Goal: Task Accomplishment & Management: Manage account settings

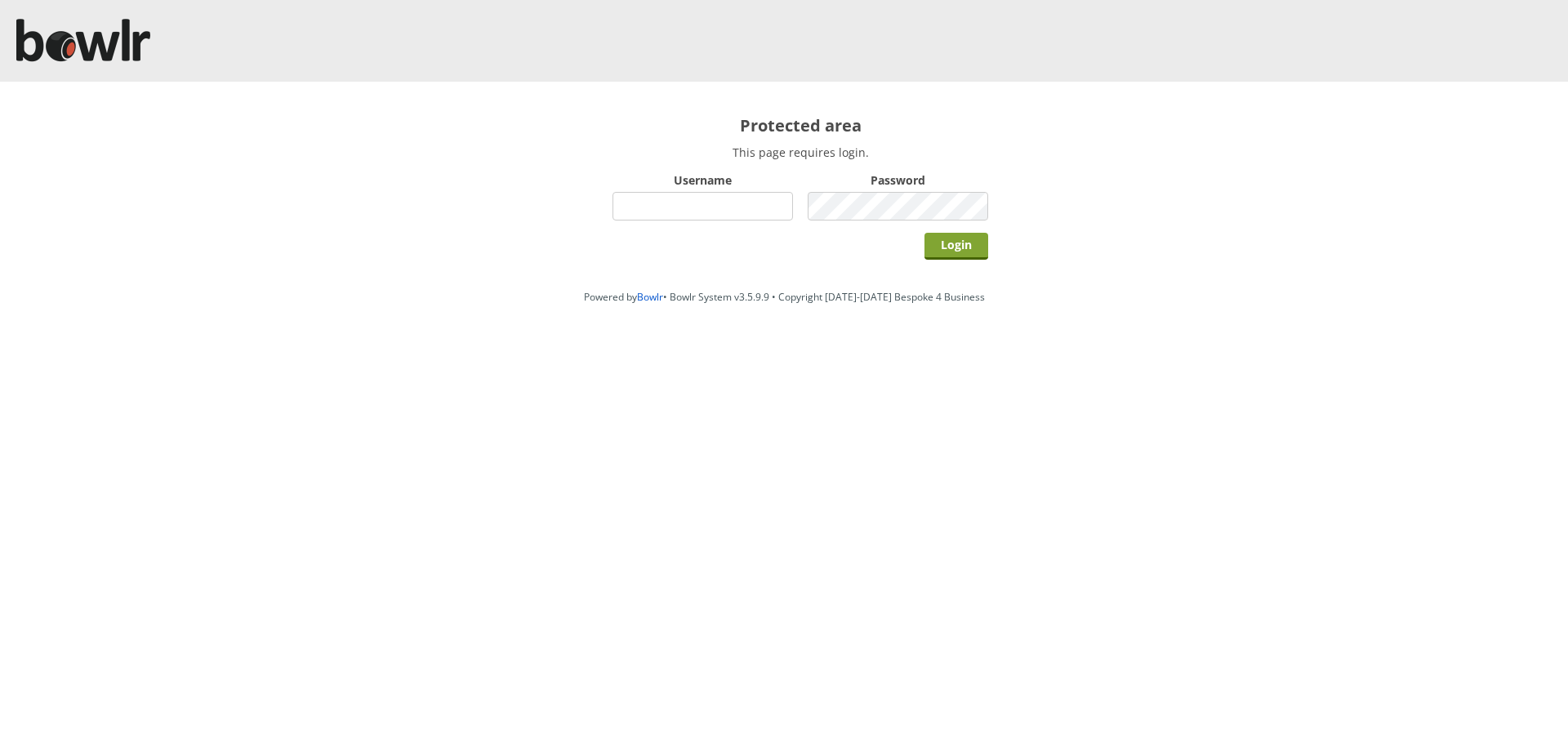
type input "hornseaindoorbowlsclub"
click at [970, 247] on input "Login" at bounding box center [956, 246] width 63 height 27
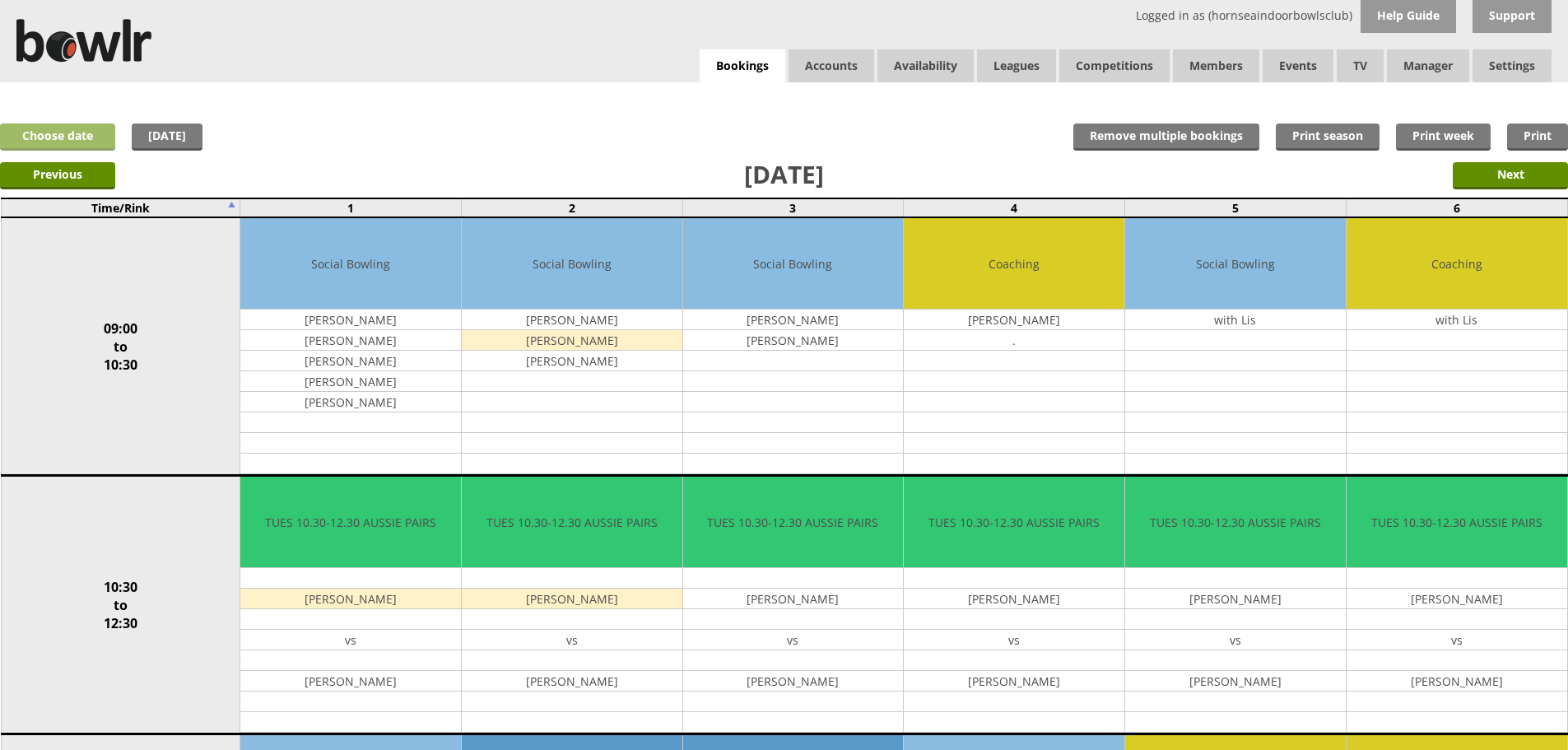
click at [38, 134] on link "Choose date" at bounding box center [57, 137] width 115 height 27
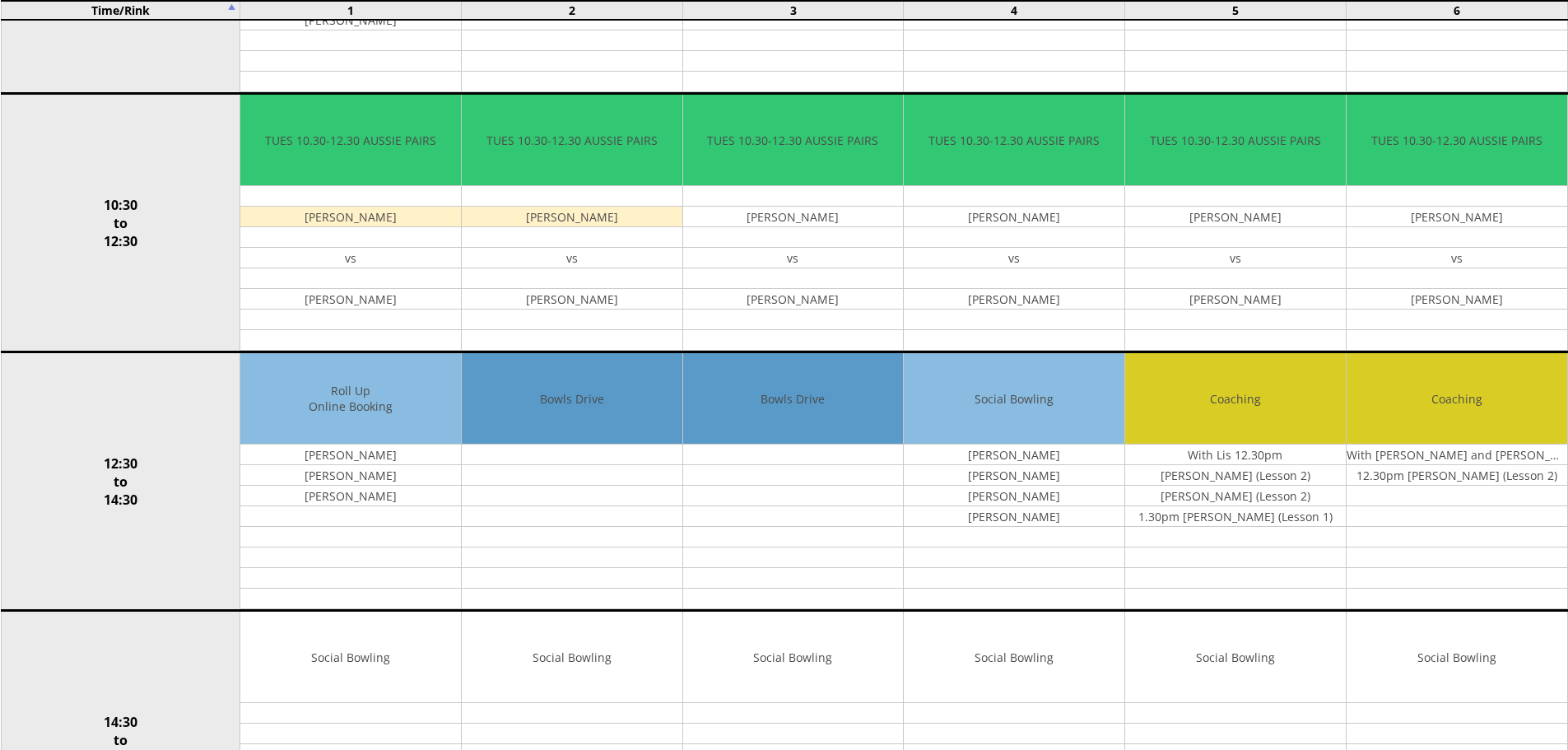
scroll to position [400, 0]
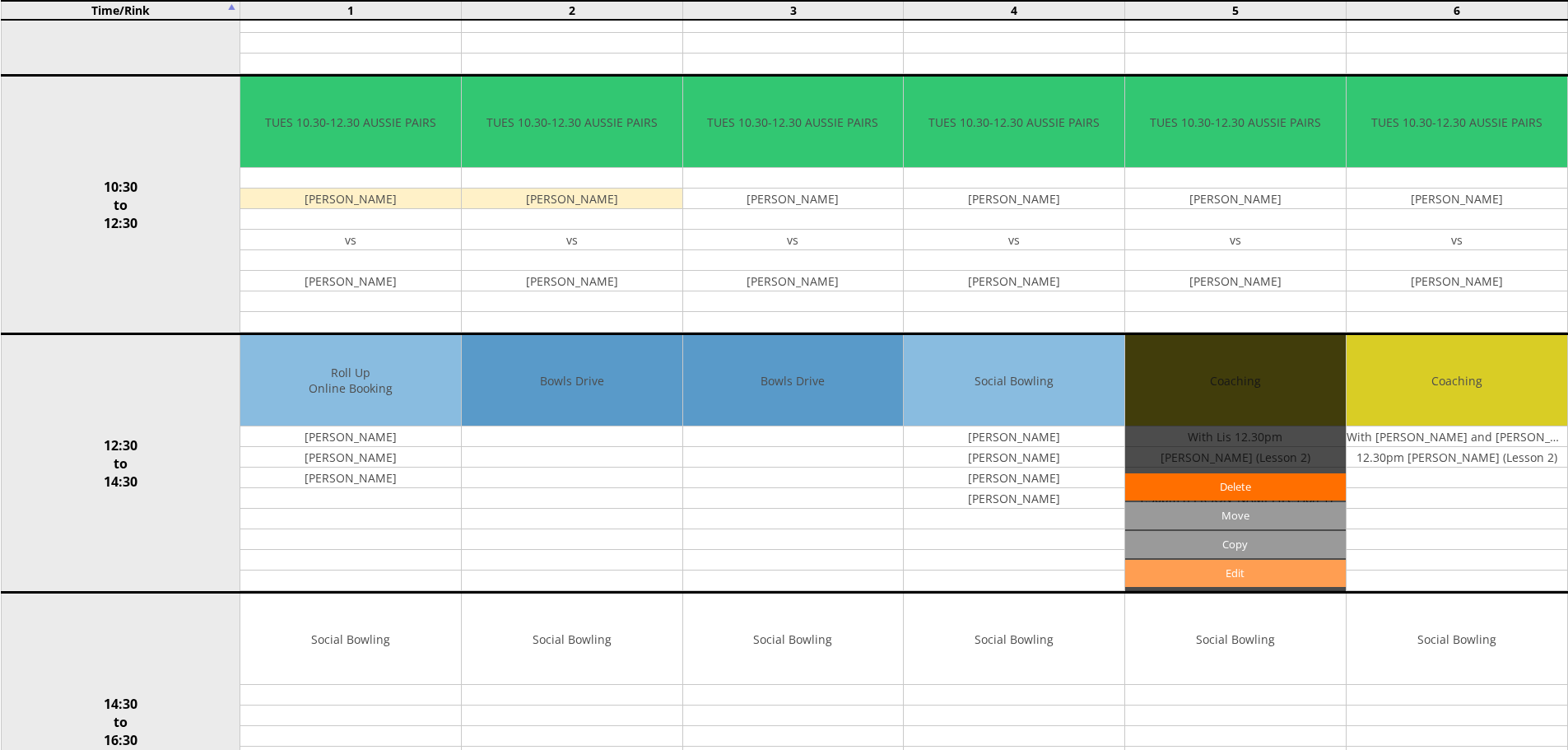
click at [1220, 572] on link "Edit" at bounding box center [1236, 573] width 221 height 27
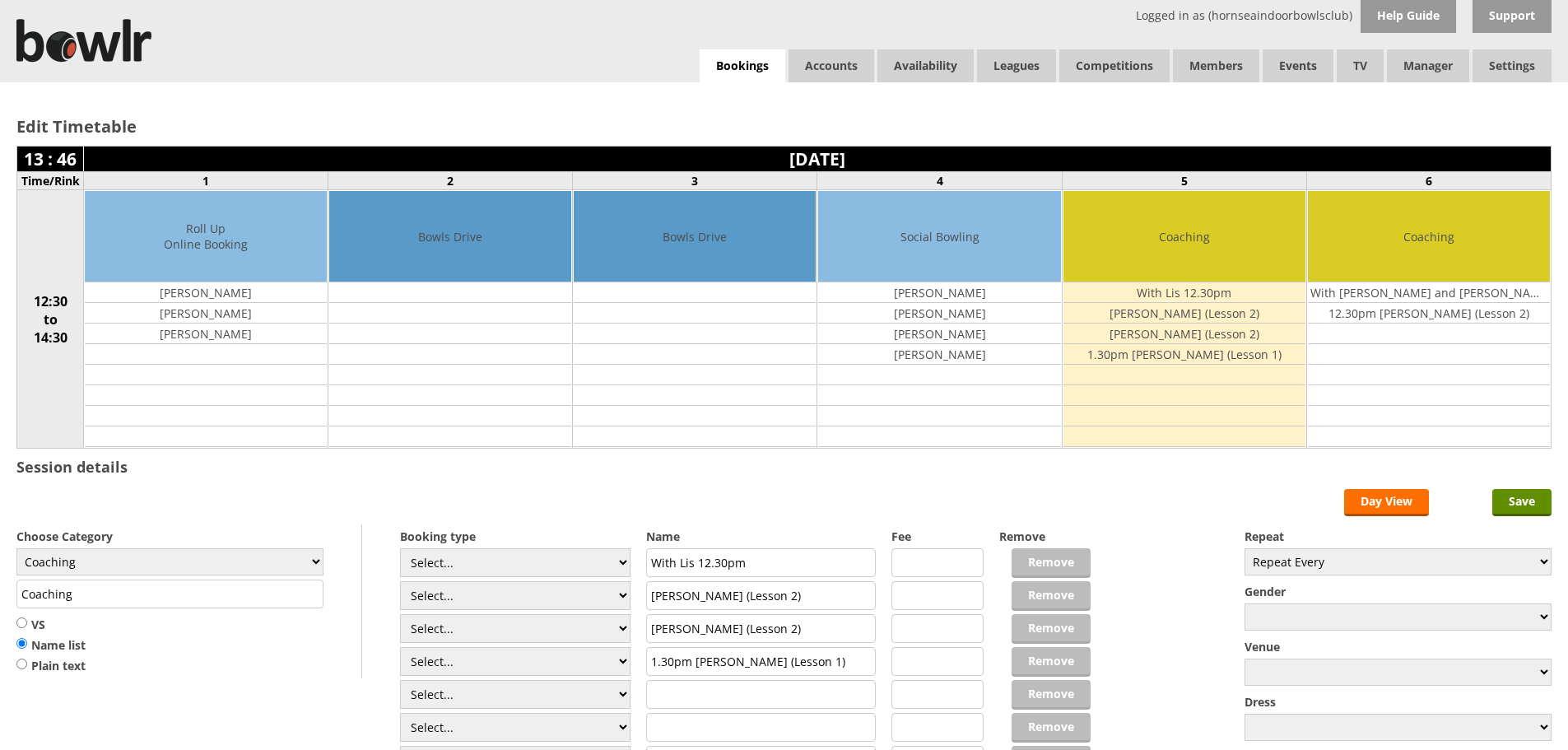
click at [1173, 318] on td "Lesley Maugher (Lesson 2)" at bounding box center [1185, 313] width 242 height 21
drag, startPoint x: 650, startPoint y: 597, endPoint x: 820, endPoint y: 598, distance: 170.0
click at [820, 598] on input "Lesley Maugher (Lesson 2)" at bounding box center [761, 596] width 231 height 29
drag, startPoint x: 650, startPoint y: 626, endPoint x: 833, endPoint y: 624, distance: 183.0
click at [833, 624] on input "Debbie Smith (Lesson 2)" at bounding box center [761, 629] width 231 height 29
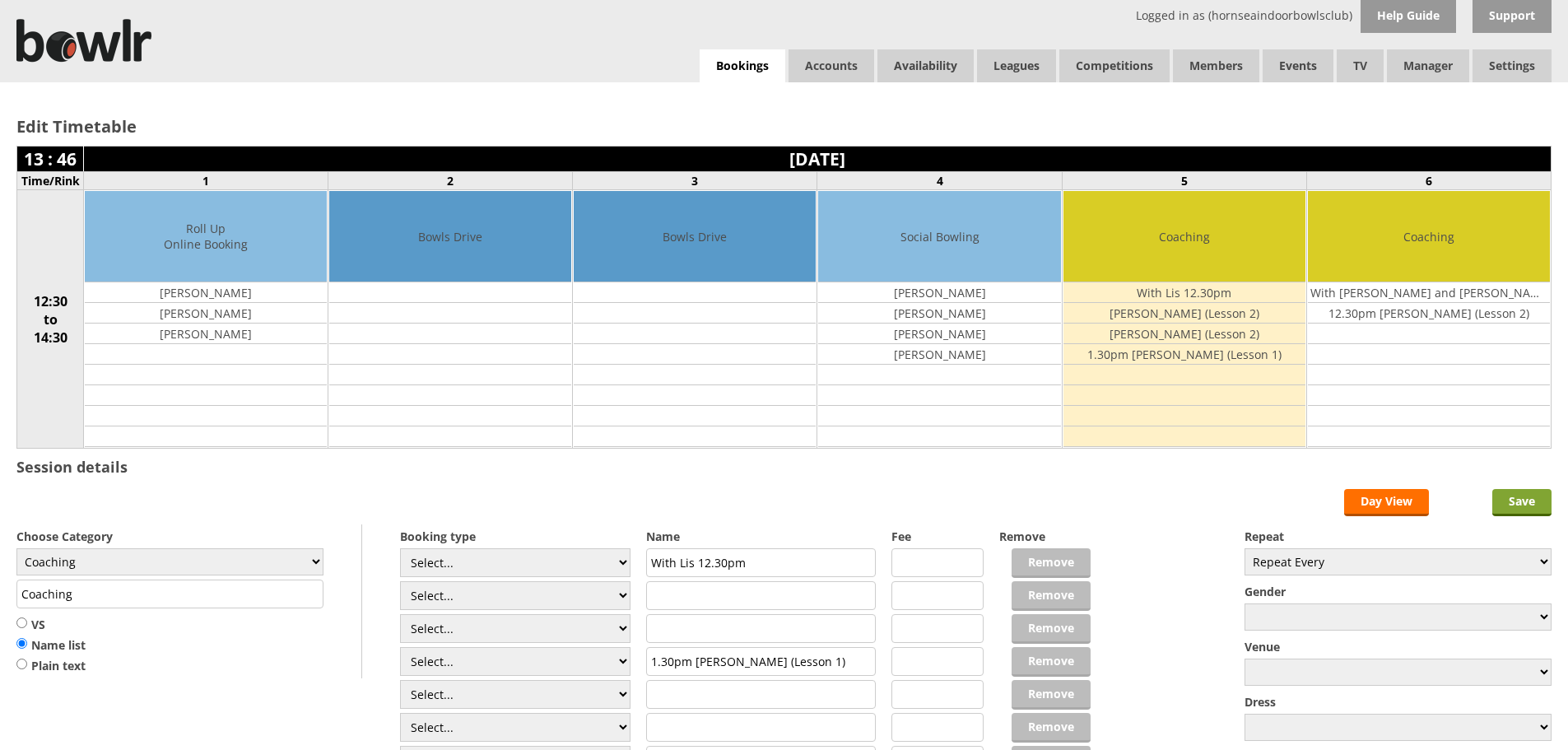
click at [1519, 502] on input "Save" at bounding box center [1522, 502] width 59 height 27
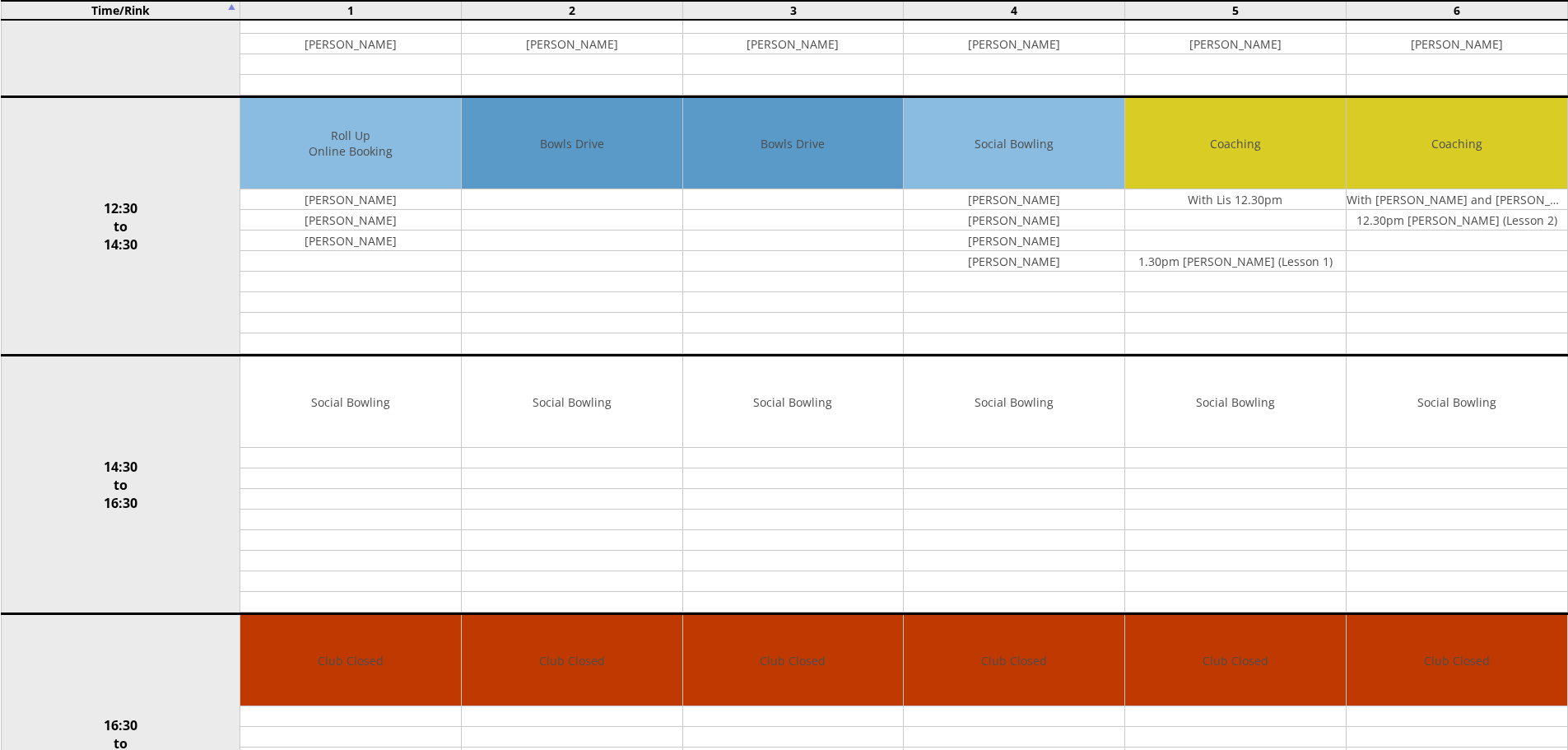
scroll to position [539, 0]
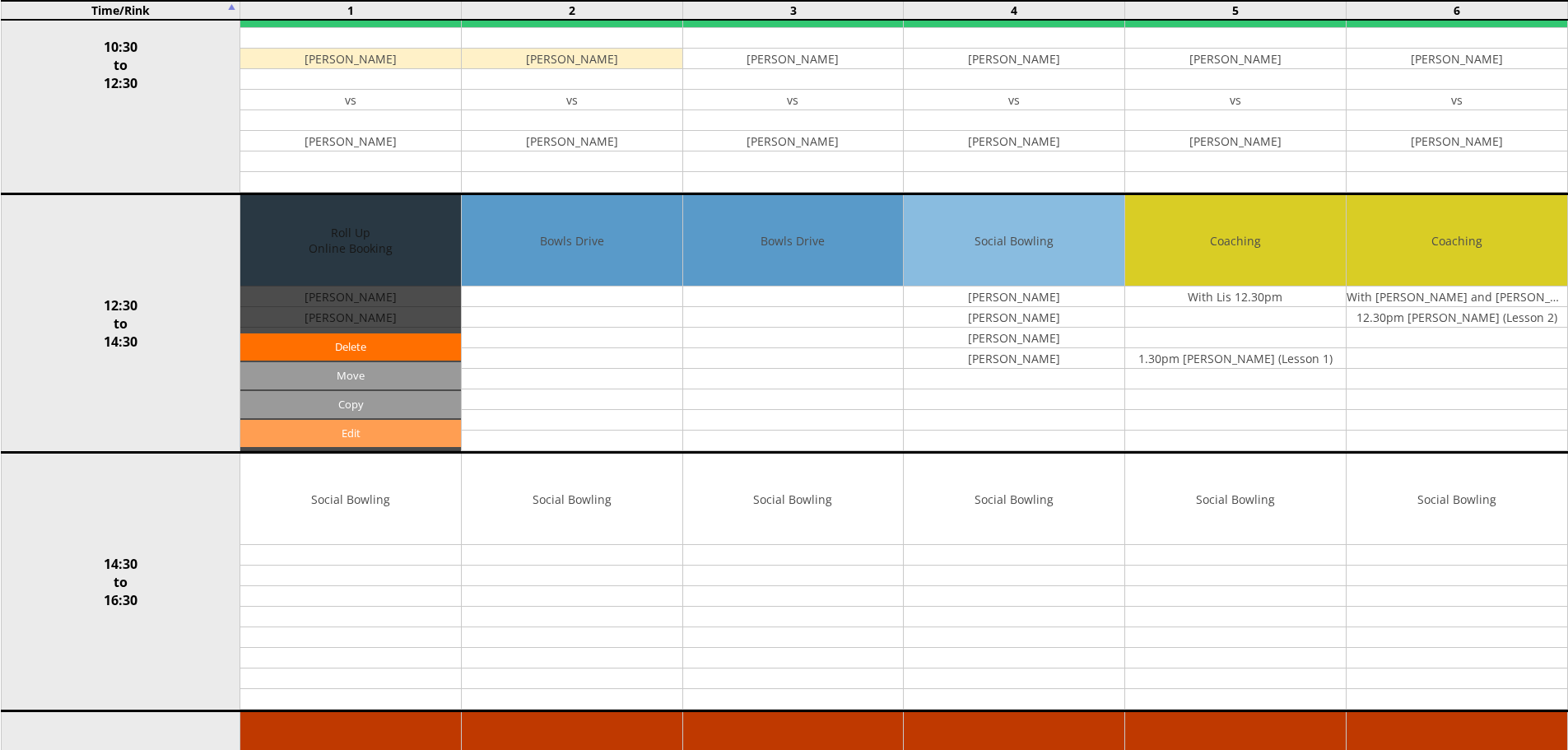
click at [369, 430] on link "Edit" at bounding box center [351, 434] width 221 height 27
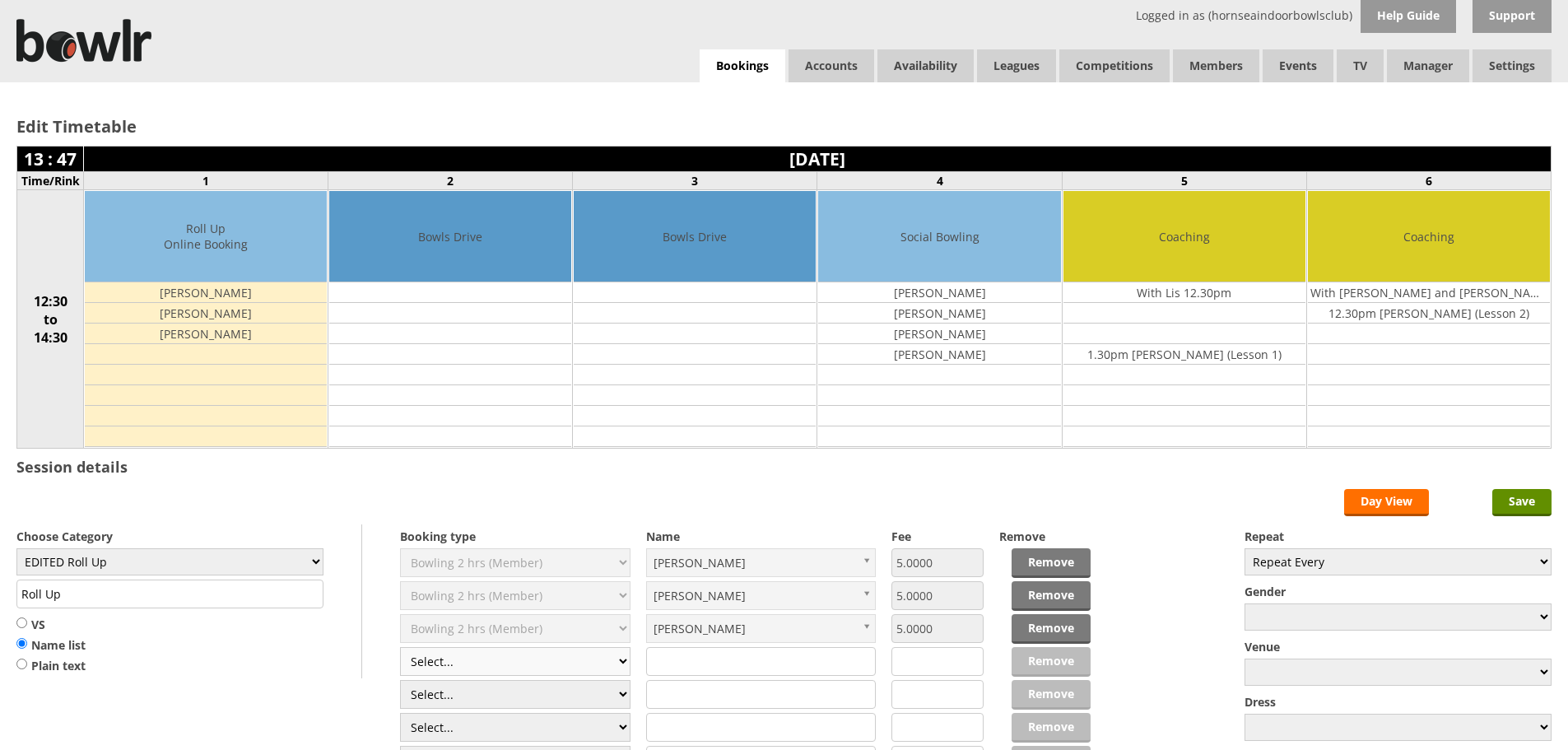
click at [616, 663] on select "Select... Club Competition (Member) Club Competition (Visitor) National (Member…" at bounding box center [515, 662] width 231 height 29
select select "1_50"
click at [400, 647] on select "Select... Club Competition (Member) Club Competition (Visitor) National (Member…" at bounding box center [515, 662] width 231 height 29
type input "EDITED Roll Up"
type input "5.0000"
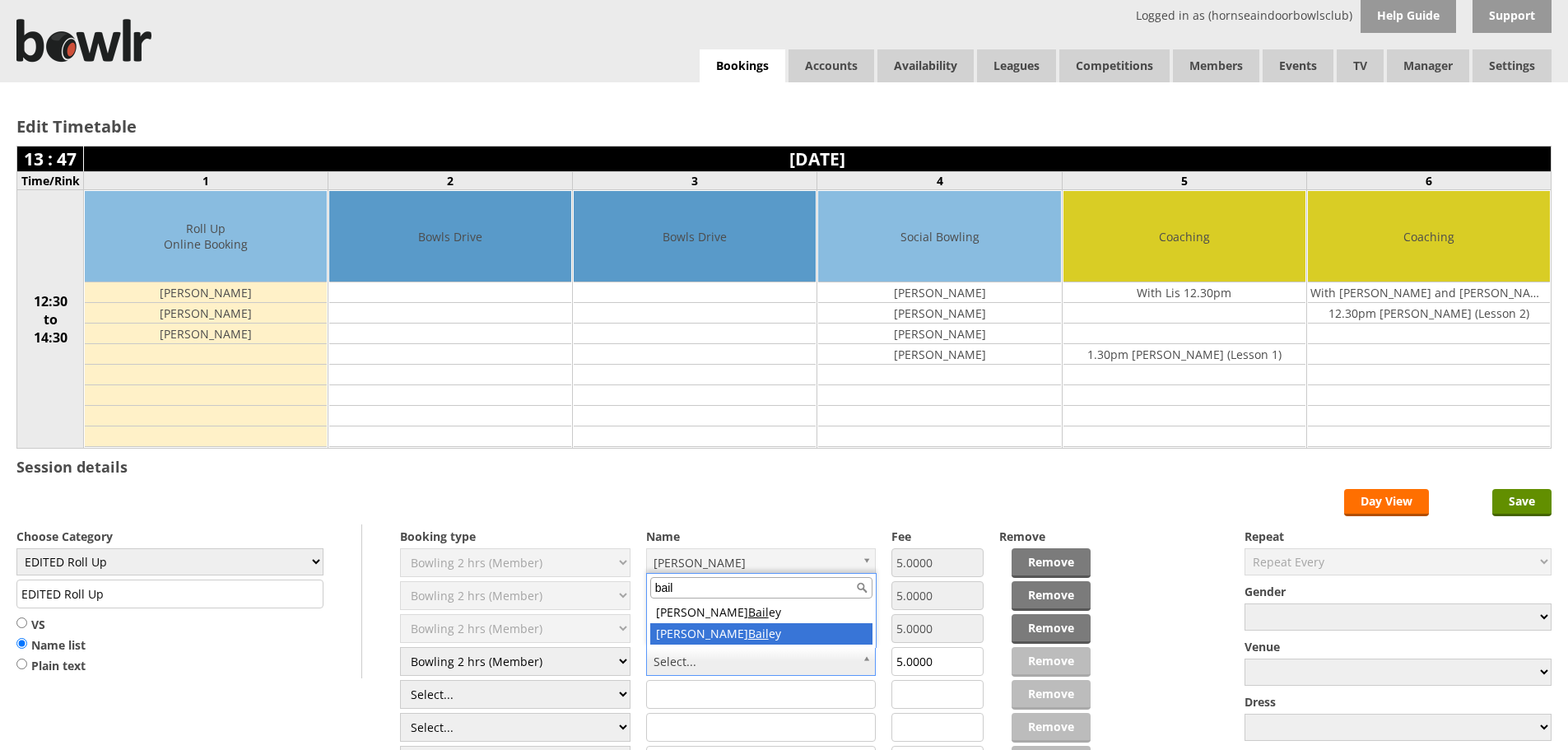
type input "bail"
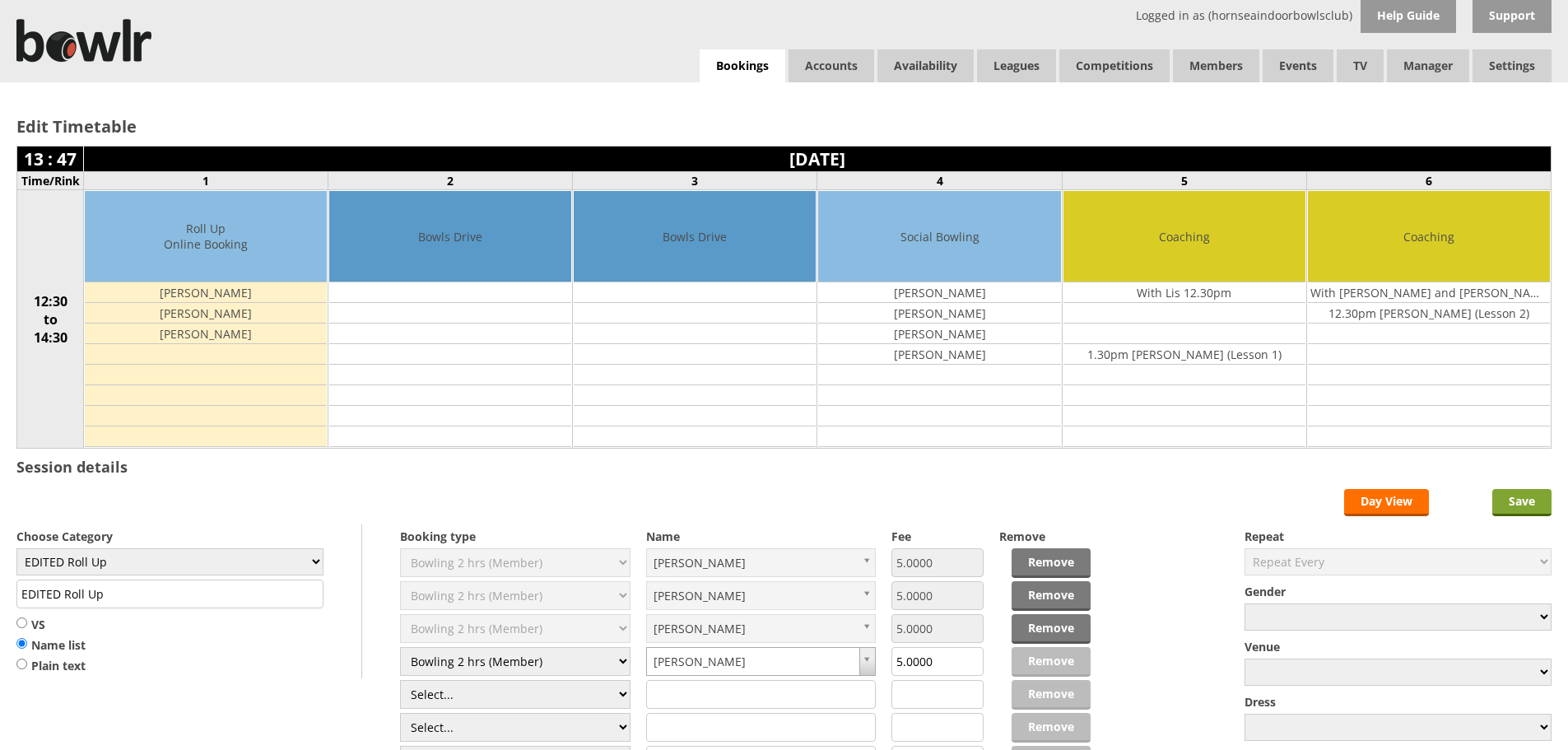
click at [1528, 500] on input "Save" at bounding box center [1522, 502] width 59 height 27
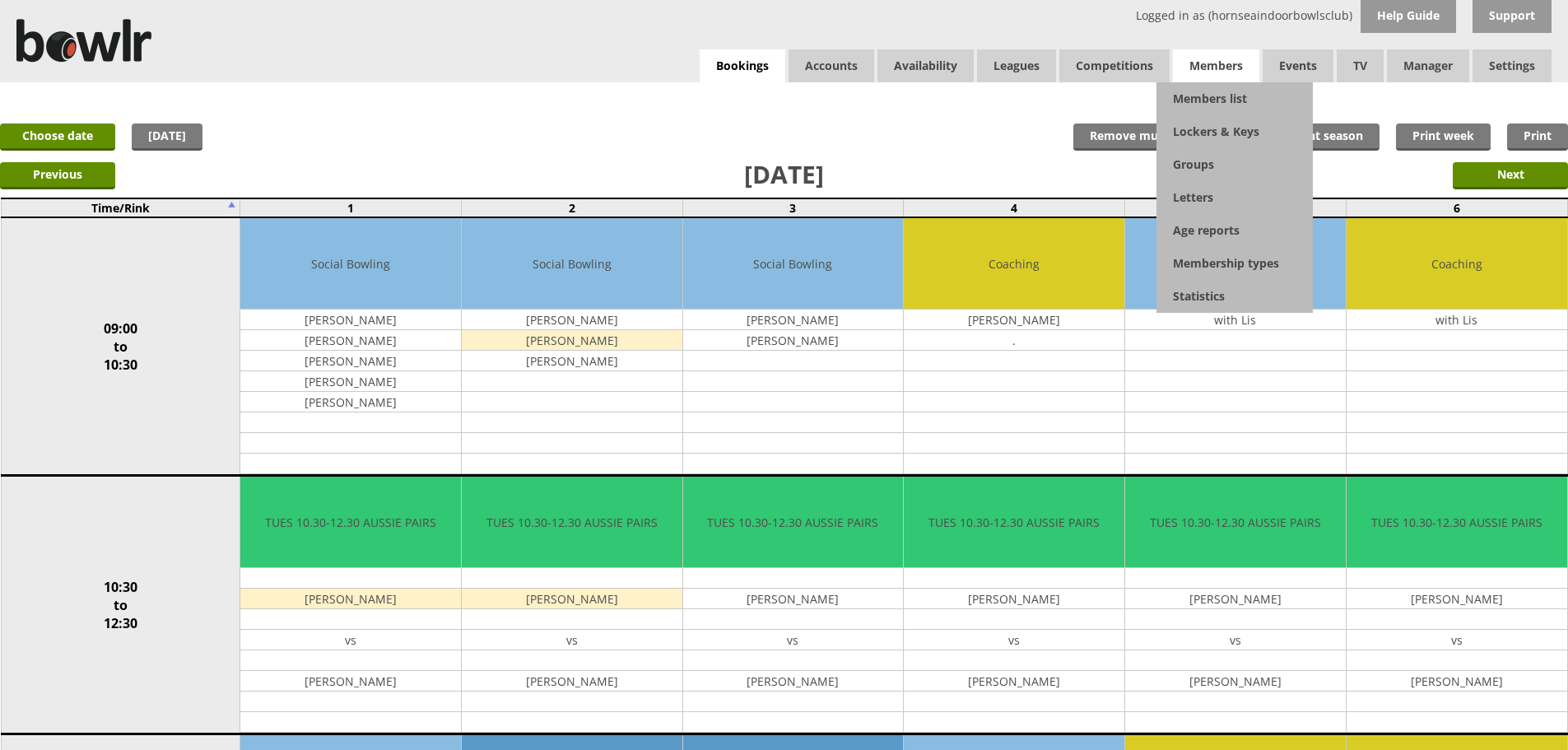
click at [1205, 63] on span "Members" at bounding box center [1216, 66] width 87 height 33
click at [1204, 99] on link "Members list" at bounding box center [1235, 98] width 157 height 33
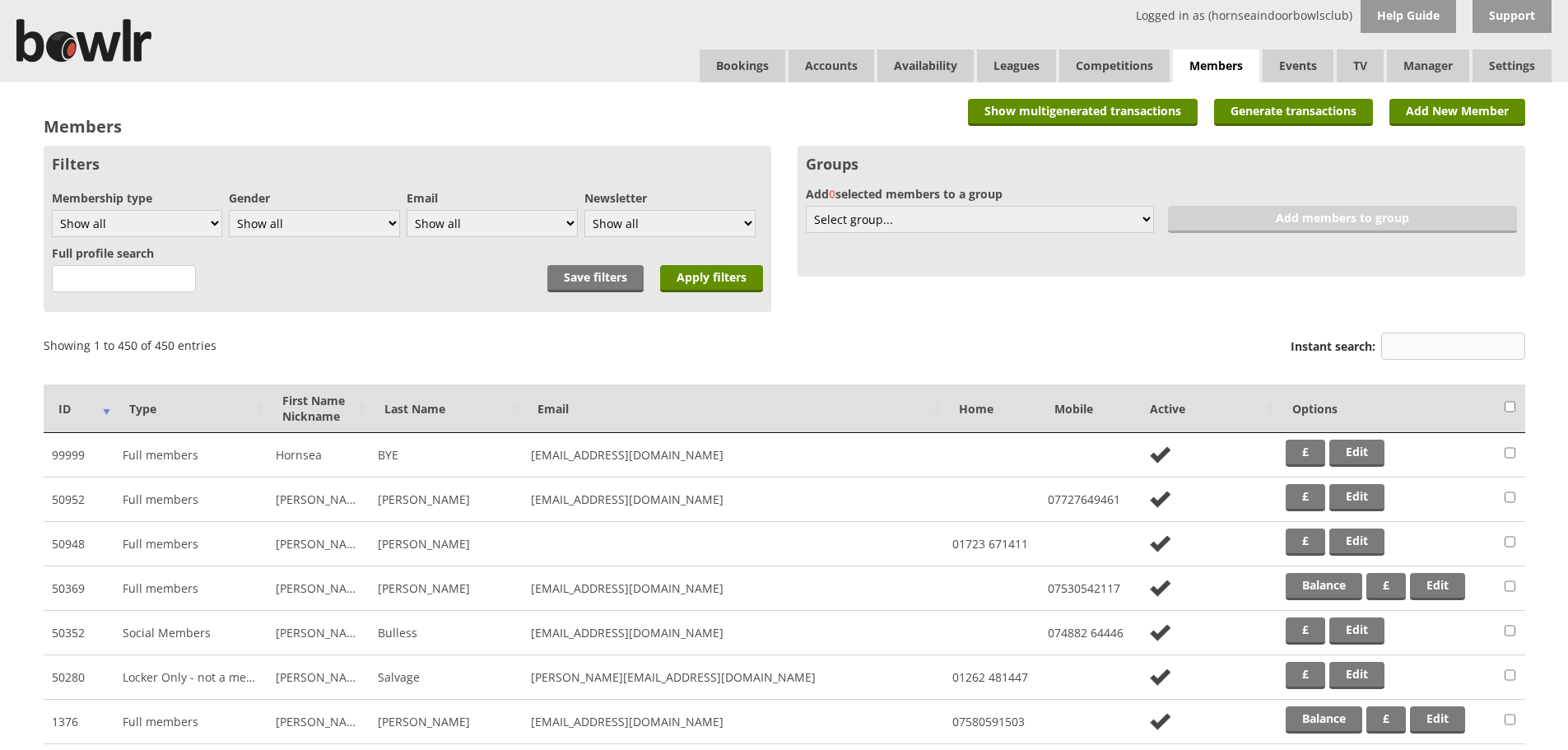
click at [1418, 353] on input "Instant search:" at bounding box center [1453, 346] width 144 height 27
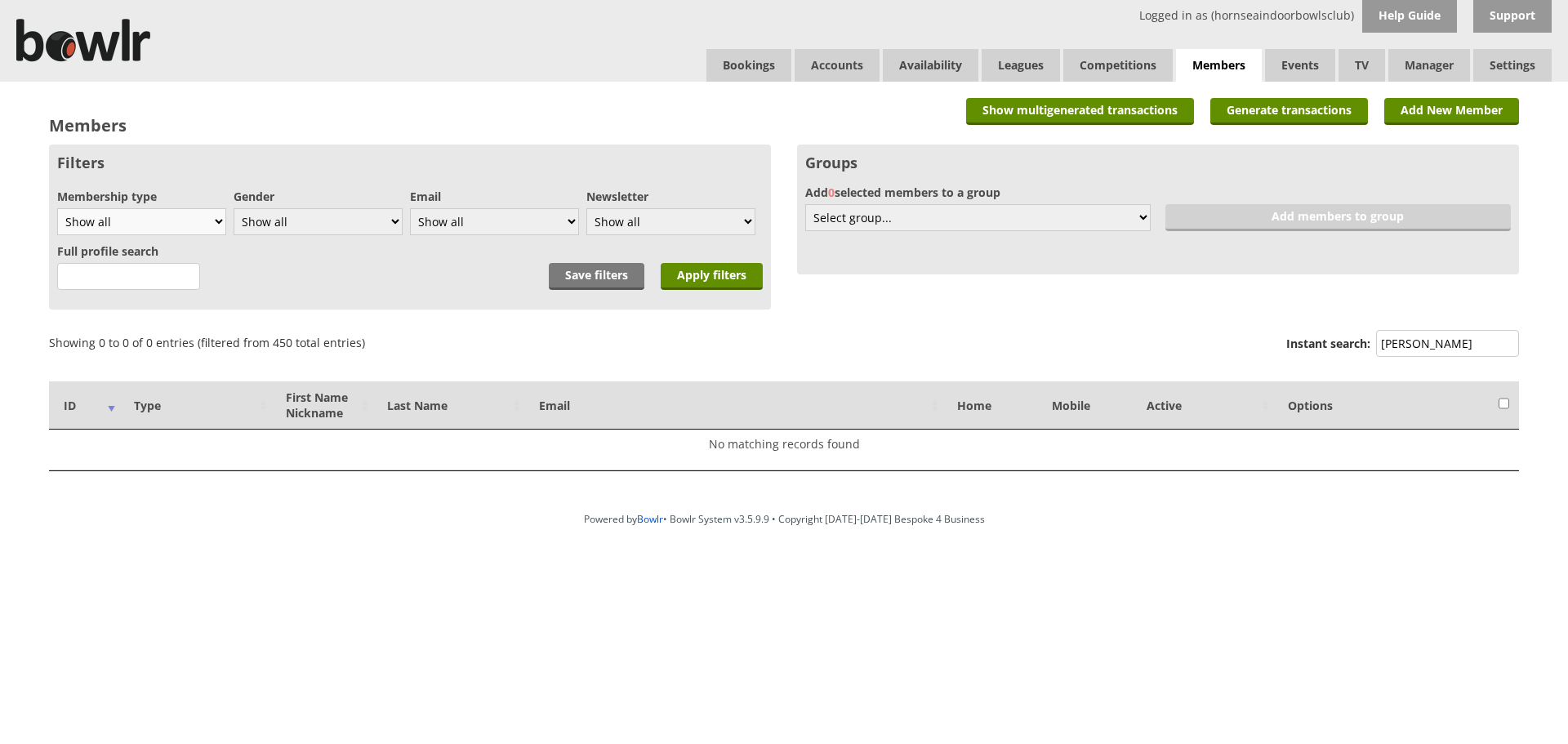
type input "[PERSON_NAME]"
click at [211, 220] on select "Show all Full members Rollabowl Juniors Social Members Student Pending Left R.I…" at bounding box center [141, 221] width 169 height 27
click at [226, 398] on th "Type" at bounding box center [195, 405] width 152 height 48
click at [212, 211] on select "Show all Full members Rollabowl Juniors Social Members Student Pending Left R.I…" at bounding box center [141, 221] width 169 height 27
select select "7"
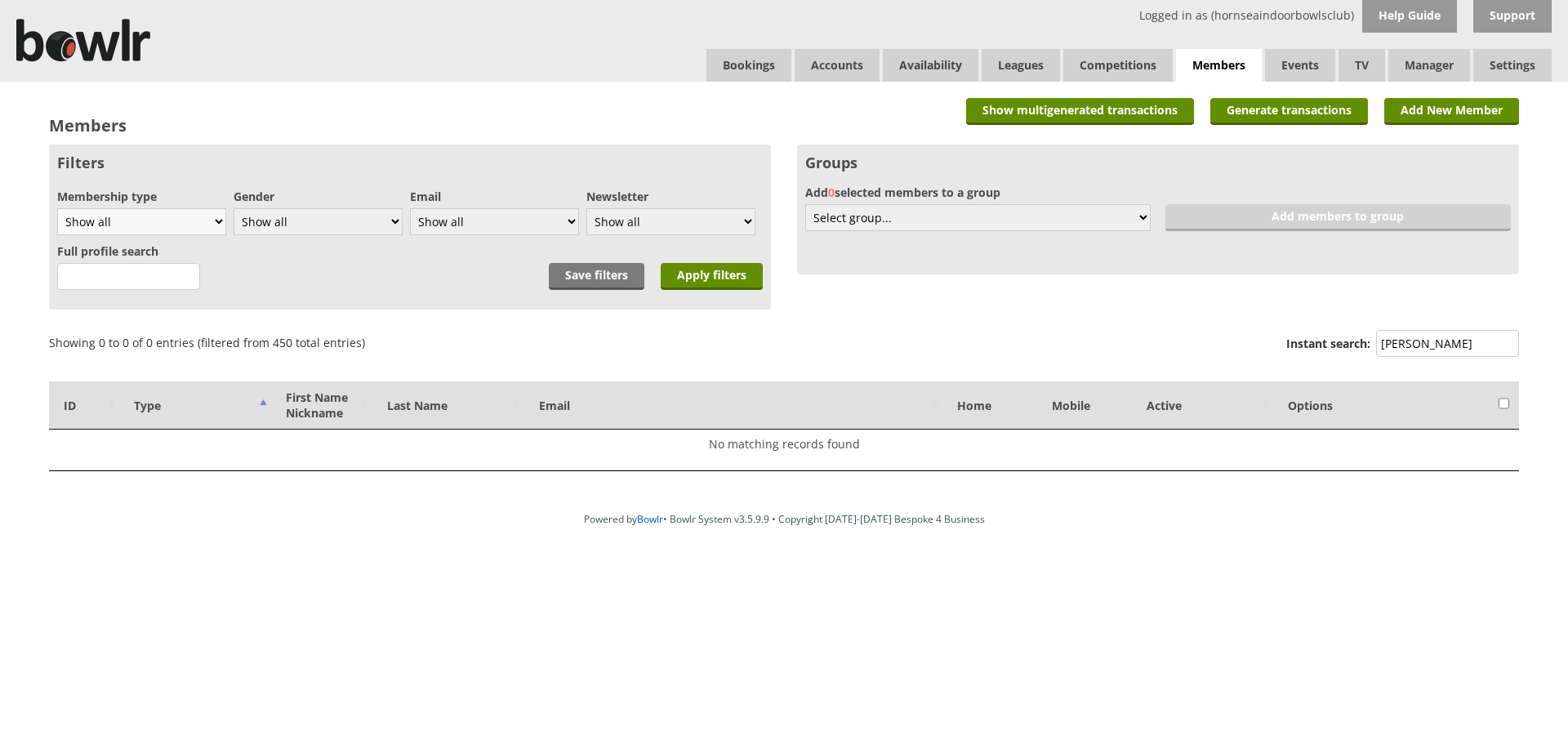
click at [57, 208] on select "Show all Full members Rollabowl Juniors Social Members Student Pending Left R.I…" at bounding box center [141, 221] width 169 height 27
click at [687, 273] on input "Apply filters" at bounding box center [712, 277] width 102 height 27
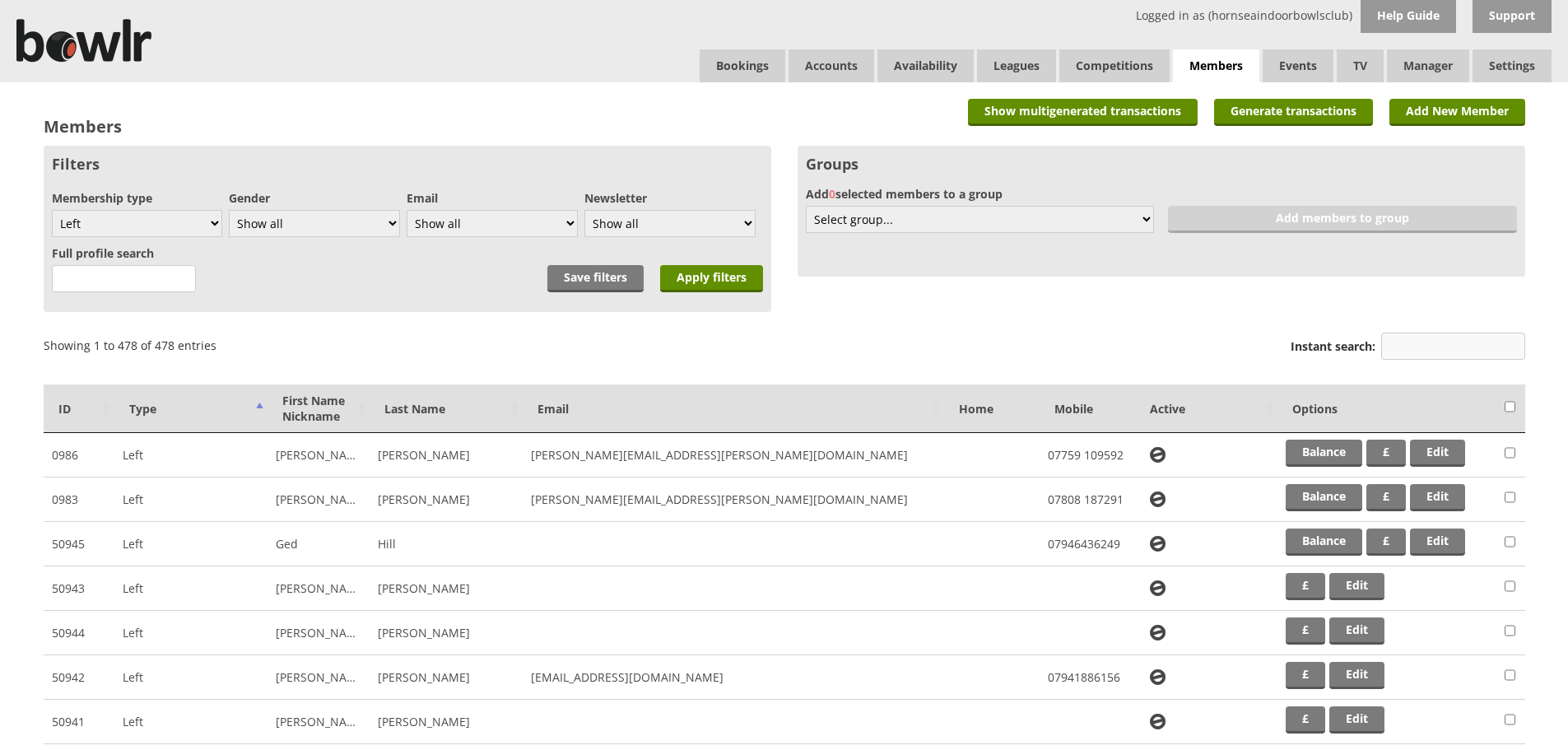
click at [1415, 339] on input "Instant search:" at bounding box center [1453, 346] width 144 height 27
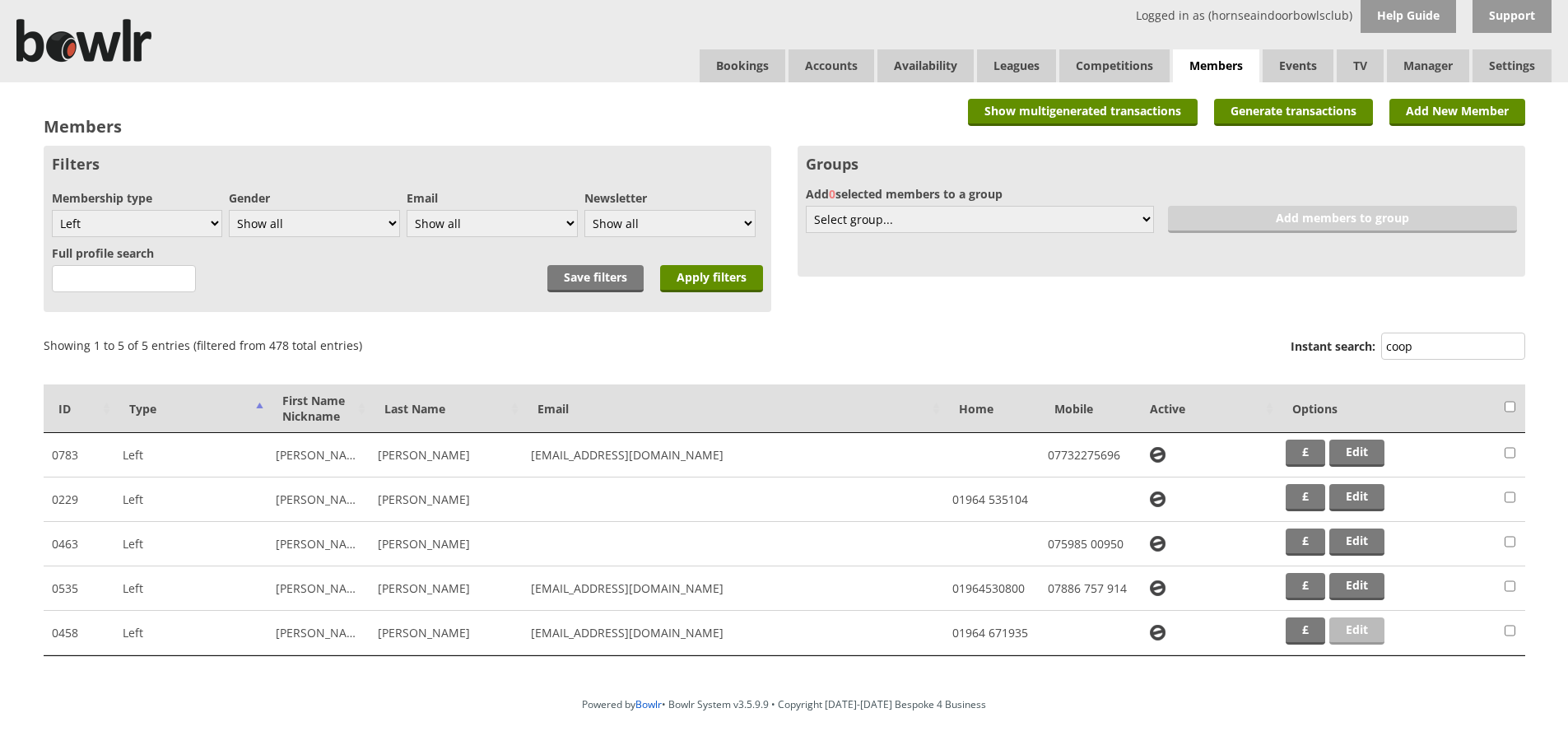
type input "coop"
click at [1364, 626] on link "Edit" at bounding box center [1357, 631] width 56 height 27
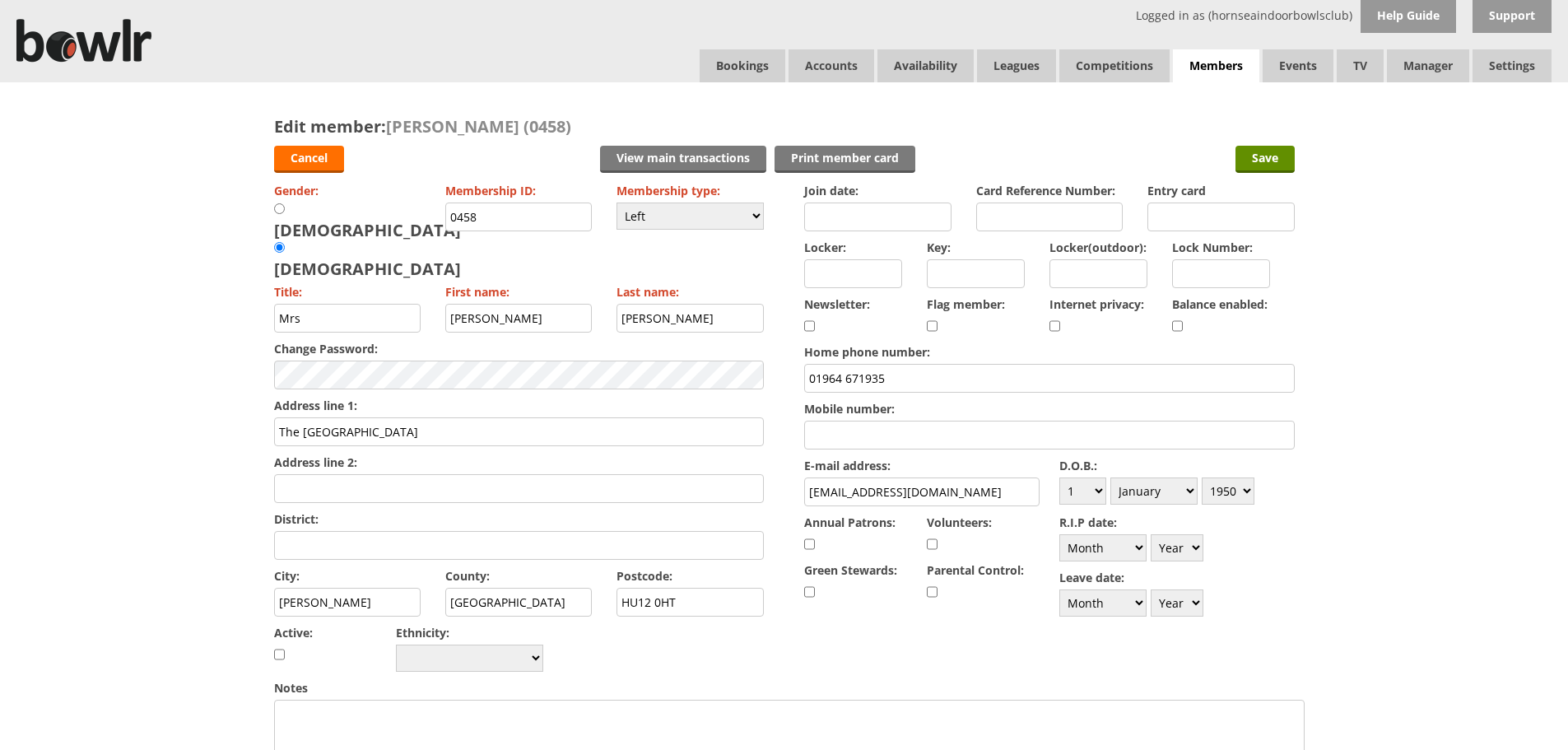
drag, startPoint x: 485, startPoint y: 213, endPoint x: 458, endPoint y: 217, distance: 27.3
click at [458, 217] on input "0458" at bounding box center [520, 217] width 148 height 29
type input "0957"
click at [758, 215] on select "Please choose Full members Rollabowl Juniors Social Members Student Pending Lef…" at bounding box center [690, 216] width 148 height 27
select select "3"
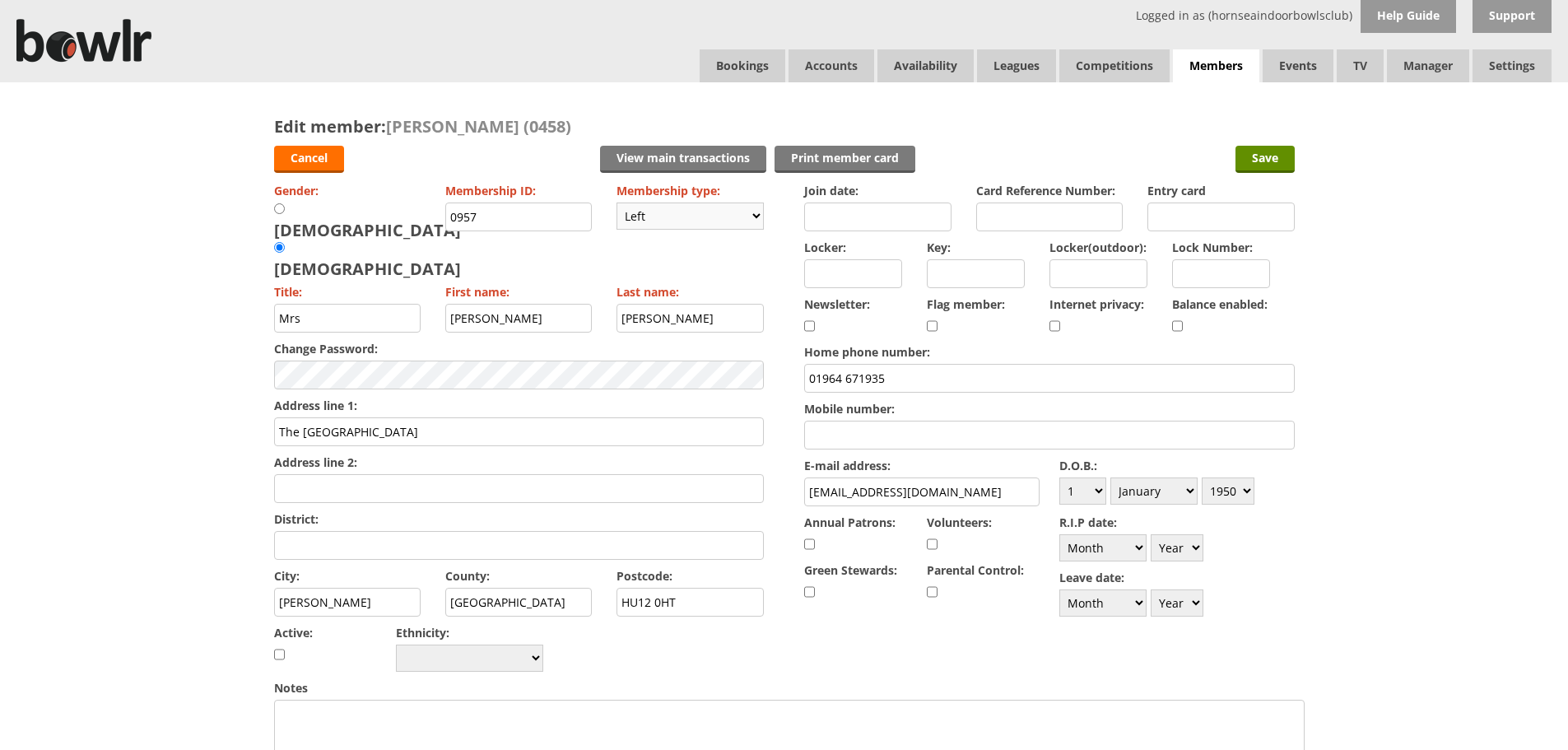
click at [616, 202] on select "Please choose Full members Rollabowl Juniors Social Members Student Pending Lef…" at bounding box center [690, 216] width 148 height 27
checkbox input "true"
click at [306, 417] on input "The forge rectory road" at bounding box center [519, 432] width 490 height 29
drag, startPoint x: 335, startPoint y: 386, endPoint x: 446, endPoint y: 392, distance: 111.2
click at [446, 417] on input "The Forge rectory road" at bounding box center [519, 432] width 490 height 29
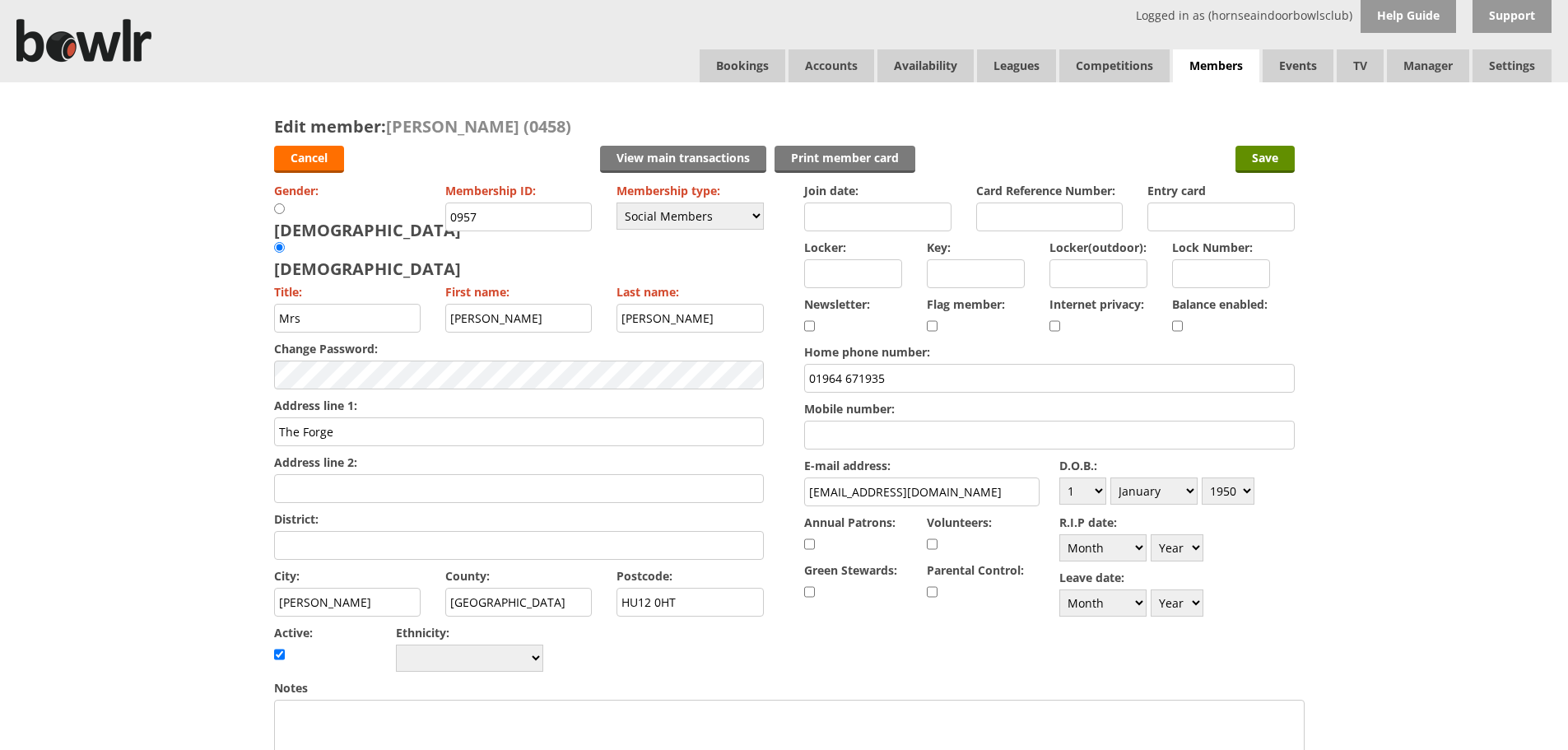
type input "The Forge"
click at [284, 474] on input "Address line 2:" at bounding box center [519, 488] width 490 height 29
paste input "rectory road"
click at [282, 474] on input "rectory road" at bounding box center [519, 488] width 490 height 29
click at [328, 474] on input "Rectory road" at bounding box center [519, 488] width 490 height 29
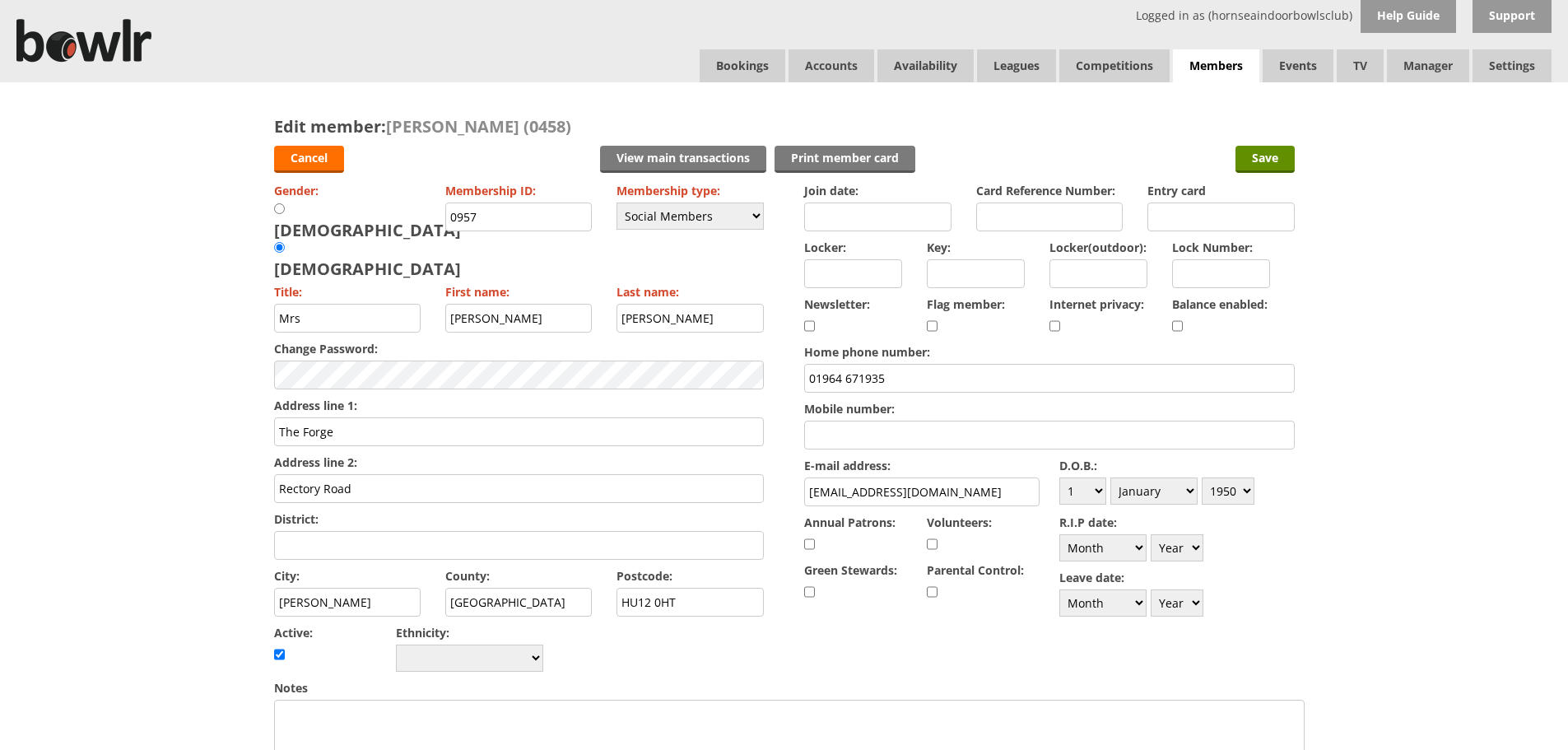
type input "Rectory Road"
click at [283, 588] on input "roos" at bounding box center [348, 602] width 148 height 29
type input "Roos"
click at [1105, 488] on select "Day 1 2 3 4 5 6 7 8 9 10 11 12 13 14 15 16 17 18 19 20 21 22 23 24 25 26 27 28 …" at bounding box center [1082, 491] width 46 height 27
select select "29"
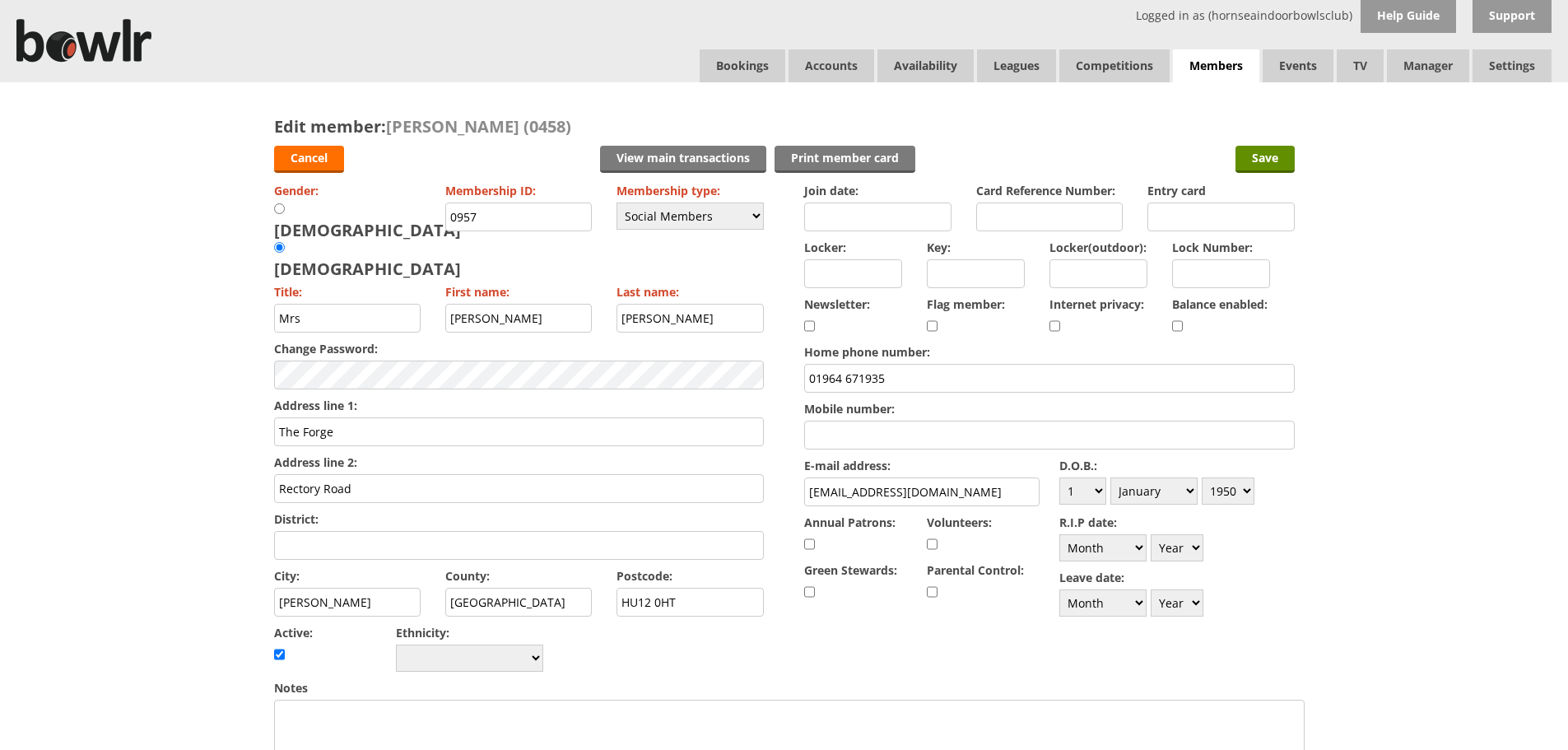
click at [1059, 478] on select "Day 1 2 3 4 5 6 7 8 9 10 11 12 13 14 15 16 17 18 19 20 21 22 23 24 25 26 27 28 …" at bounding box center [1082, 491] width 46 height 27
click at [1188, 488] on select "Month January February March April May June July August September October Novem…" at bounding box center [1154, 491] width 88 height 27
select select "6"
click at [1110, 478] on select "Month January February March April May June July August September October Novem…" at bounding box center [1154, 491] width 88 height 27
click at [1249, 489] on select "Year 1900 1901 1902 1903 1904 1905 1906 1907 1908 1909 1910 1911 1912 1913 1914…" at bounding box center [1229, 491] width 53 height 27
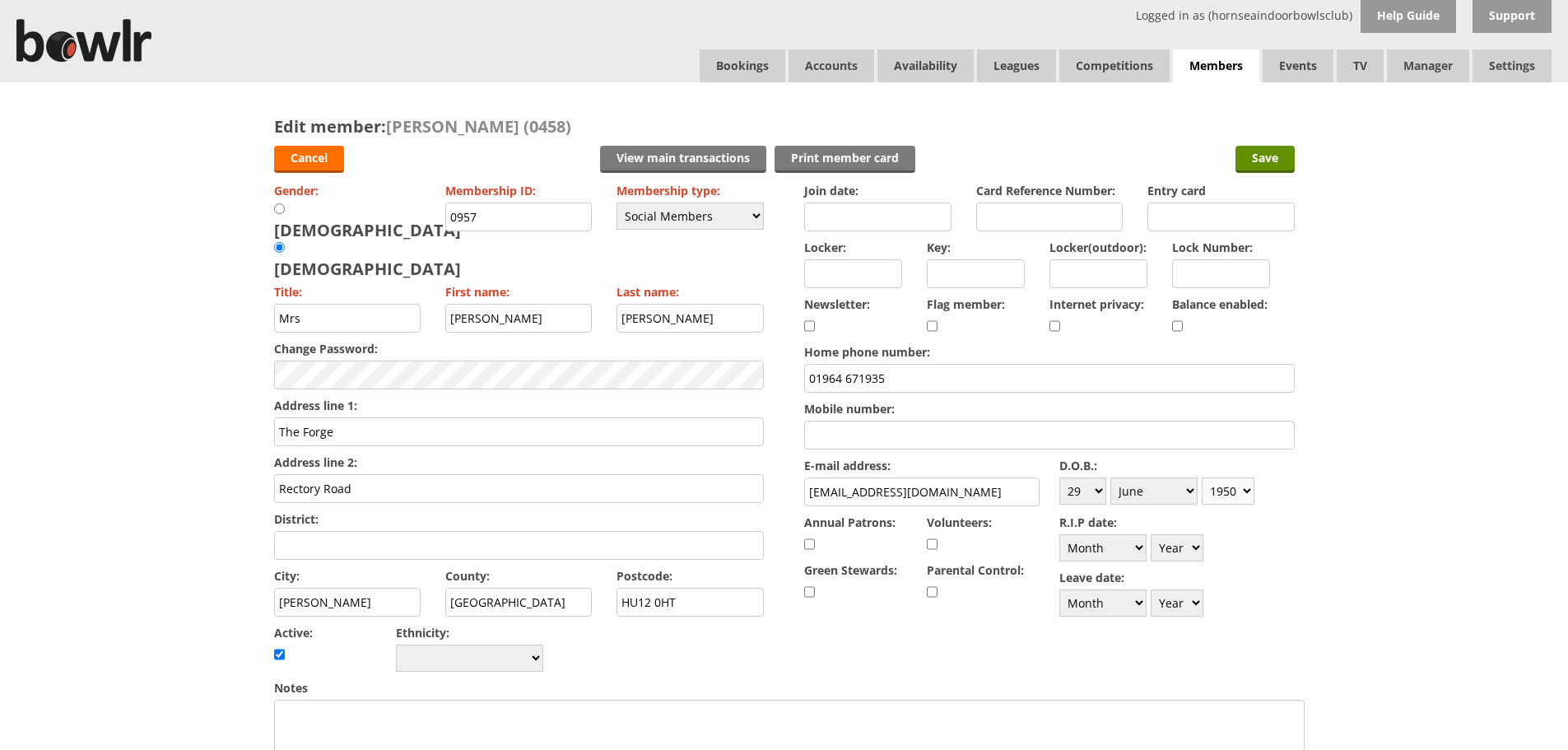
select select "1944"
click at [1202, 478] on select "Year 1900 1901 1902 1903 1904 1905 1906 1907 1908 1909 1910 1911 1912 1913 1914…" at bounding box center [1229, 491] width 53 height 27
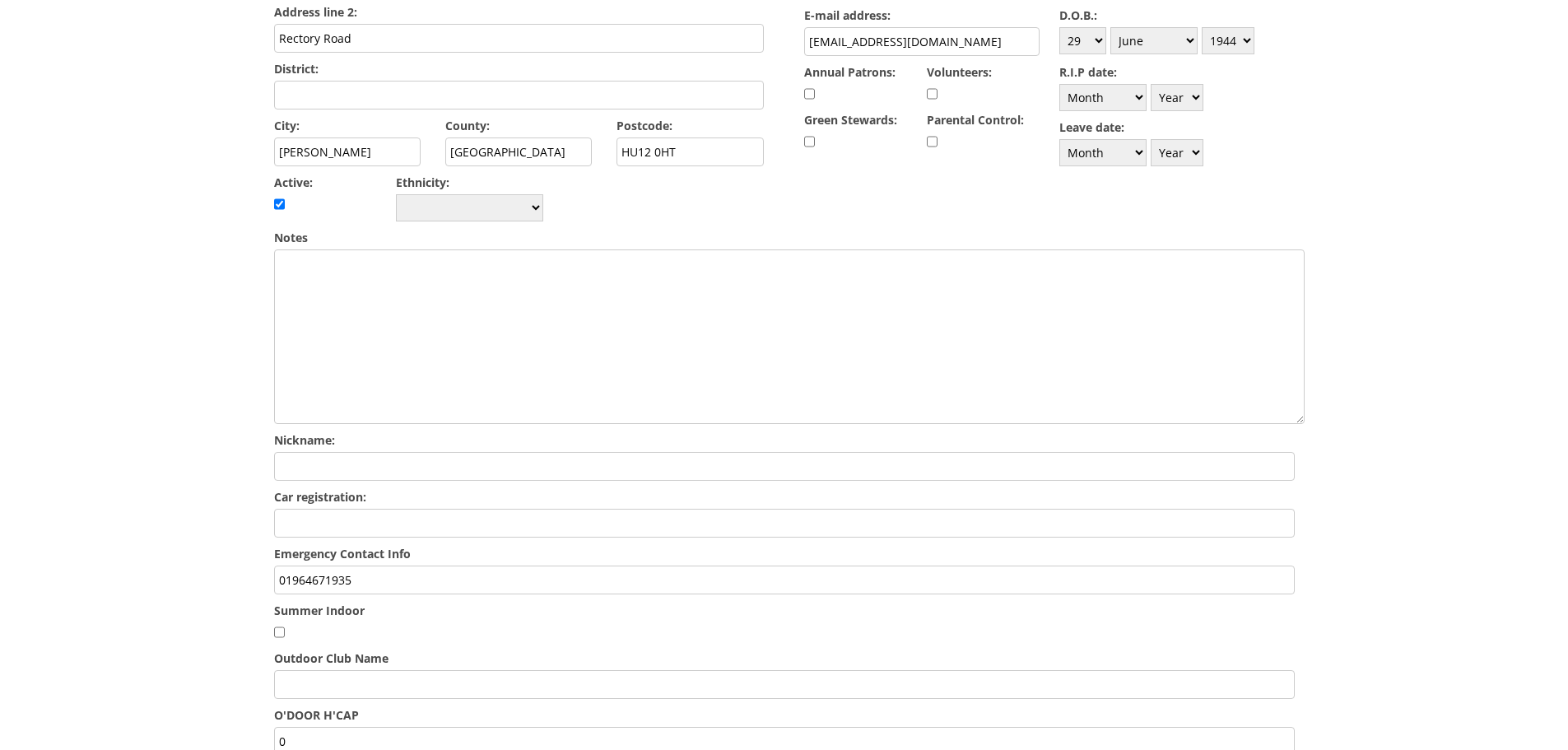
scroll to position [484, 0]
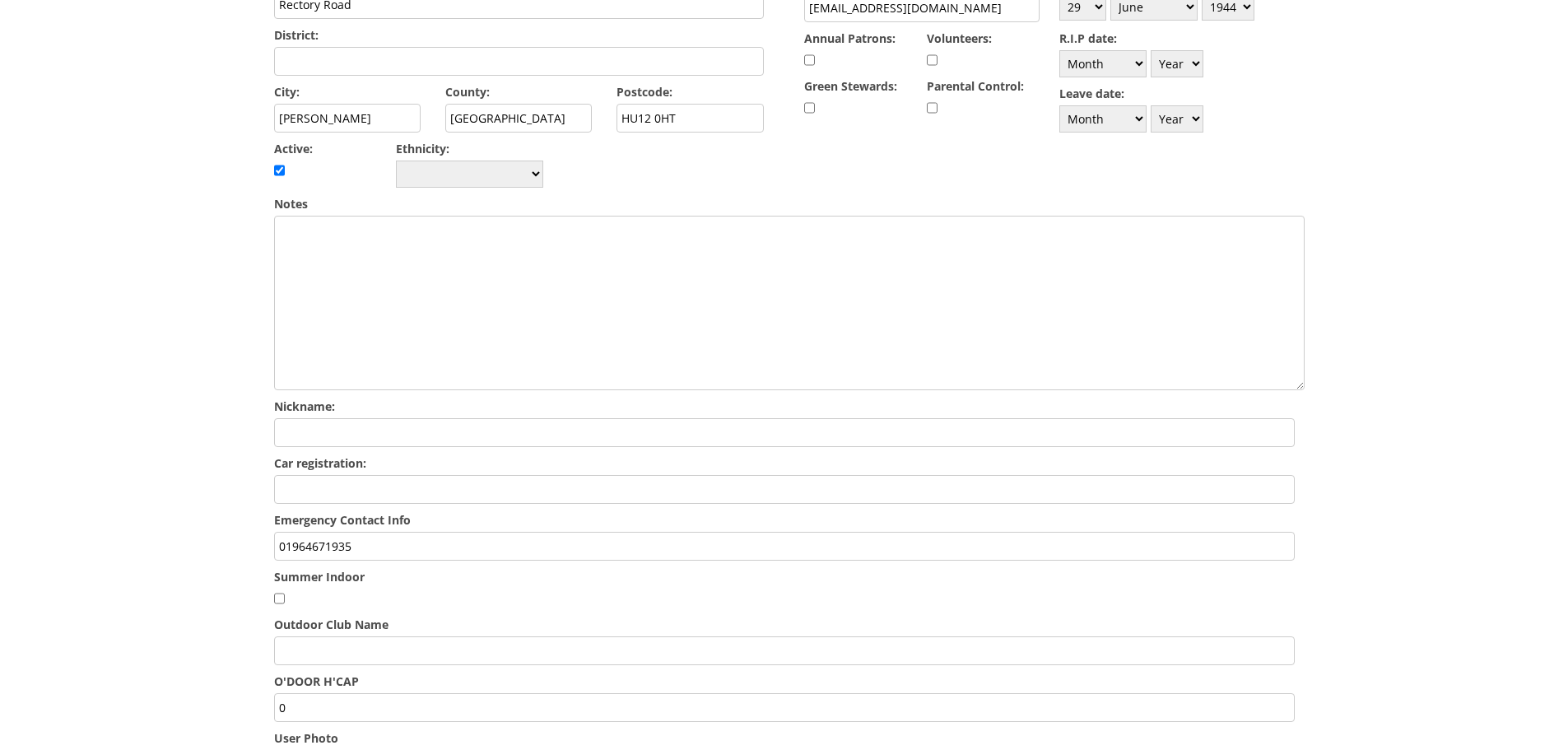
click at [281, 531] on input "01964671935" at bounding box center [785, 546] width 1021 height 29
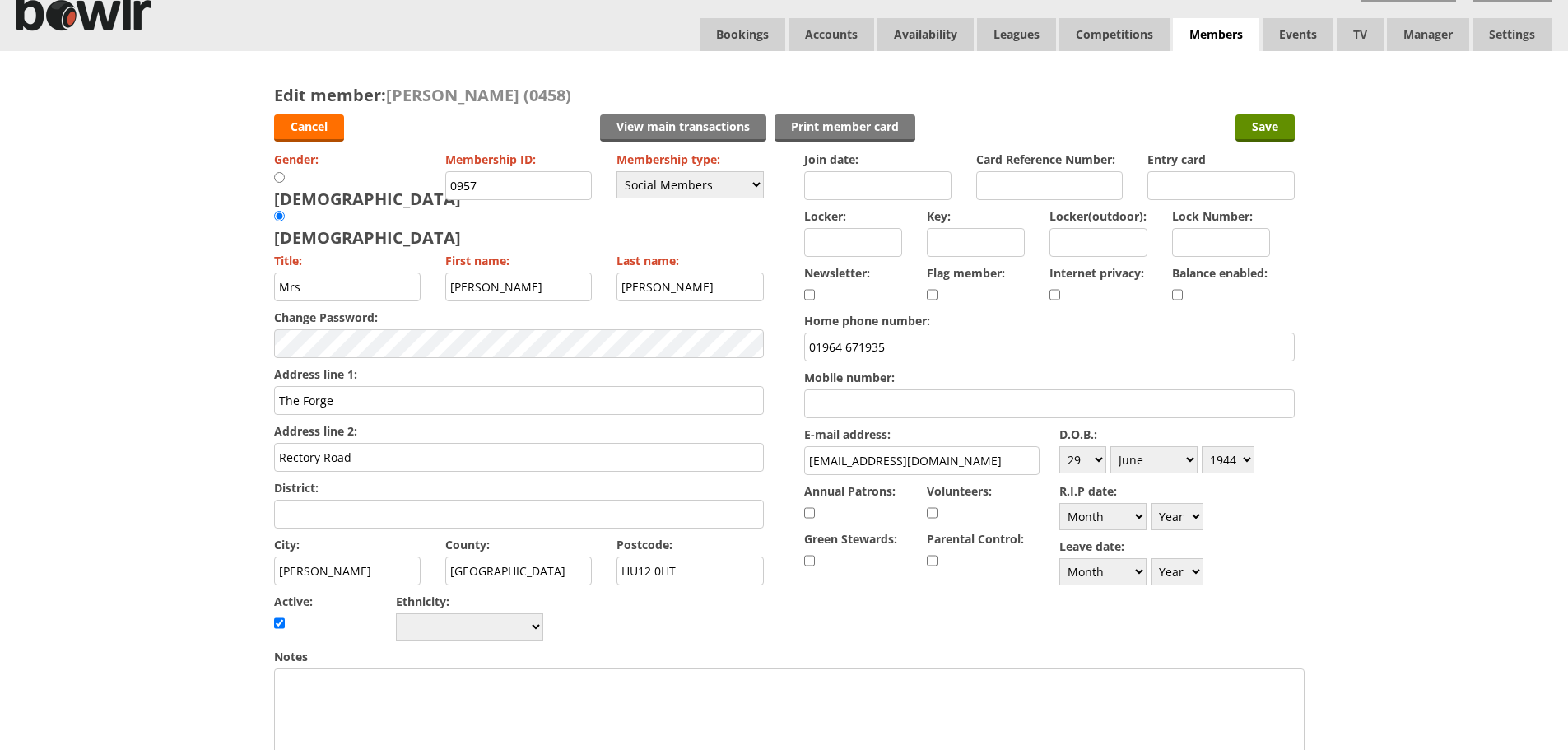
scroll to position [0, 0]
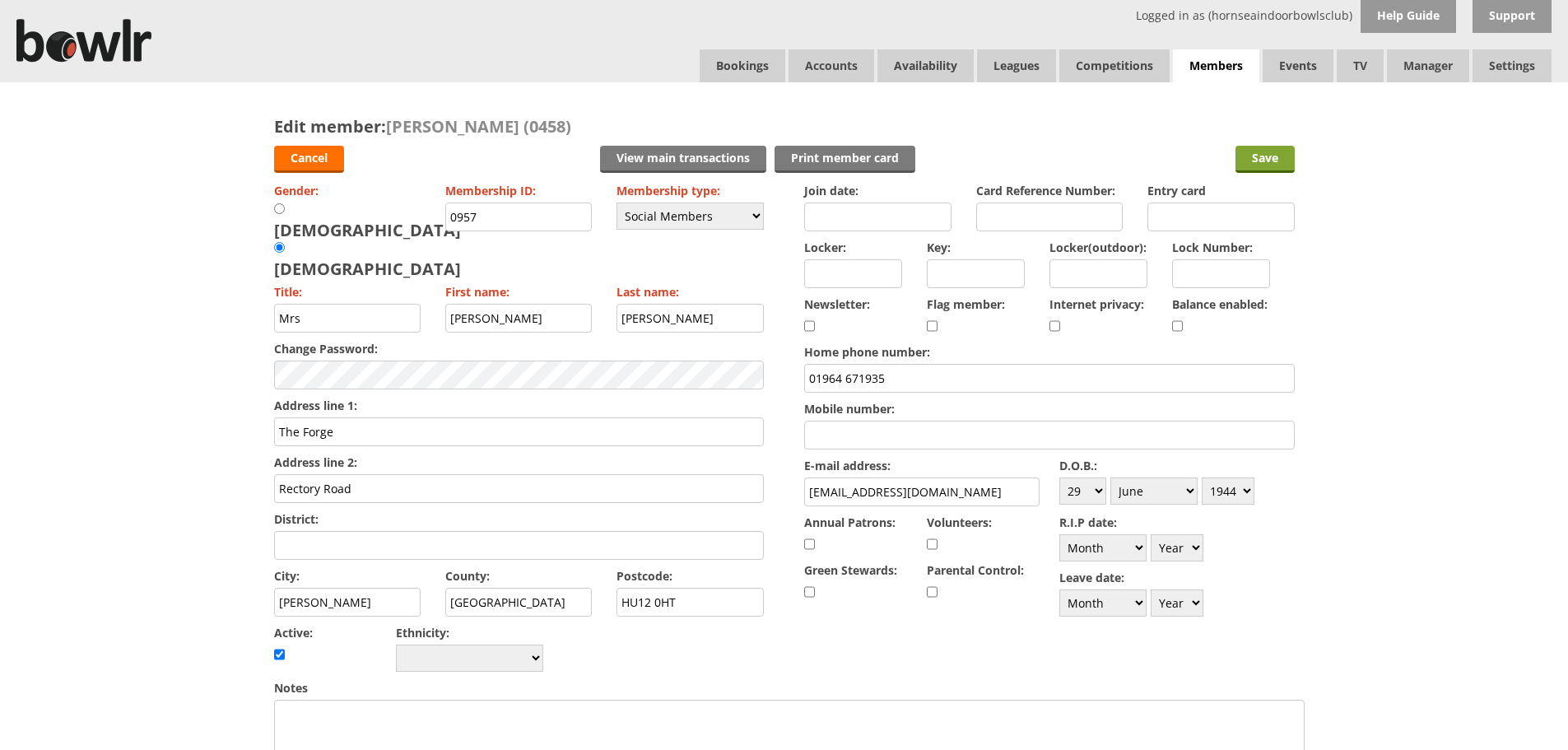
type input "Dave Cooper 01964671935"
click at [1265, 163] on input "Save" at bounding box center [1265, 159] width 59 height 27
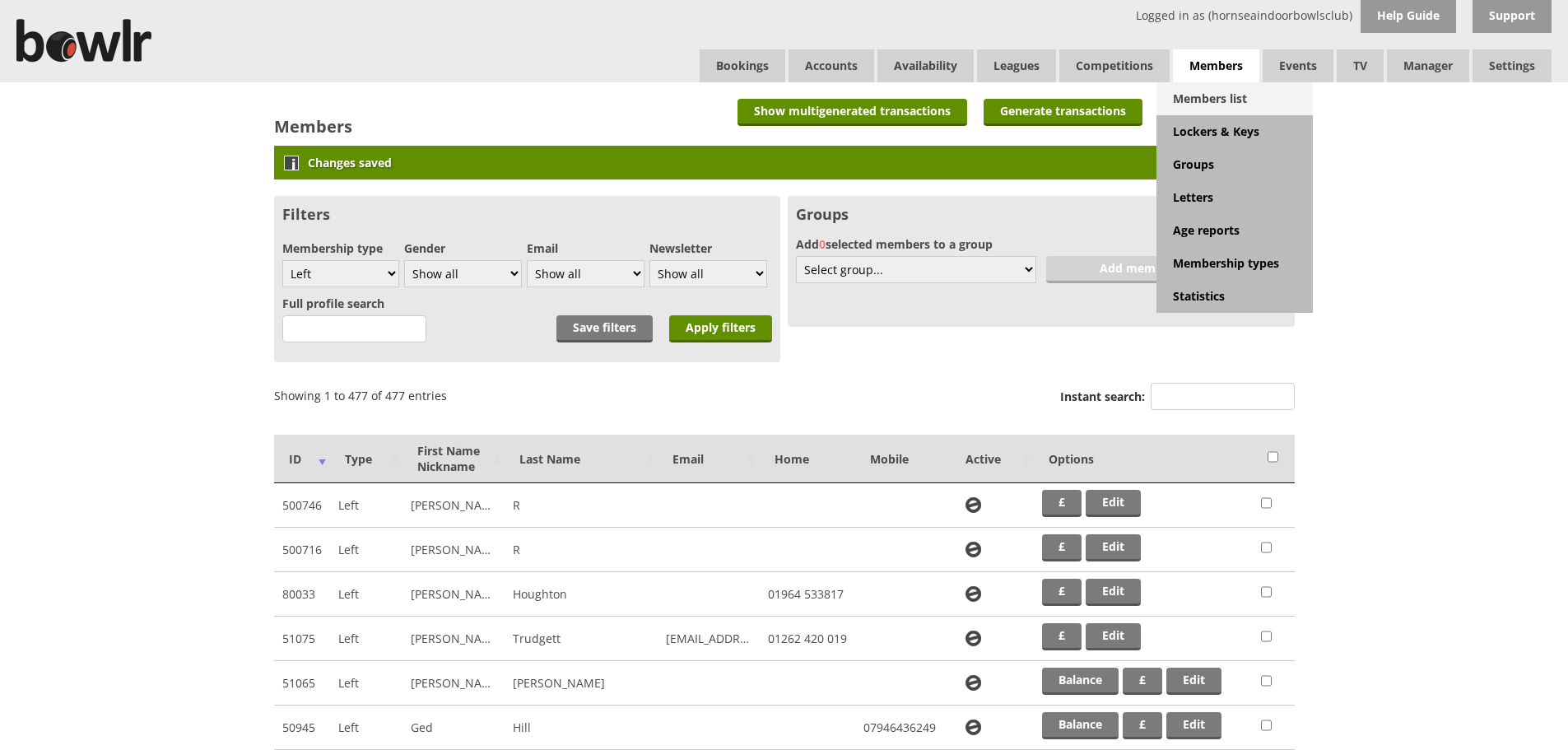
click at [1211, 105] on link "Members list" at bounding box center [1235, 98] width 157 height 33
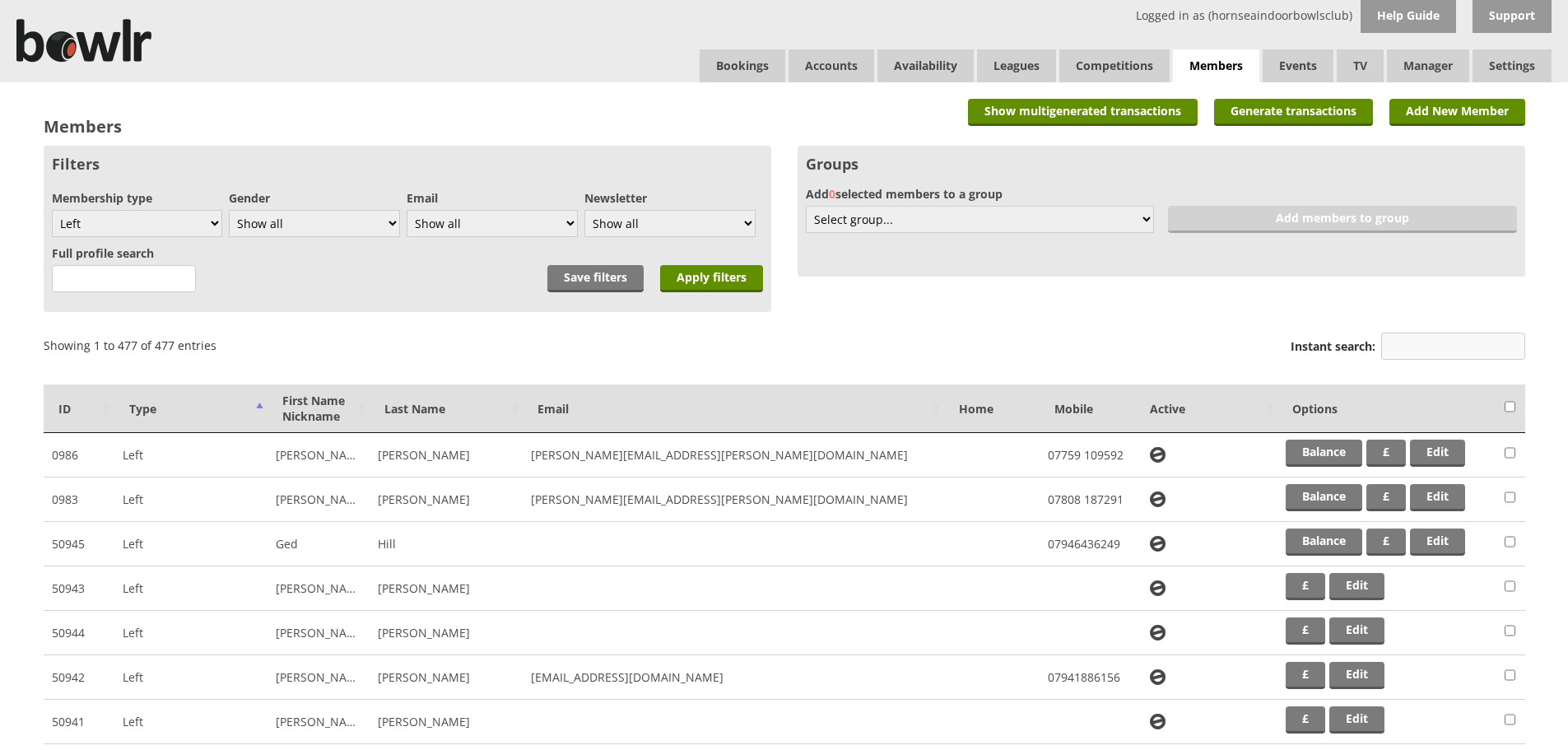
click at [1400, 348] on input "Instant search:" at bounding box center [1453, 346] width 144 height 27
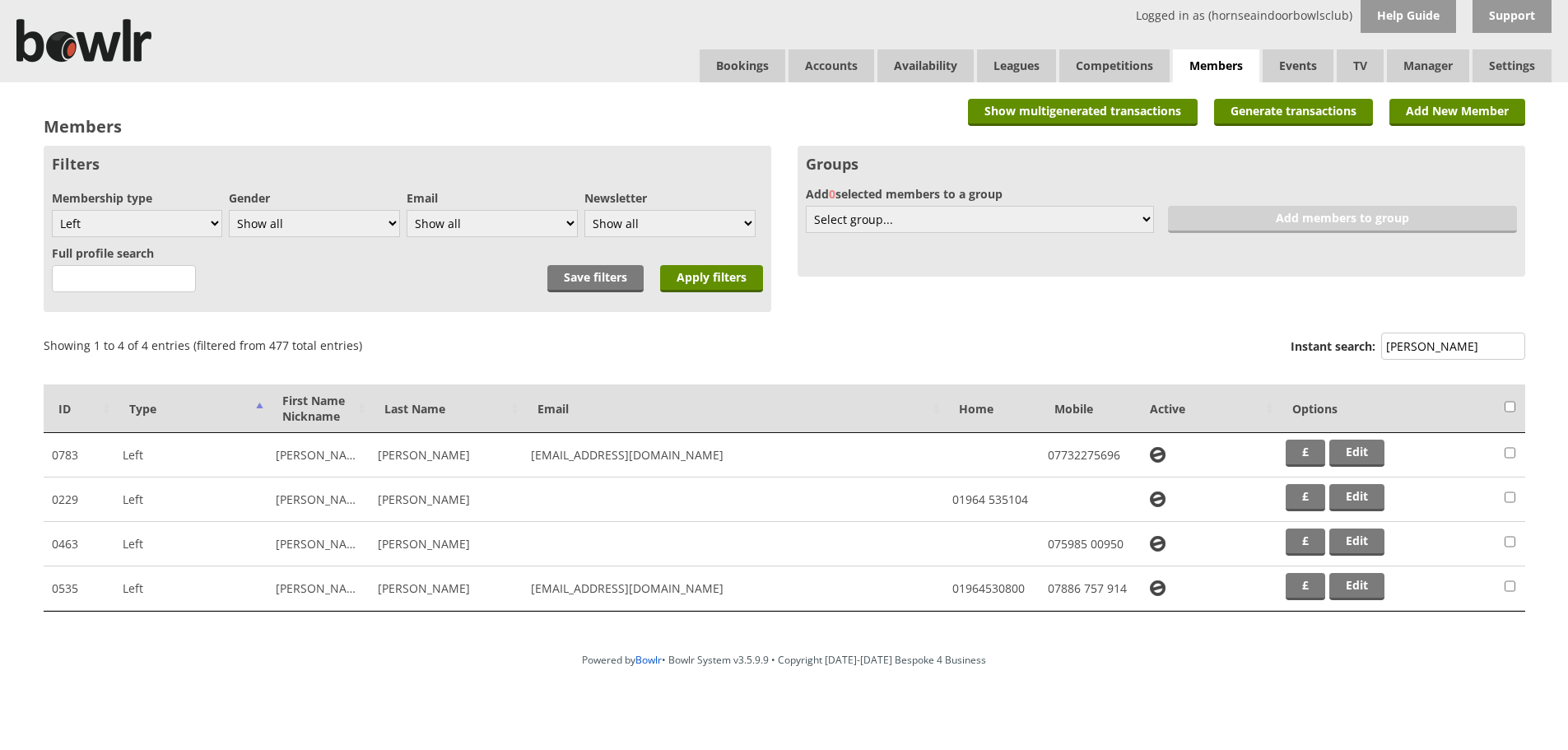
type input "[PERSON_NAME]"
click at [215, 220] on select "Show all Full members Rollabowl Juniors Social Members Student Pending Left R.I…" at bounding box center [137, 223] width 170 height 27
click at [52, 210] on select "Show all Full members Rollabowl Juniors Social Members Student Pending Left R.I…" at bounding box center [137, 223] width 170 height 27
click at [213, 222] on select "Show all Full members Rollabowl Juniors Social Members Student Pending Left R.I…" at bounding box center [137, 223] width 170 height 27
select select "all"
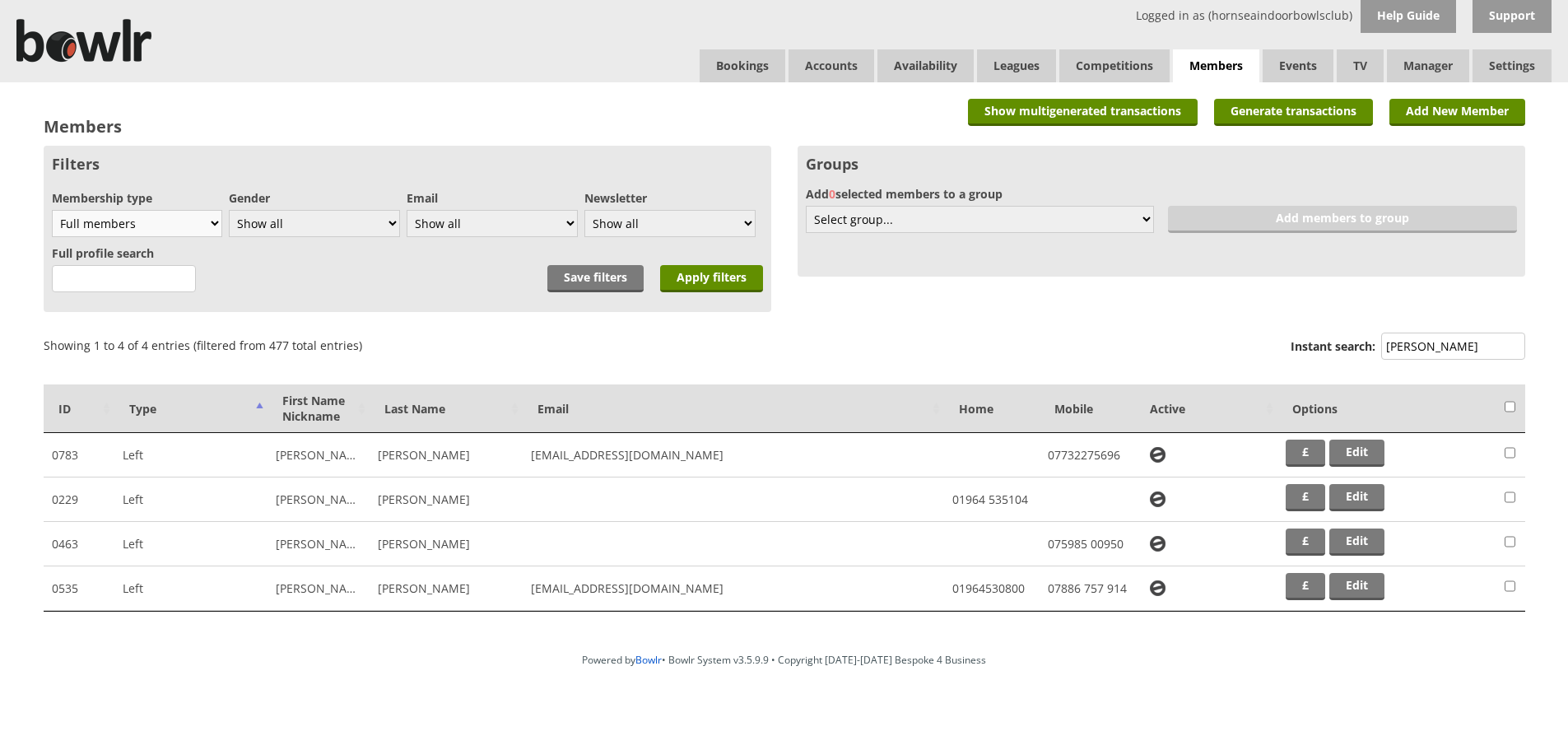
click at [52, 210] on select "Show all Full members Rollabowl Juniors Social Members Student Pending Left R.I…" at bounding box center [137, 223] width 170 height 27
click at [708, 279] on input "Apply filters" at bounding box center [711, 279] width 103 height 27
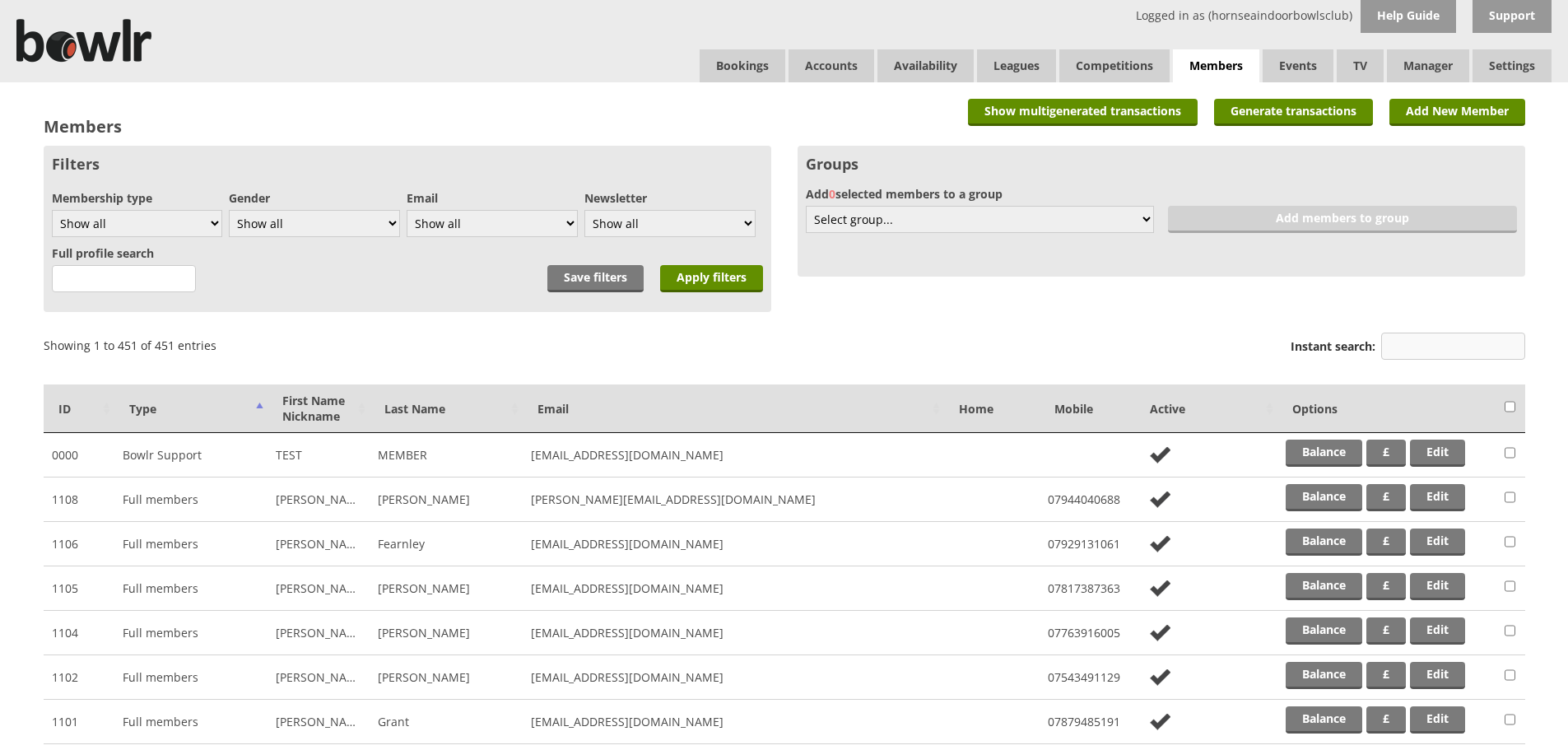
drag, startPoint x: 1471, startPoint y: 356, endPoint x: 1460, endPoint y: 344, distance: 16.3
click at [1471, 355] on input "Instant search:" at bounding box center [1453, 346] width 144 height 27
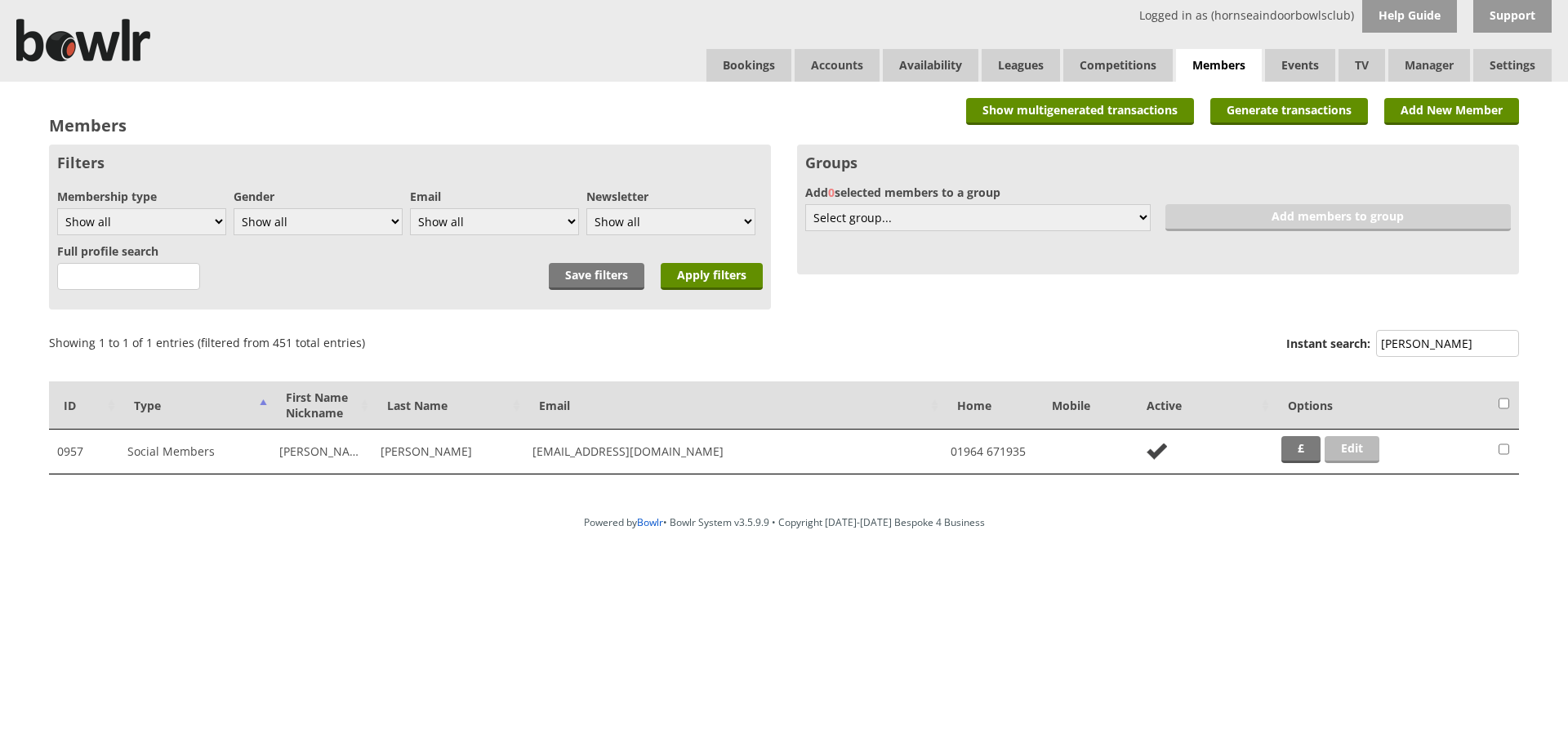
type input "cooper"
click at [1344, 452] on link "Edit" at bounding box center [1352, 449] width 55 height 27
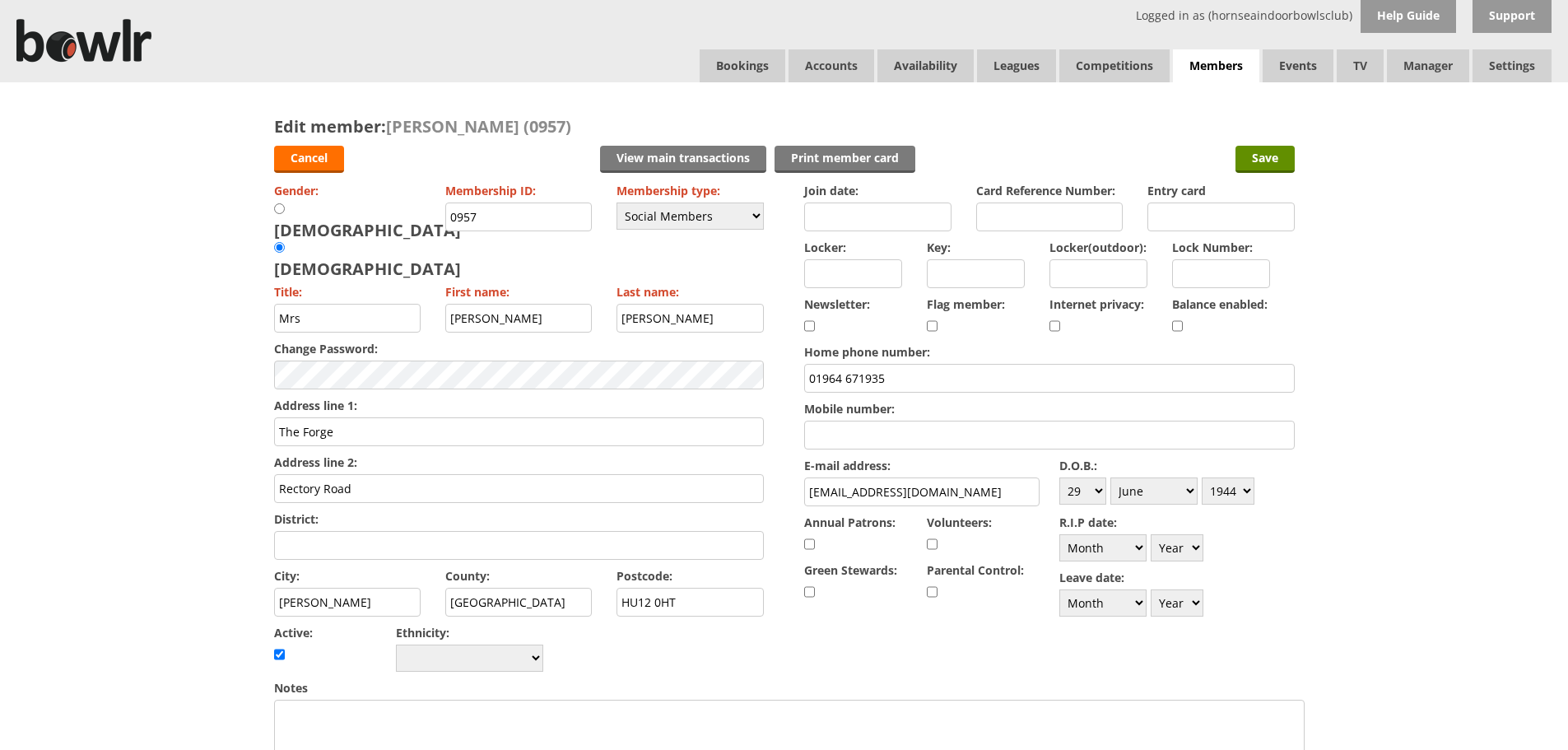
click at [934, 428] on input "Mobile number:" at bounding box center [1048, 435] width 490 height 29
type input "07527728176"
click at [1262, 162] on input "Save" at bounding box center [1265, 159] width 59 height 27
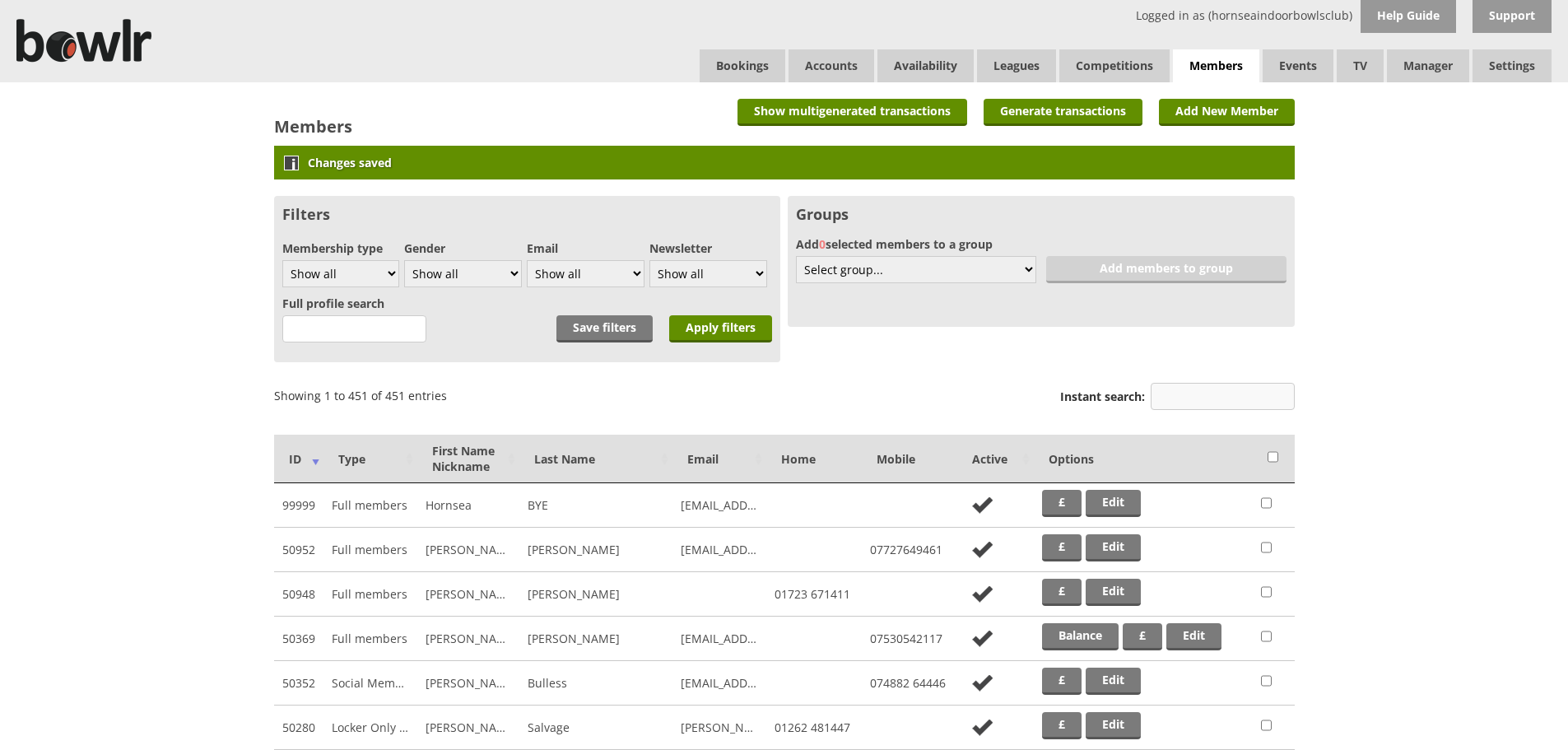
click at [1186, 395] on input "Instant search:" at bounding box center [1223, 396] width 144 height 27
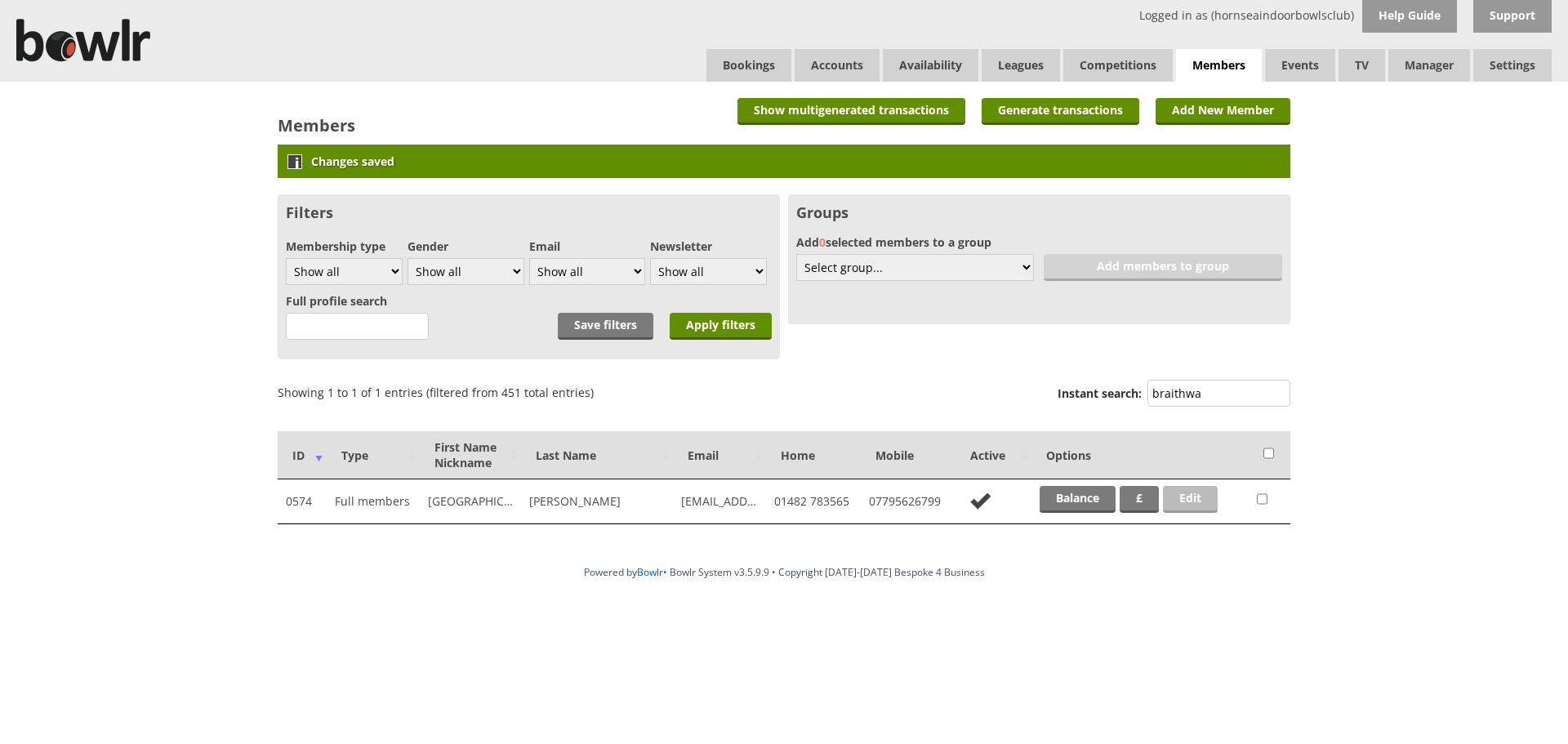
type input "braithwa"
click at [1184, 493] on link "Edit" at bounding box center [1190, 499] width 55 height 27
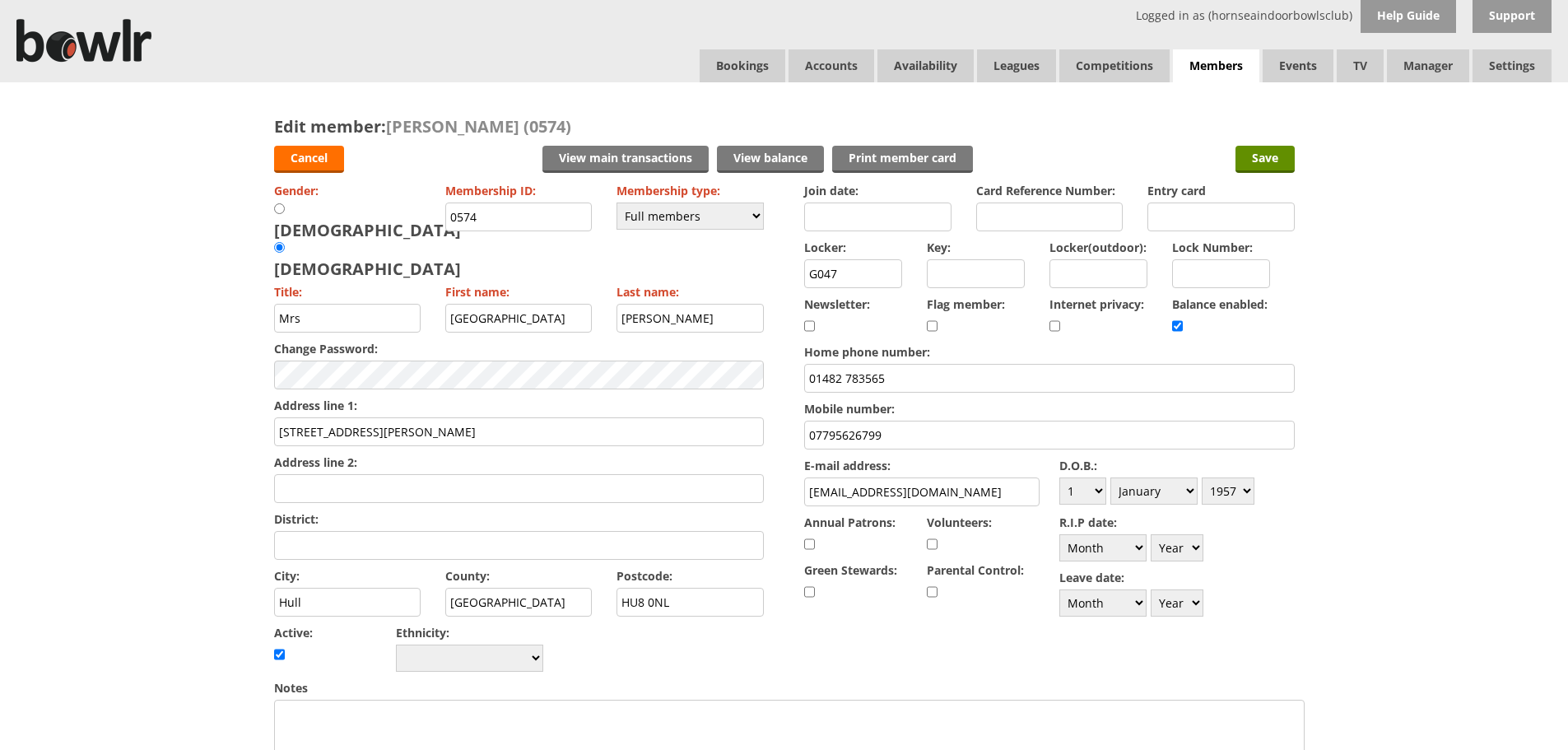
drag, startPoint x: 888, startPoint y: 439, endPoint x: 830, endPoint y: 442, distance: 58.1
click at [830, 442] on input "07795626799" at bounding box center [1048, 435] width 490 height 29
type input "0771323945"
click at [1101, 492] on select "Day 1 2 3 4 5 6 7 8 9 10 11 12 13 14 15 16 17 18 19 20 21 22 23 24 25 26 27 28 …" at bounding box center [1082, 491] width 46 height 27
select select "26"
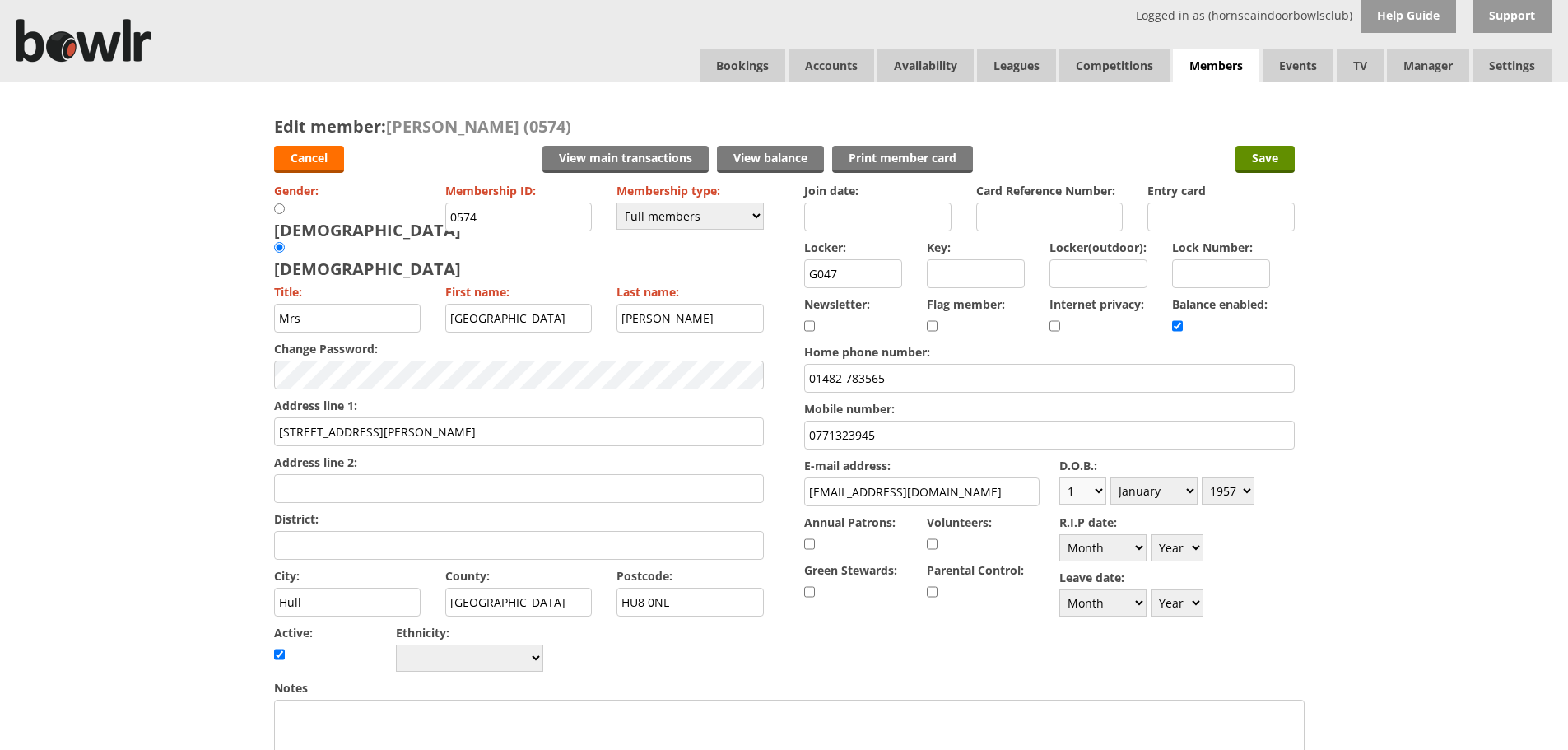
click at [1059, 478] on select "Day 1 2 3 4 5 6 7 8 9 10 11 12 13 14 15 16 17 18 19 20 21 22 23 24 25 26 27 28 …" at bounding box center [1082, 491] width 46 height 27
click at [1179, 489] on select "Month January February March April May June July August September October Novem…" at bounding box center [1154, 491] width 88 height 27
select select "10"
click at [1110, 478] on select "Month January February March April May June July August September October Novem…" at bounding box center [1154, 491] width 88 height 27
click at [1253, 494] on select "Year [DATE] 1901 1902 1903 1904 1905 1906 1907 1908 1909 1910 1911 1912 1913 19…" at bounding box center [1229, 491] width 53 height 27
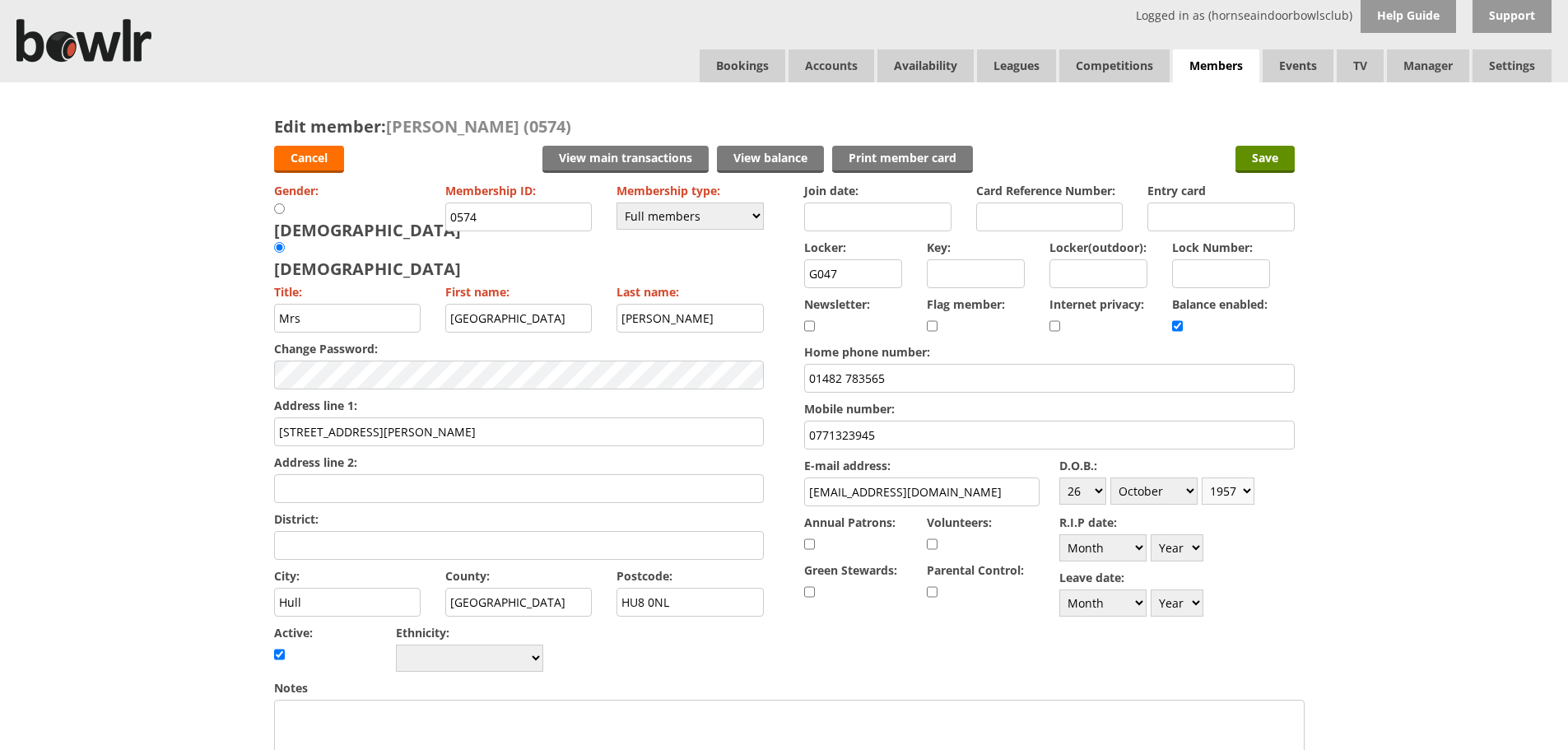
select select "1952"
click at [1202, 478] on select "Year [DATE] 1901 1902 1903 1904 1905 1906 1907 1908 1909 1910 1911 1912 1913 19…" at bounding box center [1229, 491] width 53 height 27
click at [1284, 154] on input "Save" at bounding box center [1265, 159] width 59 height 27
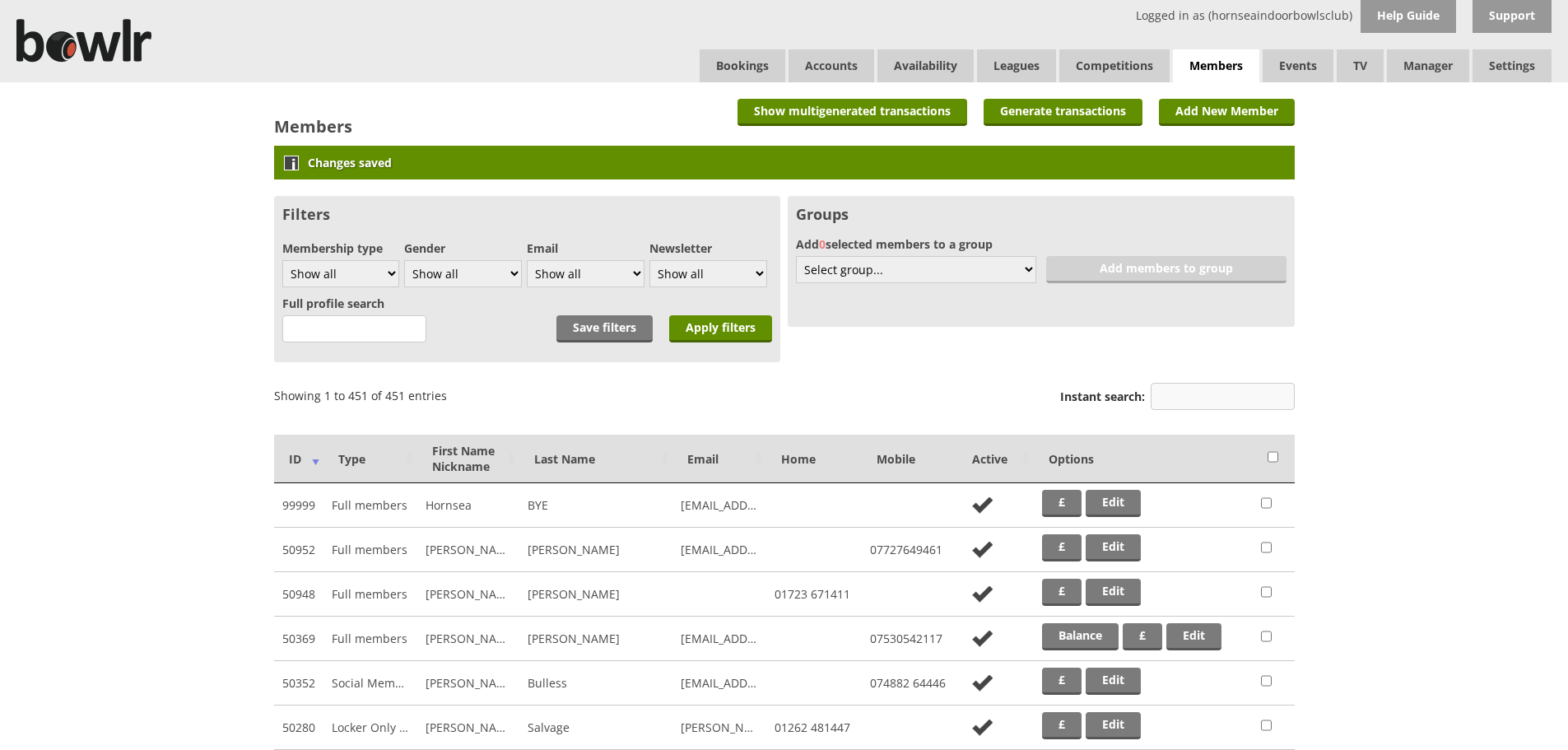
click at [1171, 393] on input "Instant search:" at bounding box center [1223, 396] width 144 height 27
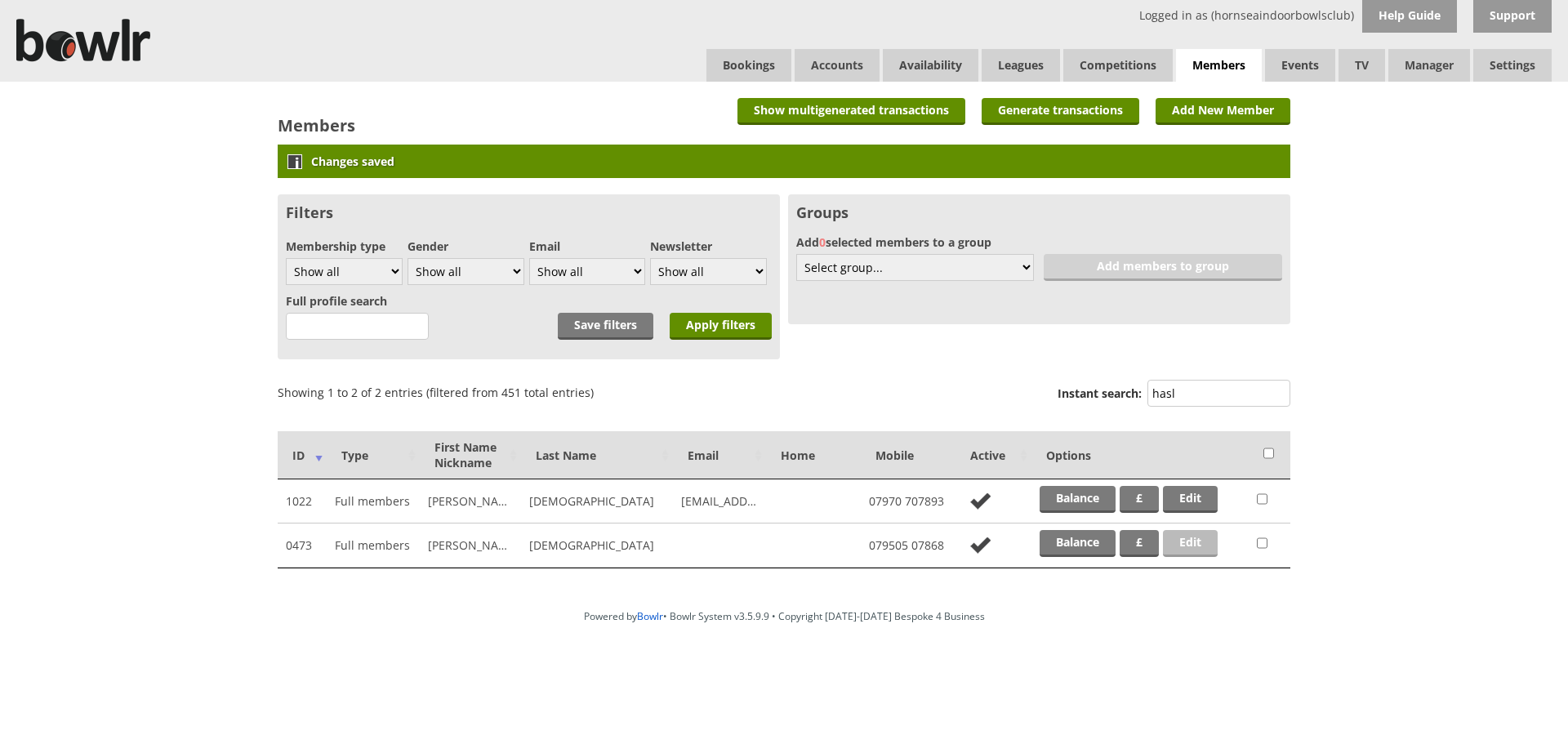
type input "hasl"
click at [1199, 544] on link "Edit" at bounding box center [1190, 543] width 55 height 27
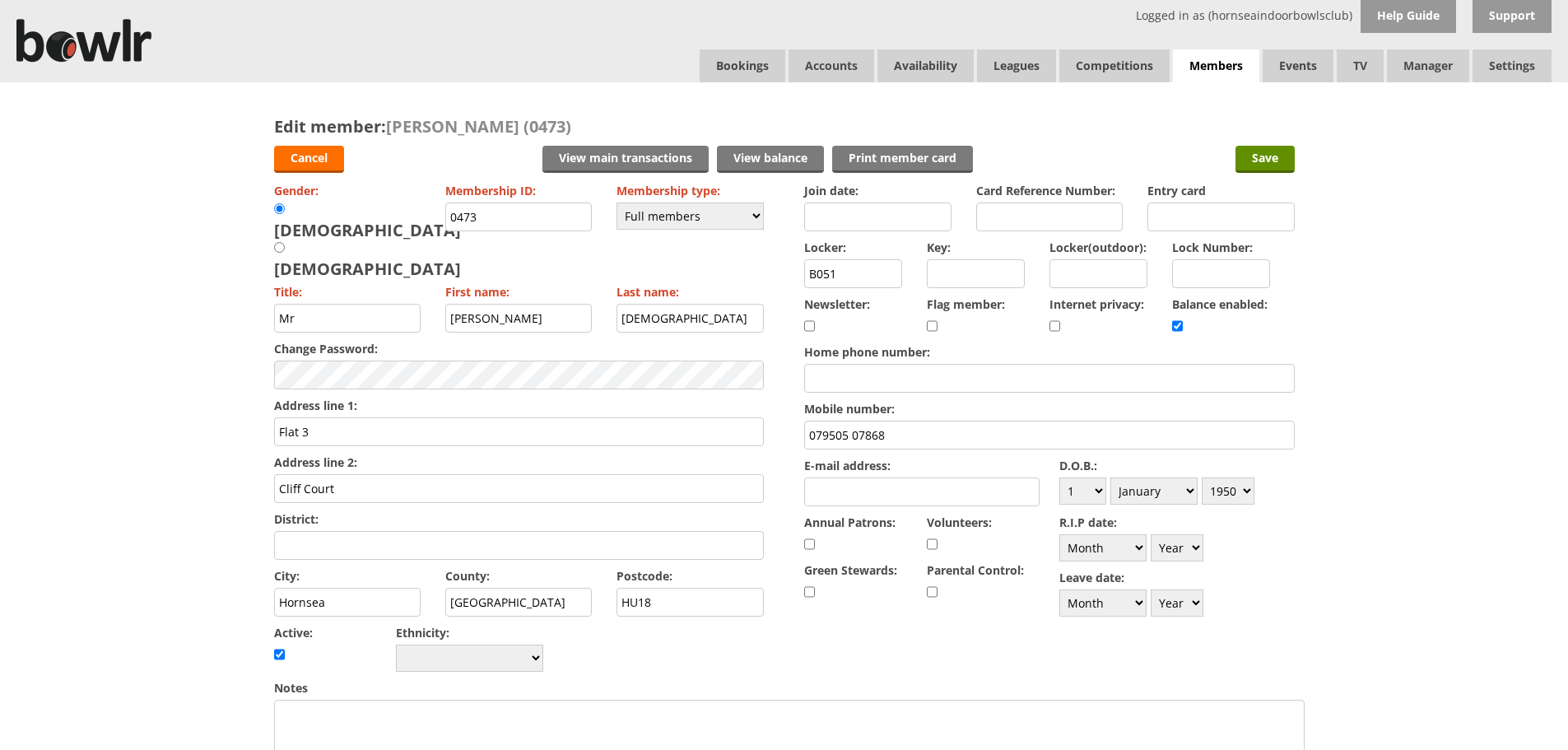
drag, startPoint x: 522, startPoint y: 368, endPoint x: 1491, endPoint y: 326, distance: 969.9
click at [1491, 326] on div "Edit member: [PERSON_NAME] (0473) Cancel View main transactions View balance Pr…" at bounding box center [784, 719] width 1568 height 1275
click at [1101, 488] on select "Day 1 2 3 4 5 6 7 8 9 10 11 12 13 14 15 16 17 18 19 20 21 22 23 24 25 26 27 28 …" at bounding box center [1082, 491] width 46 height 27
select select "3"
click at [1059, 478] on select "Day 1 2 3 4 5 6 7 8 9 10 11 12 13 14 15 16 17 18 19 20 21 22 23 24 25 26 27 28 …" at bounding box center [1082, 491] width 46 height 27
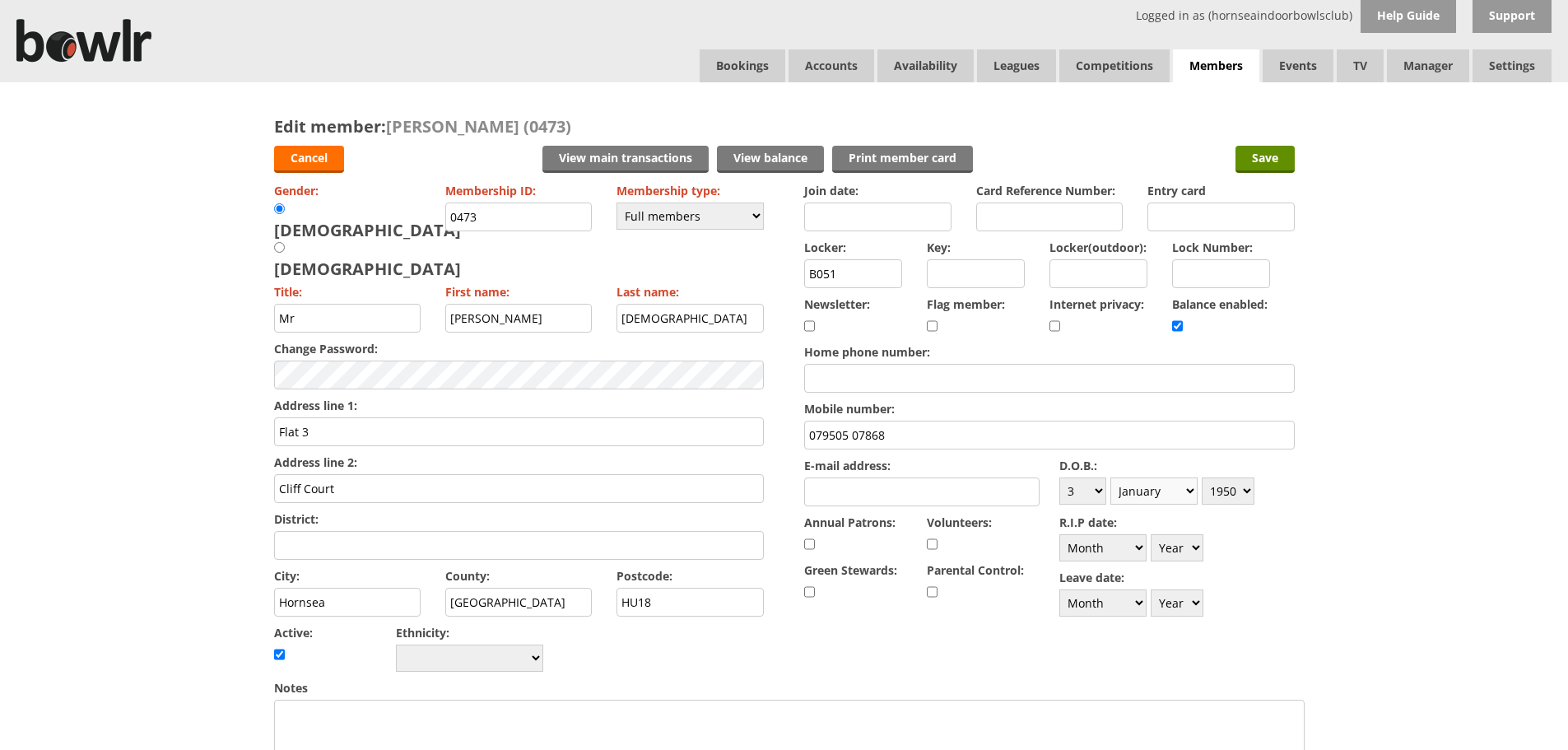
click at [1190, 493] on select "Month January February March April May June July August September October Novem…" at bounding box center [1154, 491] width 88 height 27
select select "3"
click at [1110, 478] on select "Month January February March April May June July August September October Novem…" at bounding box center [1154, 491] width 88 height 27
click at [1249, 489] on select "Year [DATE] 1901 1902 1903 1904 1905 1906 1907 1908 1909 1910 1911 1912 1913 19…" at bounding box center [1229, 491] width 53 height 27
select select "1958"
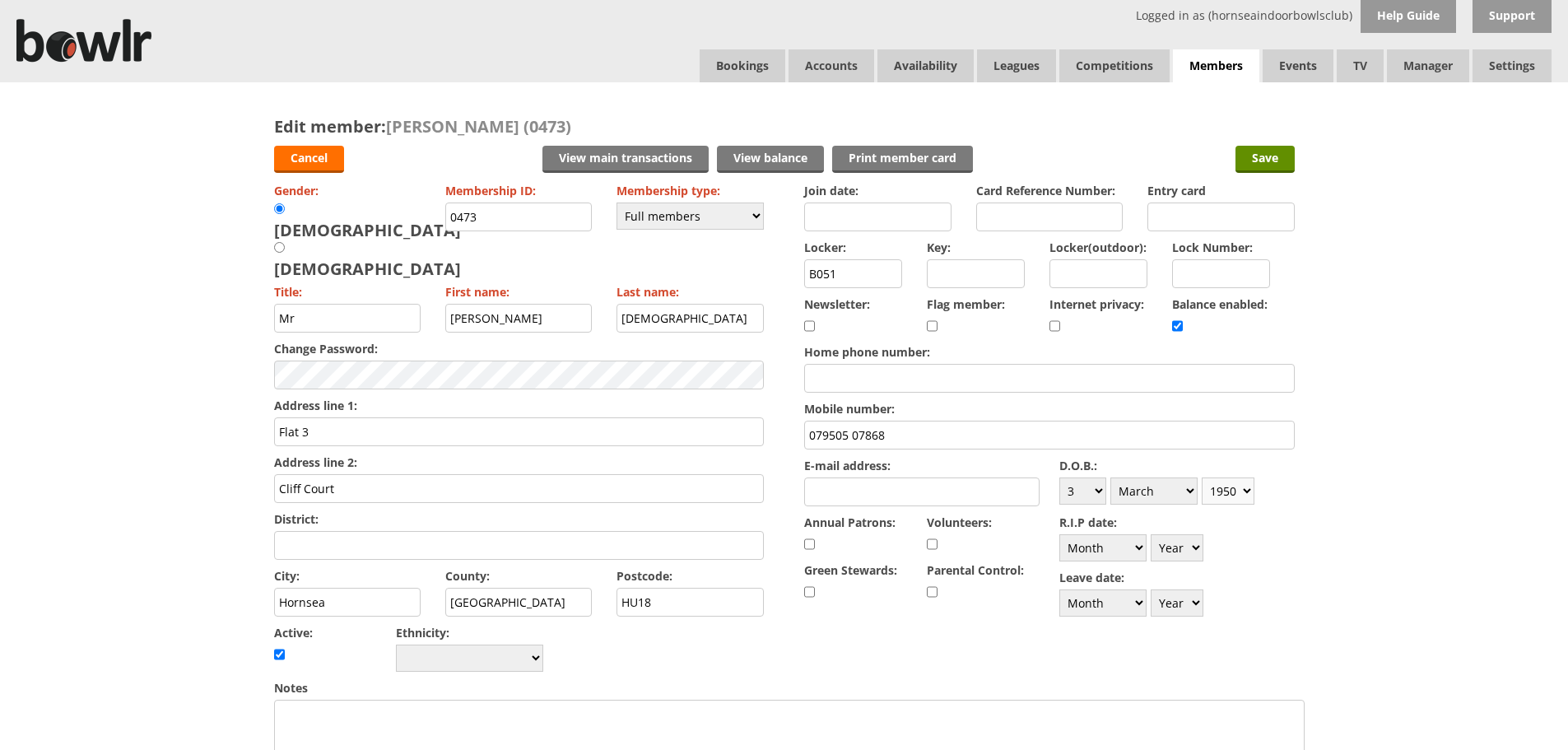
click at [1202, 478] on select "Year [DATE] 1901 1902 1903 1904 1905 1906 1907 1908 1909 1910 1911 1912 1913 19…" at bounding box center [1229, 491] width 53 height 27
click at [1250, 158] on input "Save" at bounding box center [1265, 159] width 59 height 27
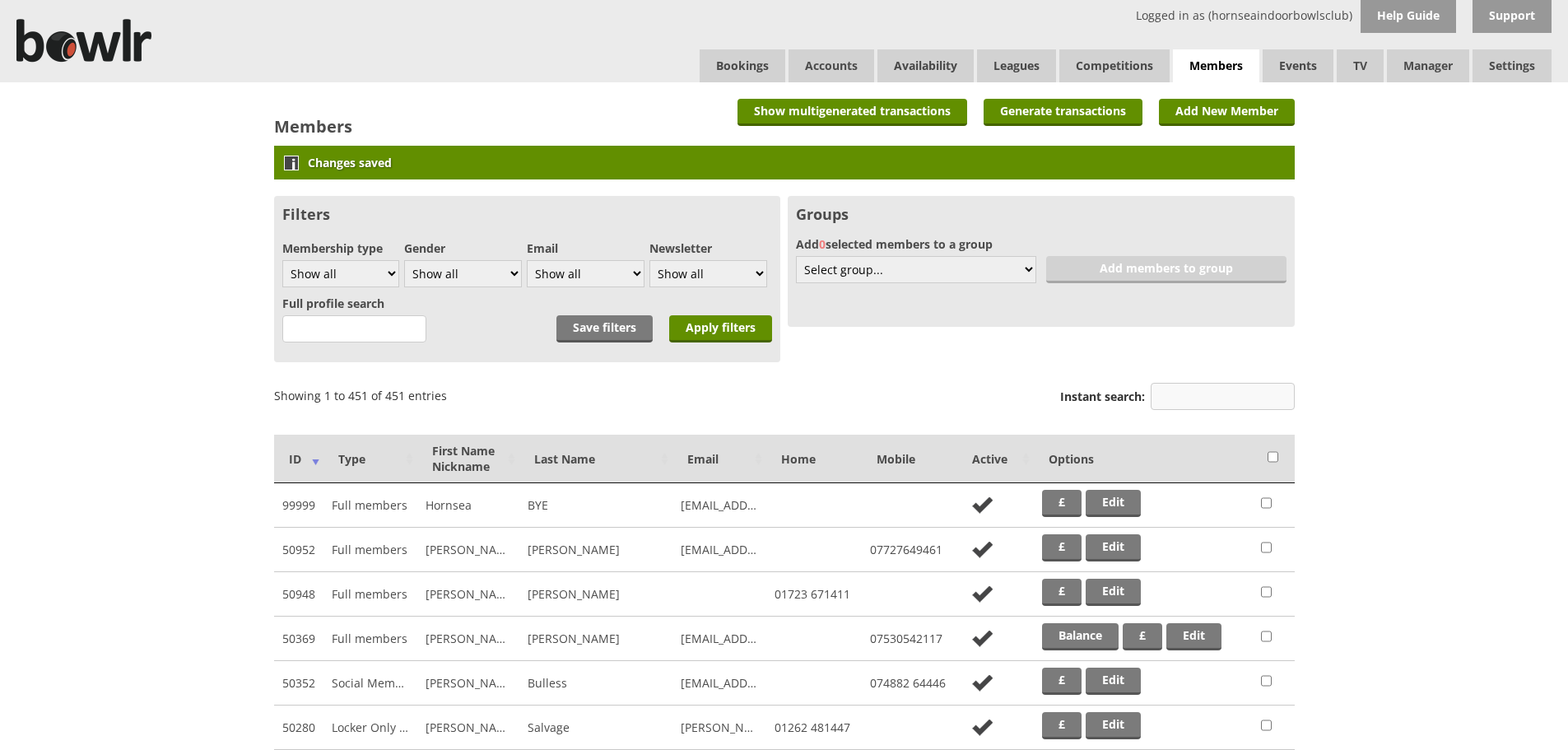
click at [1199, 396] on input "Instant search:" at bounding box center [1223, 396] width 144 height 27
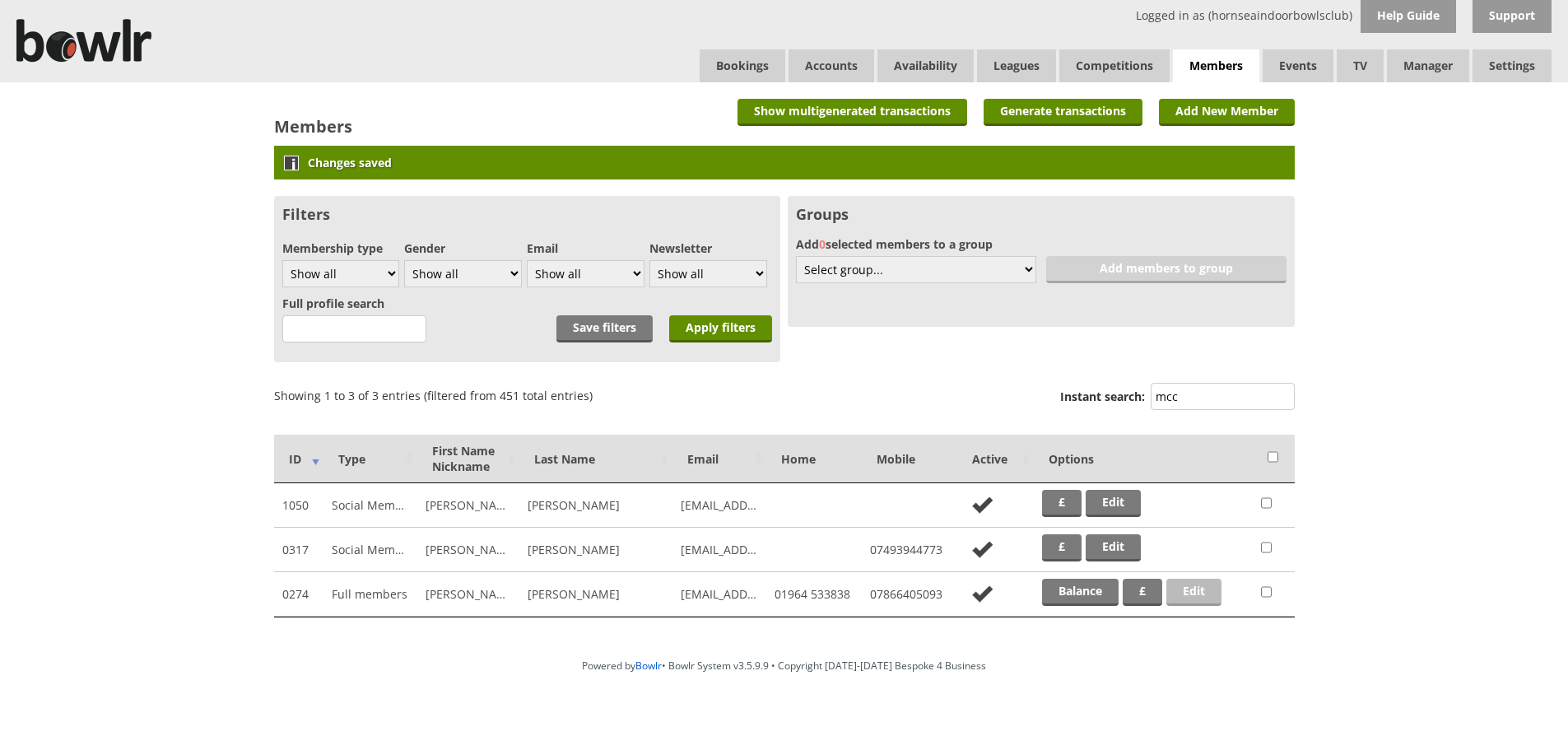
type input "mcc"
click at [1212, 601] on link "Edit" at bounding box center [1194, 592] width 56 height 27
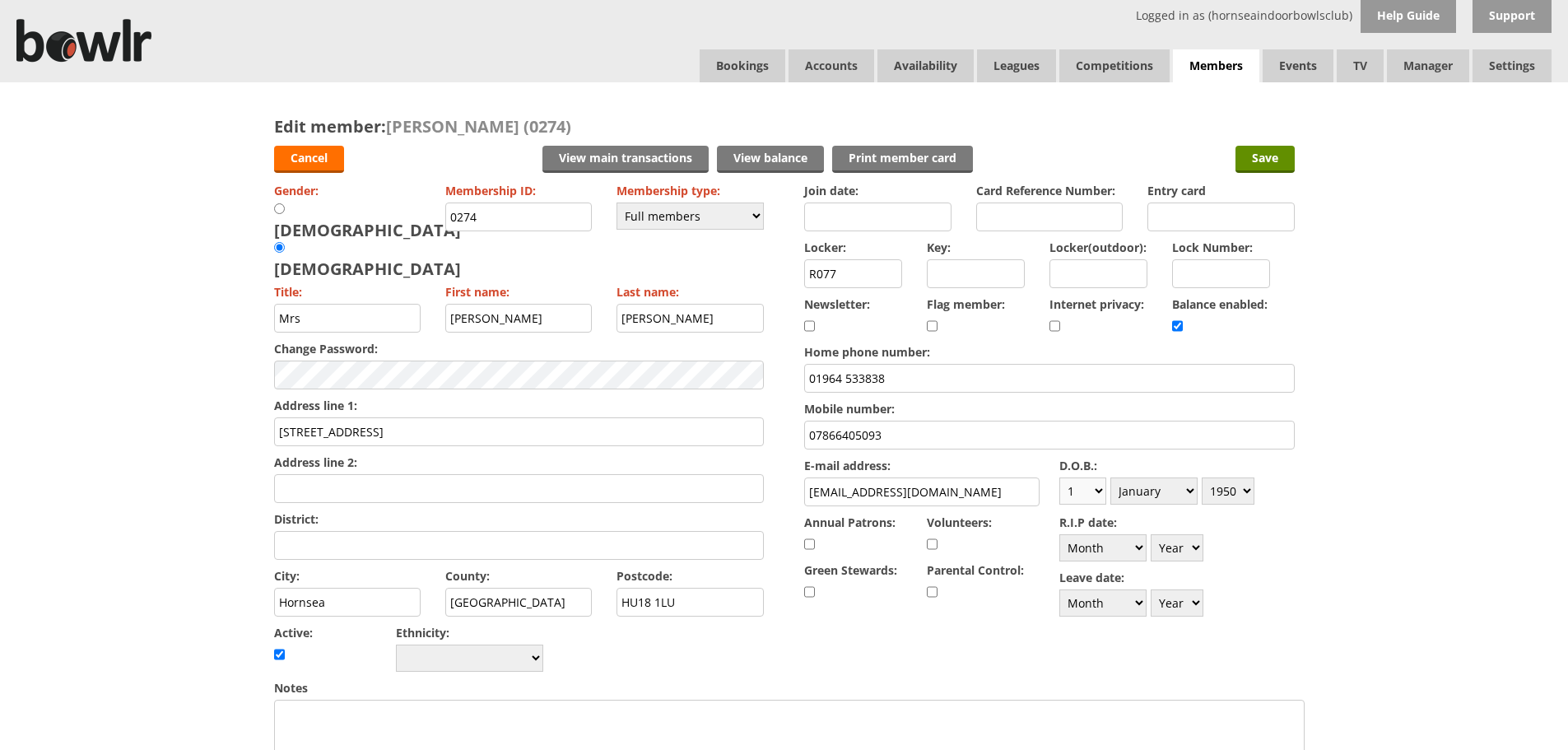
click at [1104, 487] on select "Day 1 2 3 4 5 6 7 8 9 10 11 12 13 14 15 16 17 18 19 20 21 22 23 24 25 26 27 28 …" at bounding box center [1082, 491] width 46 height 27
select select "20"
click at [1059, 478] on select "Day 1 2 3 4 5 6 7 8 9 10 11 12 13 14 15 16 17 18 19 20 21 22 23 24 25 26 27 28 …" at bounding box center [1082, 491] width 46 height 27
click at [1185, 485] on select "Month January February March April May June July August September October Novem…" at bounding box center [1154, 491] width 88 height 27
select select "5"
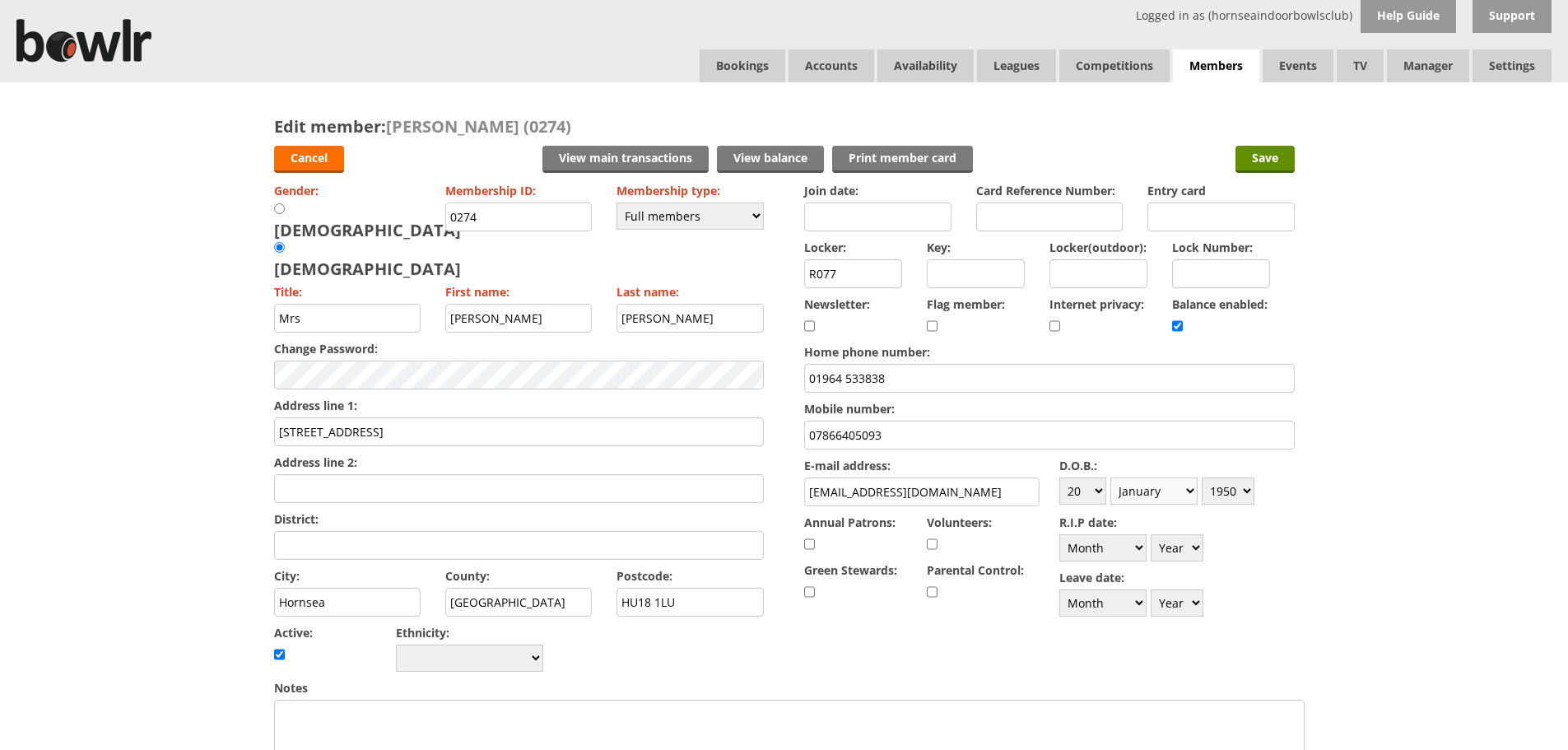
click at [1110, 478] on select "Month January February March April May June July August September October Novem…" at bounding box center [1154, 491] width 88 height 27
click at [1247, 496] on select "Year [DATE] 1901 1902 1903 1904 1905 1906 1907 1908 1909 1910 1911 1912 1913 19…" at bounding box center [1229, 491] width 53 height 27
select select "1955"
click at [1202, 478] on select "Year 1900 1901 1902 1903 1904 1905 1906 1907 1908 1909 1910 1911 1912 1913 1914…" at bounding box center [1229, 491] width 53 height 27
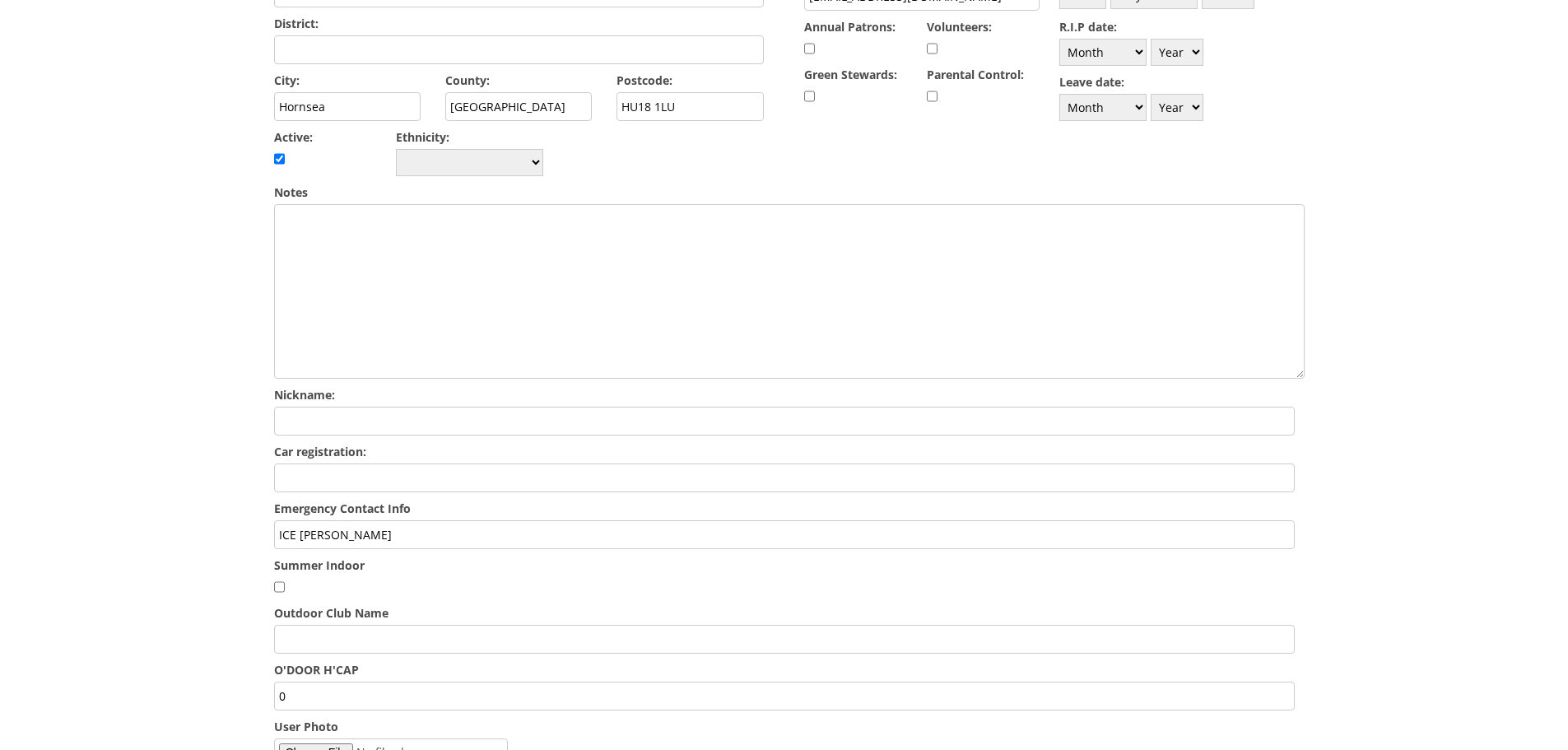
scroll to position [497, 0]
click at [438, 519] on input "ICE Graham McCloud" at bounding box center [785, 533] width 1021 height 29
drag, startPoint x: 341, startPoint y: 487, endPoint x: 318, endPoint y: 493, distance: 23.8
click at [318, 519] on input "ICE Graham McCloud" at bounding box center [785, 533] width 1021 height 29
click at [429, 519] on input "ICE Graeme McCloud" at bounding box center [785, 533] width 1021 height 29
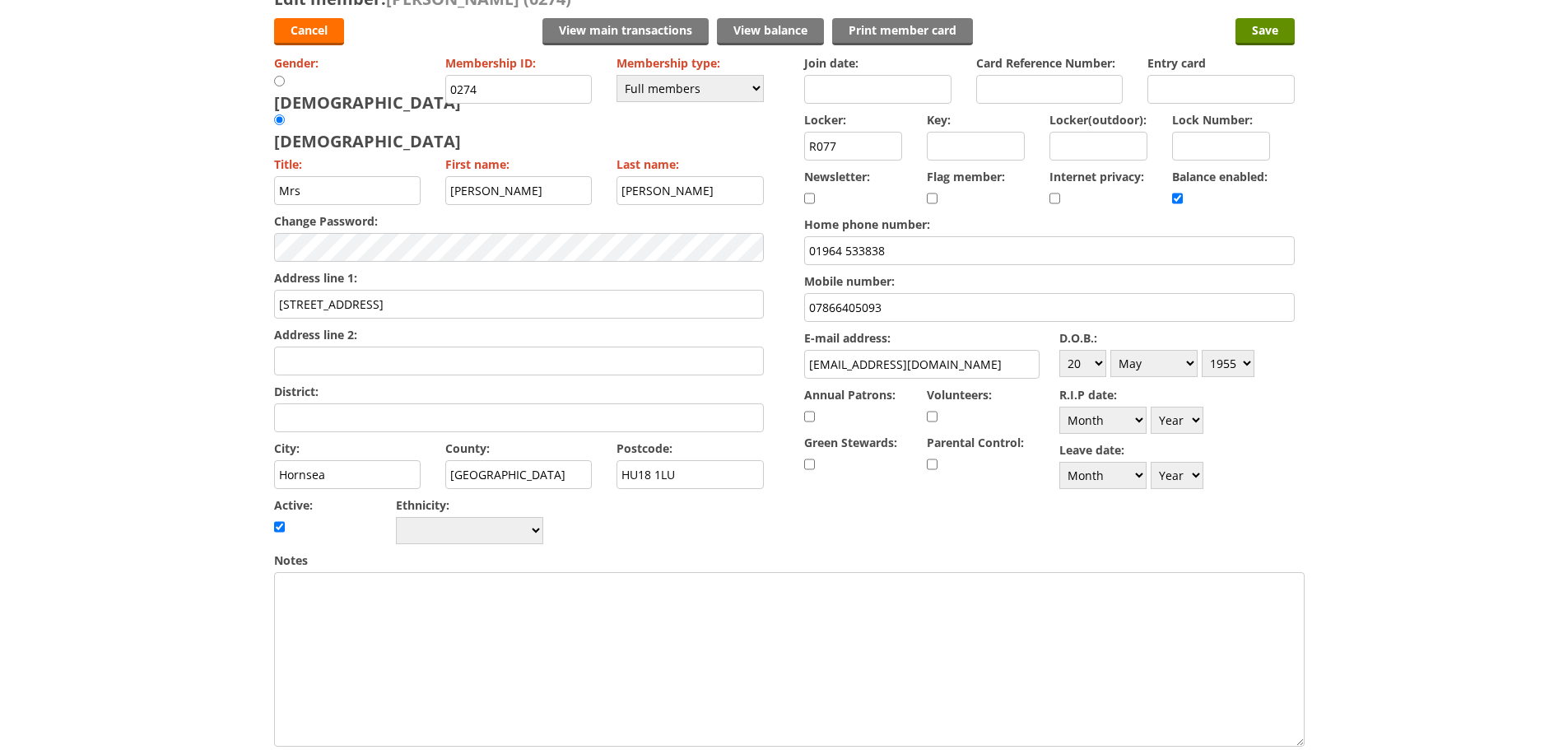
scroll to position [0, 0]
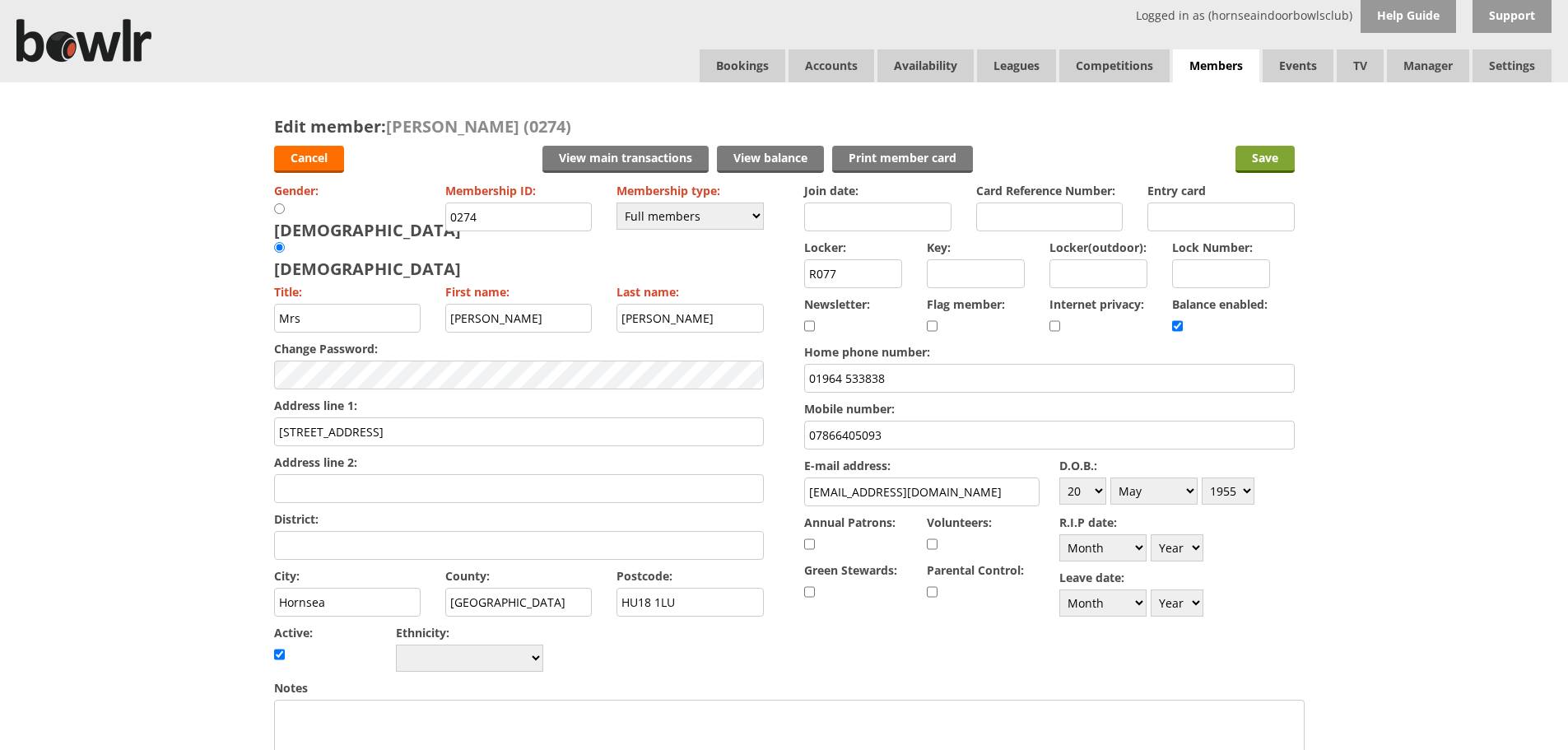
type input "ICE Graeme McCloud 07917688271"
click at [1272, 159] on input "Save" at bounding box center [1265, 159] width 59 height 27
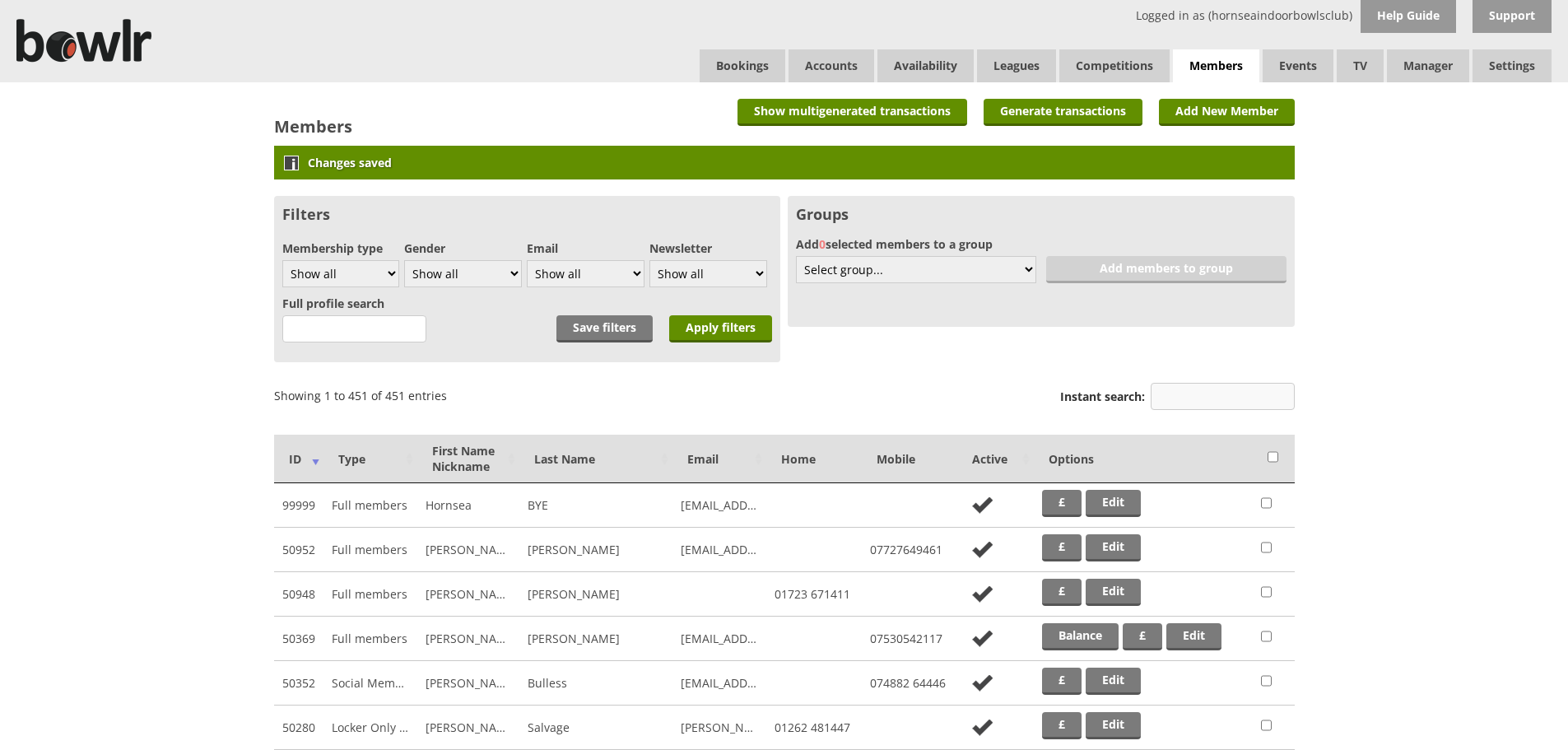
click at [1161, 396] on input "Instant search:" at bounding box center [1223, 396] width 144 height 27
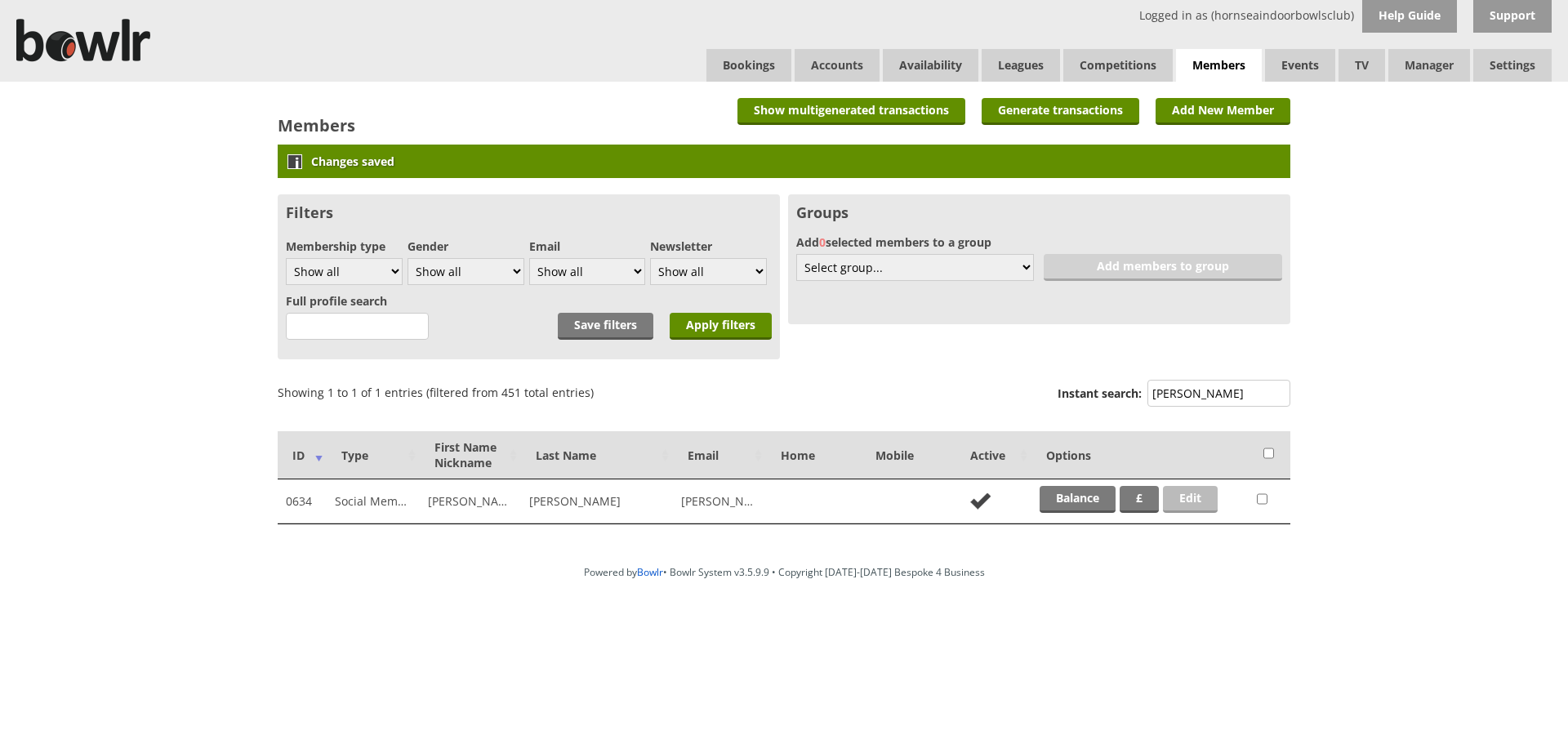
type input "[PERSON_NAME]"
click at [1187, 498] on link "Edit" at bounding box center [1190, 499] width 55 height 27
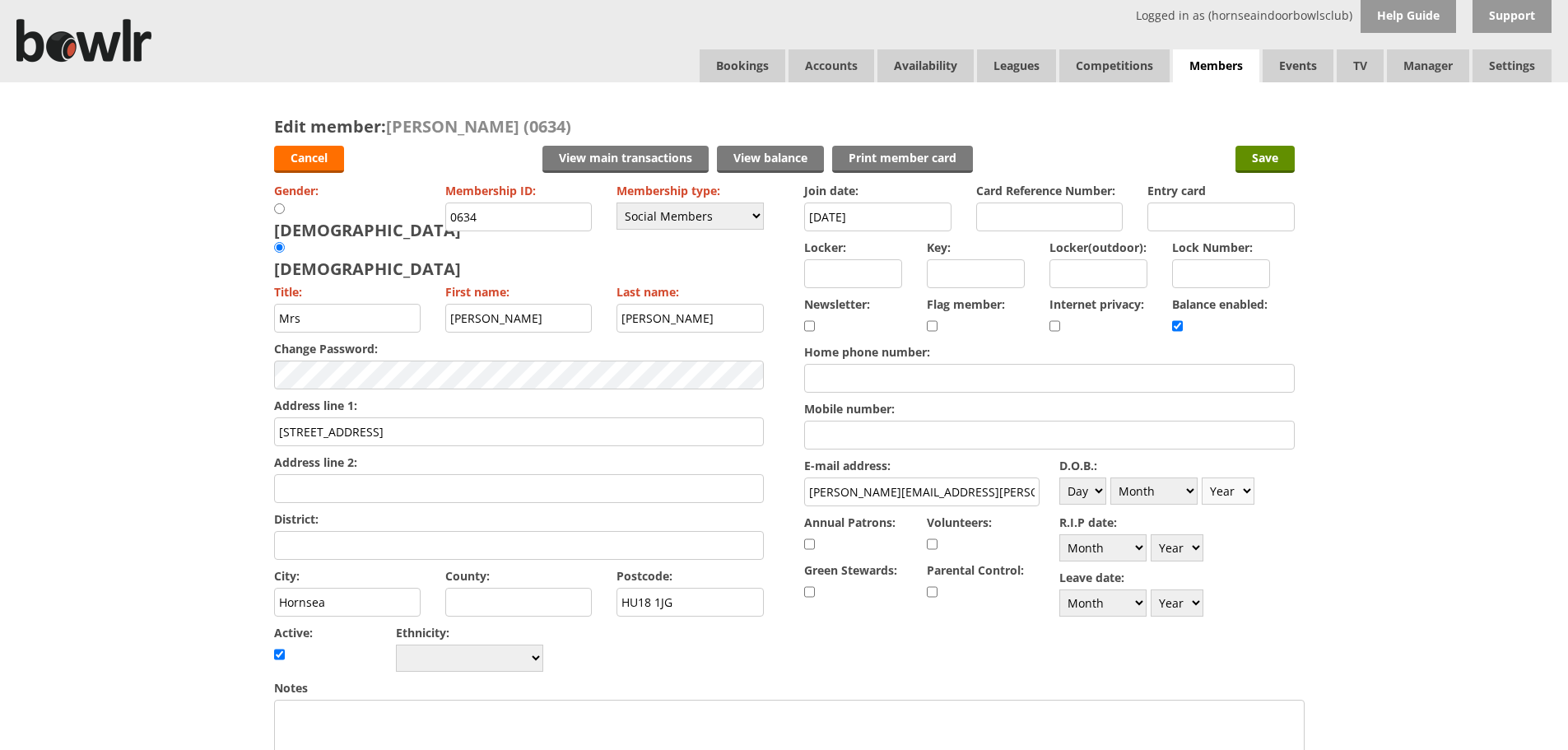
click at [1248, 492] on select "Year 1900 1901 1902 1903 1904 1905 1906 1907 1908 1909 1910 1911 1912 1913 1914…" at bounding box center [1229, 491] width 53 height 27
select select "1950"
click at [1202, 478] on select "Year 1900 1901 1902 1903 1904 1905 1906 1907 1908 1909 1910 1911 1912 1913 1914…" at bounding box center [1229, 491] width 53 height 27
click at [1275, 164] on input "Save" at bounding box center [1265, 159] width 59 height 27
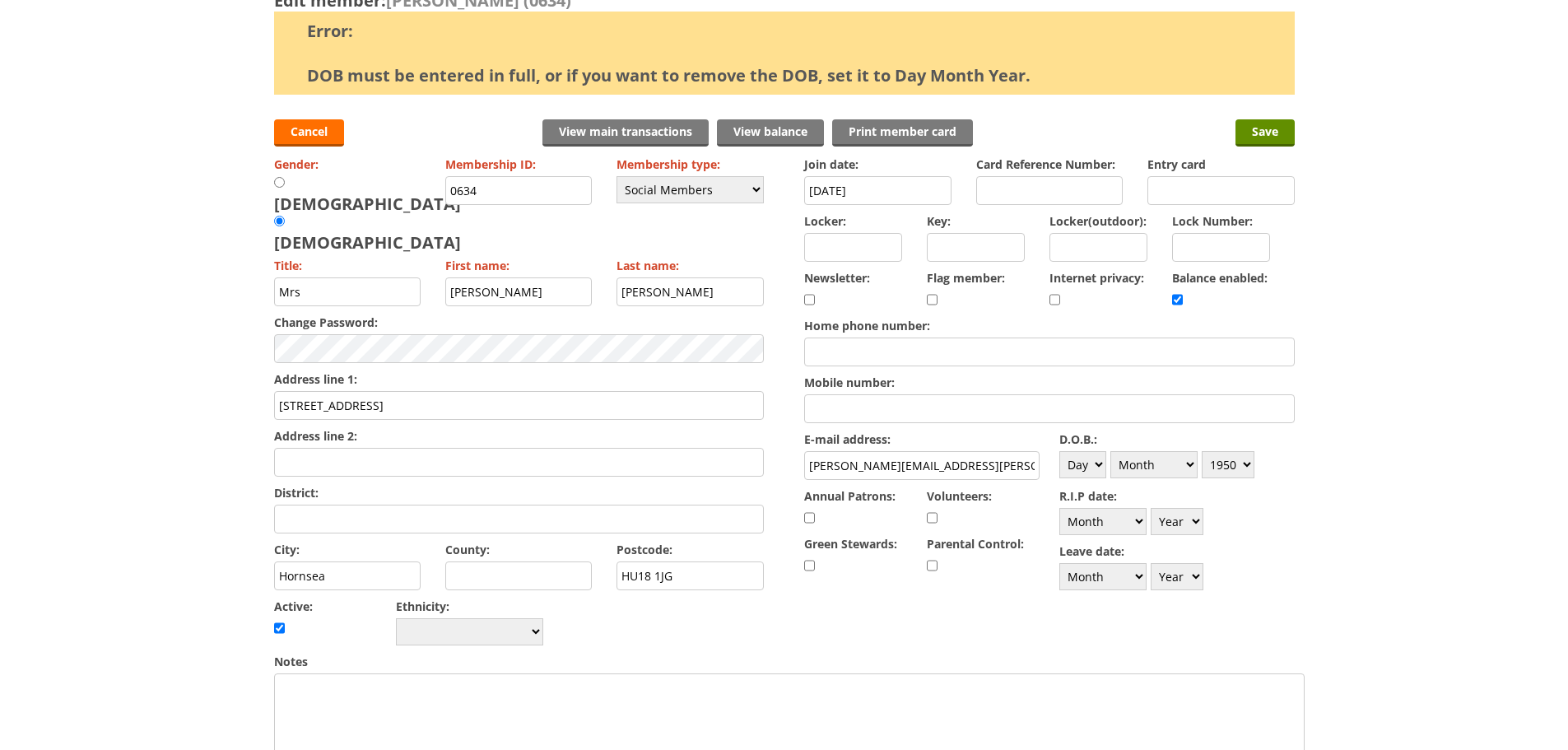
scroll to position [132, 0]
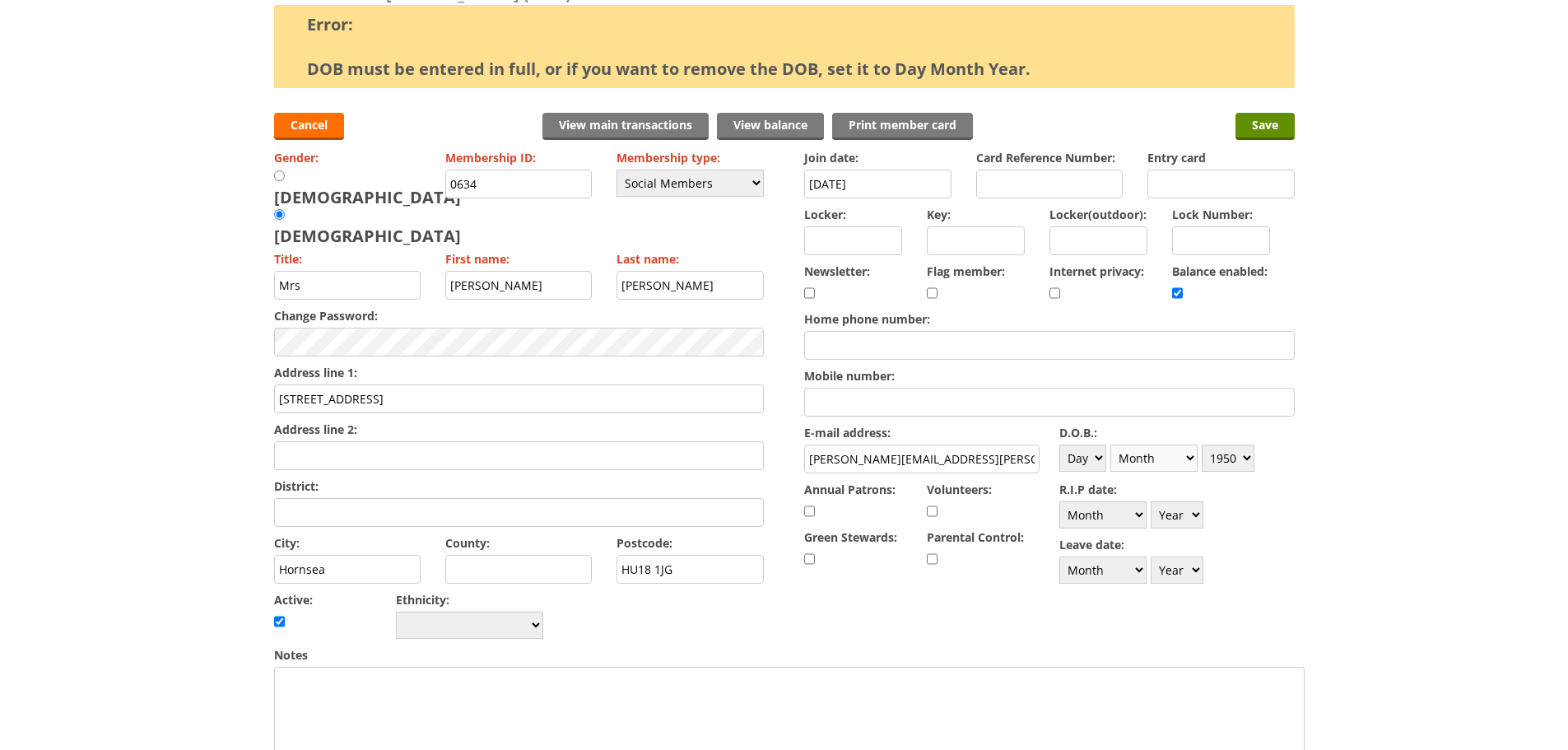
click at [1193, 460] on select "Month January February March April May June July August September October Novem…" at bounding box center [1154, 458] width 88 height 27
select select "1"
click at [1110, 445] on select "Month January February March April May June July August September October Novem…" at bounding box center [1154, 458] width 88 height 27
click at [1098, 455] on select "Day 1 2 3 4 5 6 7 8 9 10 11 12 13 14 15 16 17 18 19 20 21 22 23 24 25 26 27 28 …" at bounding box center [1082, 458] width 46 height 27
select select "1"
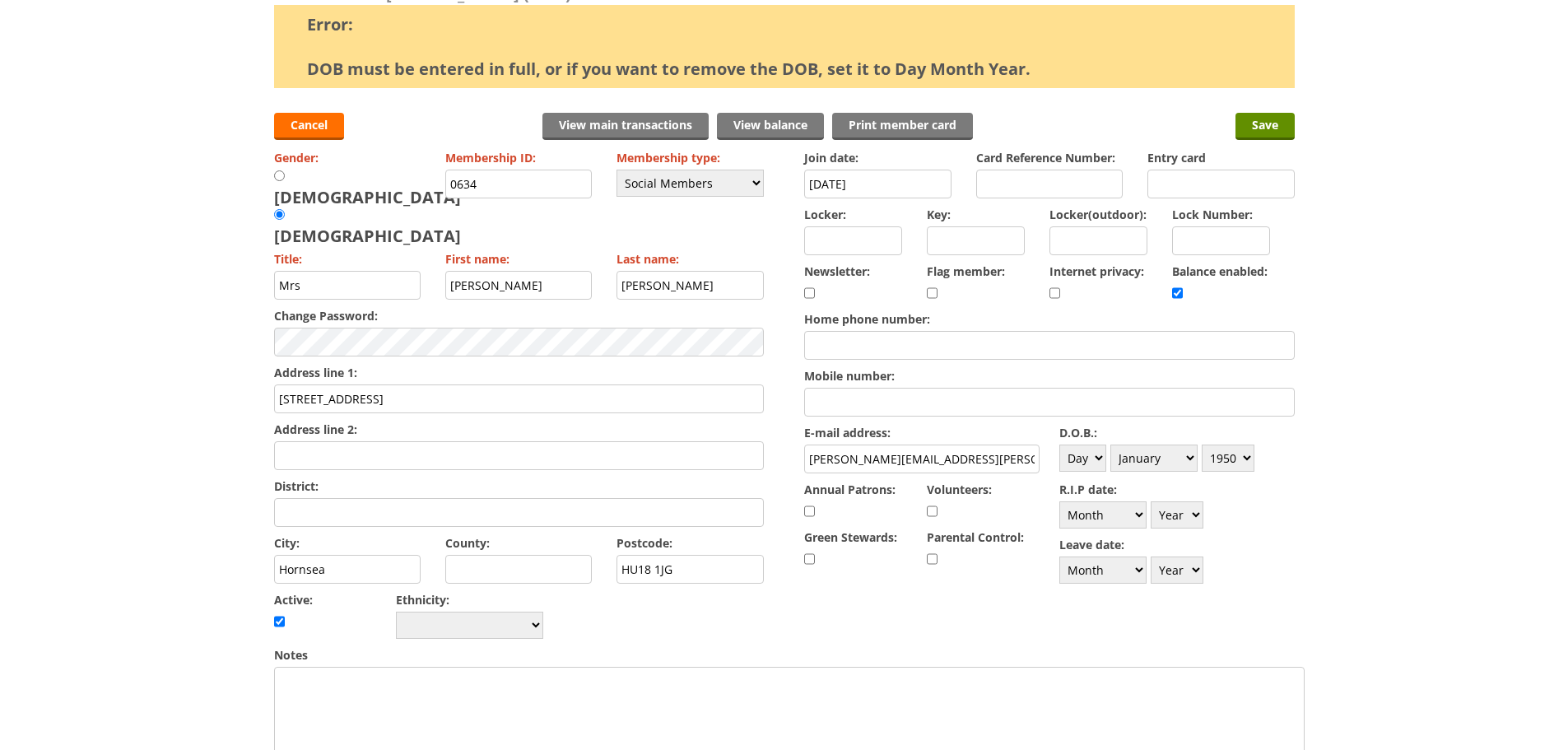
click at [1059, 445] on select "Day 1 2 3 4 5 6 7 8 9 10 11 12 13 14 15 16 17 18 19 20 21 22 23 24 25 26 27 28 …" at bounding box center [1082, 458] width 46 height 27
click at [1277, 124] on input "Save" at bounding box center [1265, 127] width 59 height 27
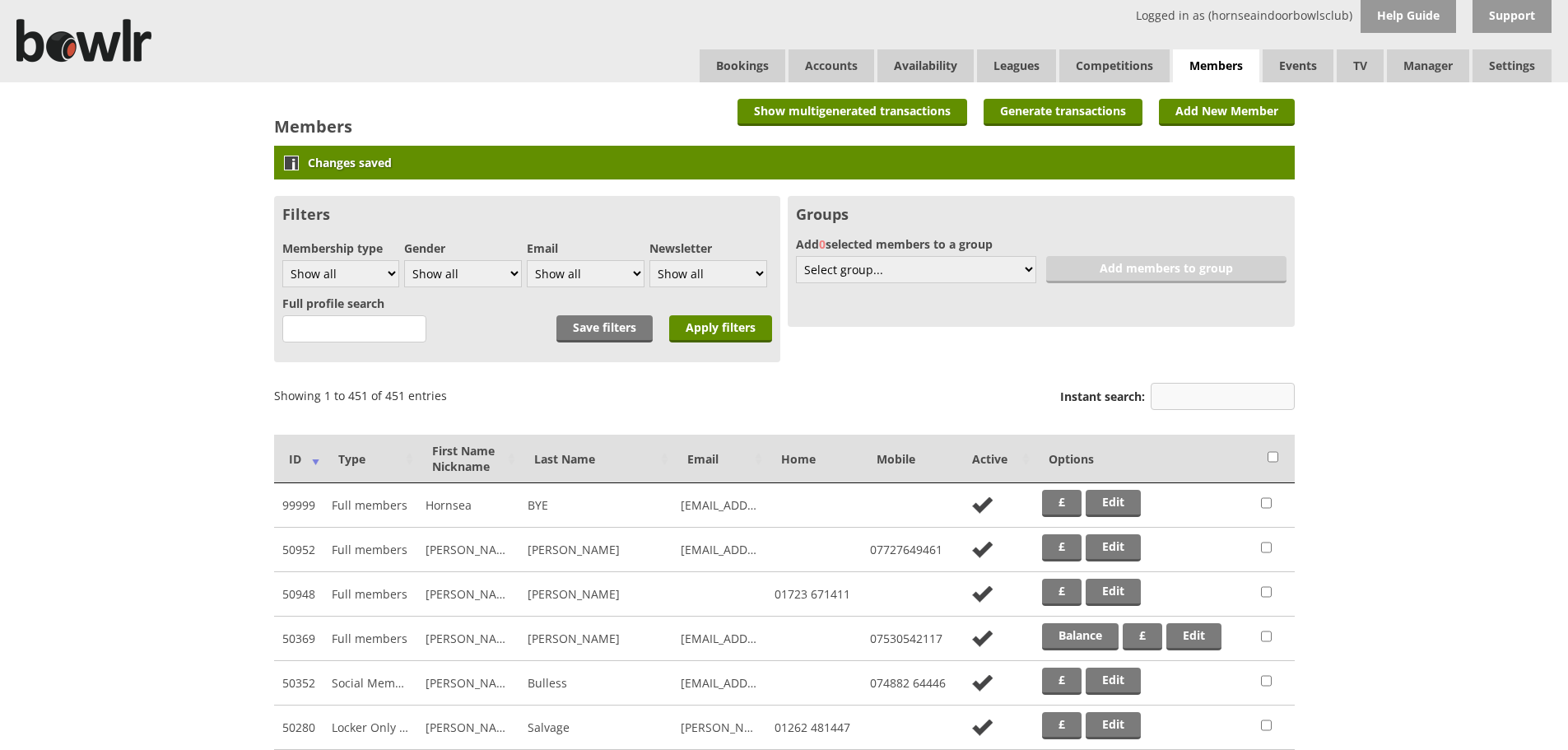
click at [1174, 395] on input "Instant search:" at bounding box center [1223, 396] width 144 height 27
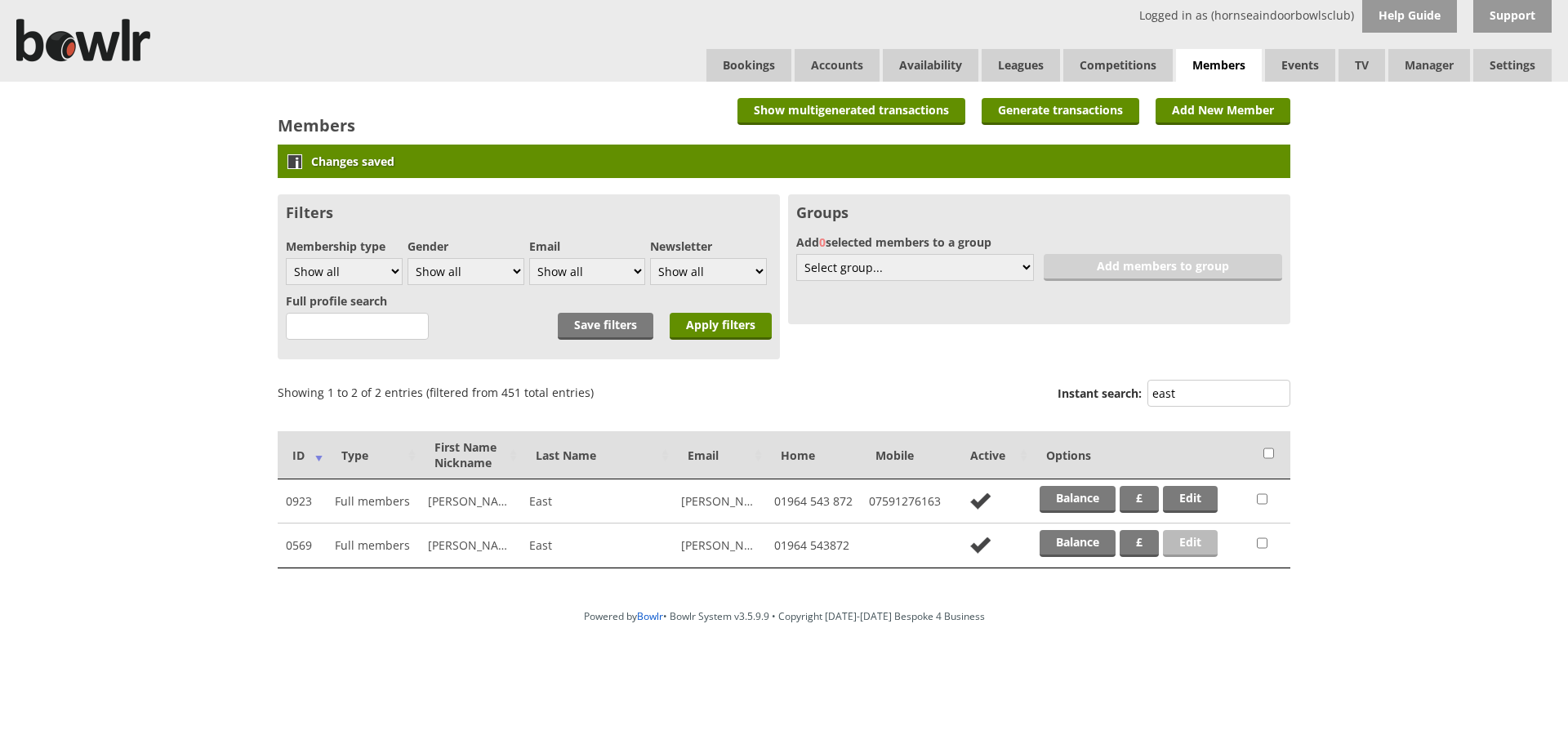
type input "east"
click at [1184, 542] on link "Edit" at bounding box center [1190, 543] width 55 height 27
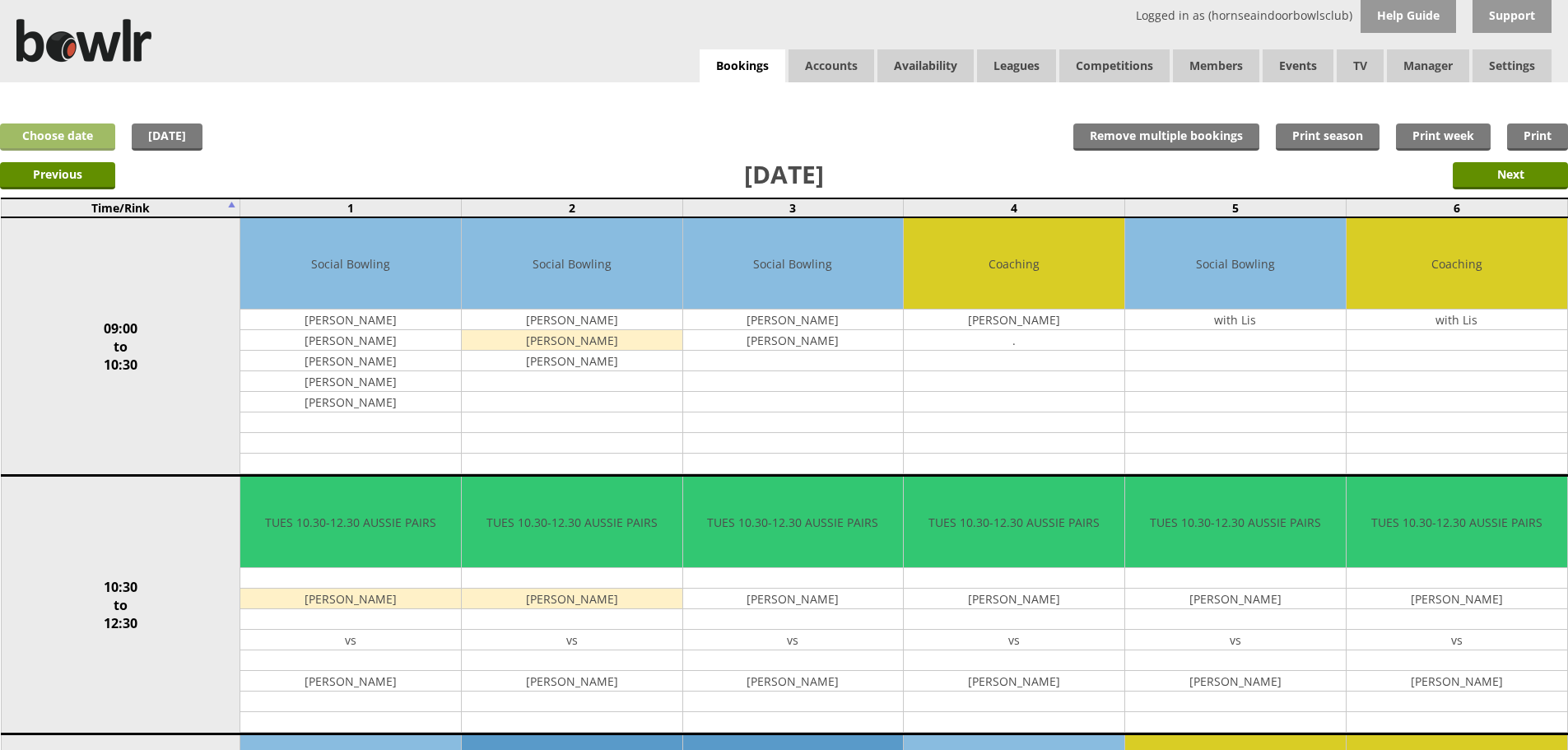
click at [65, 125] on link "Choose date" at bounding box center [57, 137] width 115 height 27
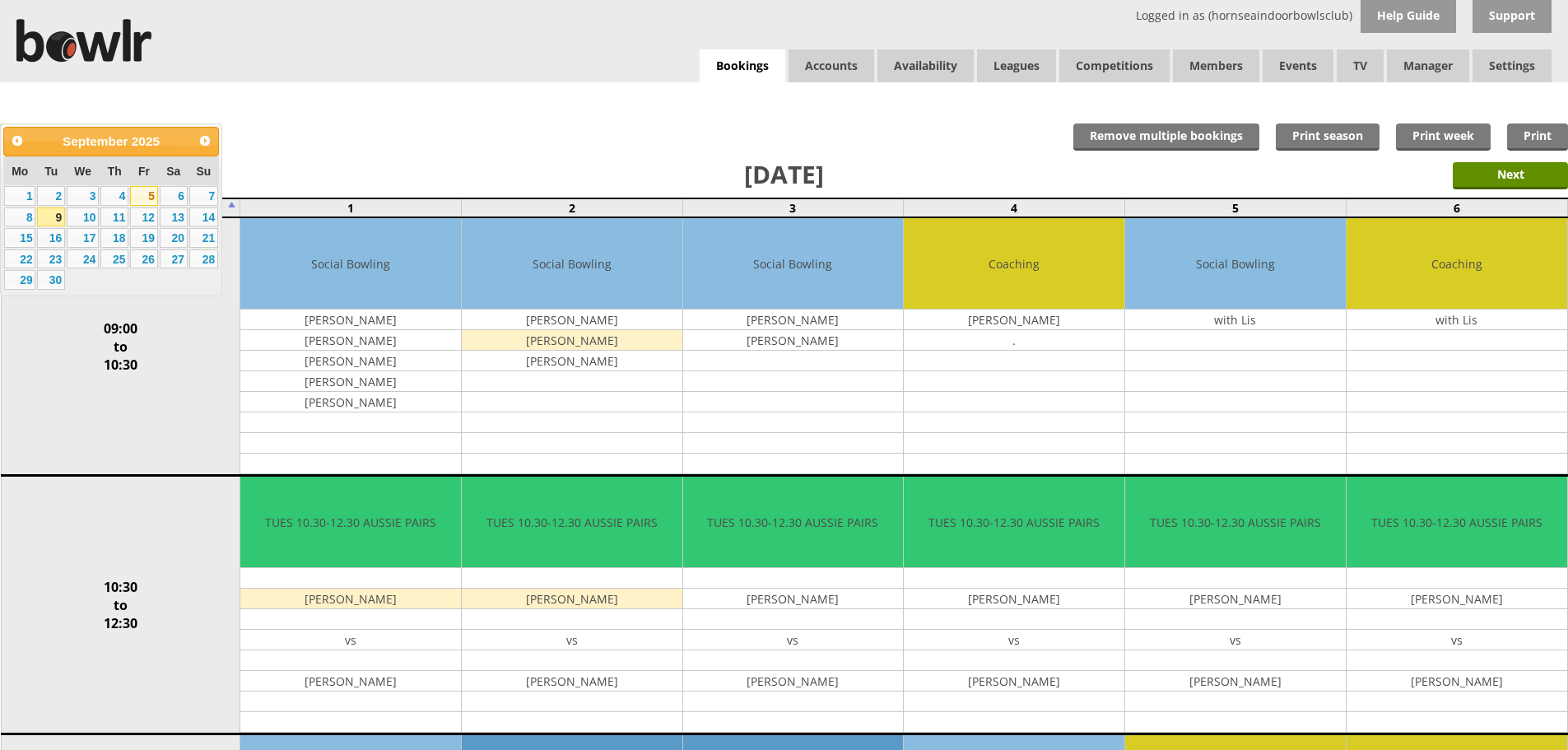
click at [149, 192] on link "5" at bounding box center [144, 196] width 28 height 20
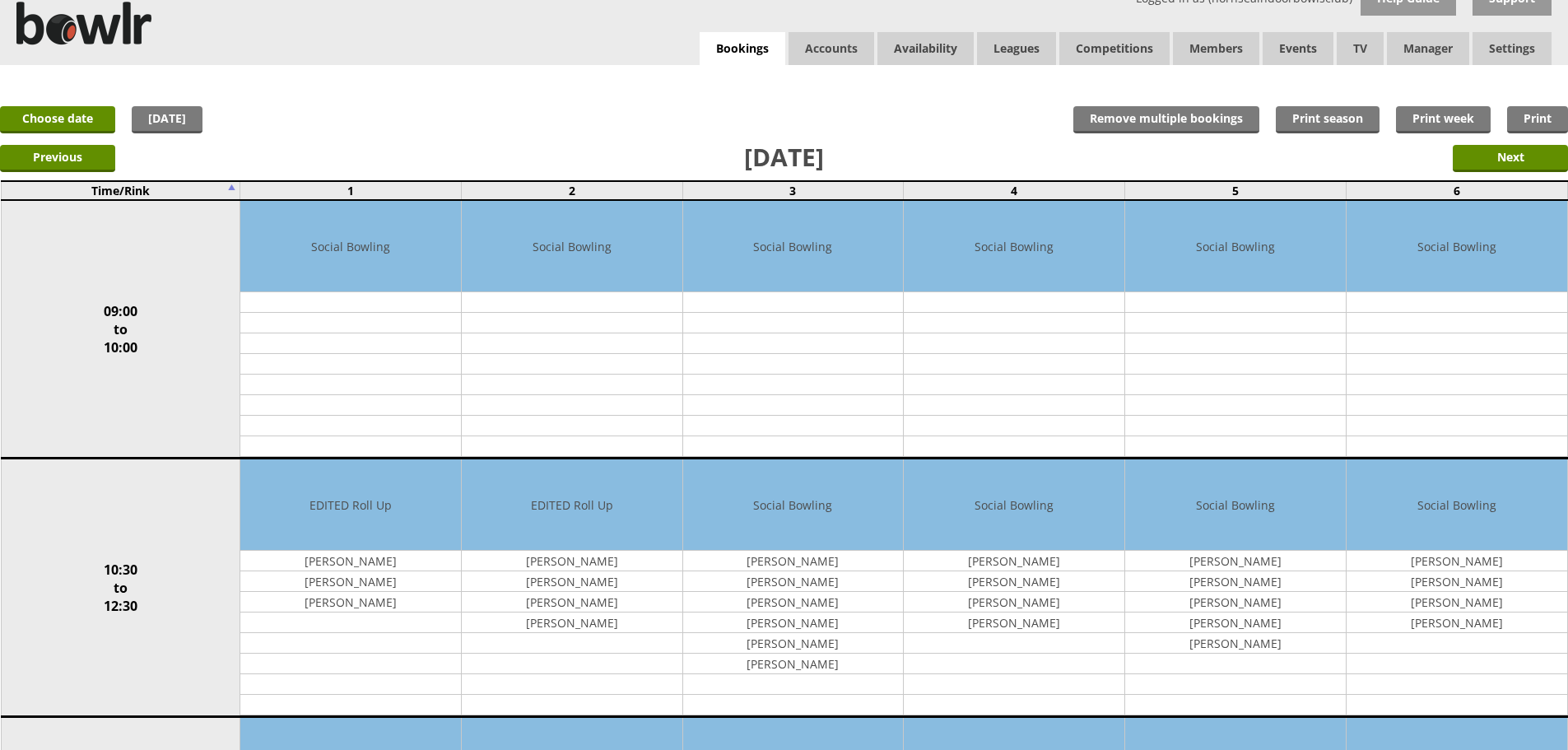
scroll to position [22, 0]
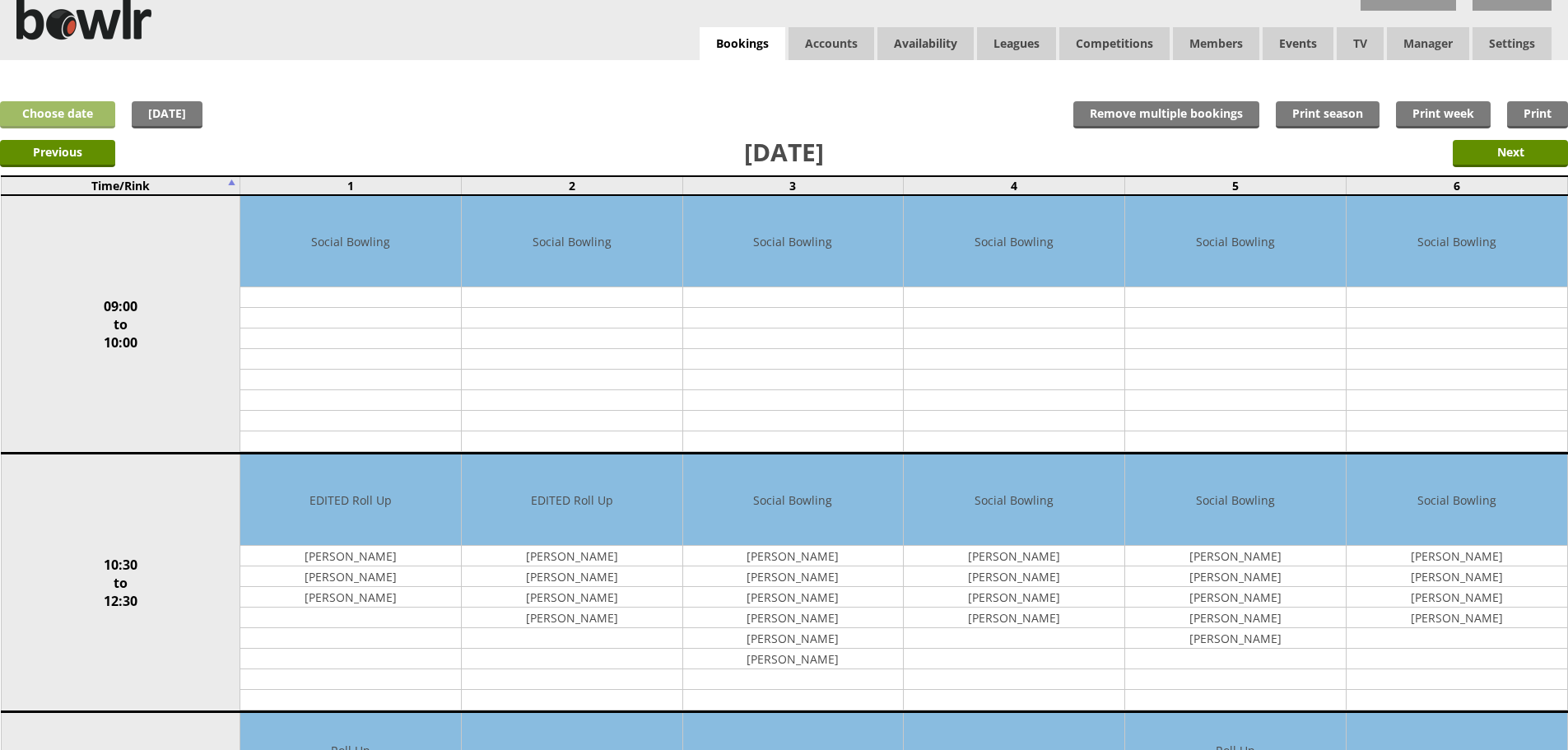
click at [53, 108] on link "Choose date" at bounding box center [57, 115] width 115 height 27
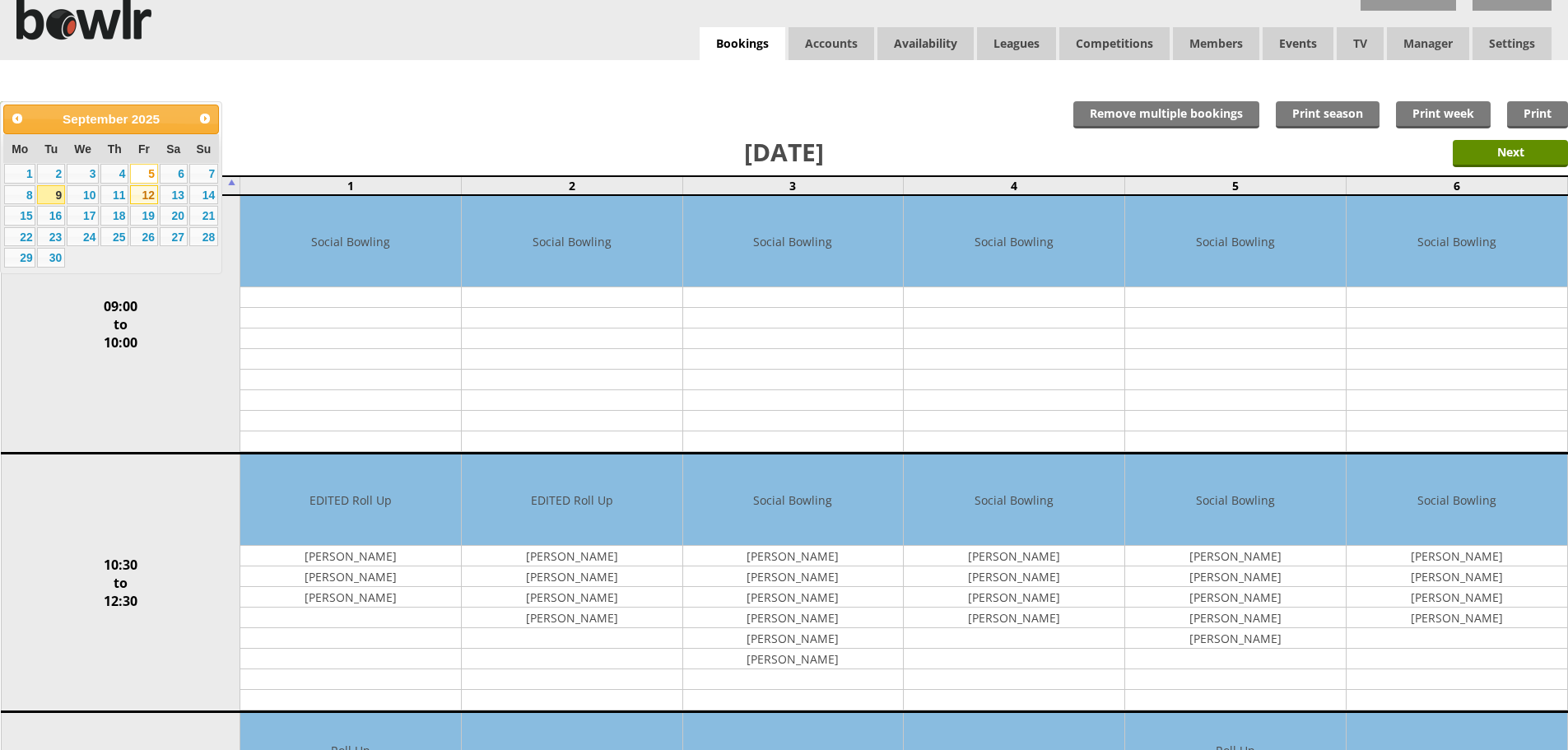
click at [144, 194] on link "12" at bounding box center [144, 195] width 28 height 20
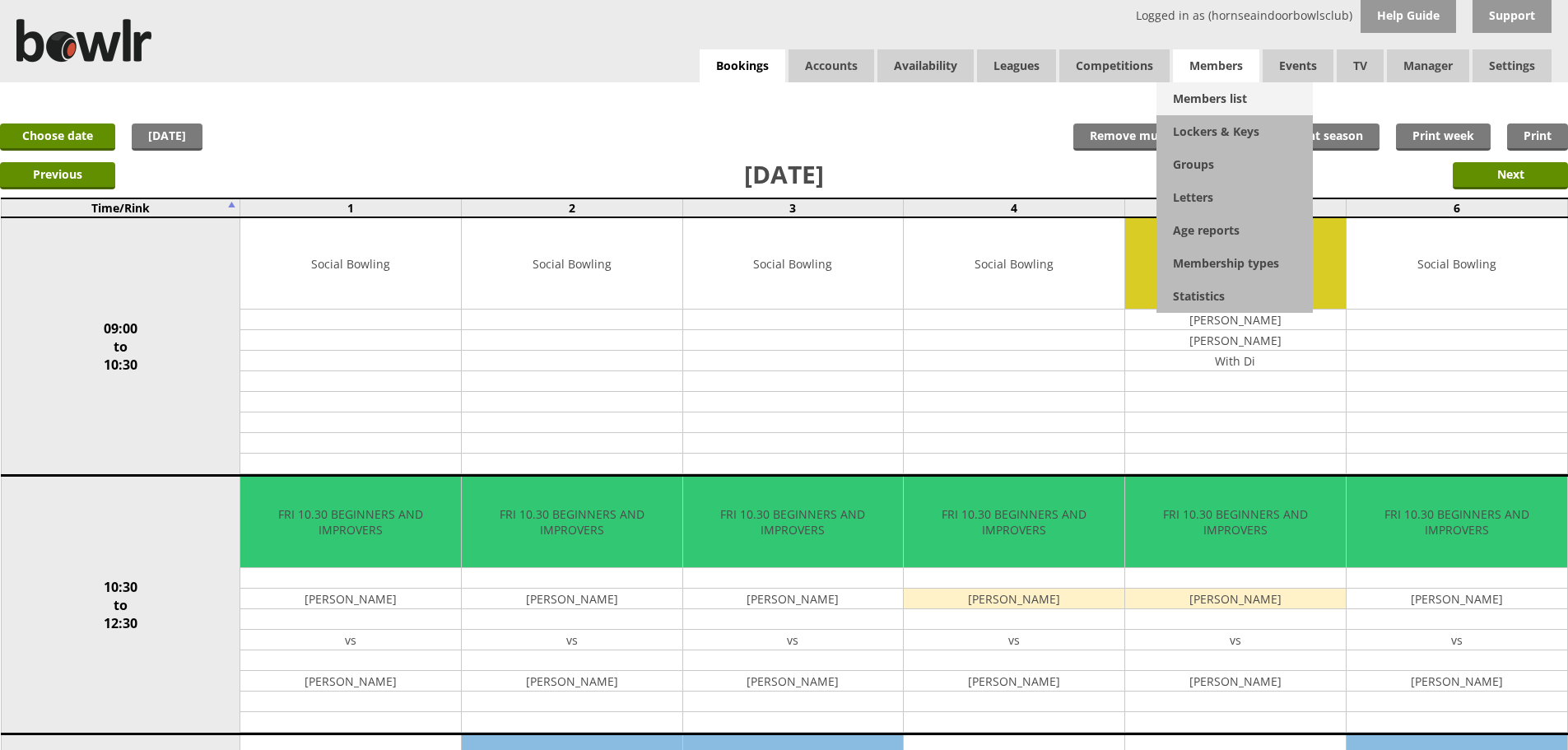
click at [1205, 97] on link "Members list" at bounding box center [1235, 98] width 157 height 33
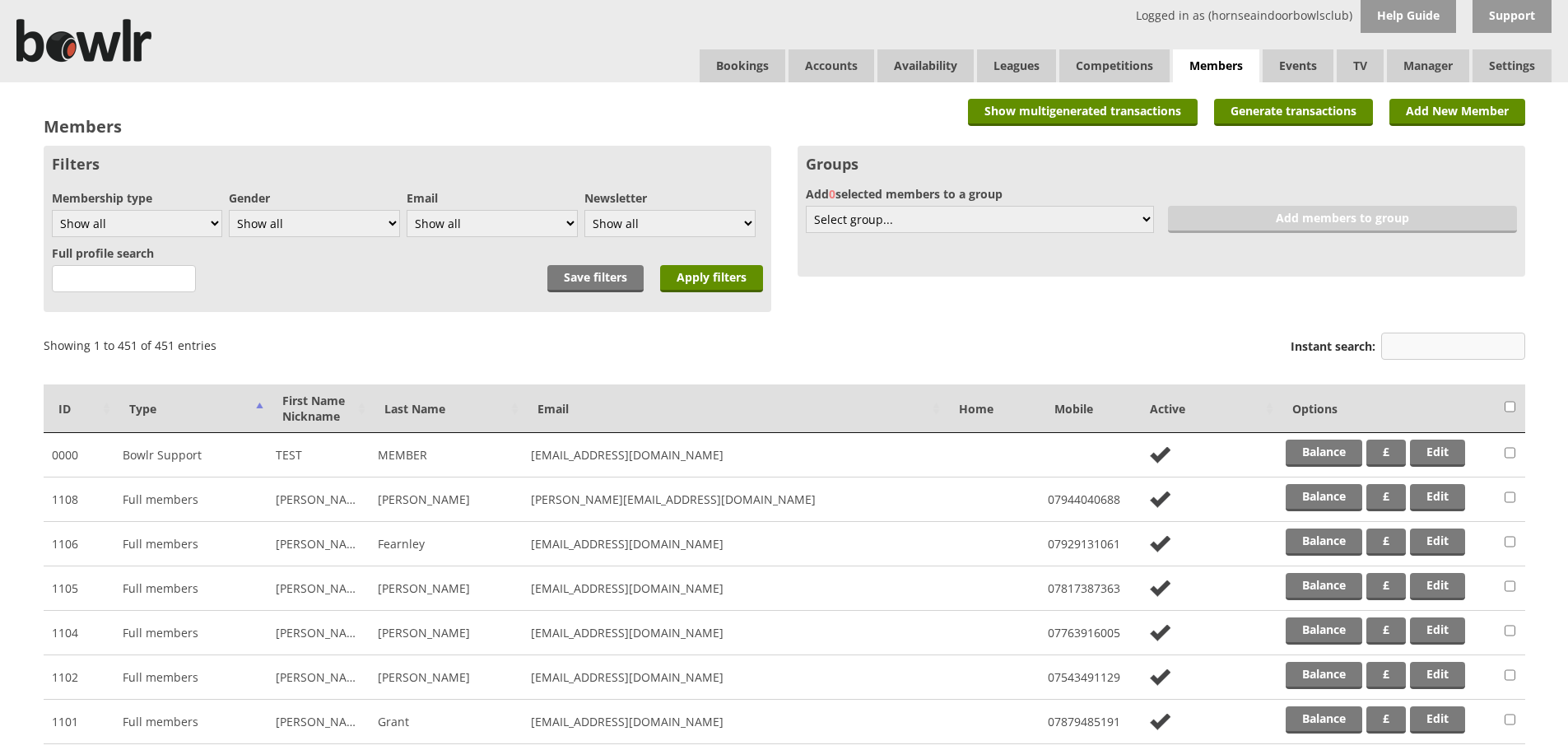
click at [1430, 347] on input "Instant search:" at bounding box center [1453, 346] width 144 height 27
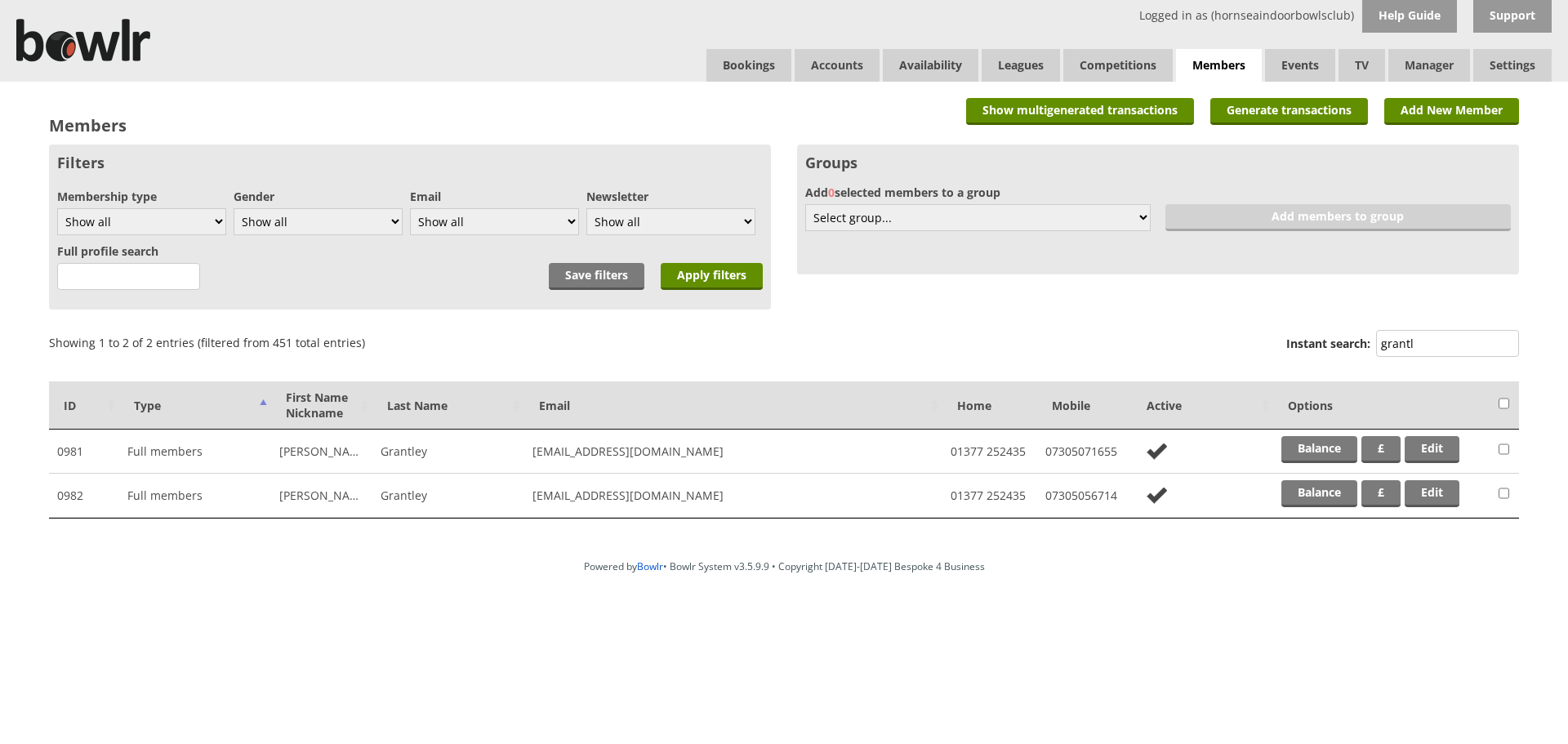
type input "grantl"
click at [752, 60] on link "Bookings" at bounding box center [749, 65] width 85 height 33
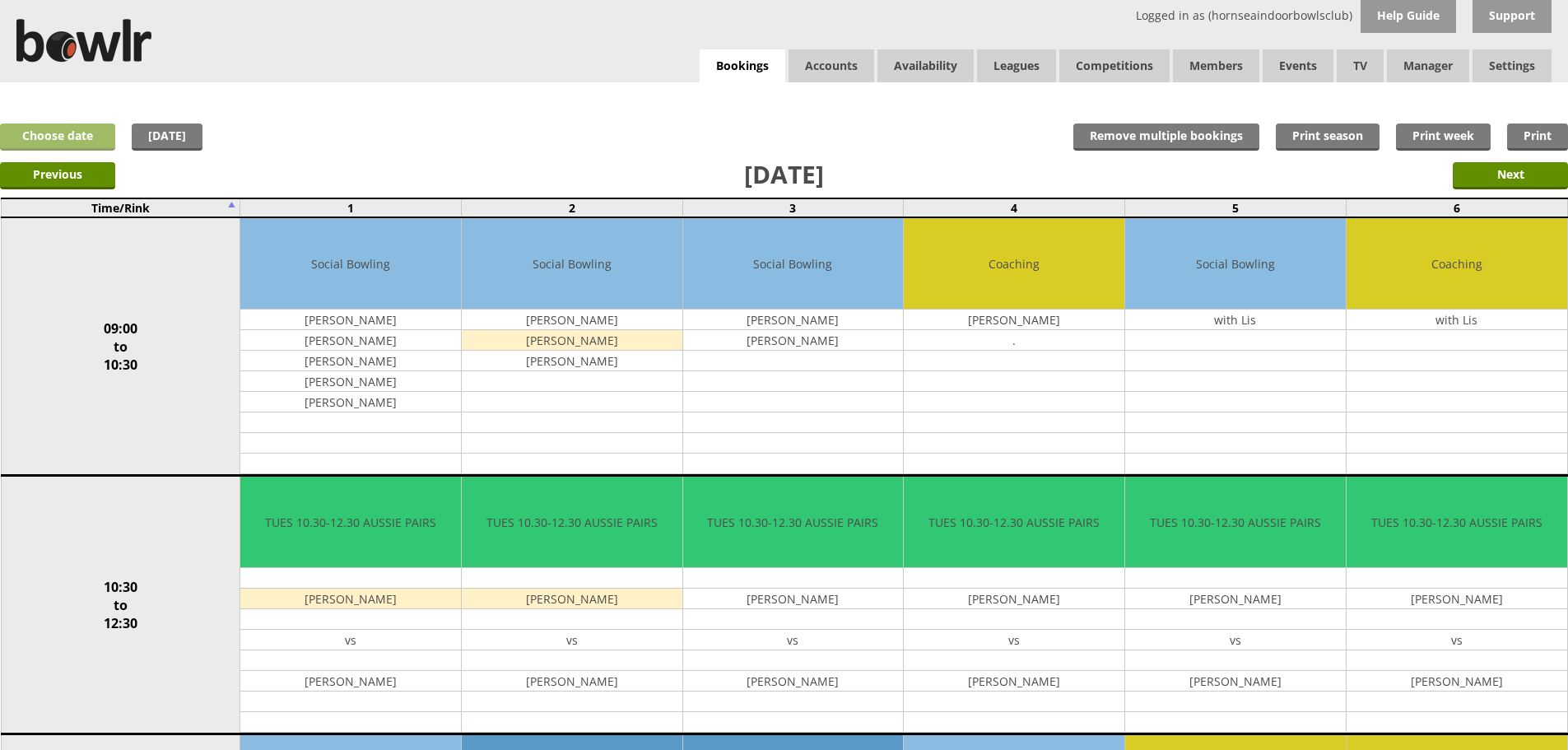
click at [80, 137] on link "Choose date" at bounding box center [57, 137] width 115 height 27
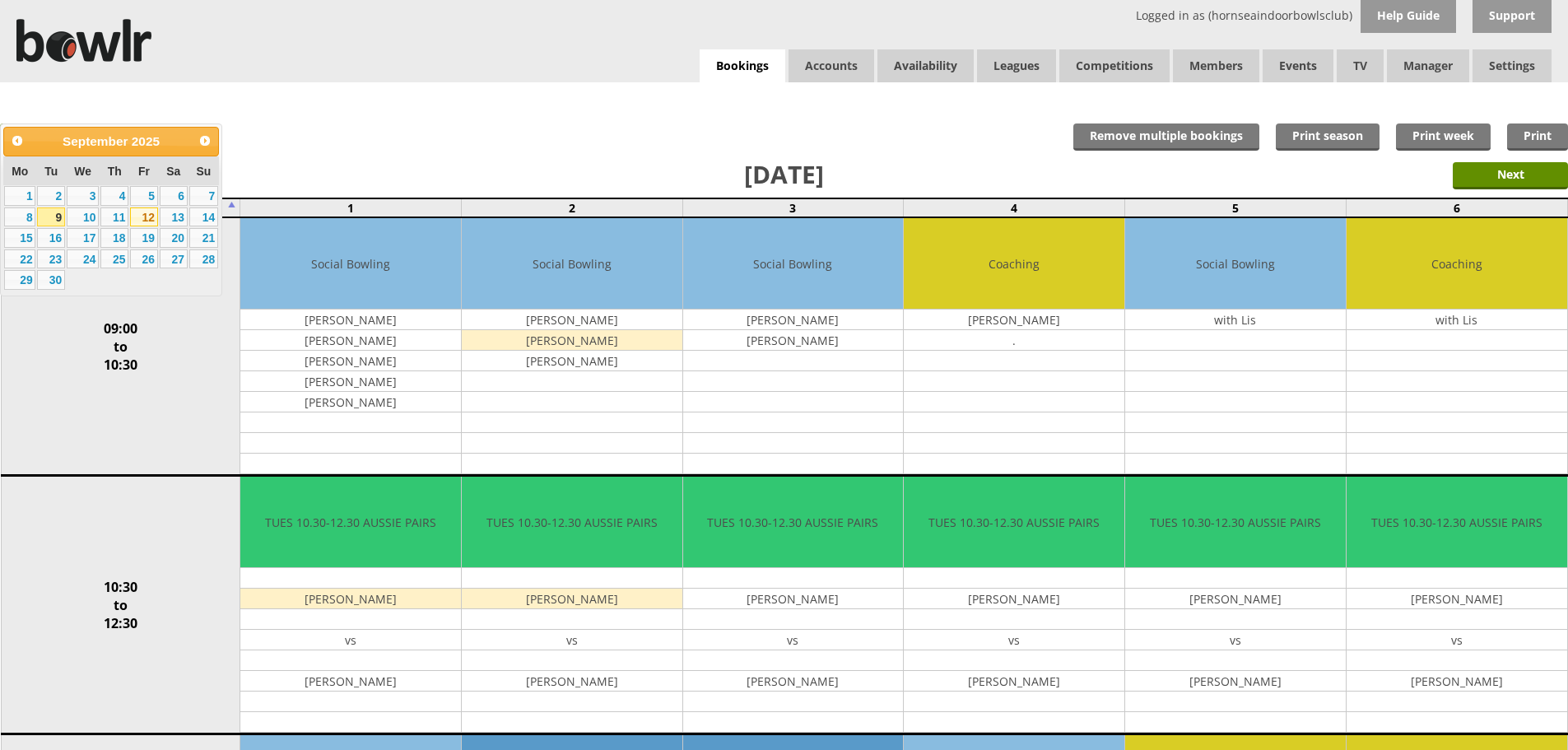
click at [136, 219] on link "12" at bounding box center [144, 218] width 28 height 20
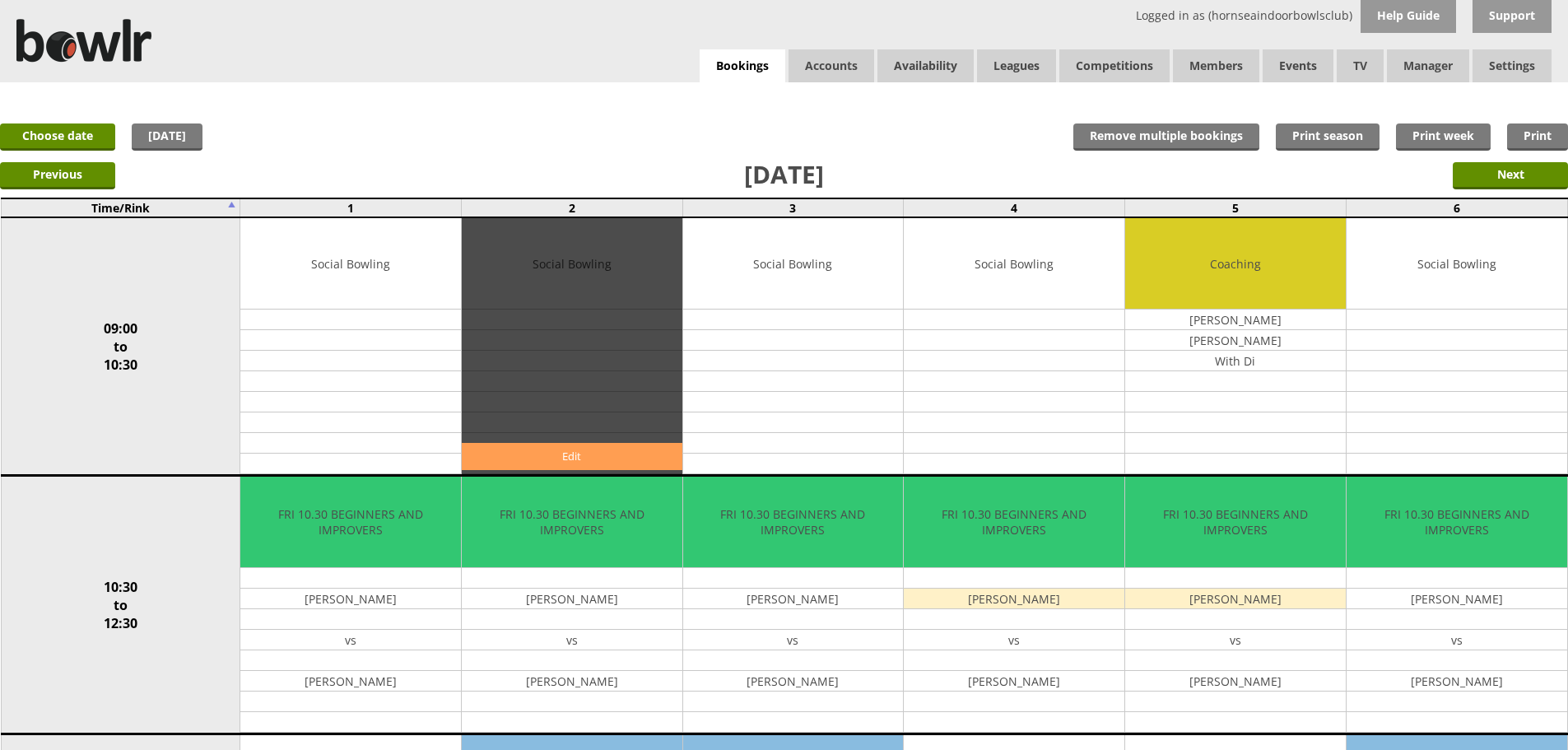
click at [561, 456] on link "Edit" at bounding box center [573, 457] width 221 height 27
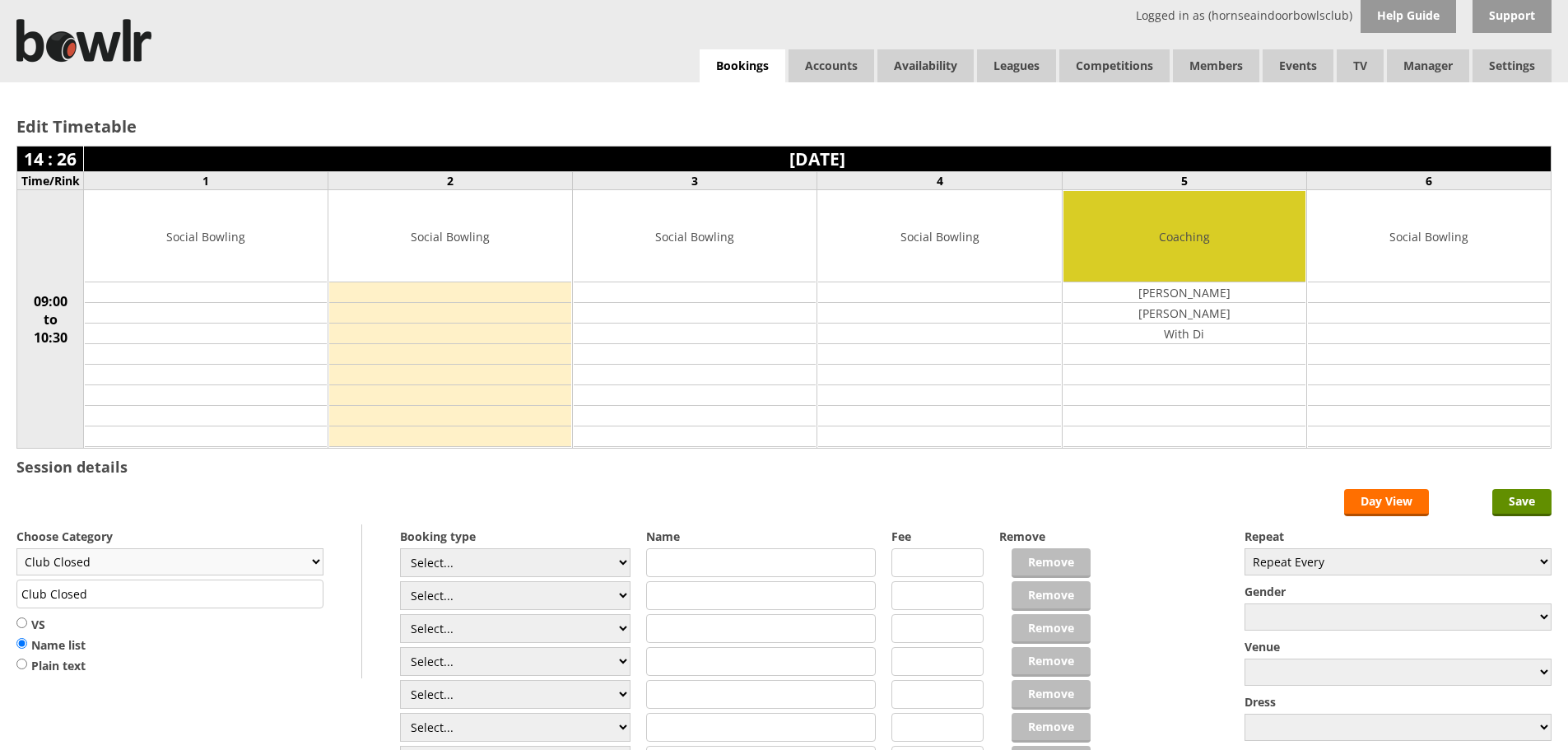
click at [315, 563] on select "Club Closed Singles League Triples League Pairs League Friendly Social Bowling …" at bounding box center [170, 561] width 307 height 27
select select "132"
click at [16, 548] on select "Club Closed Singles League Triples League Pairs League Friendly Social Bowling …" at bounding box center [170, 561] width 307 height 27
type input "Social Bowling"
click at [617, 564] on select "Select... Club Competition (Member) Club Competition (Visitor) National (Member…" at bounding box center [515, 562] width 231 height 29
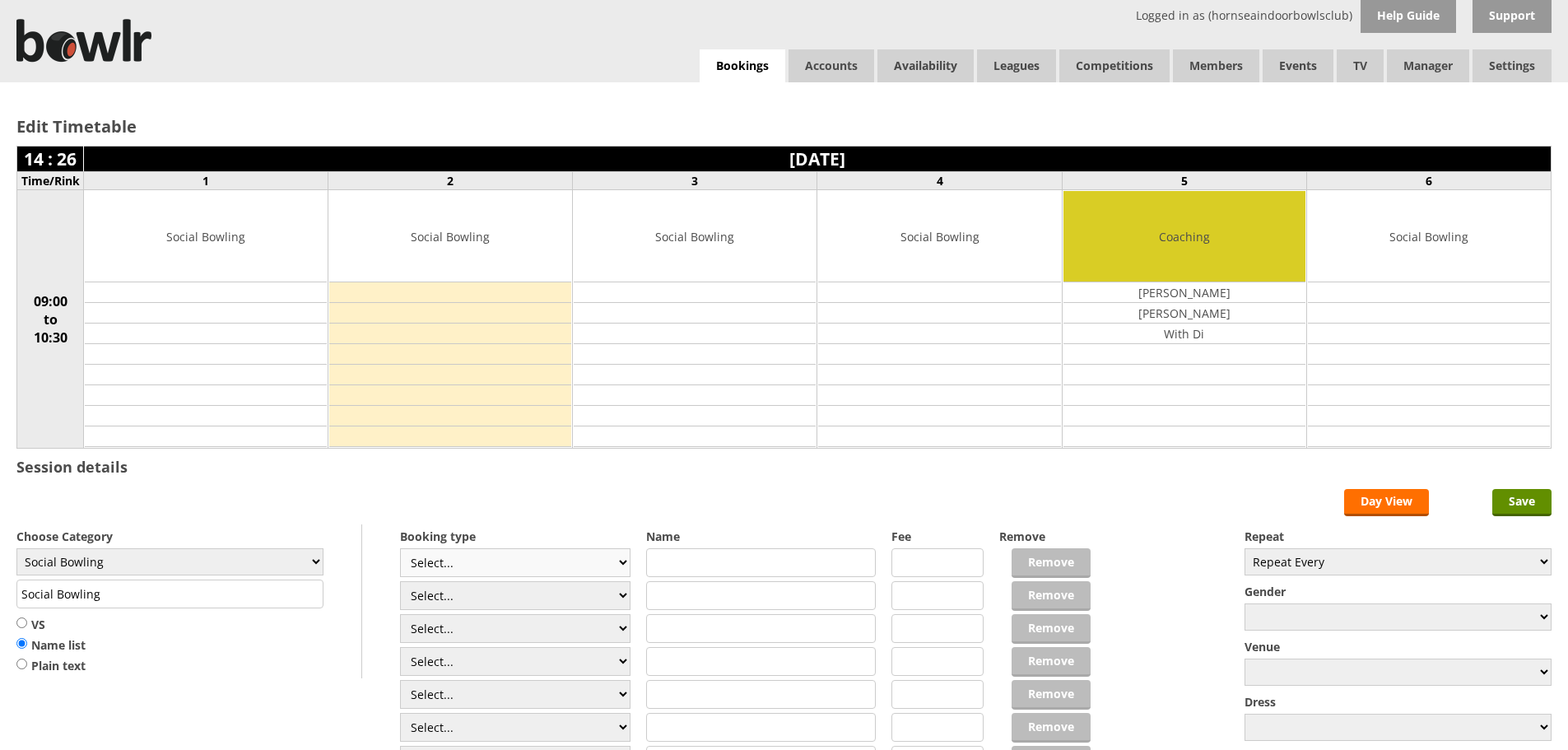
select select "1_54"
click at [400, 548] on select "Select... Club Competition (Member) Club Competition (Visitor) National (Member…" at bounding box center [515, 562] width 231 height 29
type input "3.0000"
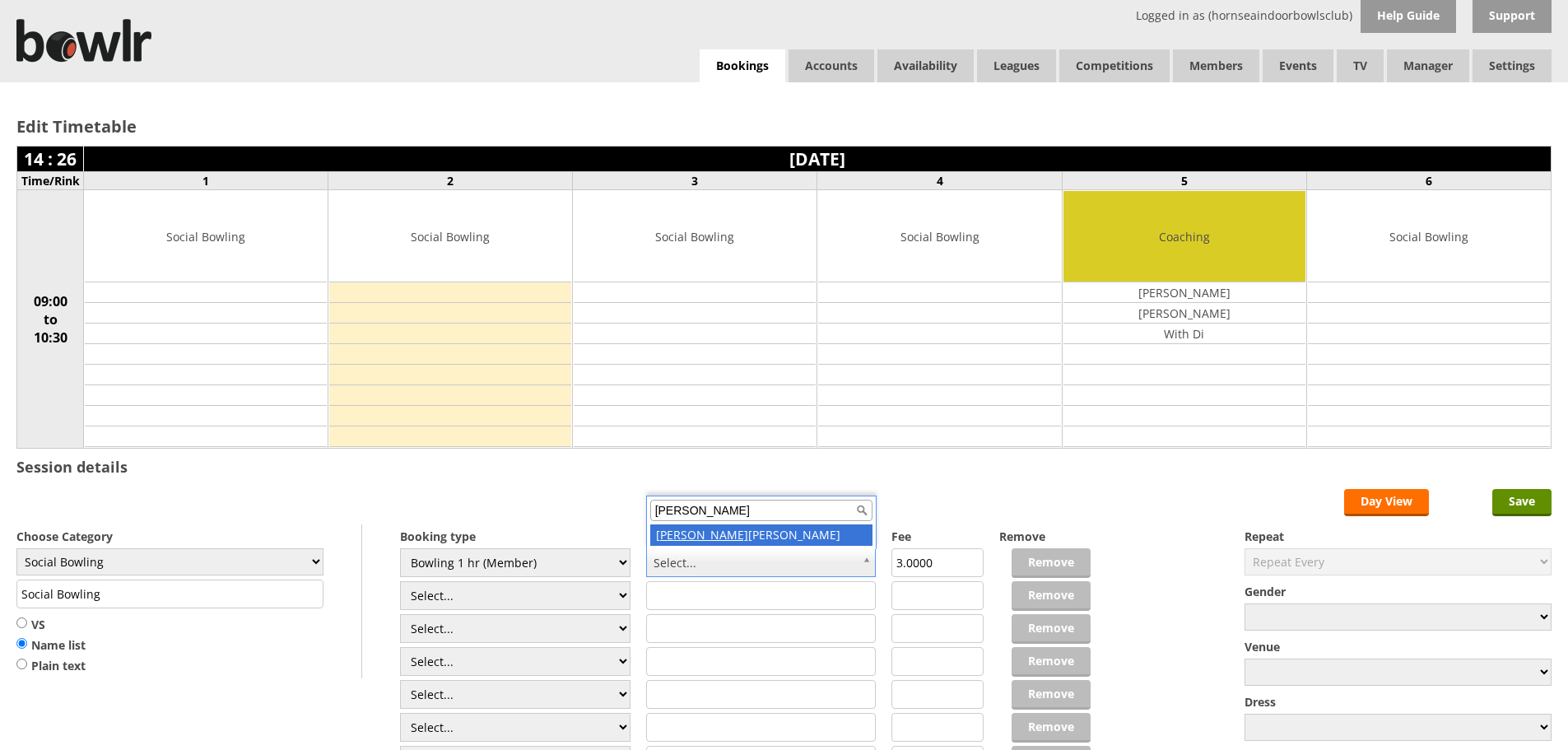
type input "janet"
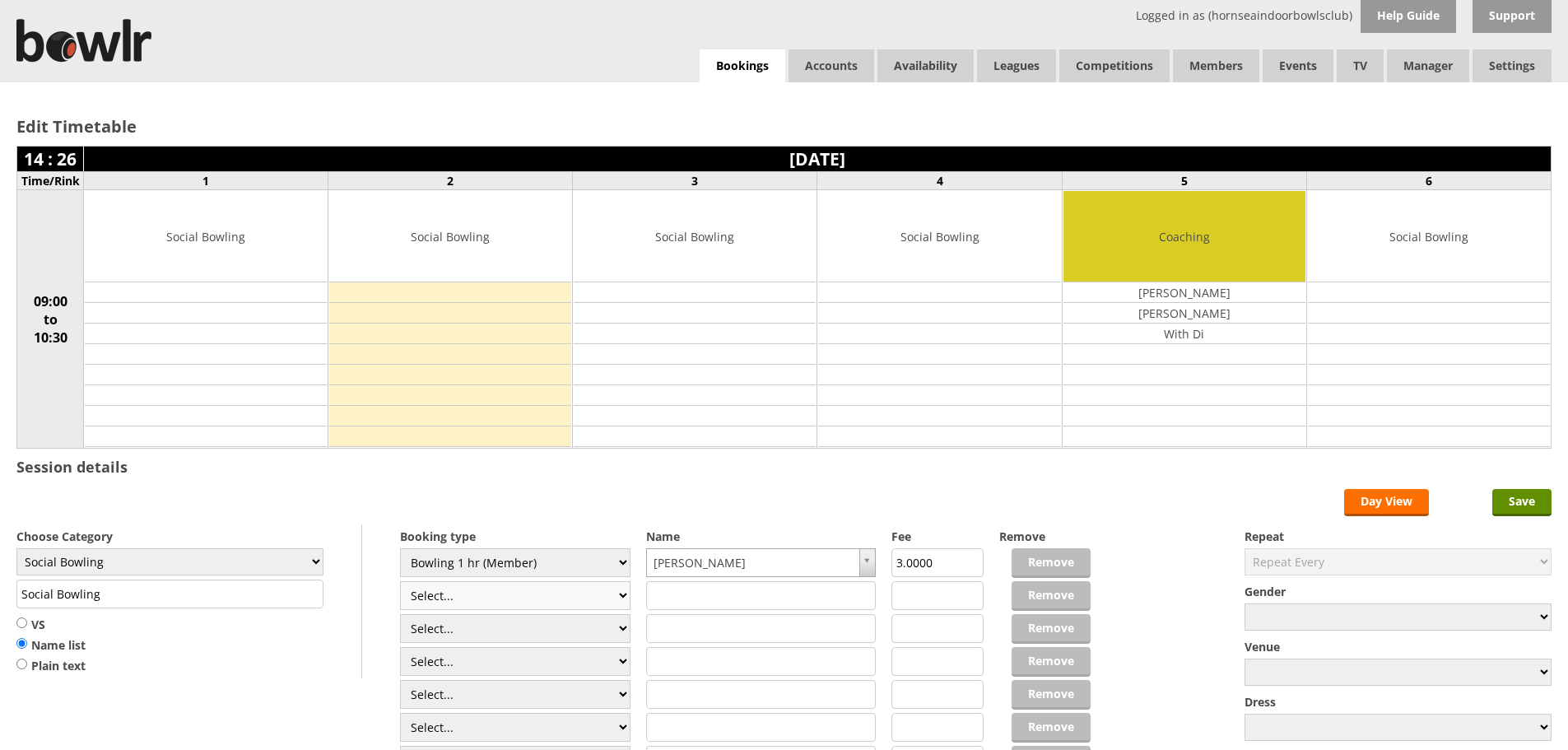
click at [621, 594] on select "Select... Club Competition (Member) Club Competition (Visitor) National (Member…" at bounding box center [515, 596] width 231 height 29
select select "1_54"
click at [400, 581] on select "Select... Club Competition (Member) Club Competition (Visitor) National (Member…" at bounding box center [515, 596] width 231 height 29
type input "3.0000"
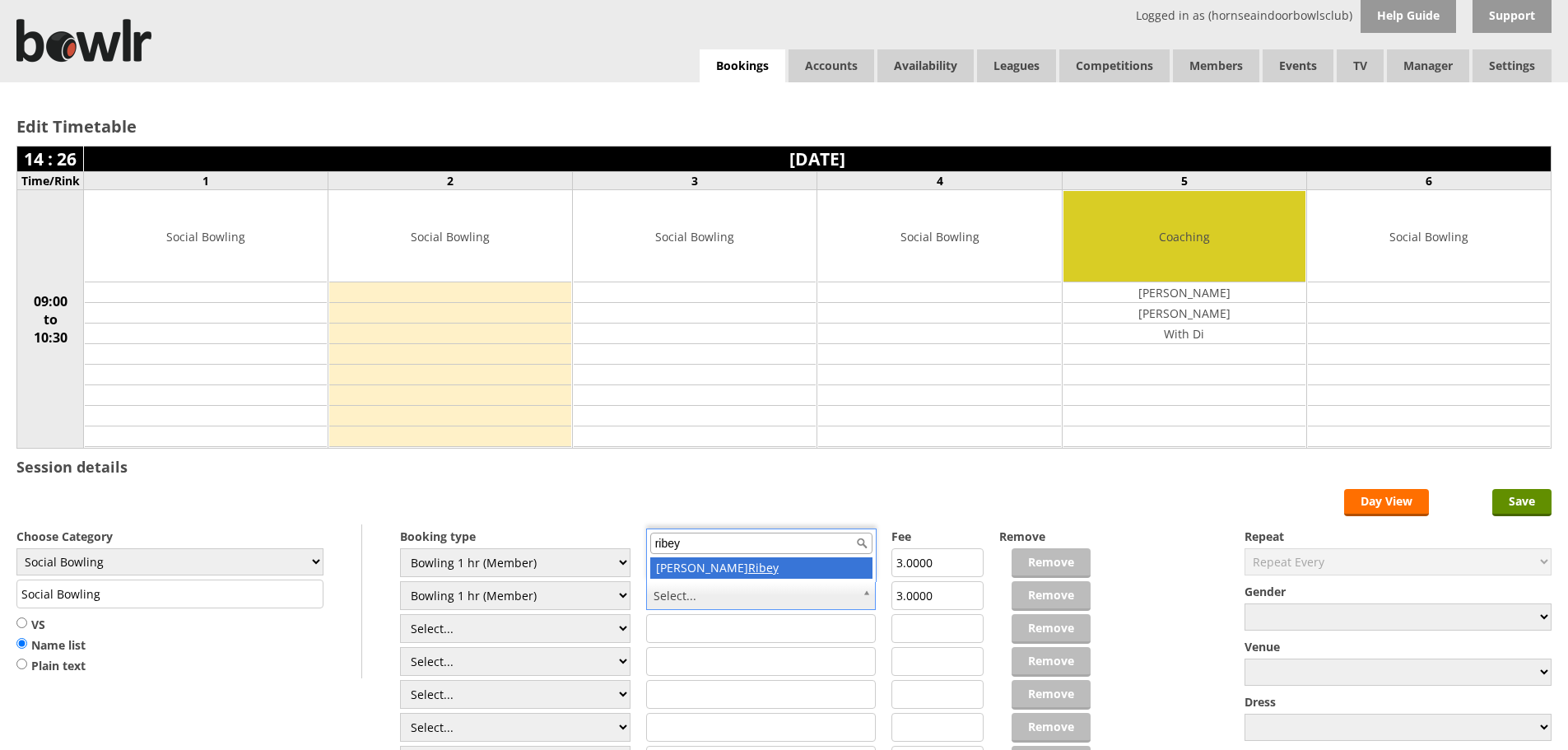
type input "ribey"
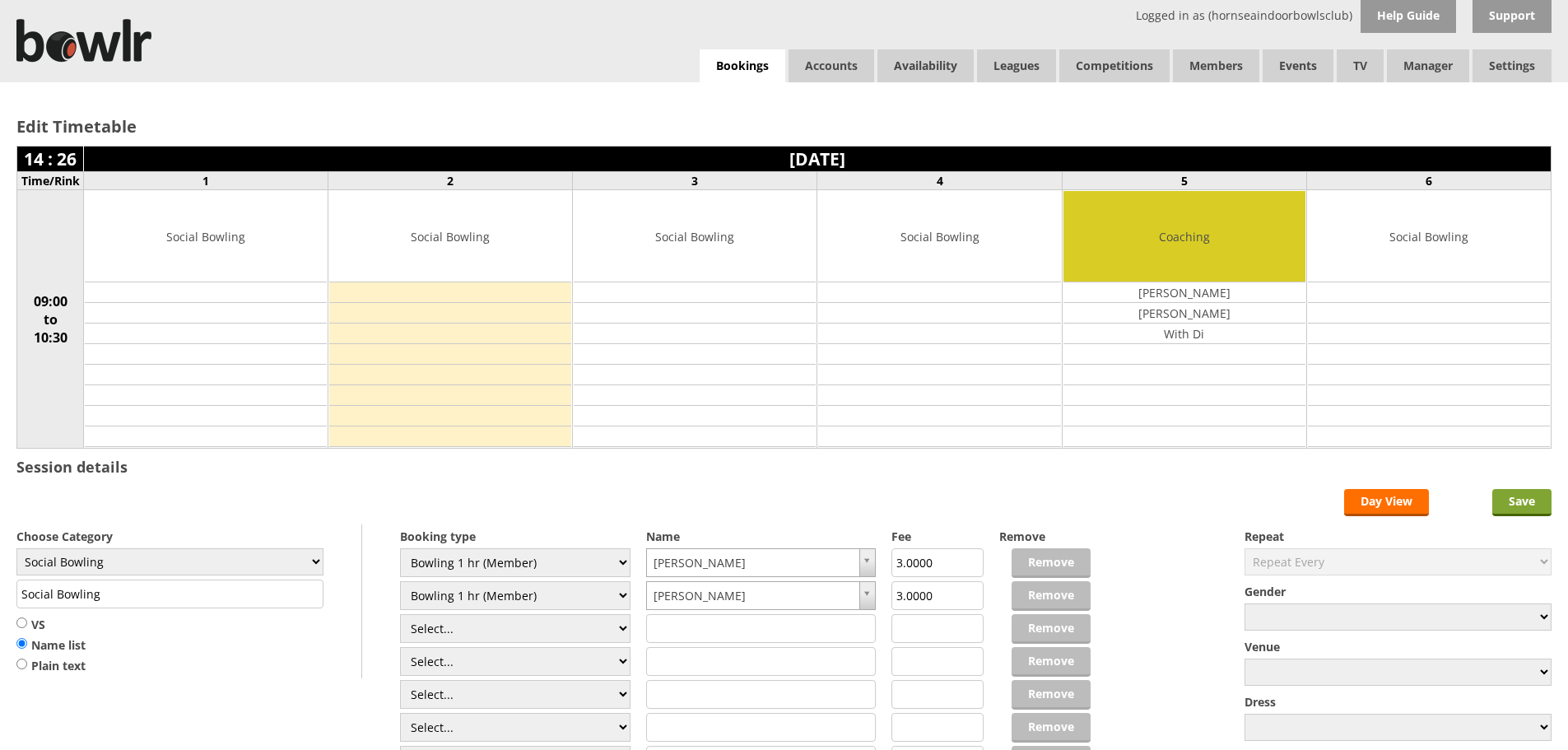
click at [1533, 506] on input "Save" at bounding box center [1522, 502] width 59 height 27
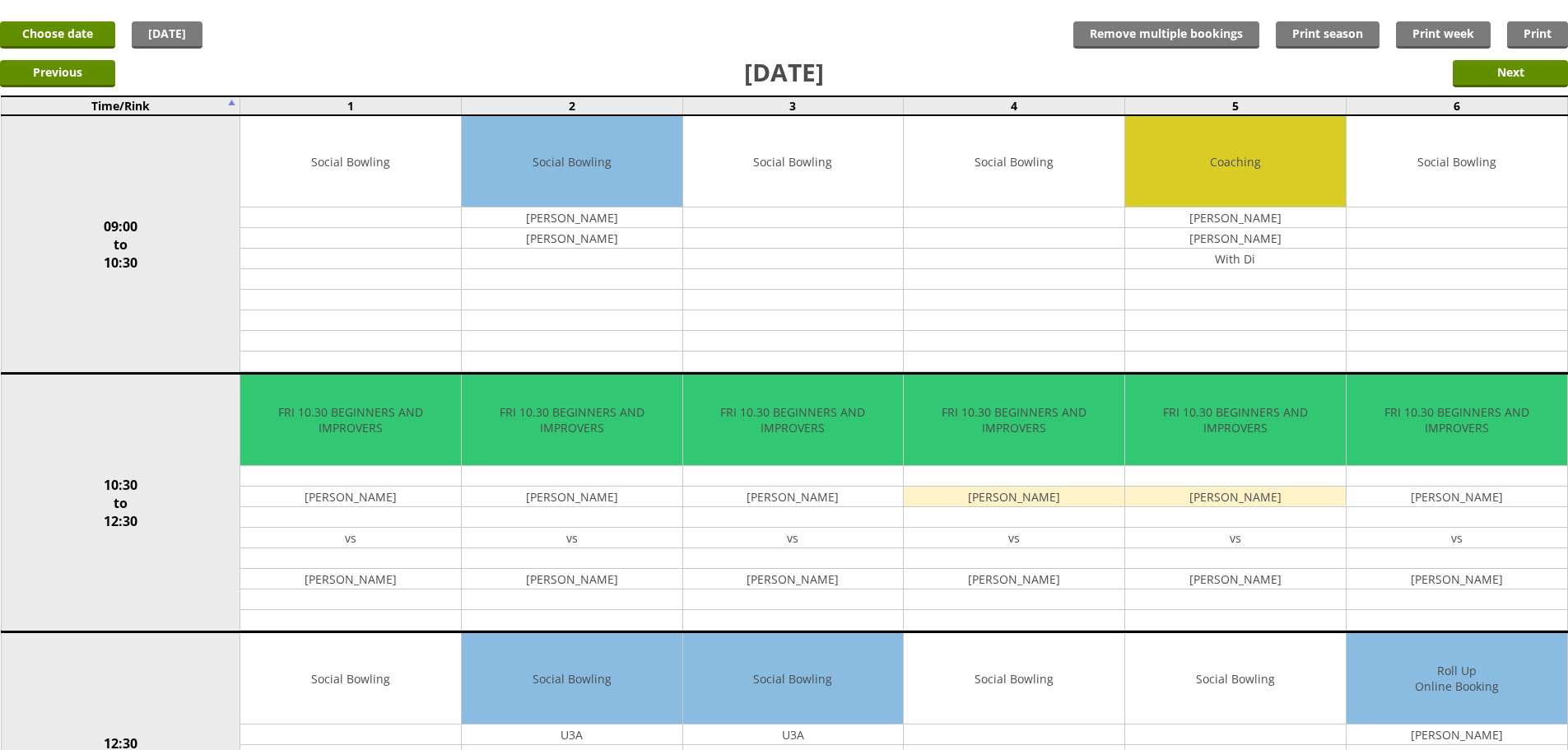
scroll to position [99, 0]
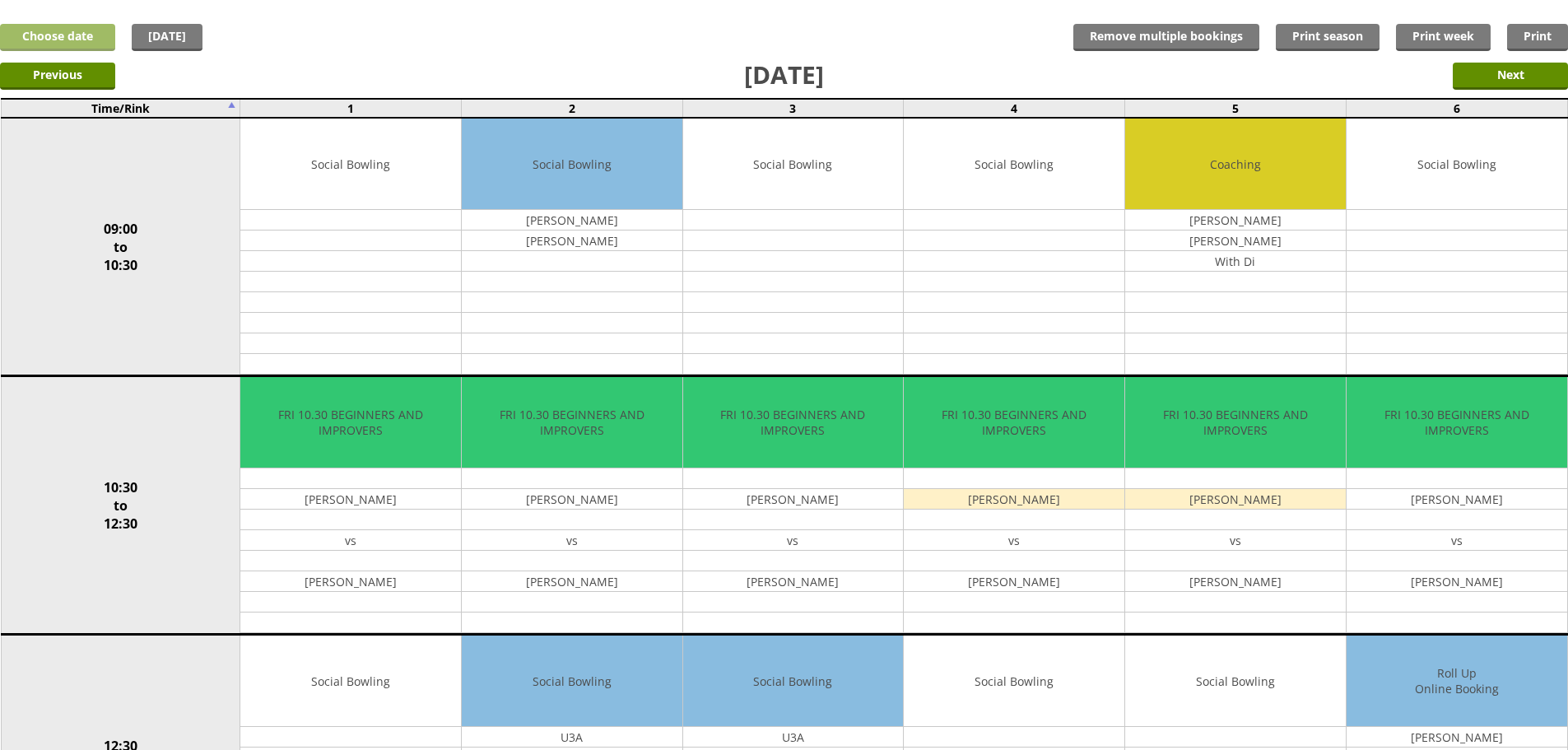
click at [63, 39] on link "Choose date" at bounding box center [57, 37] width 115 height 27
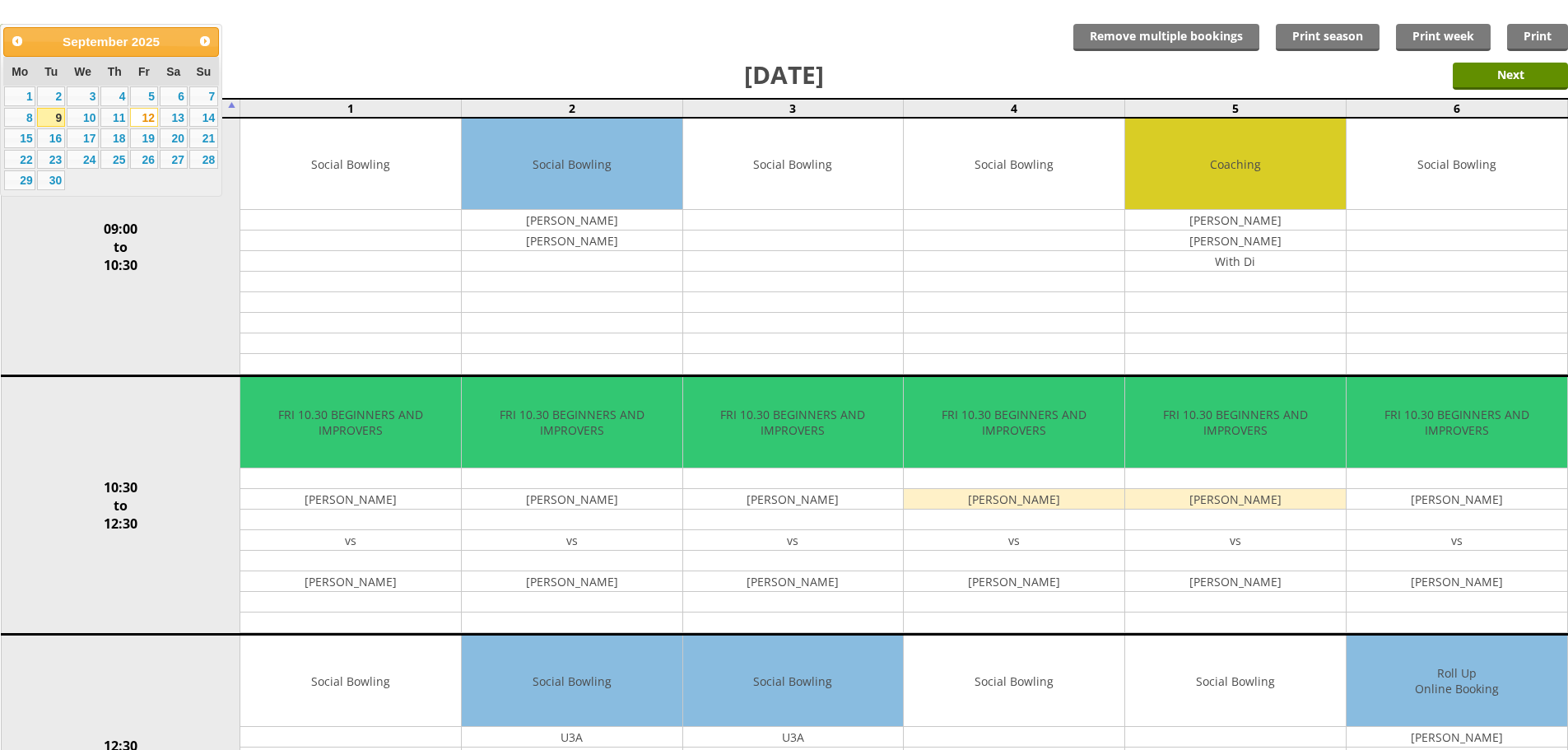
click at [57, 117] on link "9" at bounding box center [51, 118] width 28 height 20
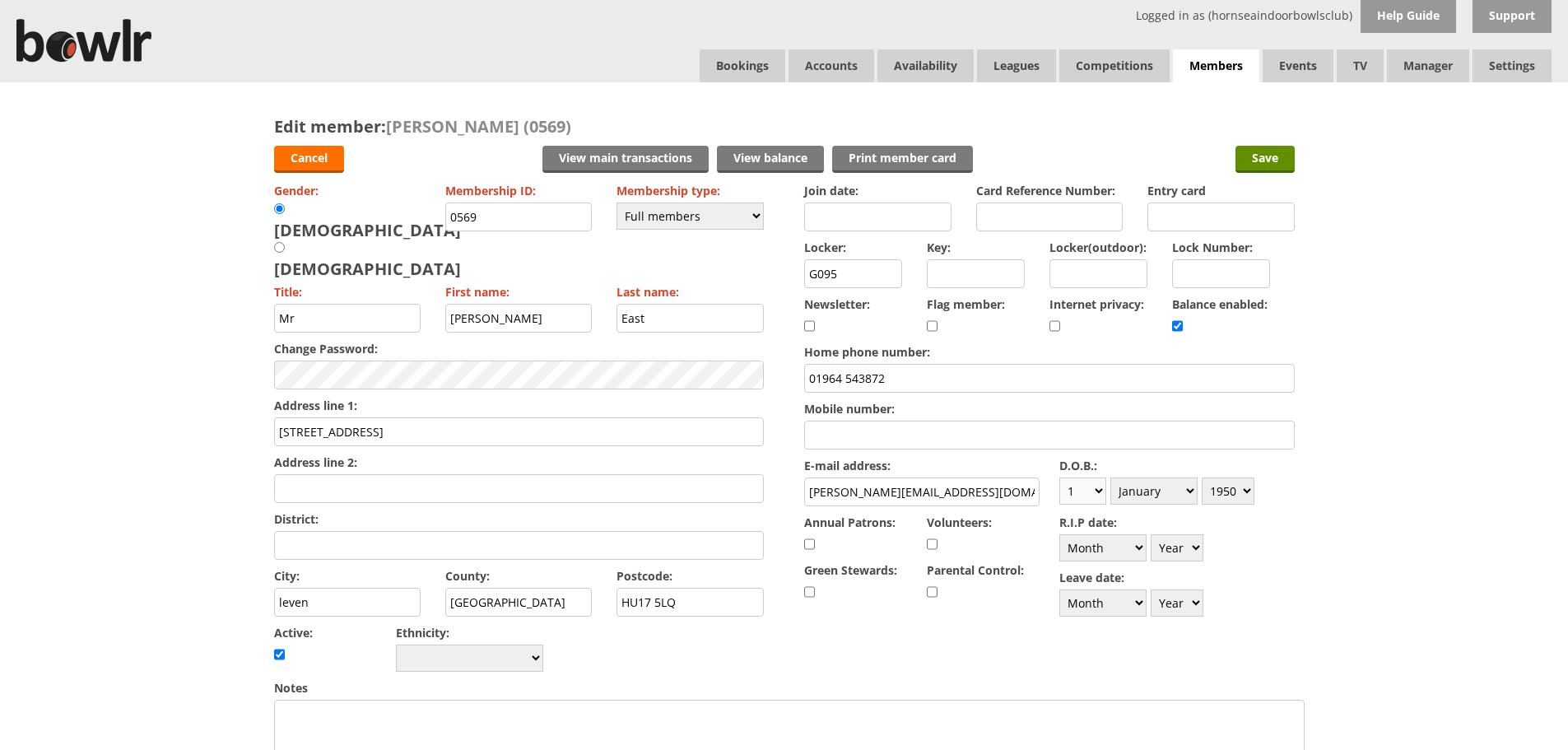
click at [1097, 490] on select "Day 1 2 3 4 5 6 7 8 9 10 11 12 13 14 15 16 17 18 19 20 21 22 23 24 25 26 27 28 …" at bounding box center [1082, 491] width 46 height 27
select select "17"
click at [1059, 478] on select "Day 1 2 3 4 5 6 7 8 9 10 11 12 13 14 15 16 17 18 19 20 21 22 23 24 25 26 27 28 …" at bounding box center [1082, 491] width 46 height 27
click at [1194, 489] on select "Month January February March April May June July August September October Novem…" at bounding box center [1154, 491] width 88 height 27
select select "6"
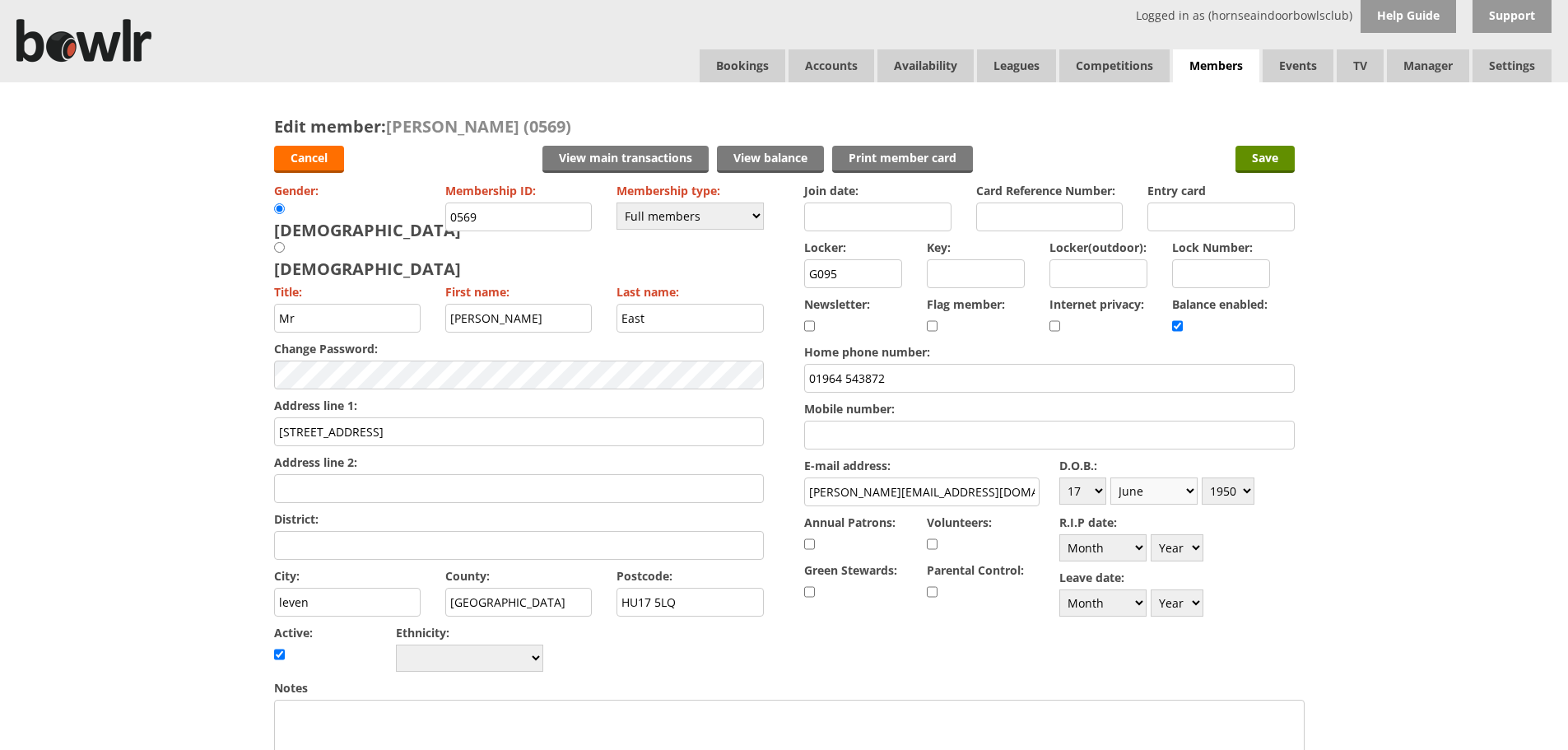
click at [1110, 478] on select "Month January February March April May June July August September October Novem…" at bounding box center [1154, 491] width 88 height 27
click at [1245, 490] on select "Year 1900 1901 1902 1903 1904 1905 1906 1907 1908 1909 1910 1911 1912 1913 1914…" at bounding box center [1229, 491] width 53 height 27
select select "1947"
click at [1202, 478] on select "Year 1900 1901 1902 1903 1904 1905 1906 1907 1908 1909 1910 1911 1912 1913 1914…" at bounding box center [1229, 491] width 53 height 27
click at [1256, 161] on input "Save" at bounding box center [1265, 159] width 59 height 27
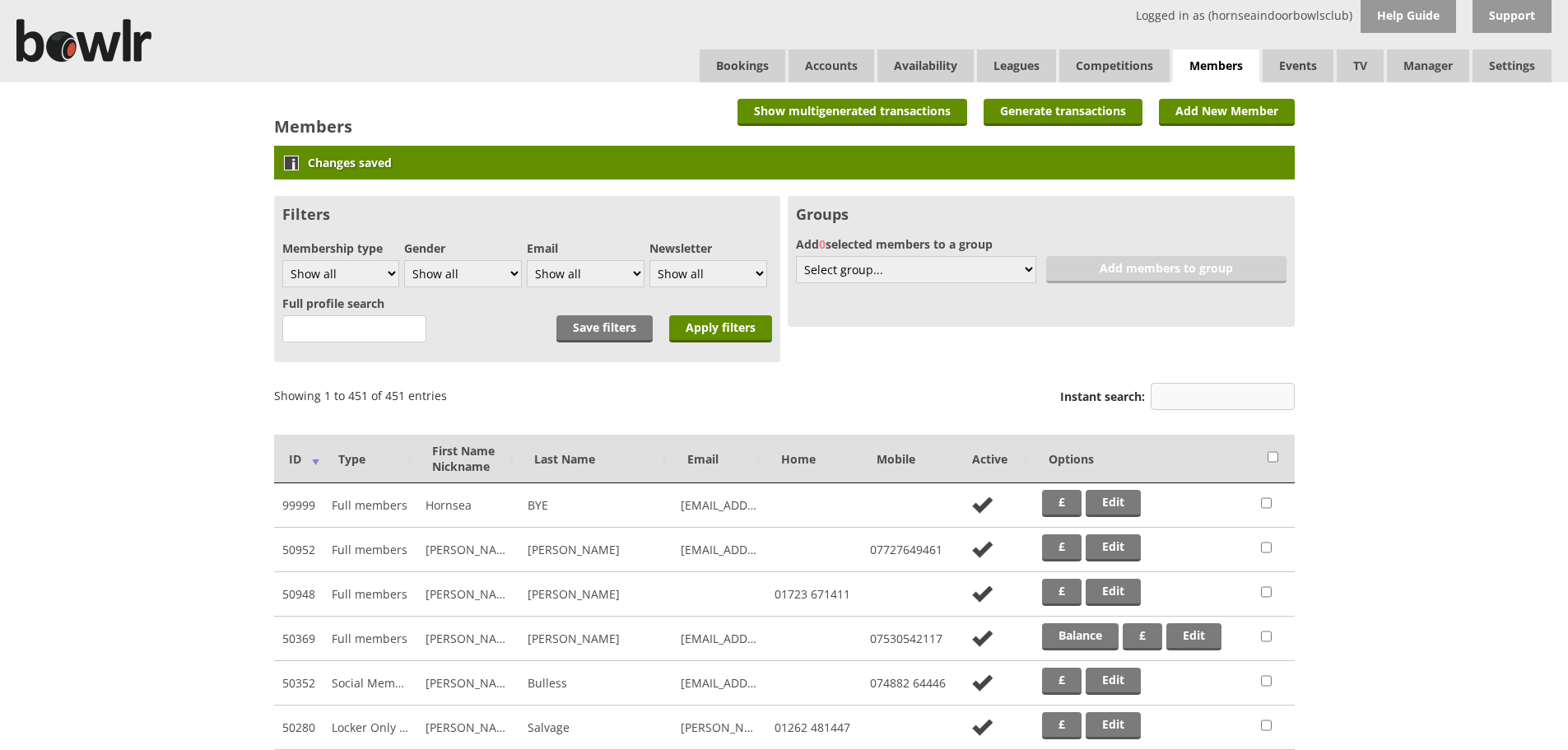
click at [1199, 400] on input "Instant search:" at bounding box center [1223, 396] width 144 height 27
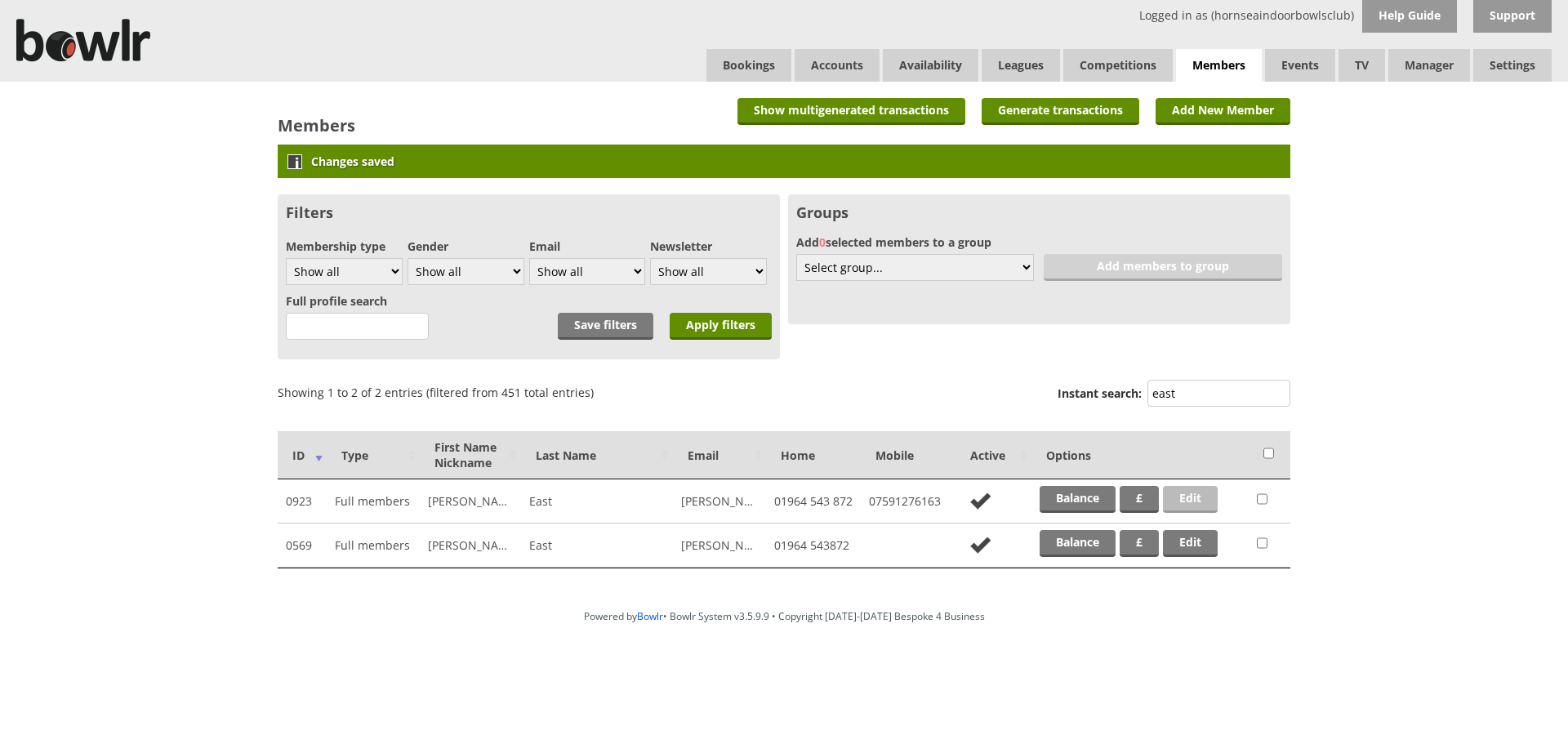
type input "east"
click at [1208, 498] on link "Edit" at bounding box center [1190, 499] width 55 height 27
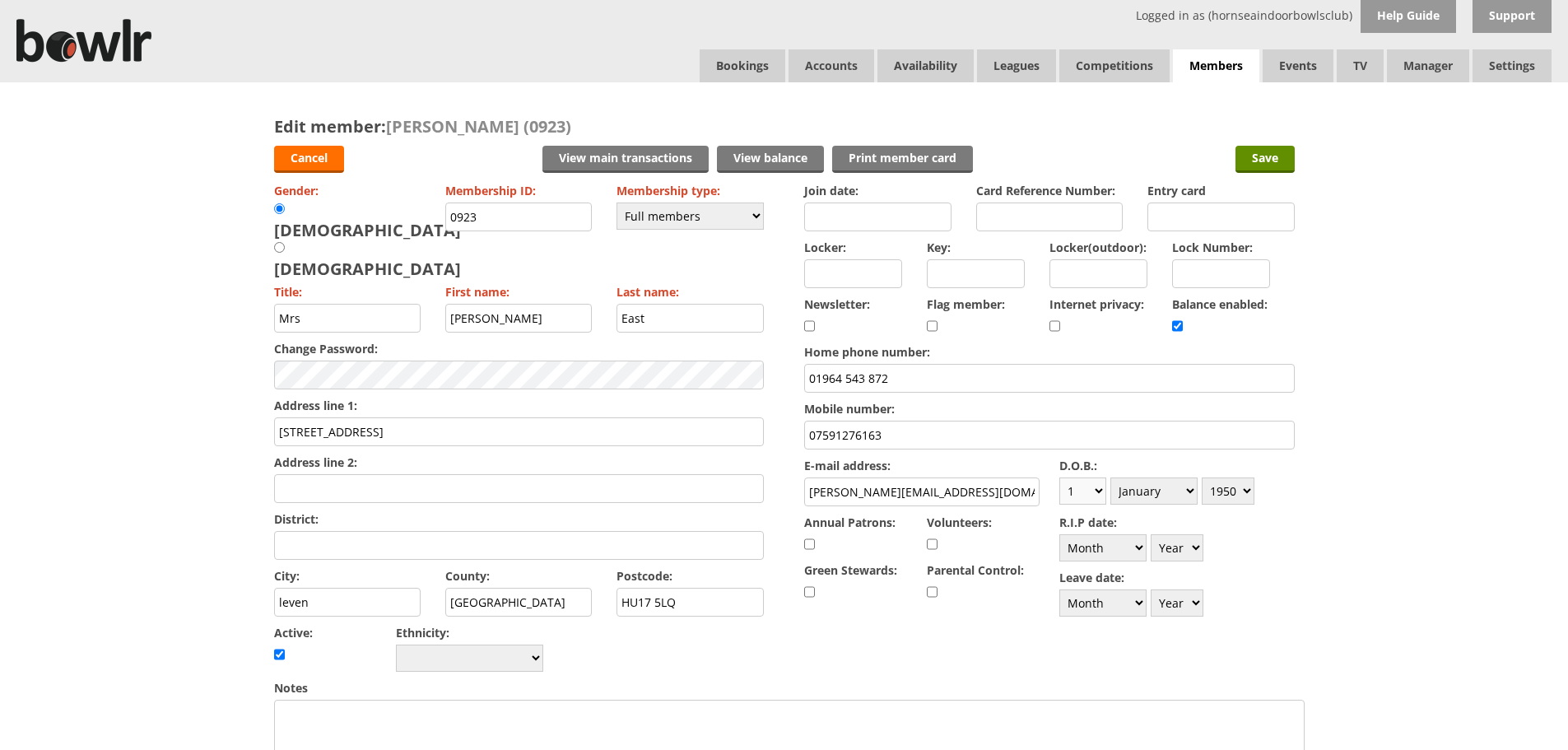
click at [1101, 488] on select "Day 1 2 3 4 5 6 7 8 9 10 11 12 13 14 15 16 17 18 19 20 21 22 23 24 25 26 27 28 …" at bounding box center [1082, 491] width 46 height 27
select select "15"
click at [1059, 478] on select "Day 1 2 3 4 5 6 7 8 9 10 11 12 13 14 15 16 17 18 19 20 21 22 23 24 25 26 27 28 …" at bounding box center [1082, 491] width 46 height 27
click at [1242, 488] on select "Year 1900 1901 1902 1903 1904 1905 1906 1907 1908 1909 1910 1911 1912 1913 1914…" at bounding box center [1229, 491] width 53 height 27
select select "1949"
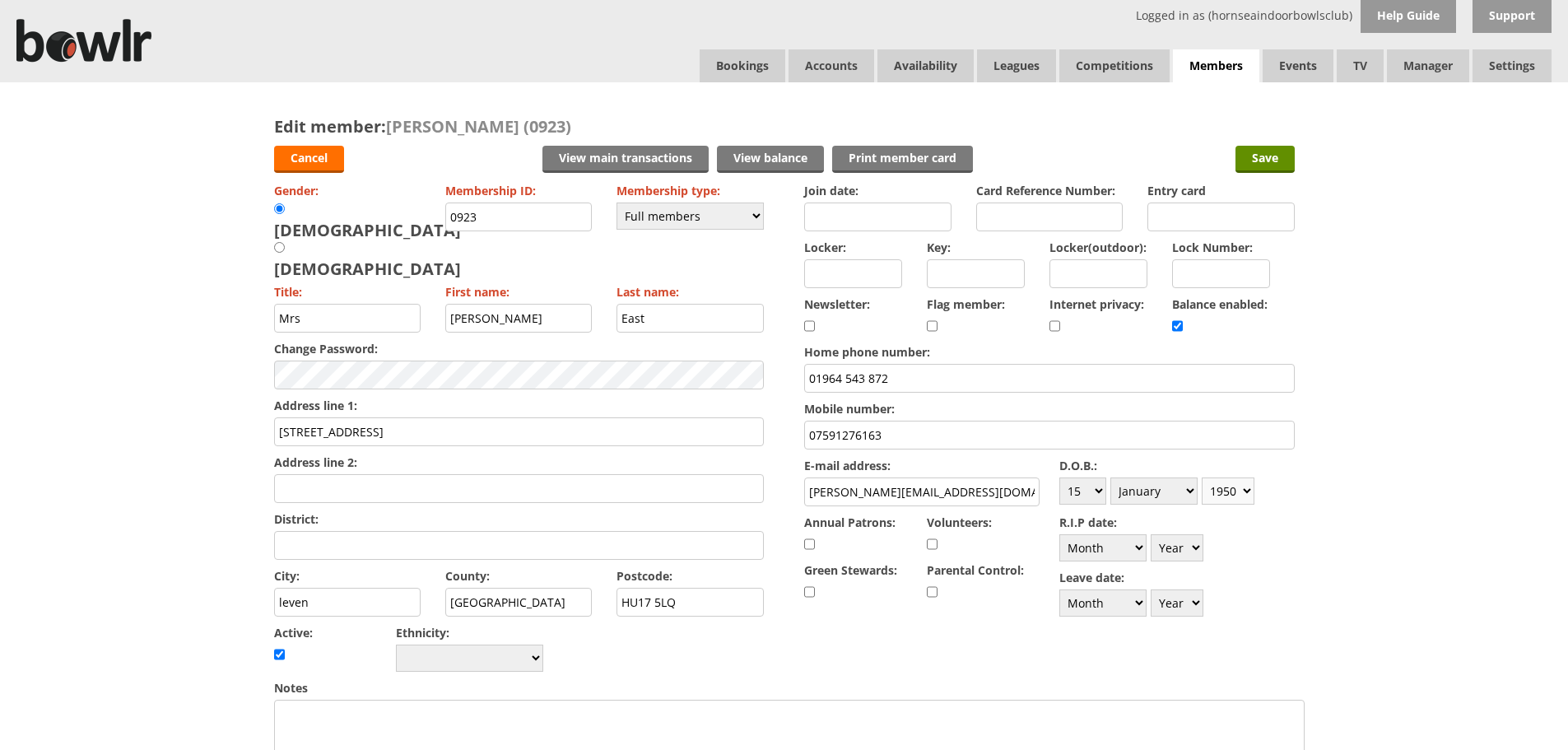
click at [1202, 478] on select "Year 1900 1901 1902 1903 1904 1905 1906 1907 1908 1909 1910 1911 1912 1913 1914…" at bounding box center [1229, 491] width 53 height 27
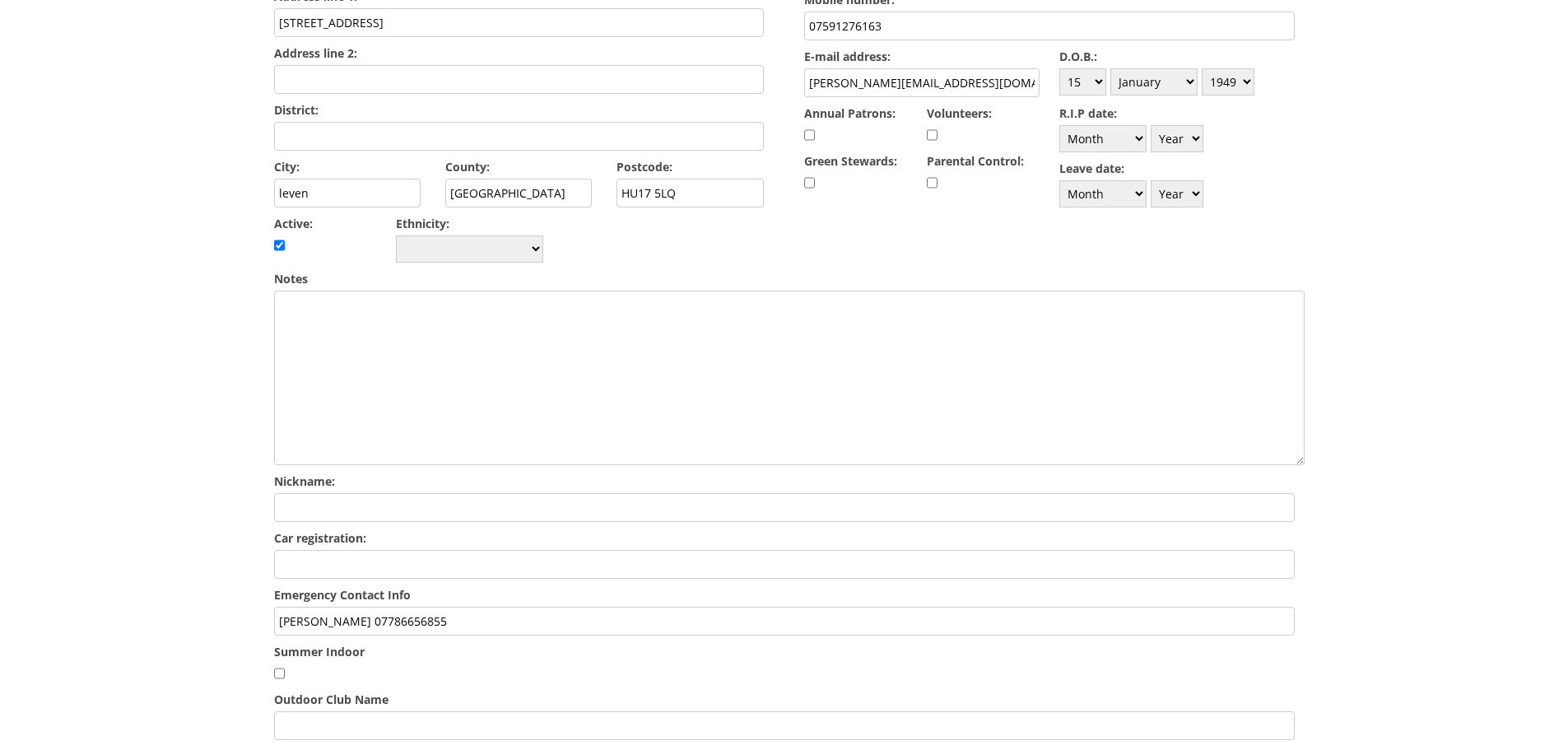
scroll to position [440, 0]
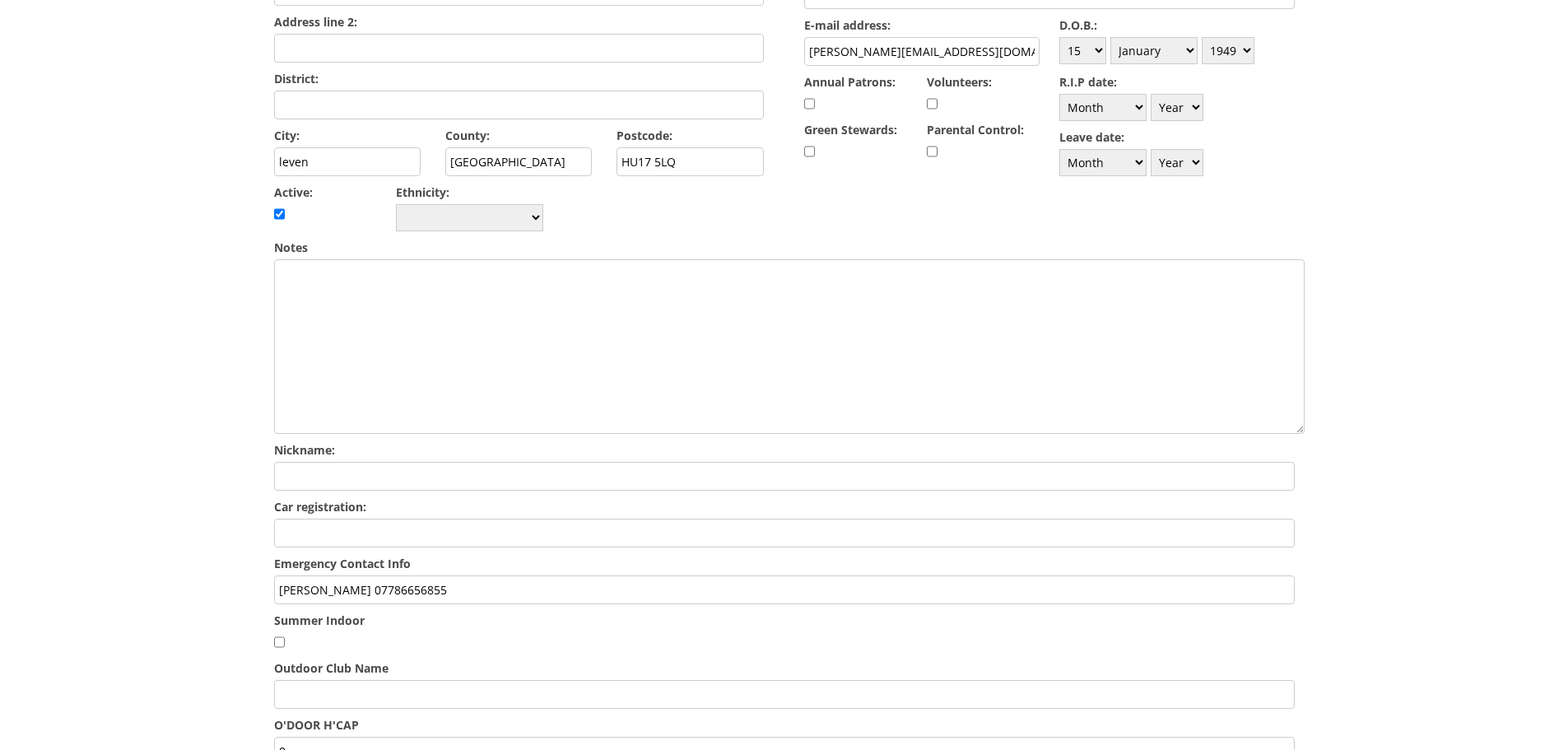
click at [426, 575] on input "paul east 07786656855" at bounding box center [785, 590] width 1021 height 29
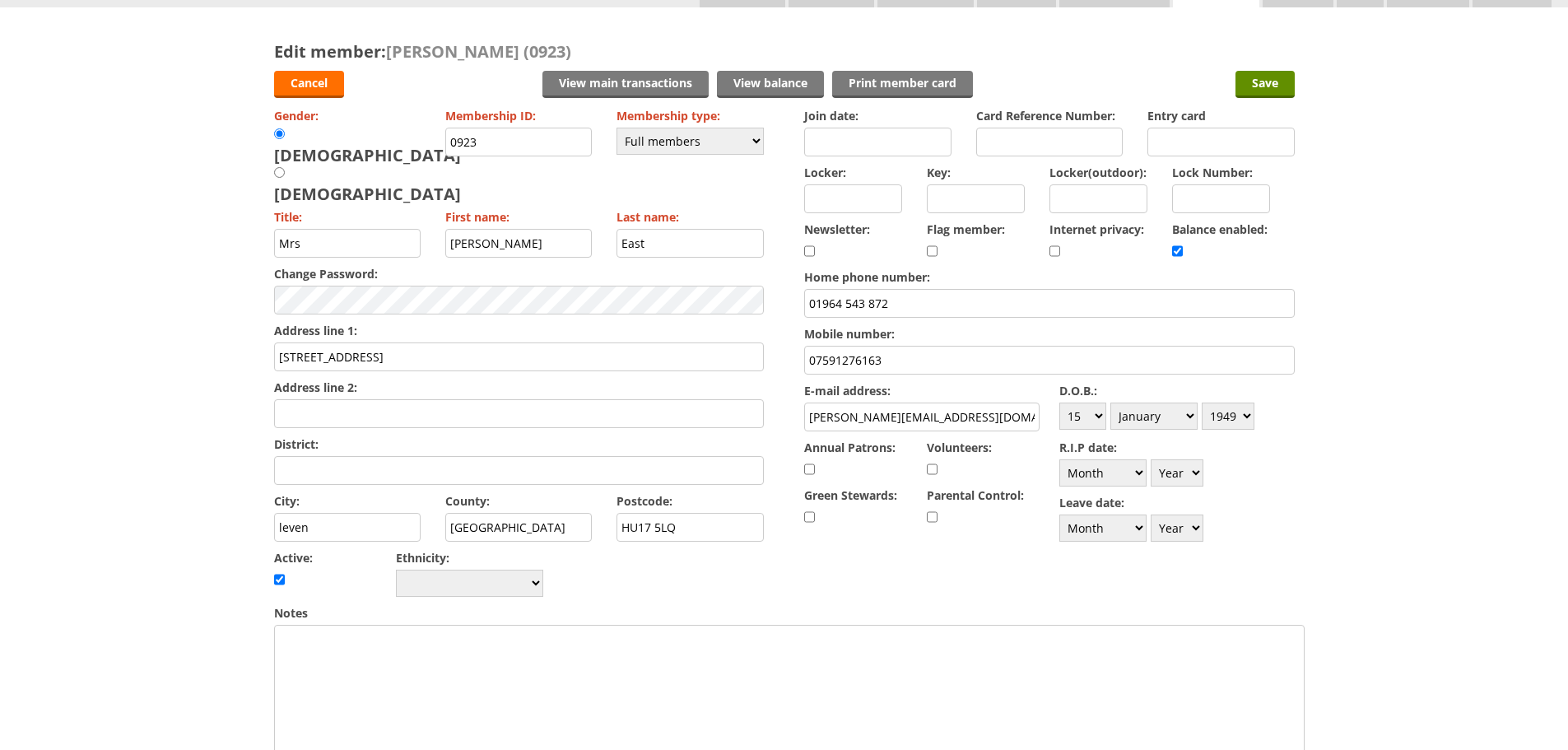
scroll to position [0, 0]
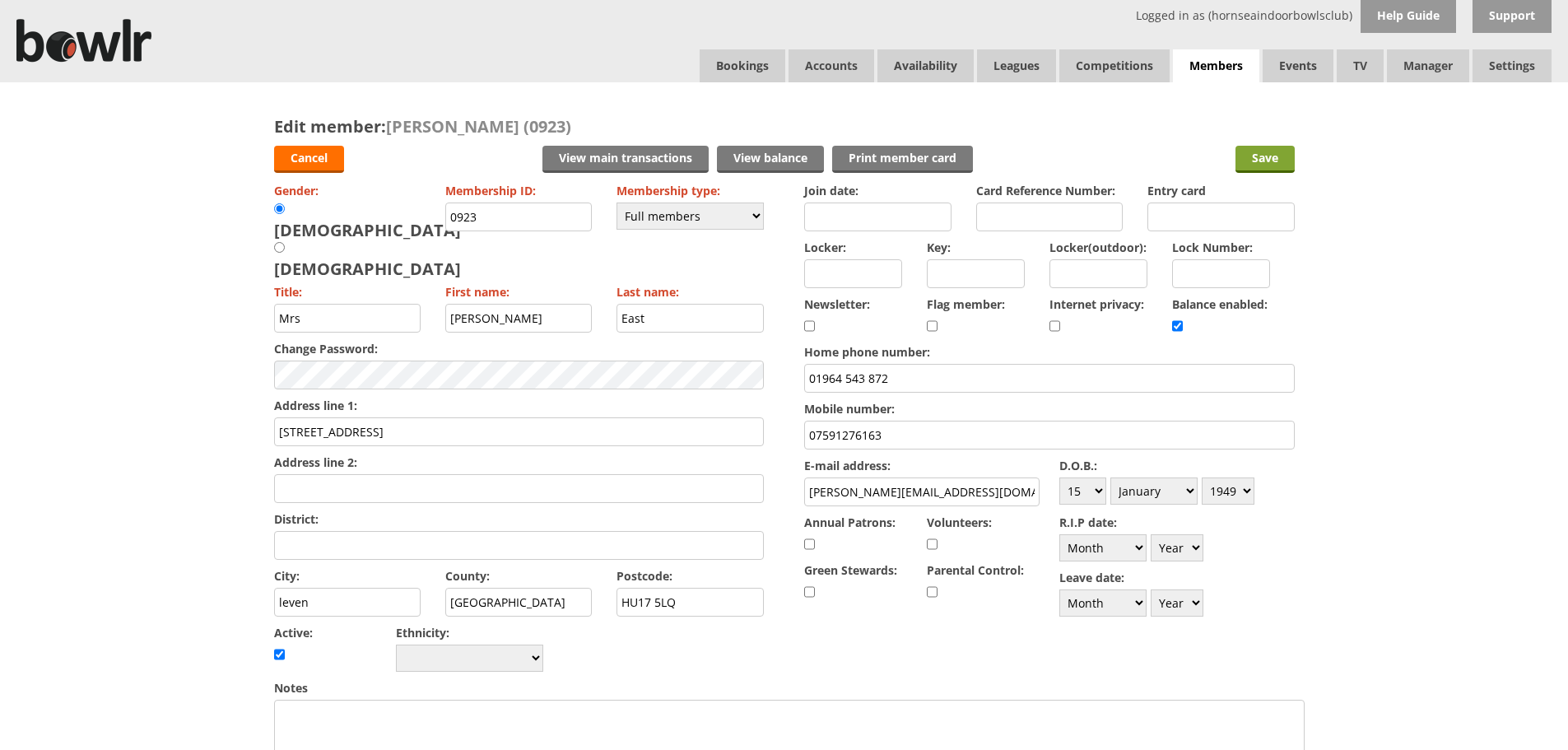
type input "paul east 07786656855 / Andrew East 01964 543872"
click at [1272, 158] on input "Save" at bounding box center [1265, 159] width 59 height 27
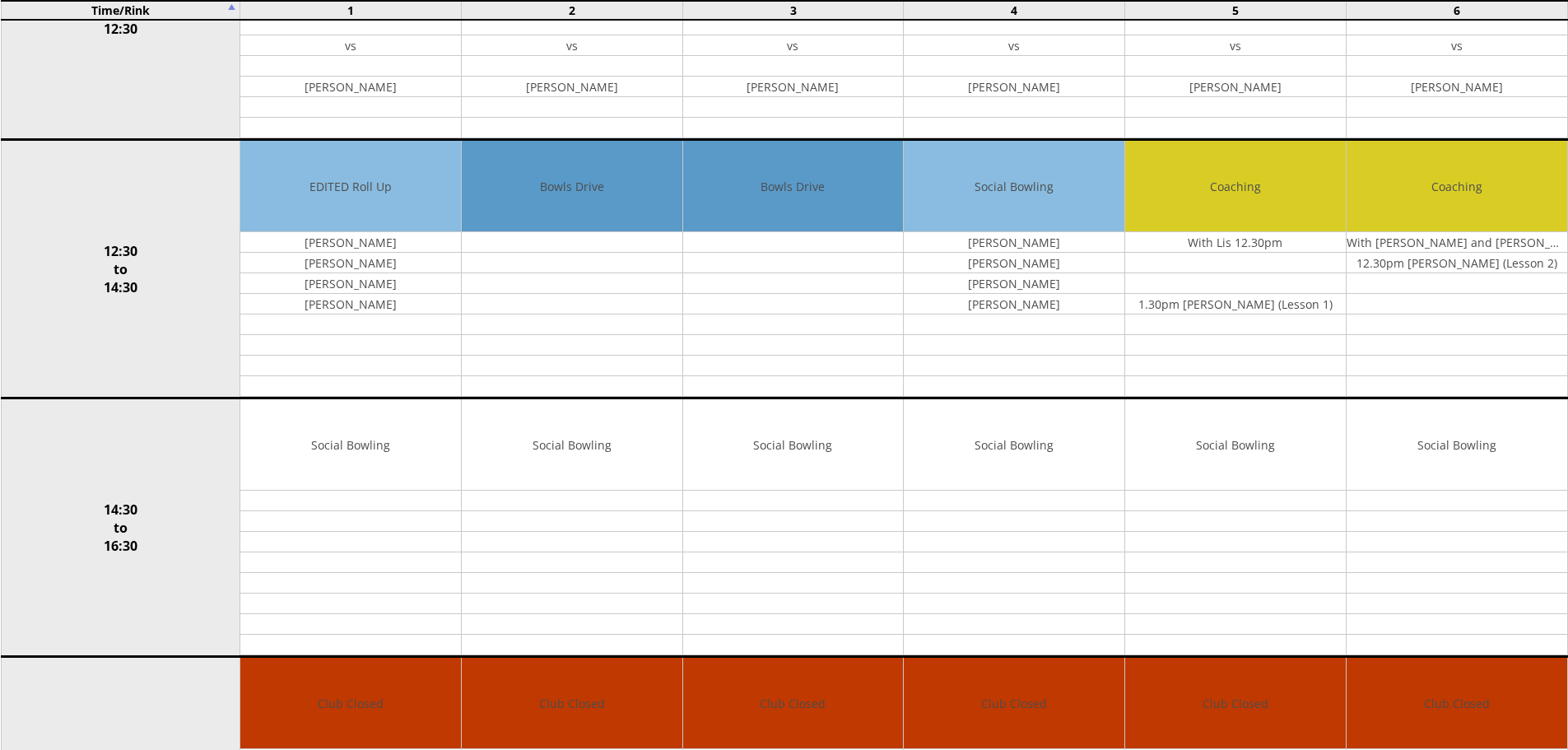
scroll to position [627, 0]
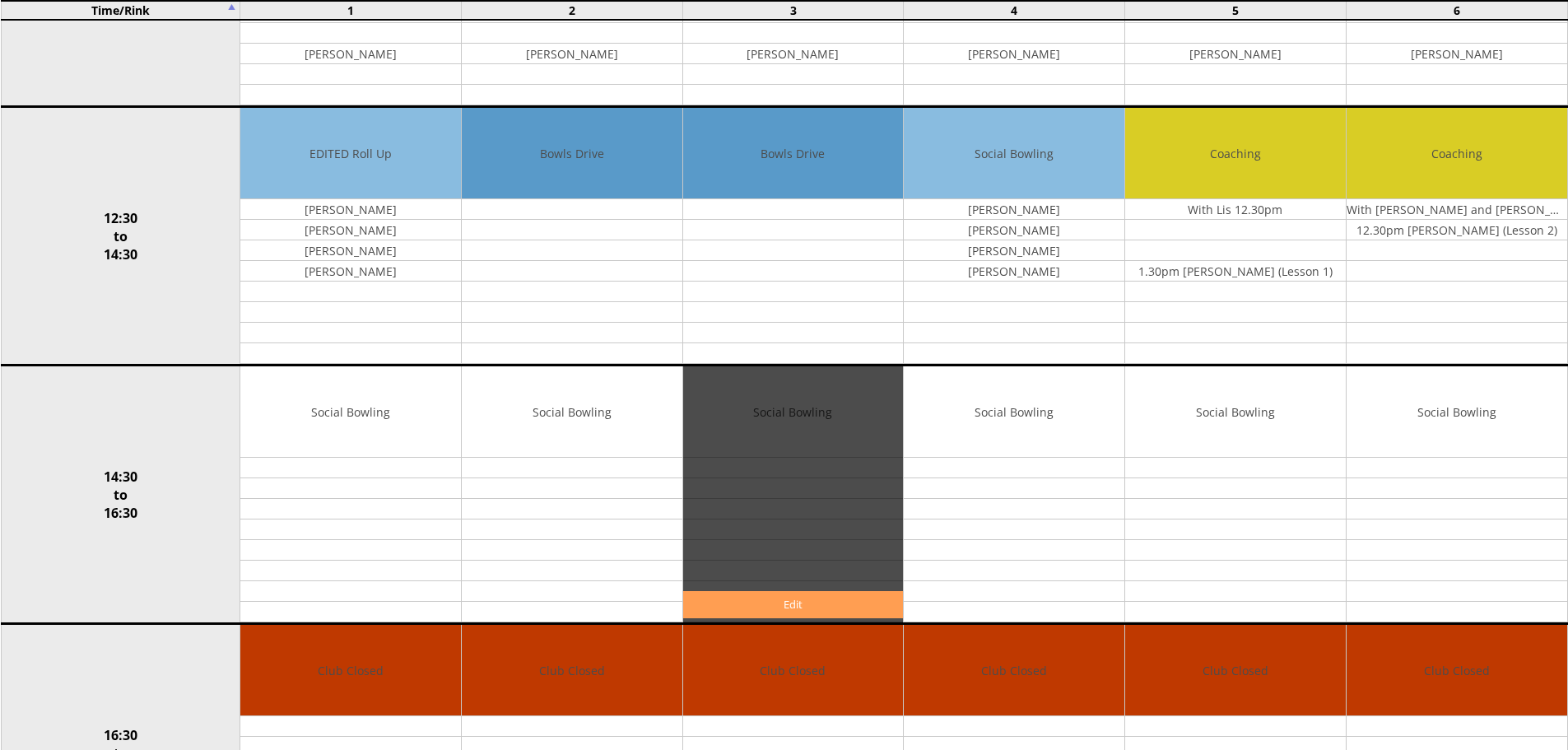
click at [781, 599] on link "Edit" at bounding box center [794, 604] width 221 height 27
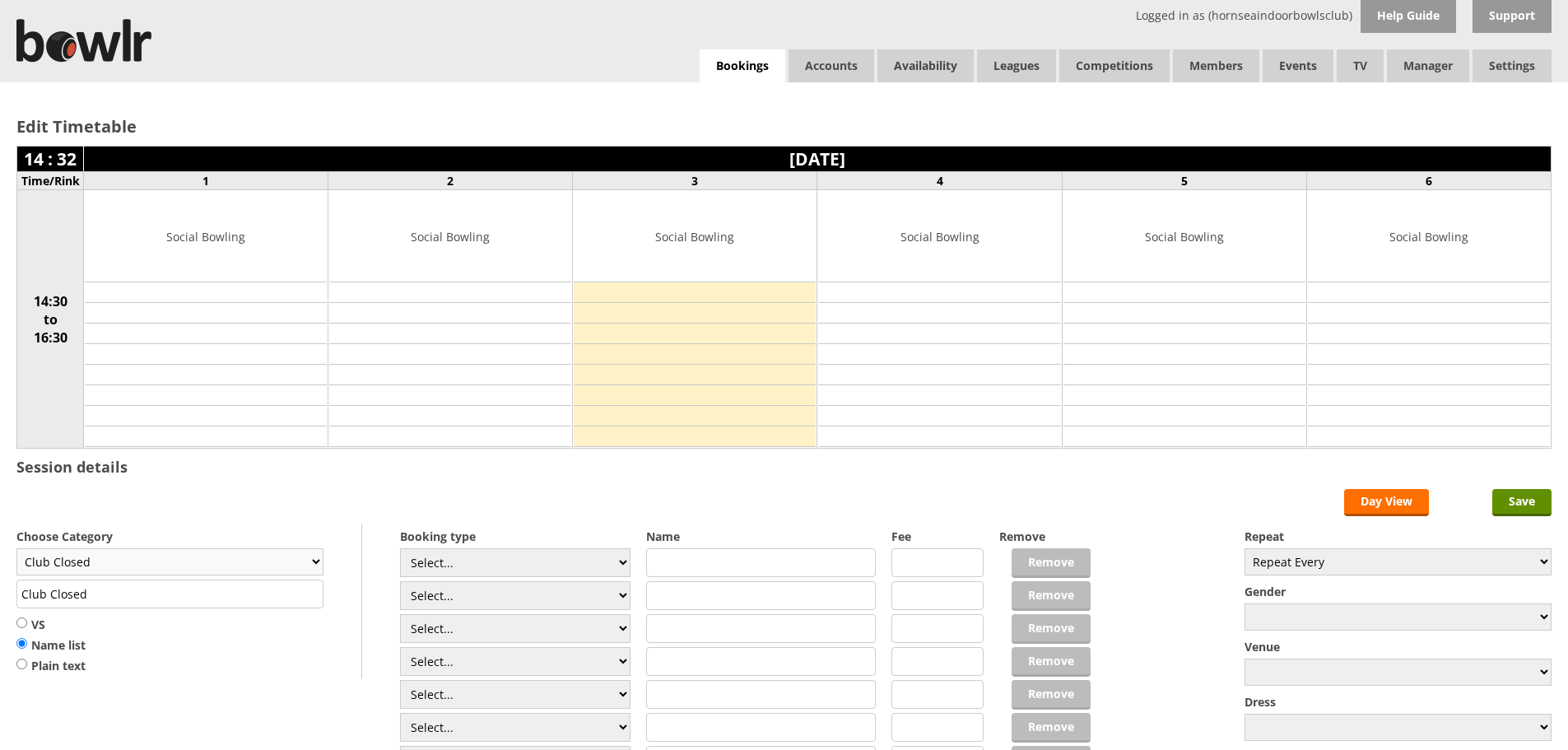
click at [312, 557] on select "Club Closed Singles League Triples League Pairs League Friendly Social Bowling …" at bounding box center [170, 561] width 307 height 27
select select "132"
click at [16, 548] on select "Club Closed Singles League Triples League Pairs League Friendly Social Bowling …" at bounding box center [170, 561] width 307 height 27
type input "Social Bowling"
click at [626, 560] on select "Select... Club Competition (Member) Club Competition (Visitor) National (Member…" at bounding box center [515, 562] width 231 height 29
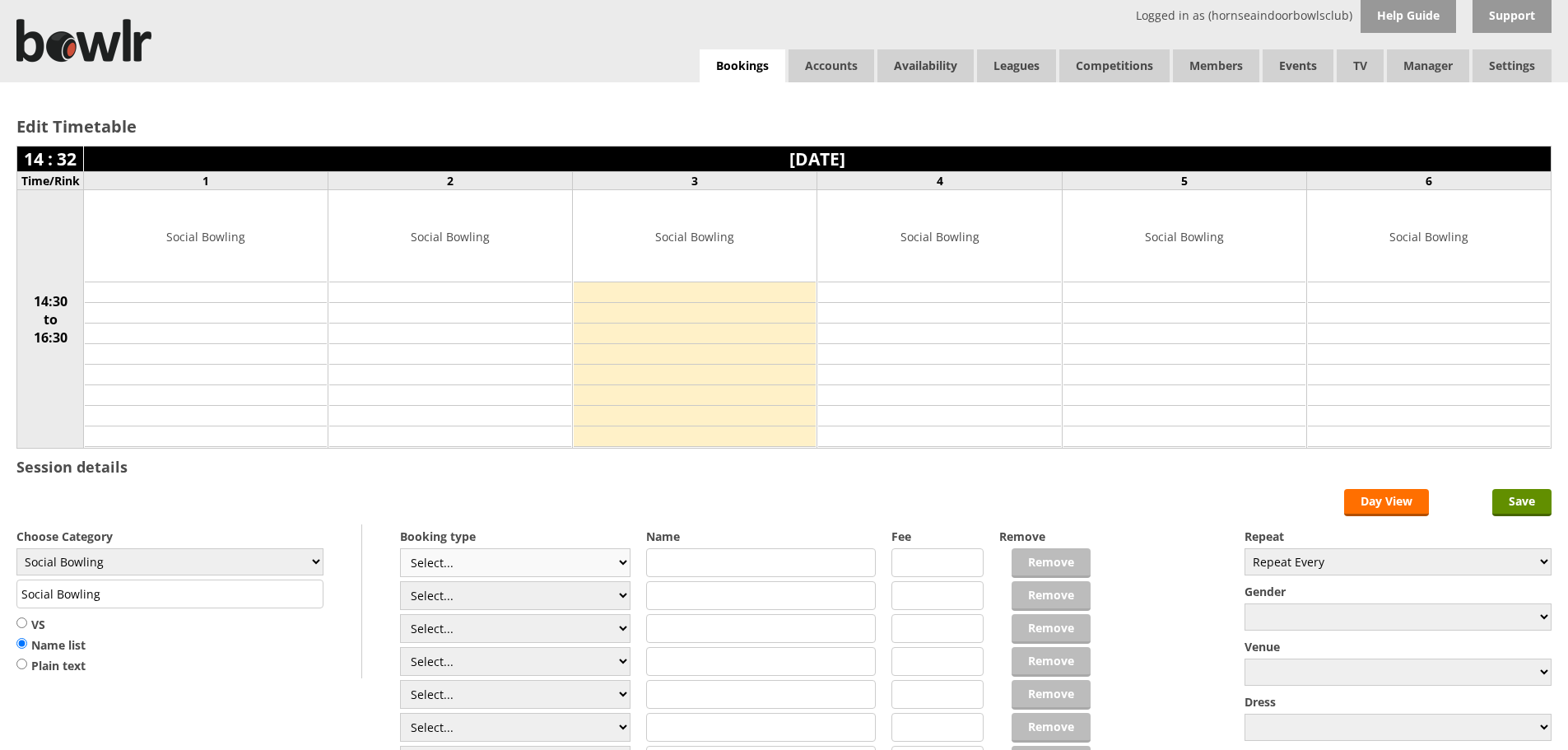
select select "1_54"
click at [400, 548] on select "Select... Club Competition (Member) Club Competition (Visitor) National (Member…" at bounding box center [515, 562] width 231 height 29
type input "3.0000"
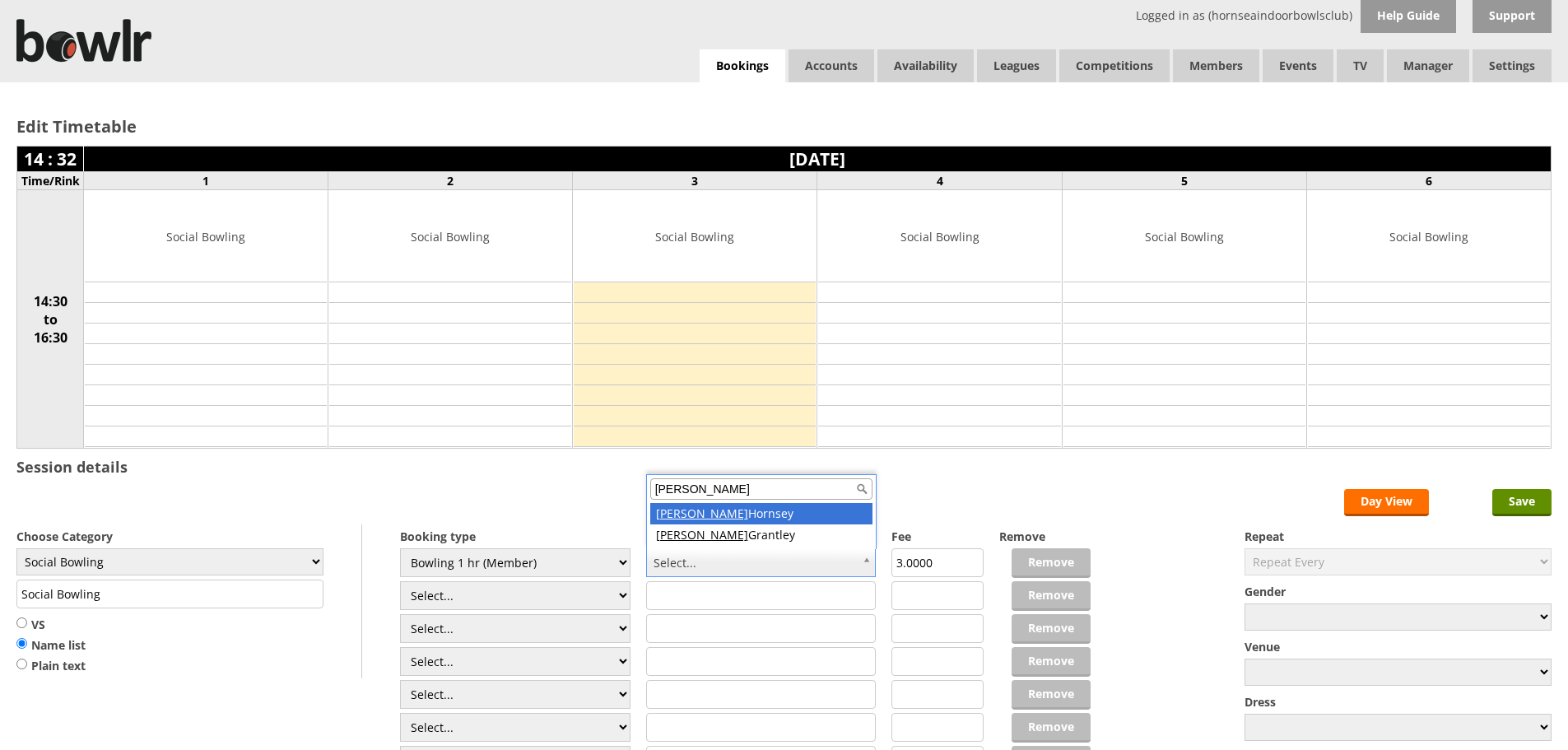
type input "[PERSON_NAME]"
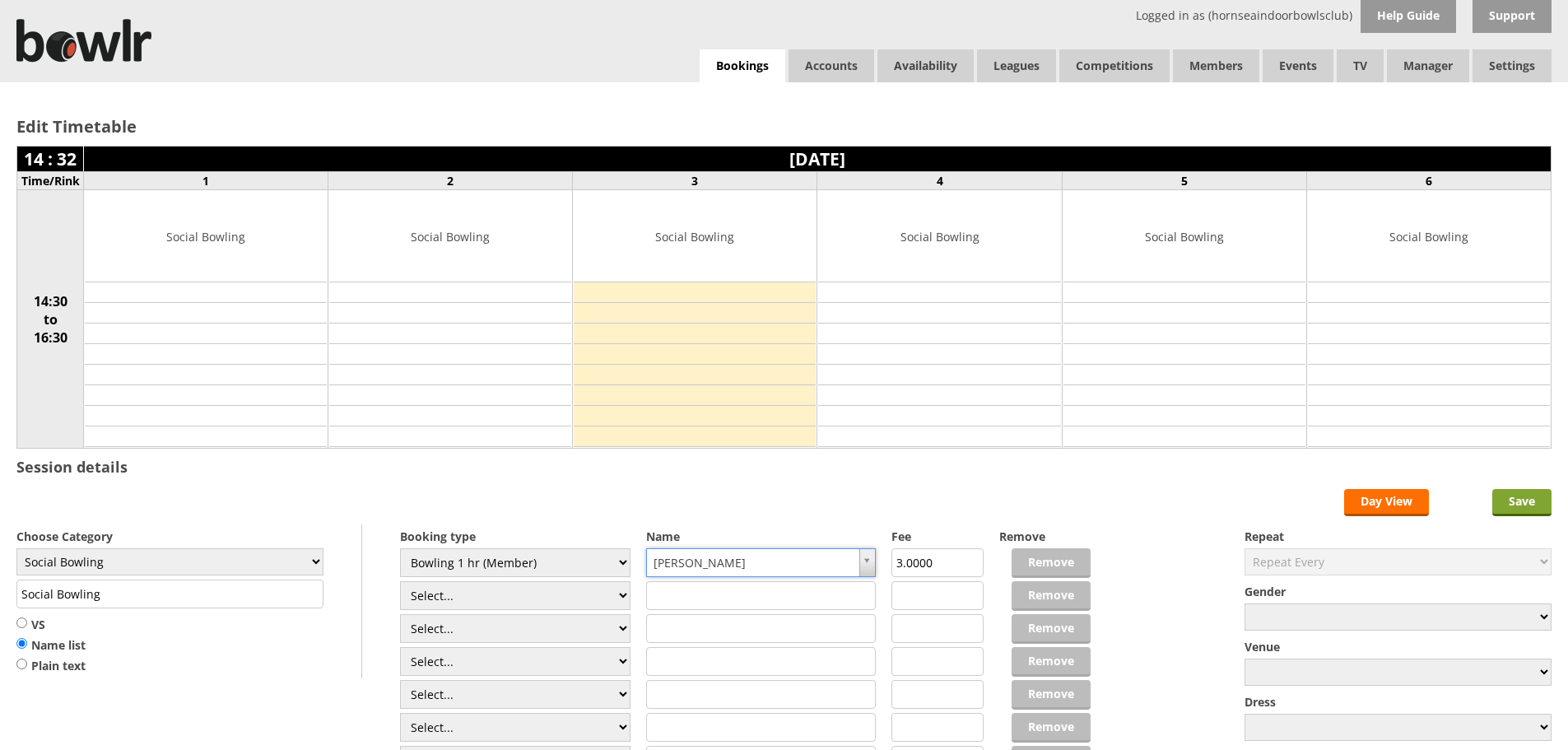
click at [1533, 504] on input "Save" at bounding box center [1522, 502] width 59 height 27
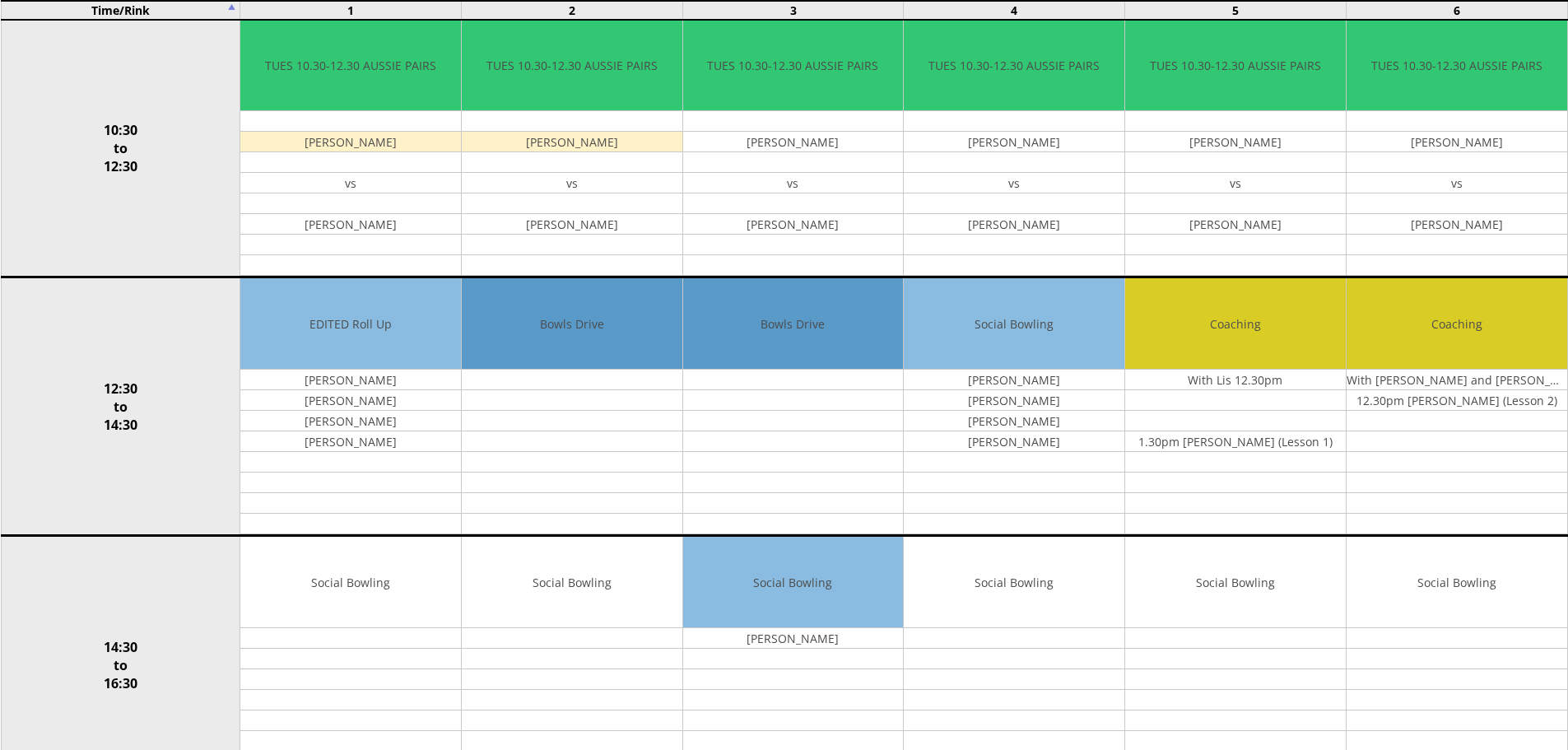
scroll to position [464, 0]
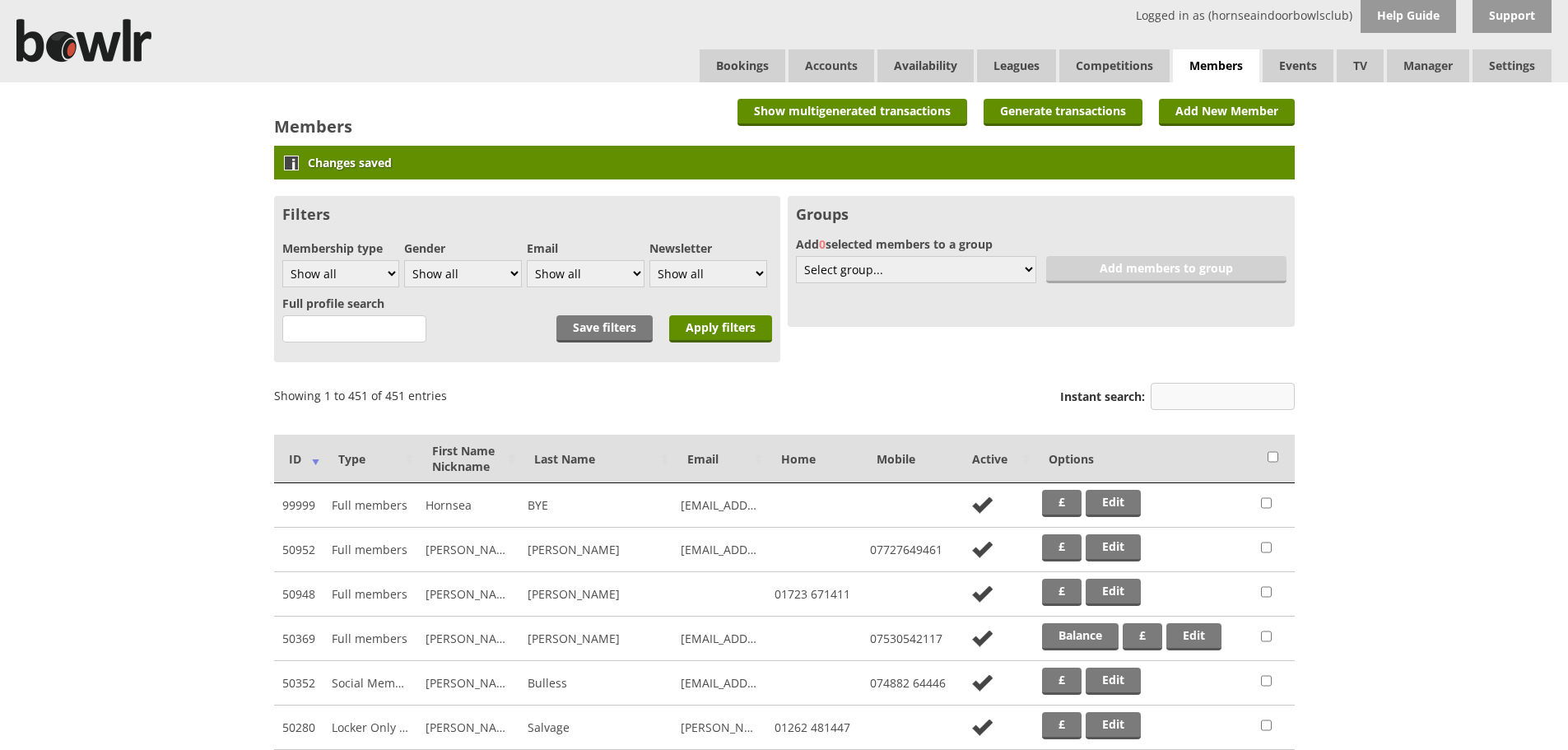
click at [1223, 396] on input "Instant search:" at bounding box center [1223, 396] width 144 height 27
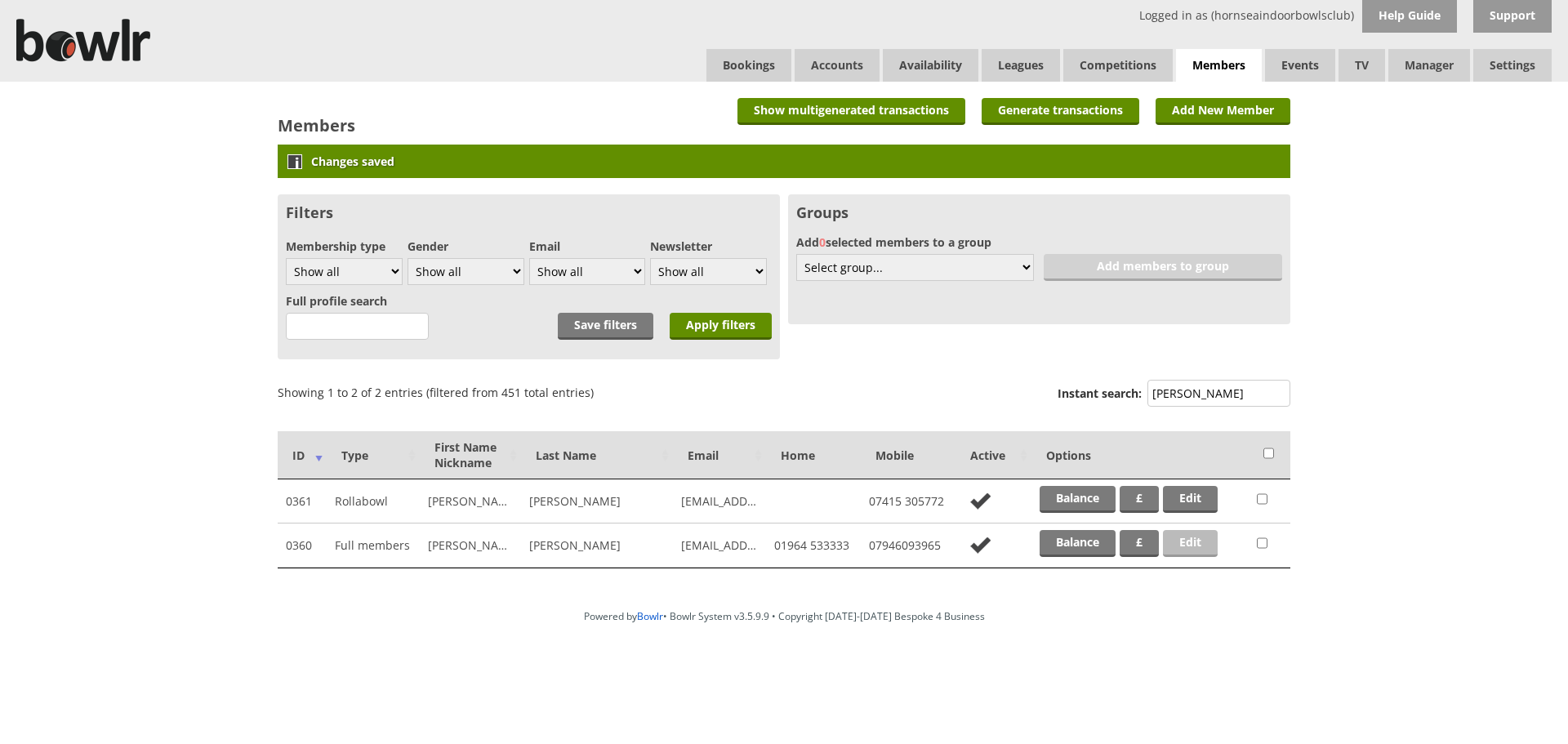
type input "[PERSON_NAME]"
click at [1199, 548] on link "Edit" at bounding box center [1190, 543] width 55 height 27
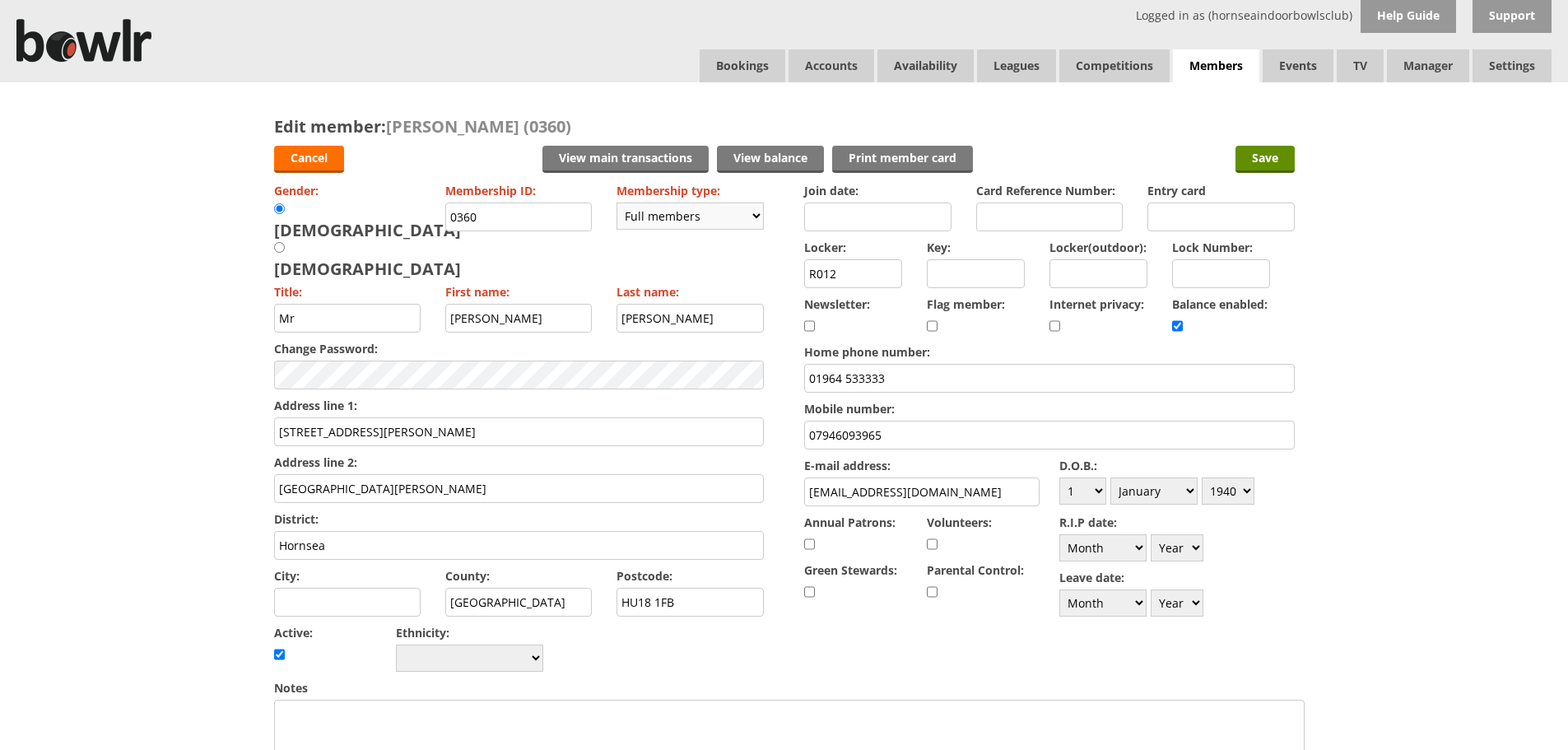
click at [759, 215] on select "Please choose Full members Rollabowl Juniors Social Members Student Pending Lef…" at bounding box center [690, 216] width 148 height 27
select select "5"
click at [616, 202] on select "Please choose Full members Rollabowl Juniors Social Members Student Pending Lef…" at bounding box center [690, 216] width 148 height 27
click at [1099, 488] on select "Day 1 2 3 4 5 6 7 8 9 10 11 12 13 14 15 16 17 18 19 20 21 22 23 24 25 26 27 28 …" at bounding box center [1082, 491] width 46 height 27
select select "3"
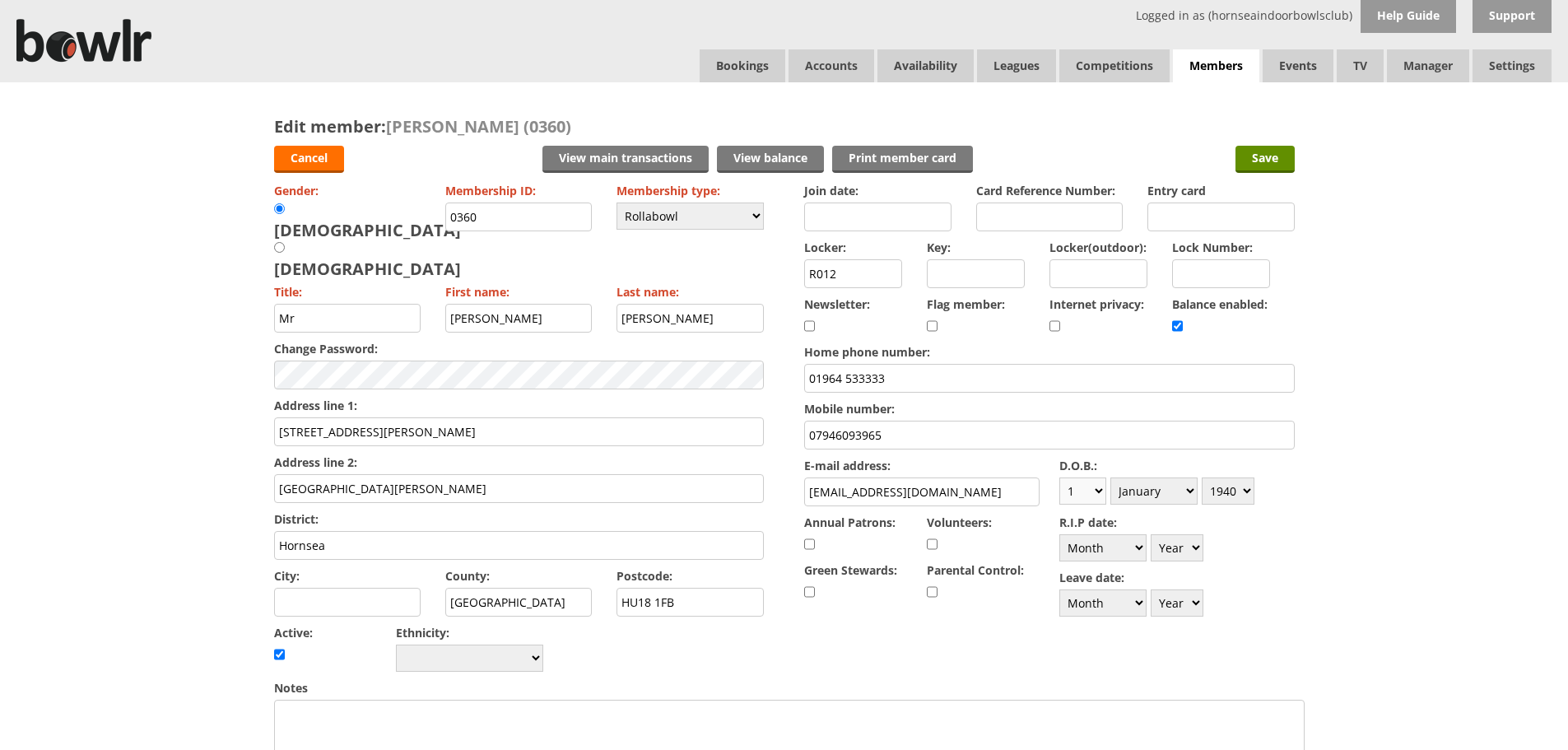
click at [1059, 478] on select "Day 1 2 3 4 5 6 7 8 9 10 11 12 13 14 15 16 17 18 19 20 21 22 23 24 25 26 27 28 …" at bounding box center [1082, 491] width 46 height 27
click at [1186, 486] on select "Month January February March April May June July August September October Novem…" at bounding box center [1154, 491] width 88 height 27
select select "7"
click at [1110, 478] on select "Month January February March April May June July August September October Novem…" at bounding box center [1154, 491] width 88 height 27
click at [1248, 490] on select "Year 1900 1901 1902 1903 1904 1905 1906 1907 1908 1909 1910 1911 1912 1913 1914…" at bounding box center [1229, 491] width 53 height 27
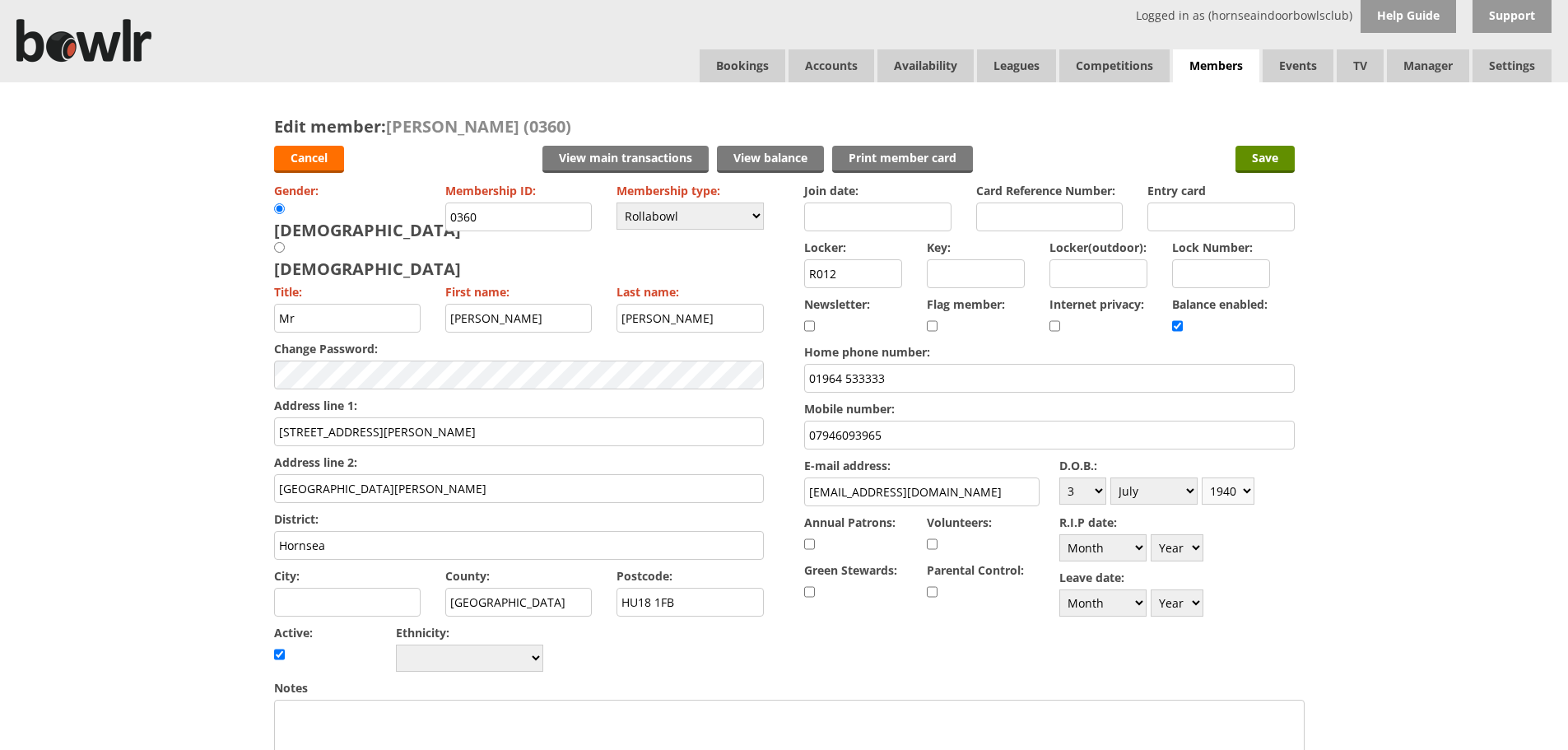
select select "1942"
click at [1202, 478] on select "Year 1900 1901 1902 1903 1904 1905 1906 1907 1908 1909 1910 1911 1912 1913 1914…" at bounding box center [1229, 491] width 53 height 27
click at [1250, 157] on input "Save" at bounding box center [1265, 159] width 59 height 27
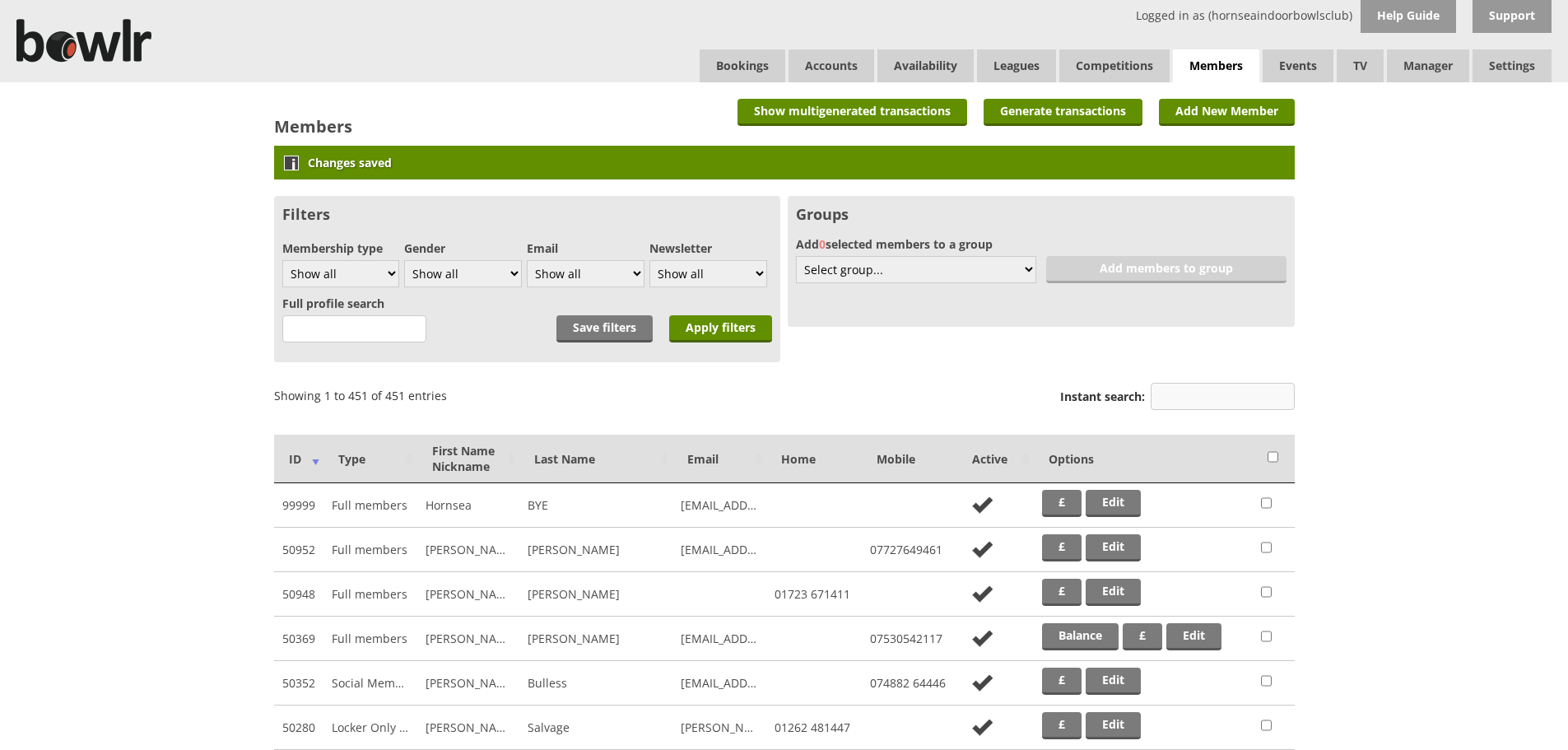
click at [1184, 396] on input "Instant search:" at bounding box center [1223, 396] width 144 height 27
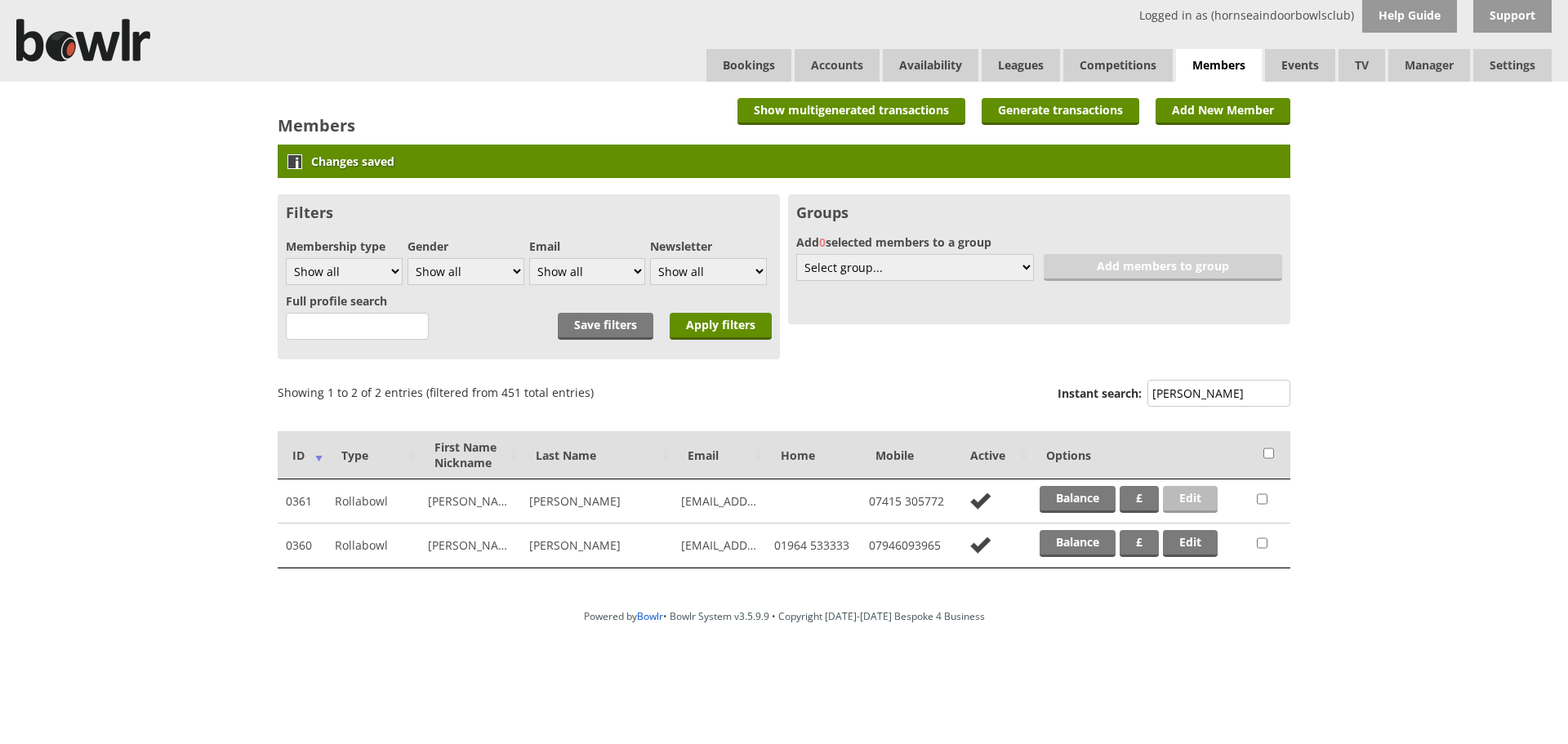
type input "fink"
click at [1209, 497] on link "Edit" at bounding box center [1190, 499] width 55 height 27
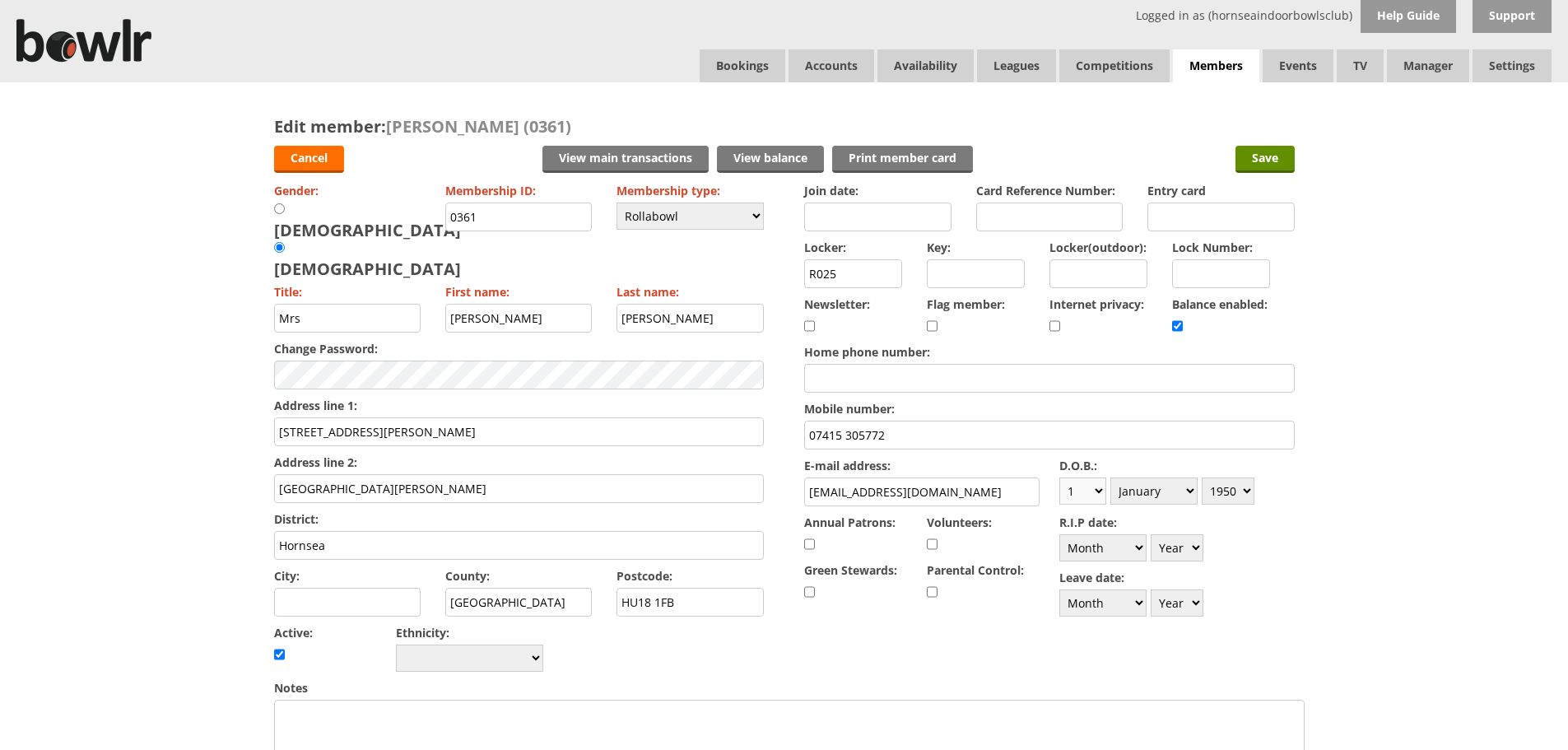
click at [1099, 491] on select "Day 1 2 3 4 5 6 7 8 9 10 11 12 13 14 15 16 17 18 19 20 21 22 23 24 25 26 27 28 …" at bounding box center [1082, 491] width 46 height 27
select select "25"
click at [1059, 478] on select "Day 1 2 3 4 5 6 7 8 9 10 11 12 13 14 15 16 17 18 19 20 21 22 23 24 25 26 27 28 …" at bounding box center [1082, 491] width 46 height 27
click at [1186, 494] on select "Month January February March April May June July August September October Novem…" at bounding box center [1154, 491] width 88 height 27
select select "8"
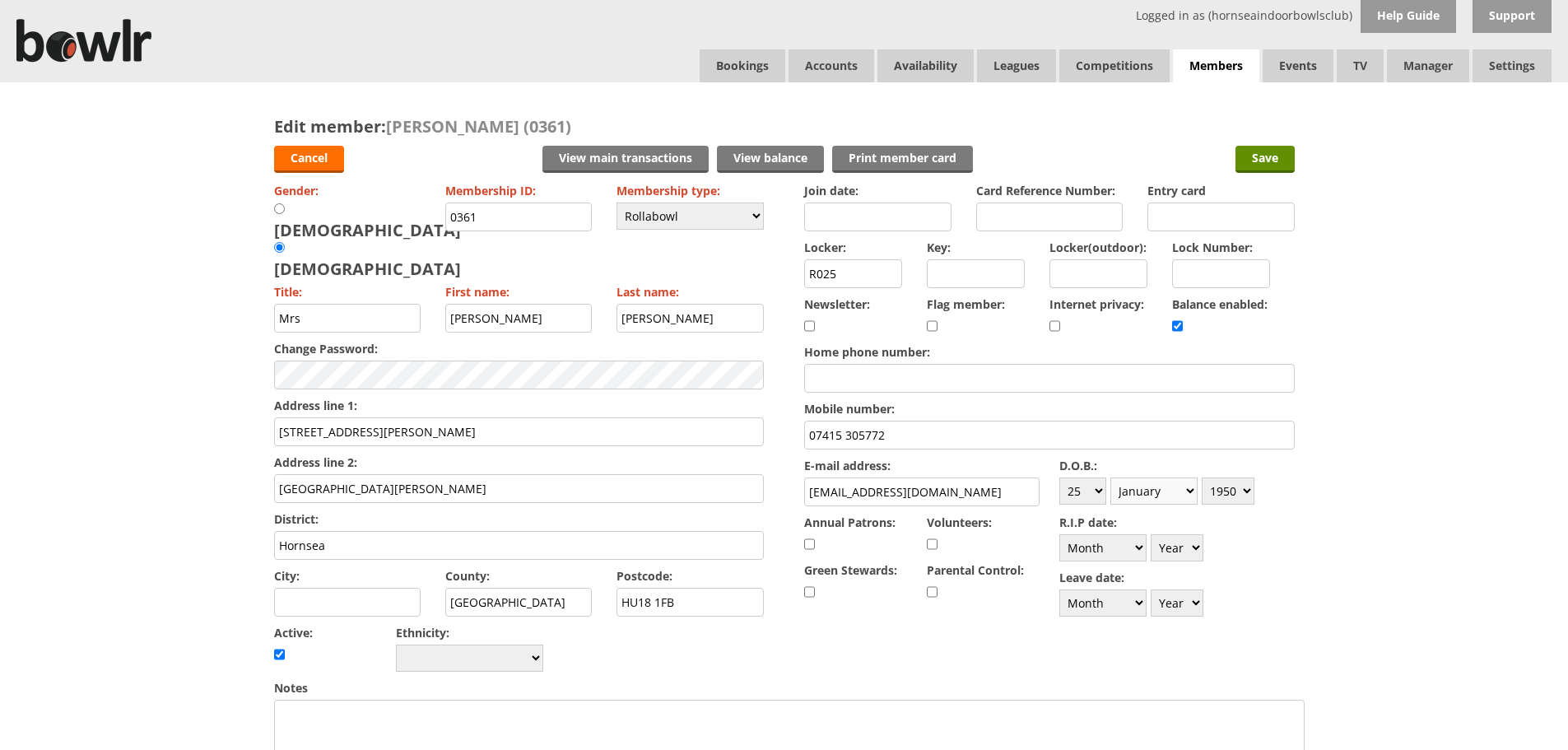
click at [1110, 478] on select "Month January February March April May June July August September October Novem…" at bounding box center [1154, 491] width 88 height 27
click at [1243, 488] on select "Year [DATE] 1901 1902 1903 1904 1905 1906 1907 1908 1909 1910 1911 1912 1913 19…" at bounding box center [1229, 491] width 53 height 27
select select "1944"
click at [1202, 478] on select "Year [DATE] 1901 1902 1903 1904 1905 1906 1907 1908 1909 1910 1911 1912 1913 19…" at bounding box center [1229, 491] width 53 height 27
click at [1271, 157] on input "Save" at bounding box center [1265, 159] width 59 height 27
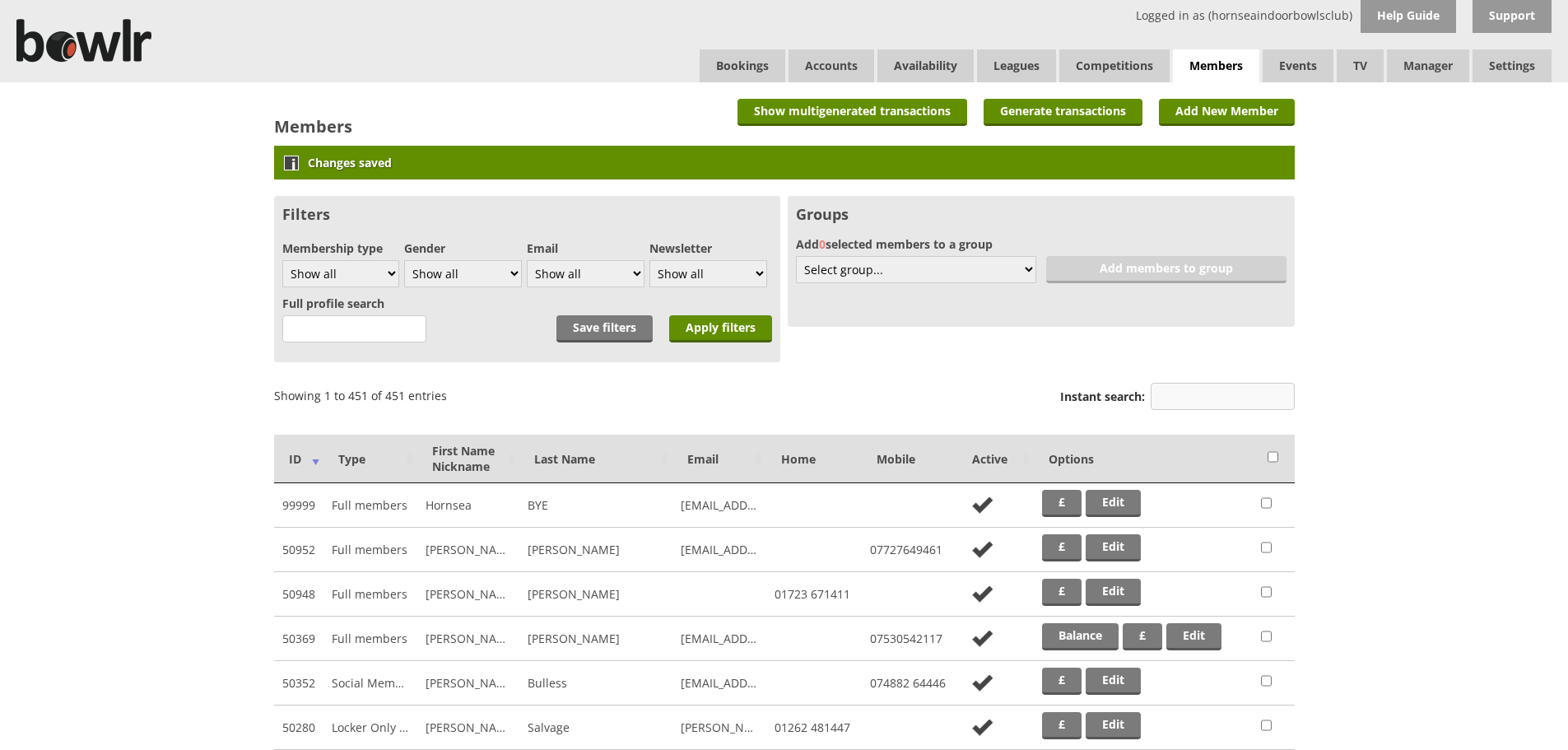
click at [1178, 401] on input "Instant search:" at bounding box center [1223, 396] width 144 height 27
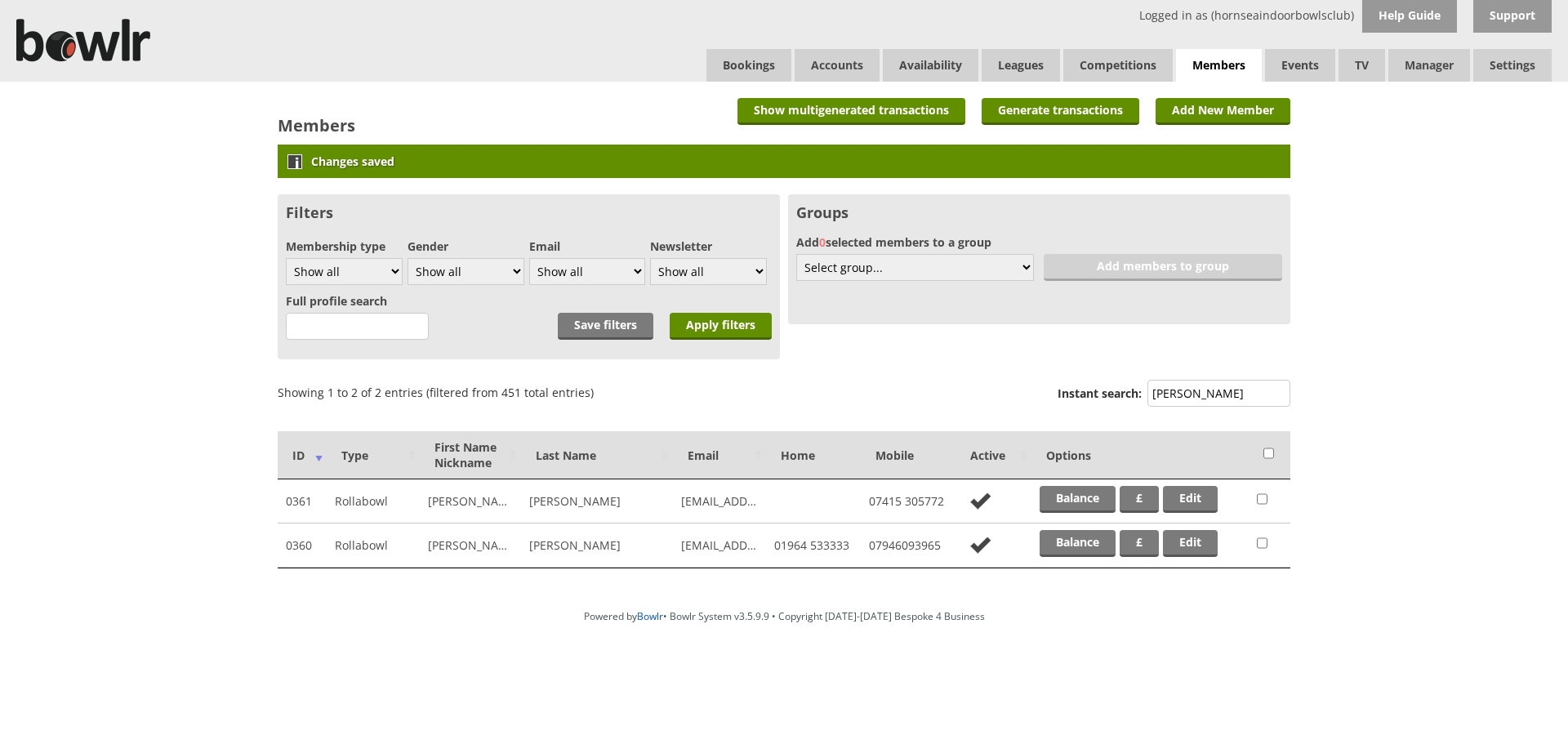
drag, startPoint x: 1187, startPoint y: 396, endPoint x: 1135, endPoint y: 399, distance: 52.1
click at [1135, 399] on label "Instant search: [PERSON_NAME]" at bounding box center [1174, 395] width 232 height 31
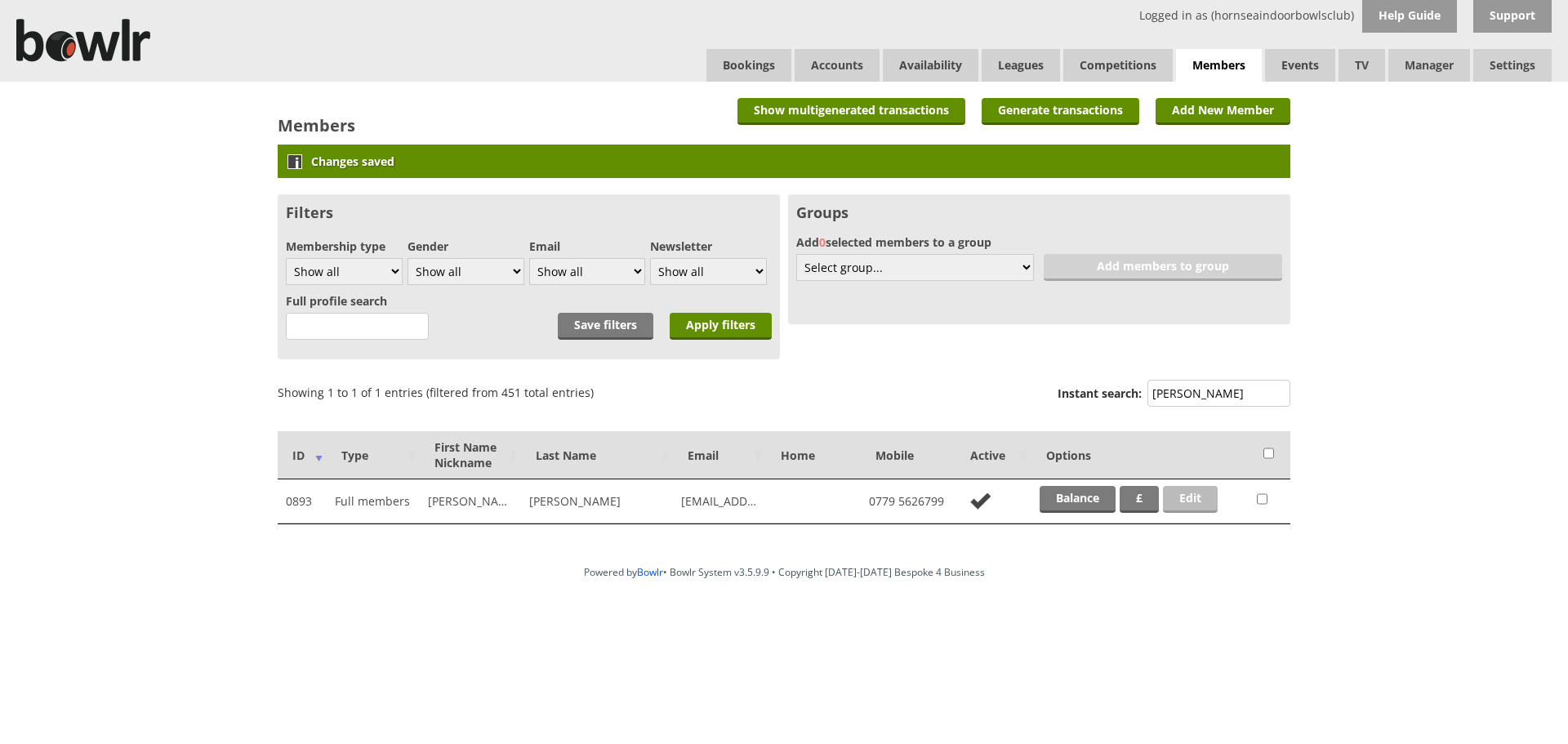
type input "[PERSON_NAME]"
click at [1178, 494] on link "Edit" at bounding box center [1190, 499] width 55 height 27
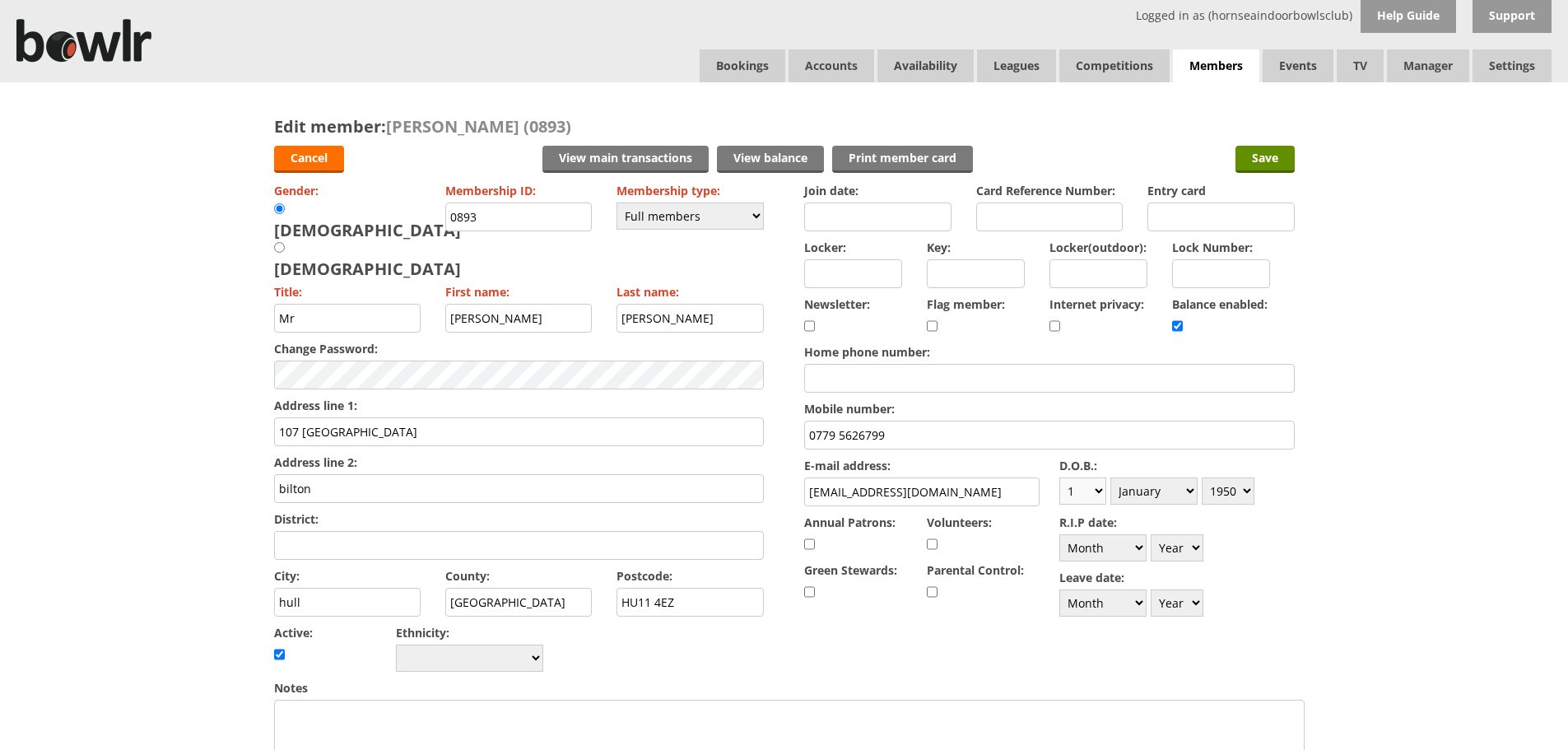
click at [1095, 488] on select "Day 1 2 3 4 5 6 7 8 9 10 11 12 13 14 15 16 17 18 19 20 21 22 23 24 25 26 27 28 …" at bounding box center [1082, 491] width 46 height 27
select select "17"
click at [1059, 478] on select "Day 1 2 3 4 5 6 7 8 9 10 11 12 13 14 15 16 17 18 19 20 21 22 23 24 25 26 27 28 …" at bounding box center [1082, 491] width 46 height 27
click at [1187, 487] on select "Month January February March April May June July August September October Novem…" at bounding box center [1154, 491] width 88 height 27
select select "7"
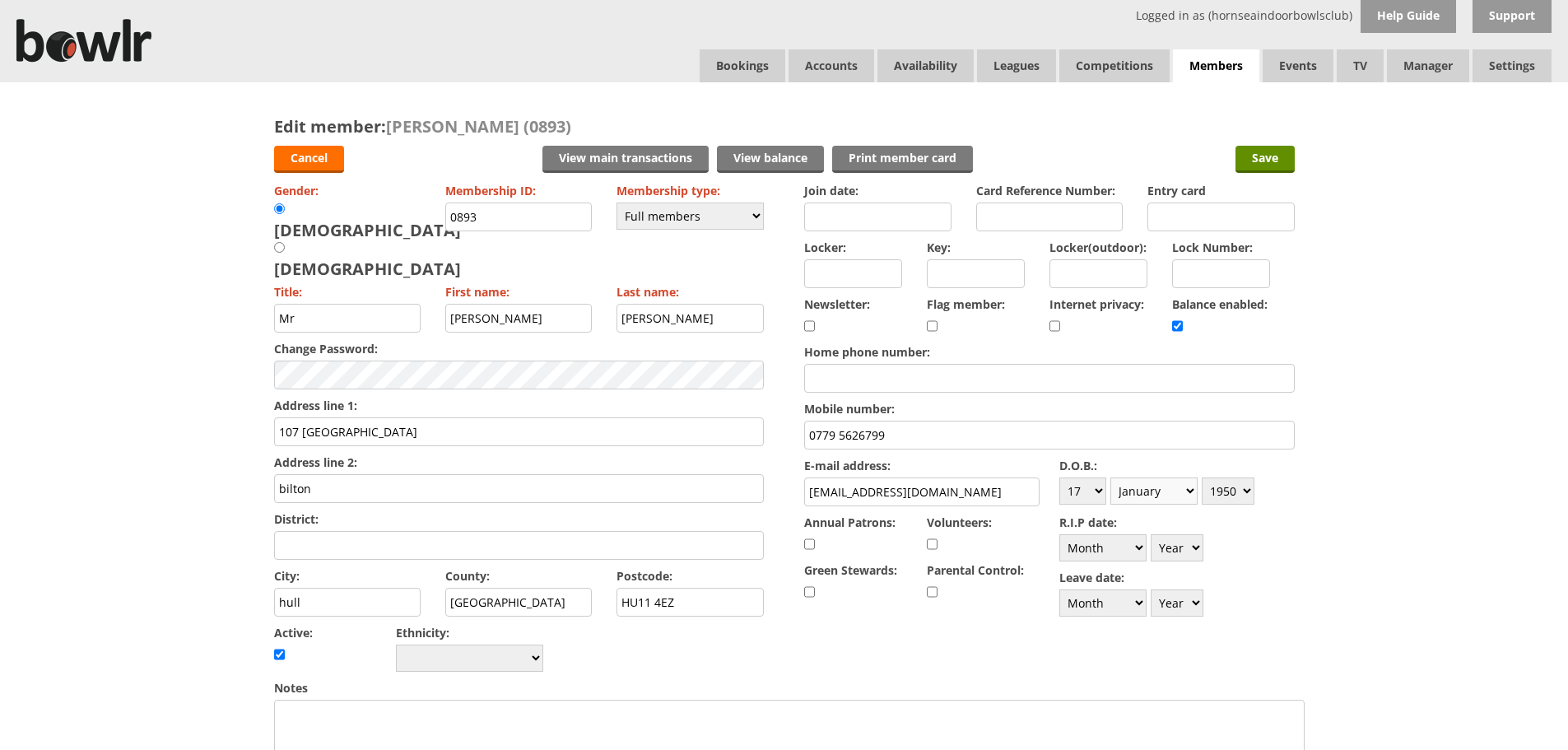
click at [1110, 478] on select "Month January February March April May June July August September October Novem…" at bounding box center [1154, 491] width 88 height 27
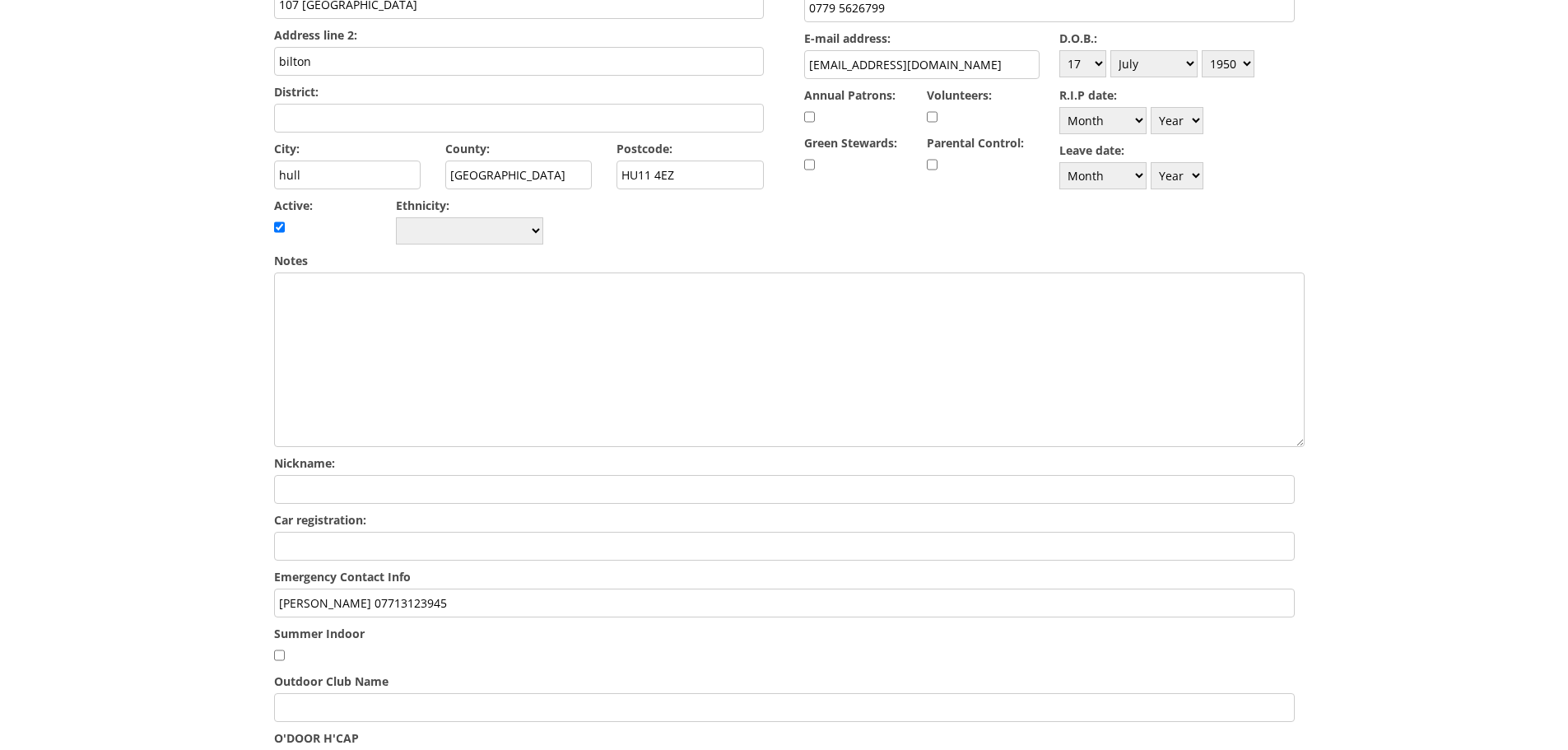
scroll to position [429, 0]
drag, startPoint x: 540, startPoint y: 559, endPoint x: 247, endPoint y: 561, distance: 293.0
click at [247, 561] on div "Edit member: David Swann (0893) Cancel View main transactions View balance Prin…" at bounding box center [784, 291] width 1568 height 1275
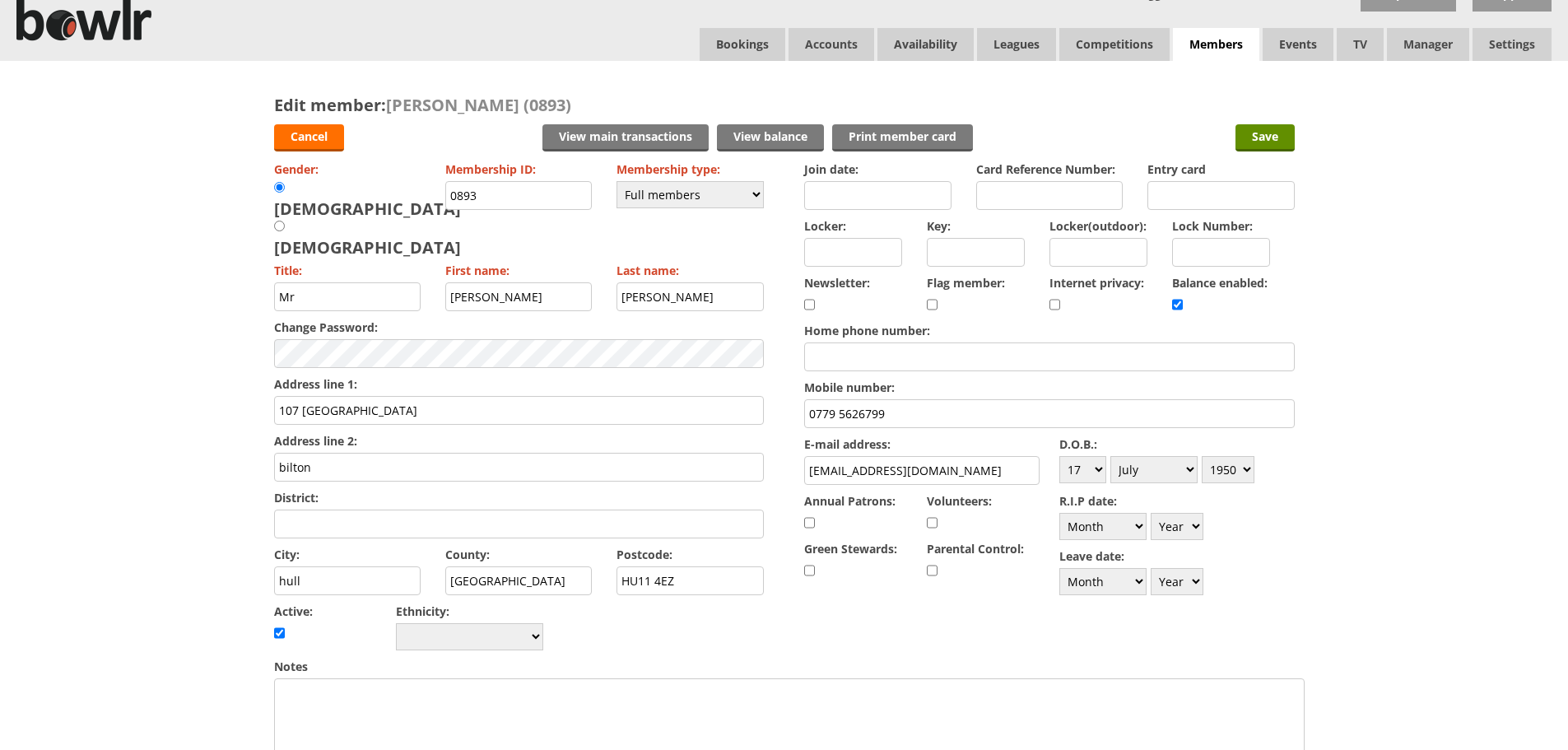
scroll to position [0, 0]
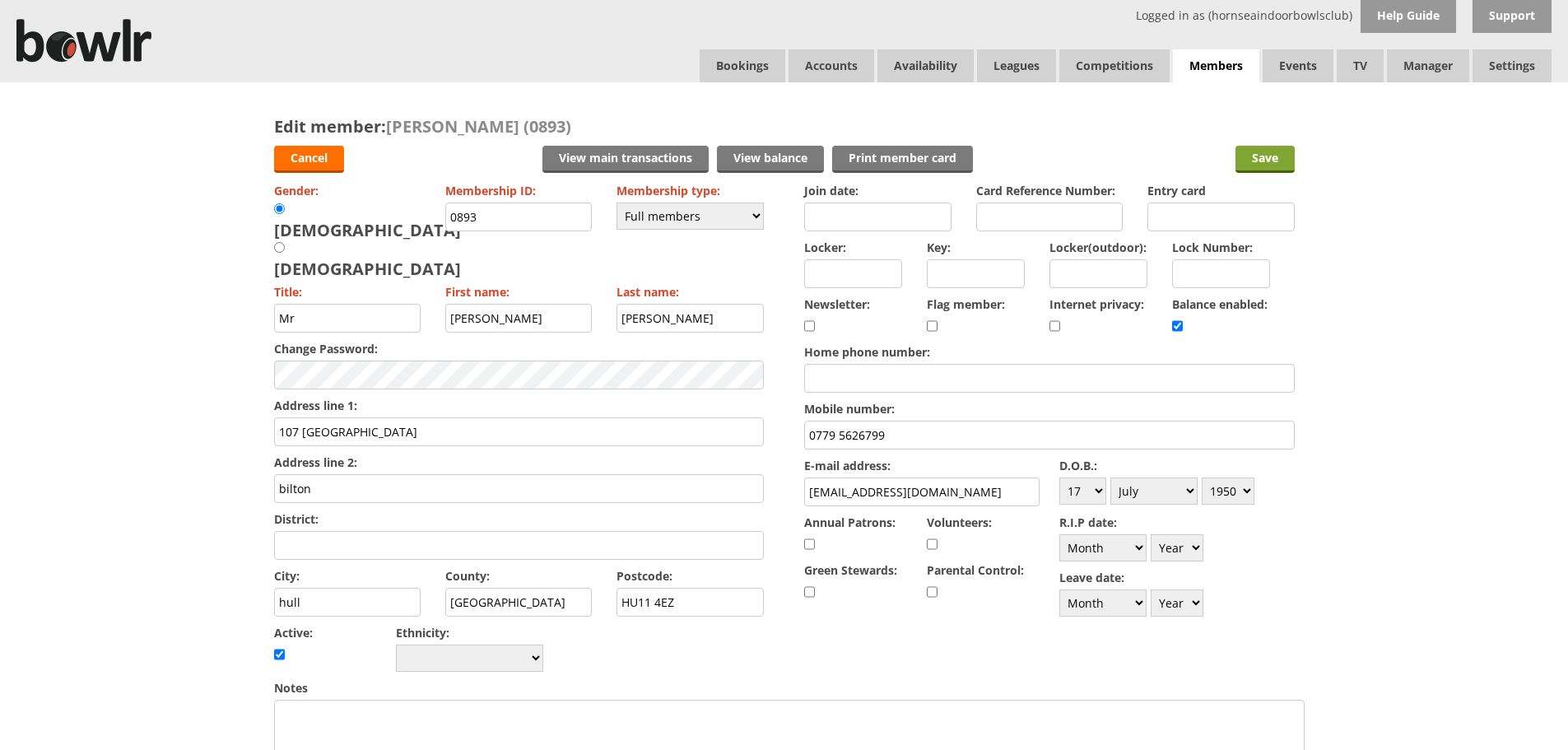
type input "Abigail Clayton (Dau) 07481190820"
drag, startPoint x: 1272, startPoint y: 163, endPoint x: 1236, endPoint y: 151, distance: 37.9
click at [1269, 163] on input "Save" at bounding box center [1265, 159] width 59 height 27
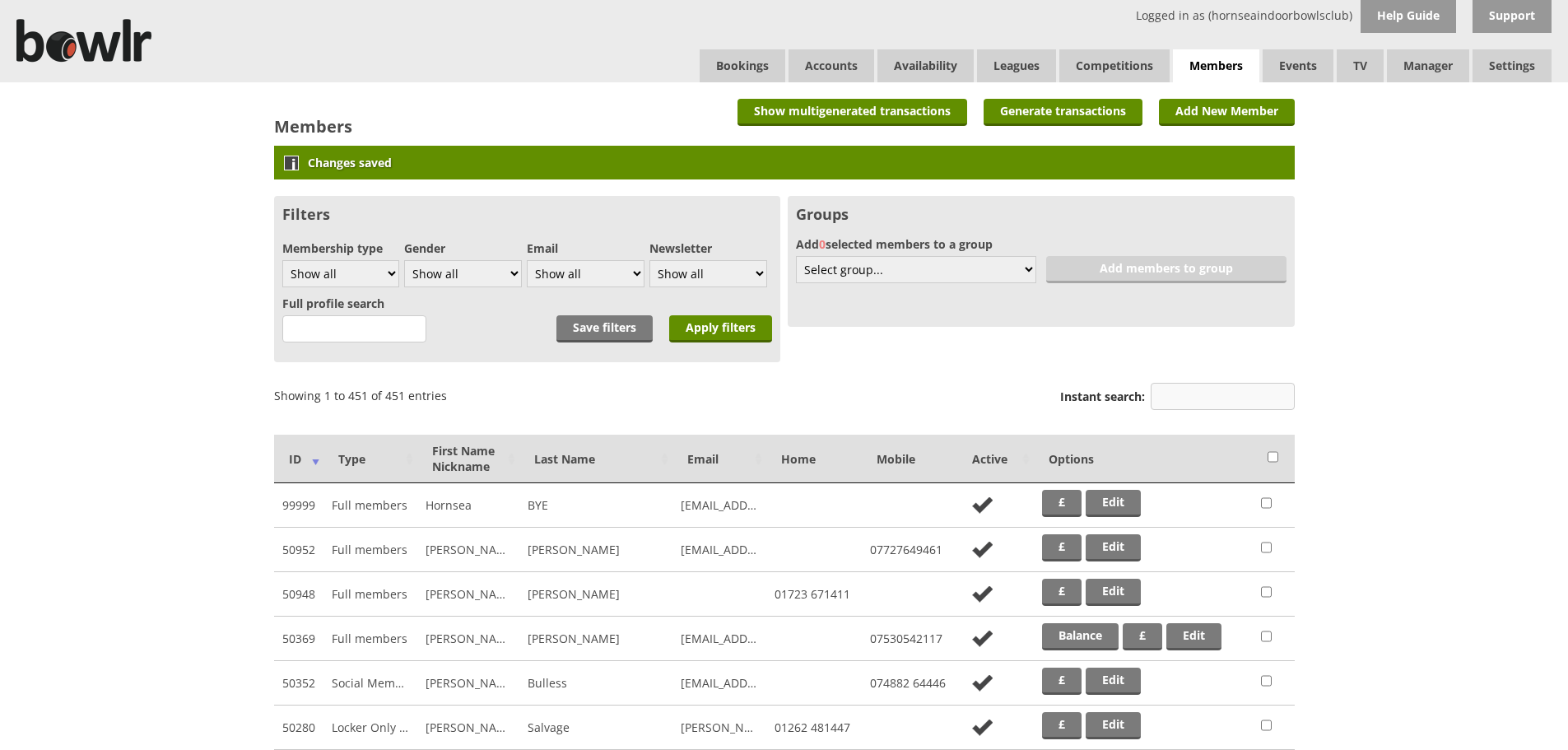
click at [1162, 396] on input "Instant search:" at bounding box center [1223, 396] width 144 height 27
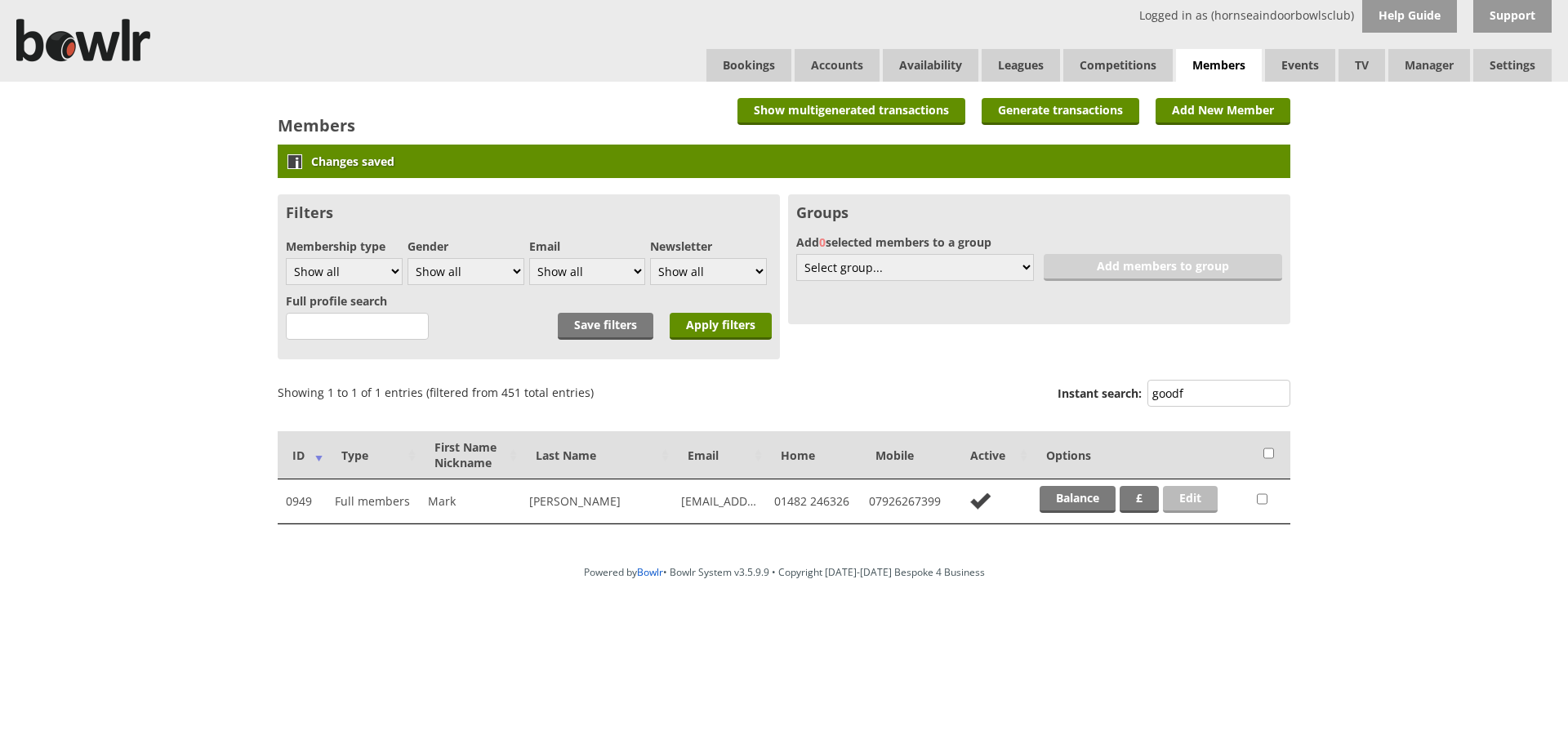
type input "goodf"
click at [1189, 502] on link "Edit" at bounding box center [1190, 499] width 55 height 27
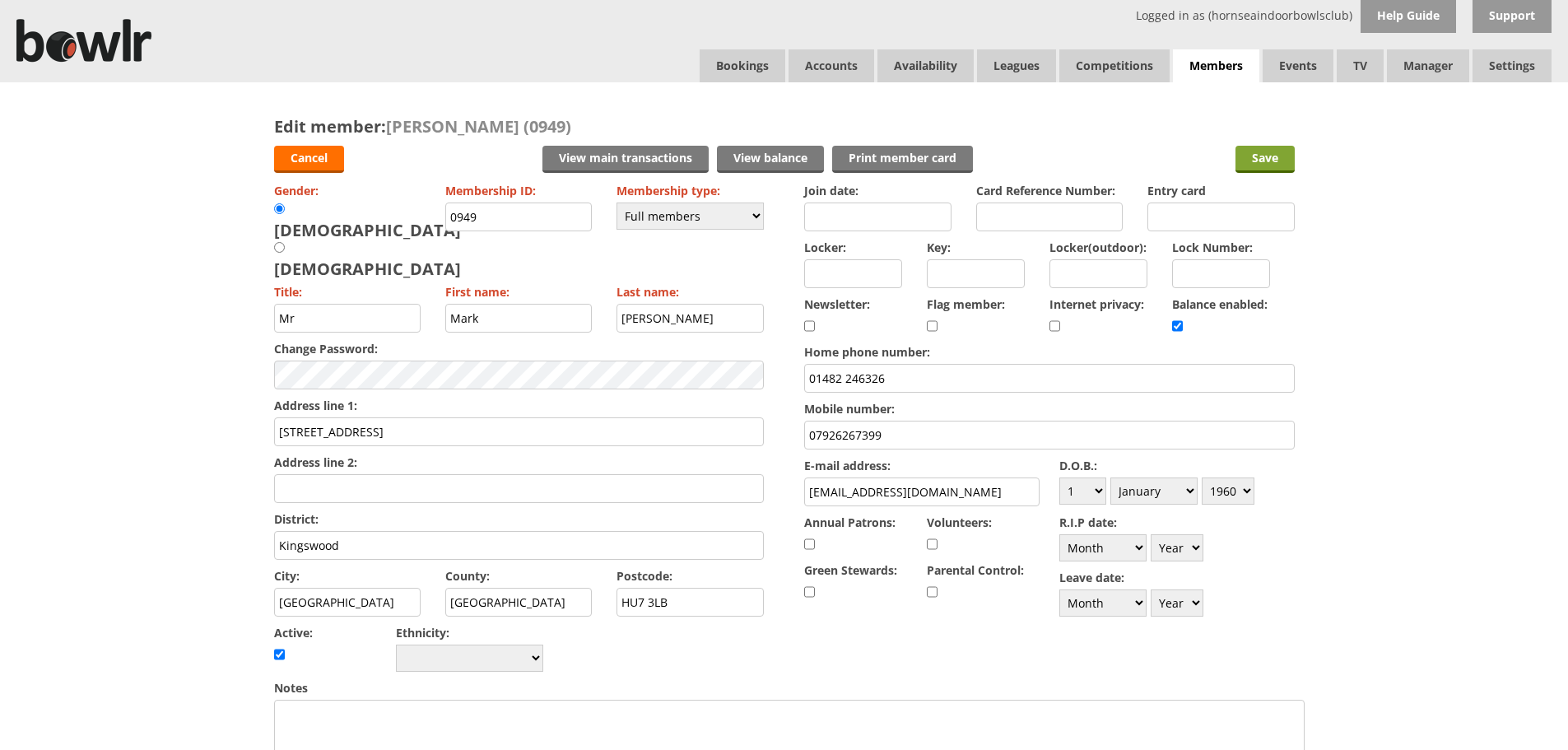
click at [1266, 157] on input "Save" at bounding box center [1265, 159] width 59 height 27
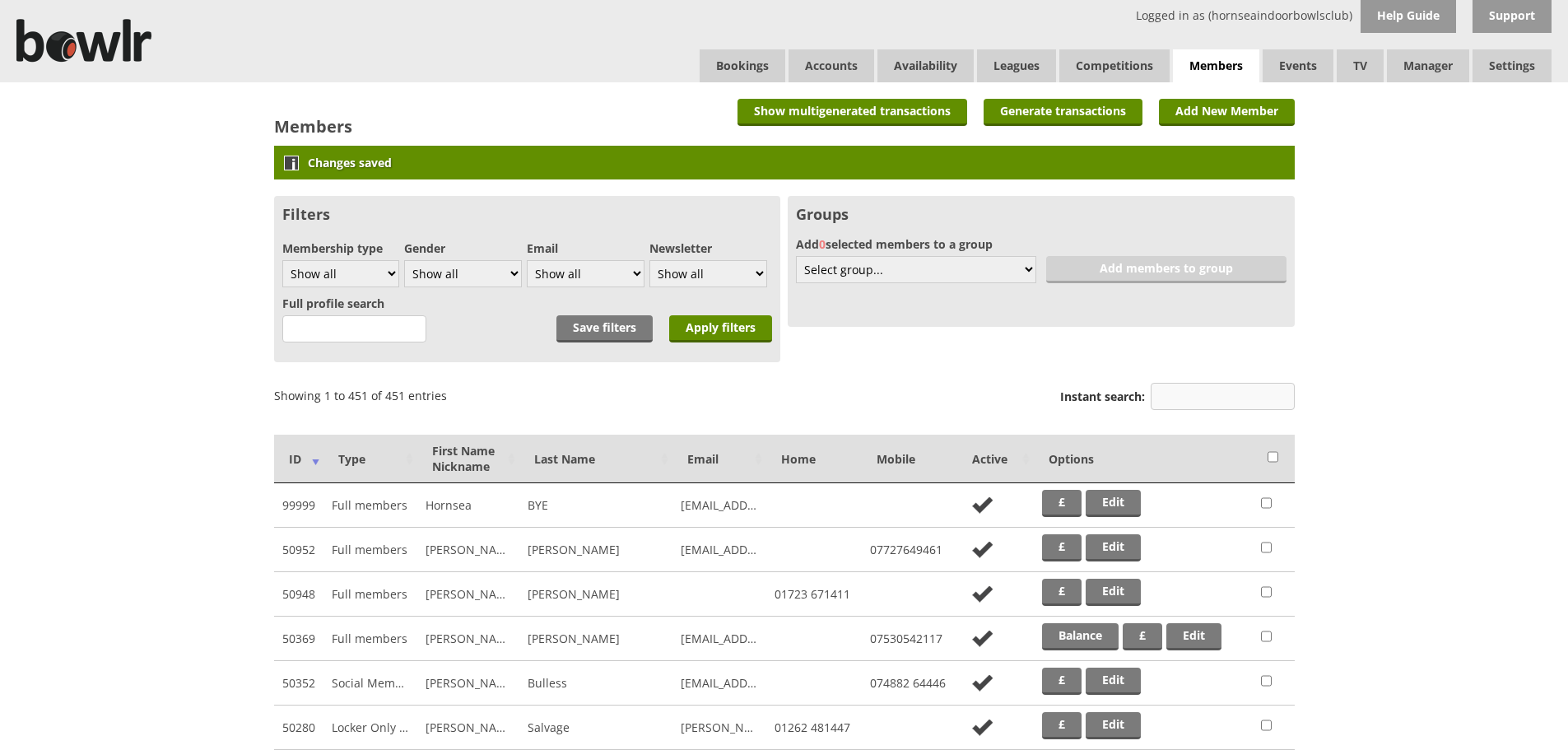
click at [1228, 403] on input "Instant search:" at bounding box center [1223, 396] width 144 height 27
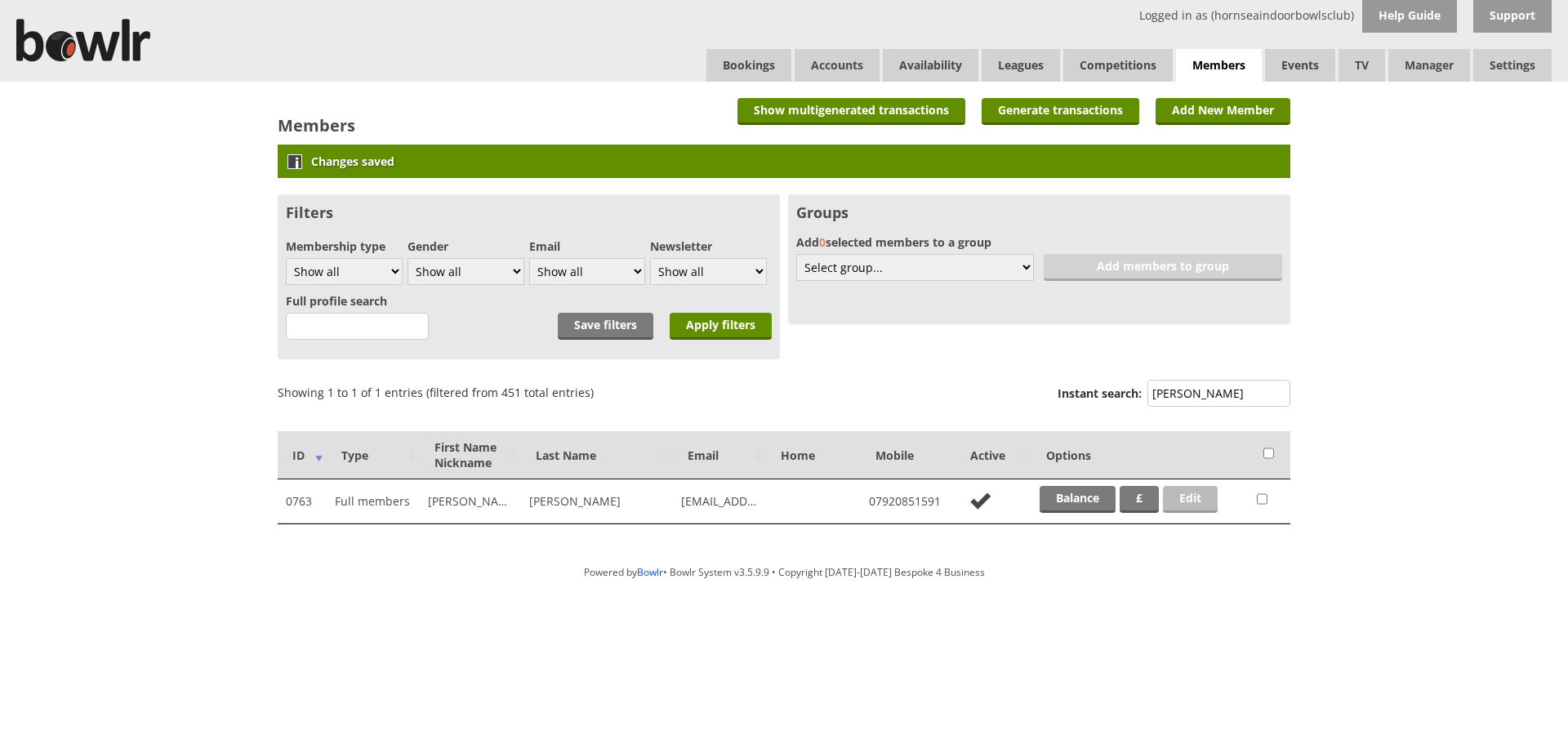
type input "Baker"
click at [1184, 496] on link "Edit" at bounding box center [1190, 499] width 55 height 27
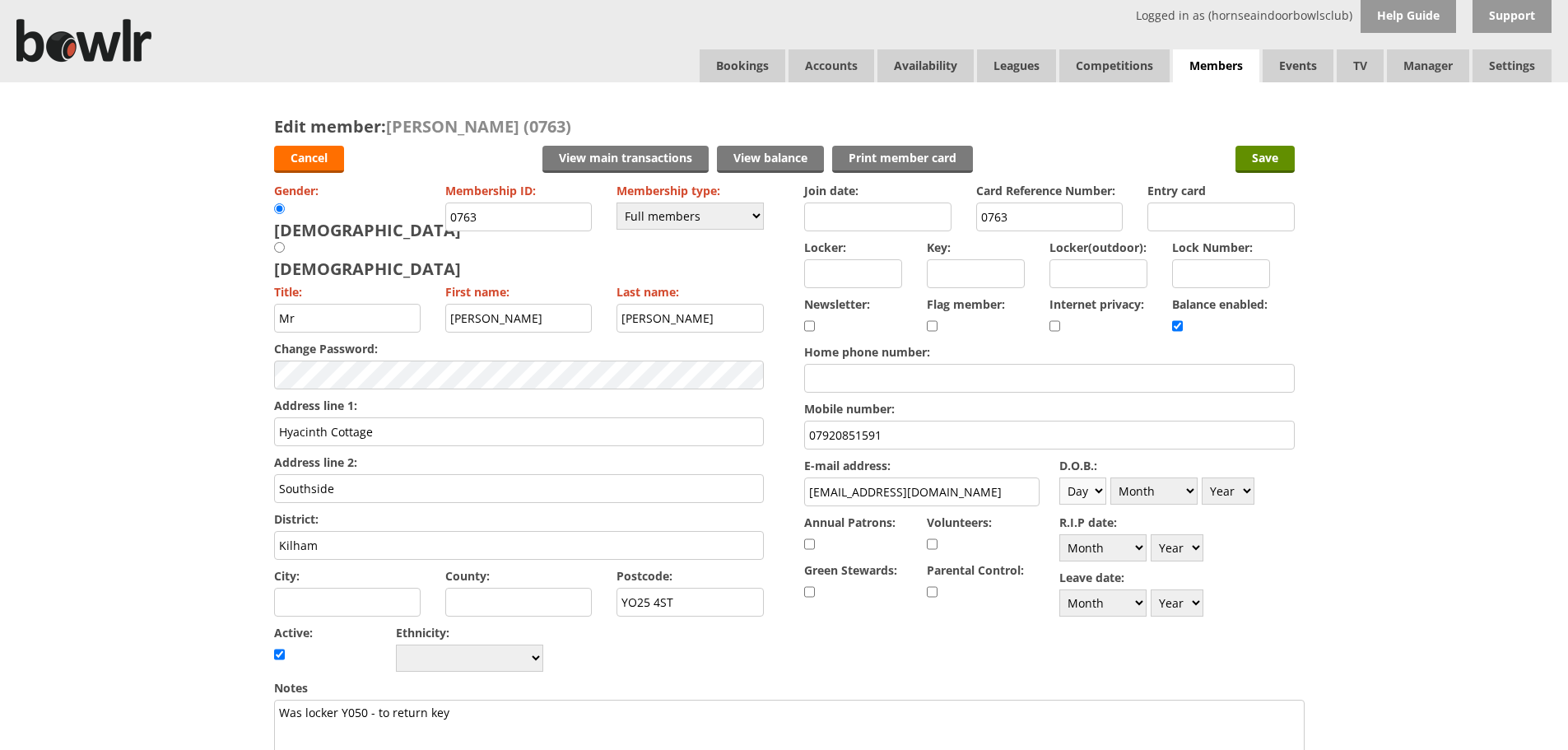
click at [1104, 493] on select "Day 1 2 3 4 5 6 7 8 9 10 11 12 13 14 15 16 17 18 19 20 21 22 23 24 25 26 27 28 …" at bounding box center [1082, 491] width 46 height 27
select select "26"
click at [1059, 478] on select "Day 1 2 3 4 5 6 7 8 9 10 11 12 13 14 15 16 17 18 19 20 21 22 23 24 25 26 27 28 …" at bounding box center [1082, 491] width 46 height 27
click at [1189, 489] on select "Month January February March April May June July August September October Novem…" at bounding box center [1154, 491] width 88 height 27
select select "10"
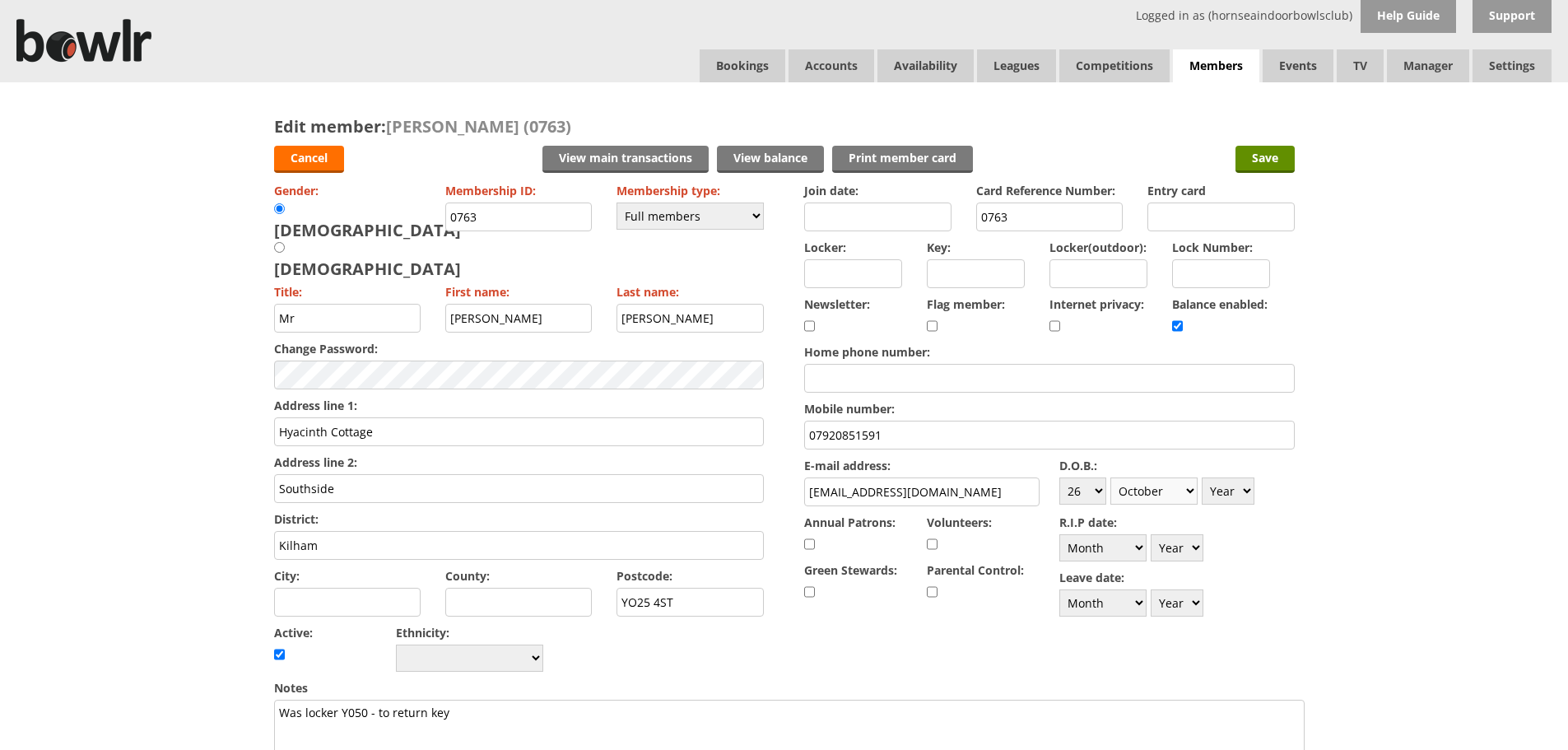
click at [1110, 478] on select "Month January February March April May June July August September October Novem…" at bounding box center [1154, 491] width 88 height 27
click at [1244, 489] on select "Year [DATE] 1901 1902 1903 1904 1905 1906 1907 1908 1909 1910 1911 1912 1913 19…" at bounding box center [1229, 491] width 53 height 27
select select "1987"
click at [1202, 478] on select "Year [DATE] 1901 1902 1903 1904 1905 1906 1907 1908 1909 1910 1911 1912 1913 19…" at bounding box center [1229, 491] width 53 height 27
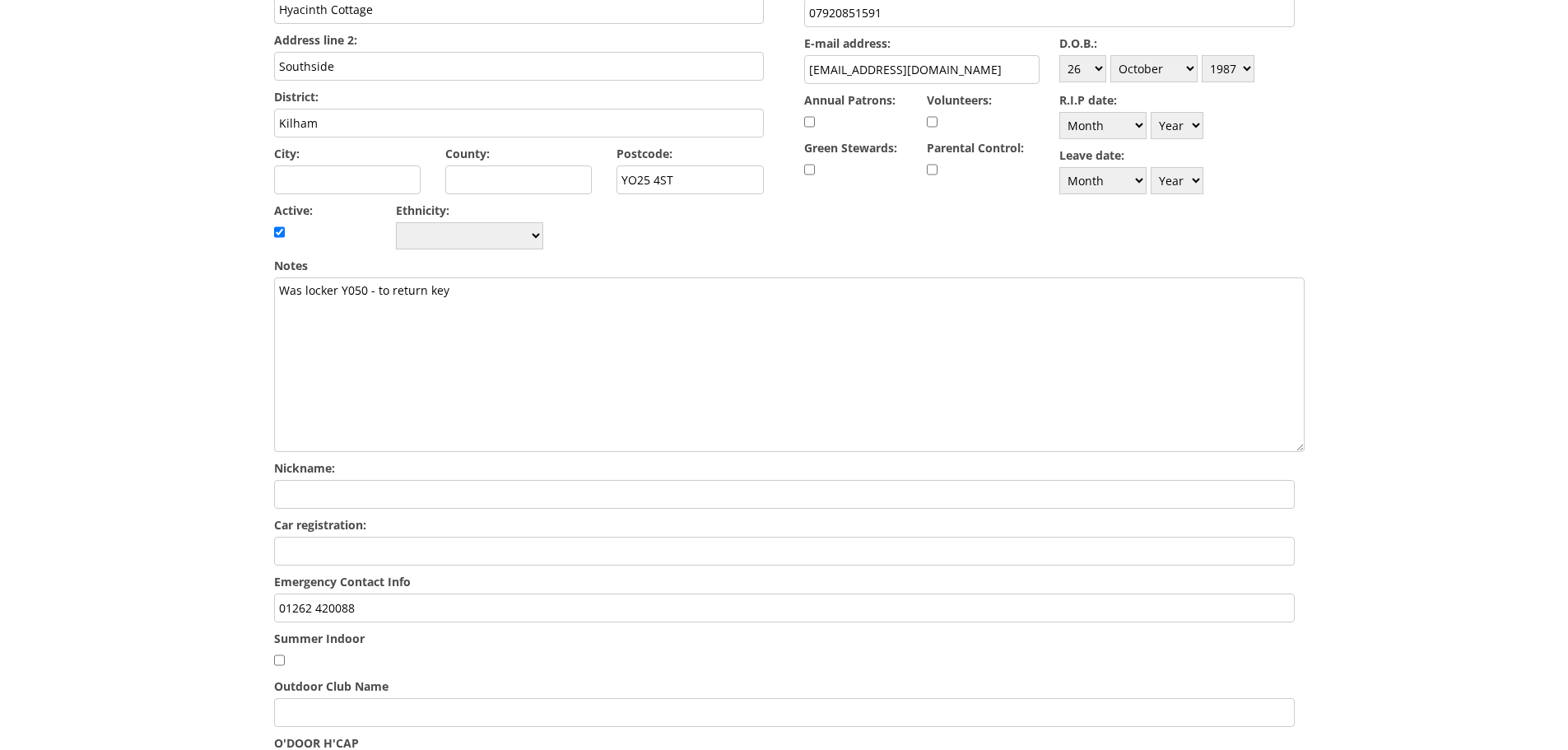
scroll to position [424, 0]
click at [279, 591] on input "01262 420088" at bounding box center [785, 606] width 1021 height 29
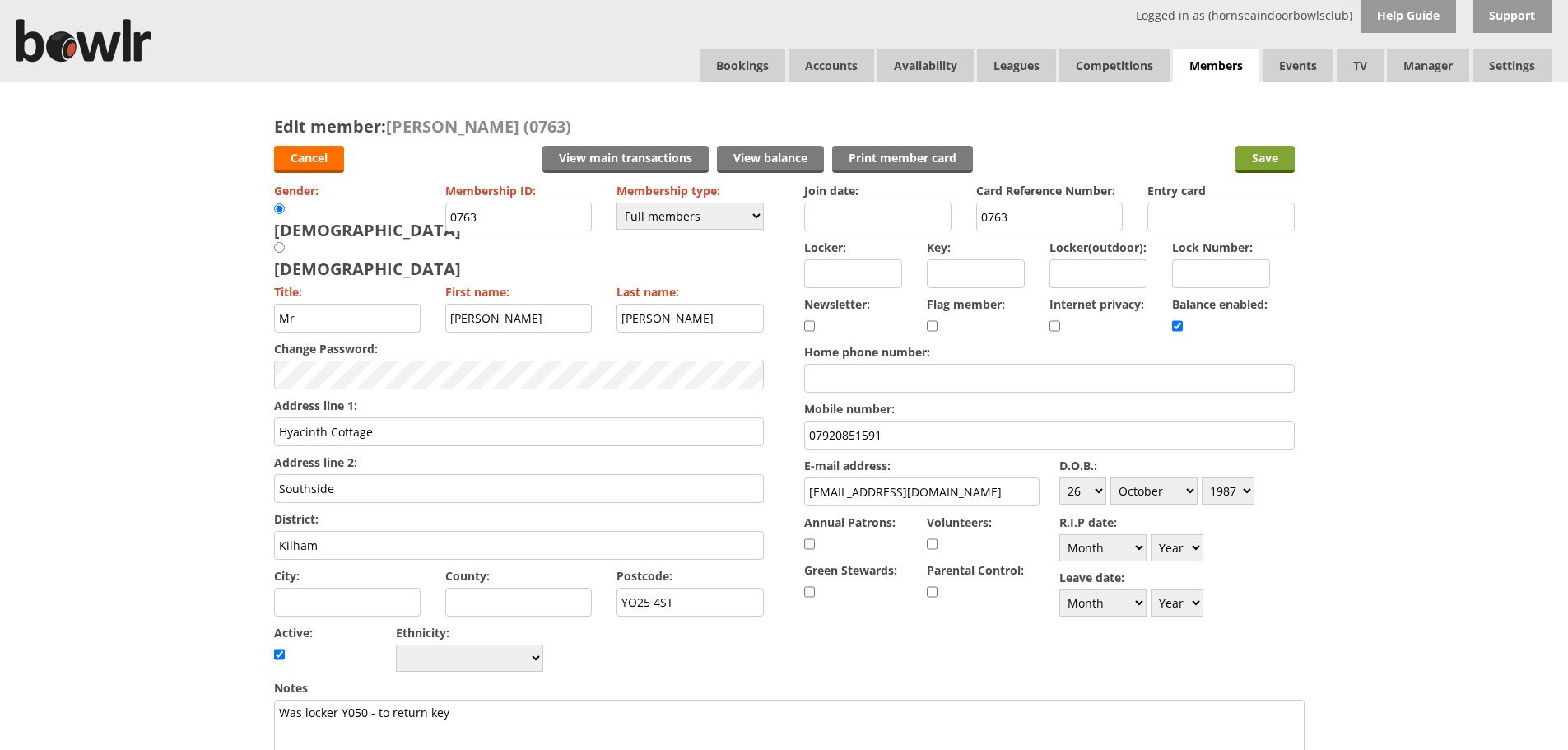
type input "[PERSON_NAME] 07581 311608 / 01262 420088"
click at [1265, 157] on input "Save" at bounding box center [1265, 159] width 59 height 27
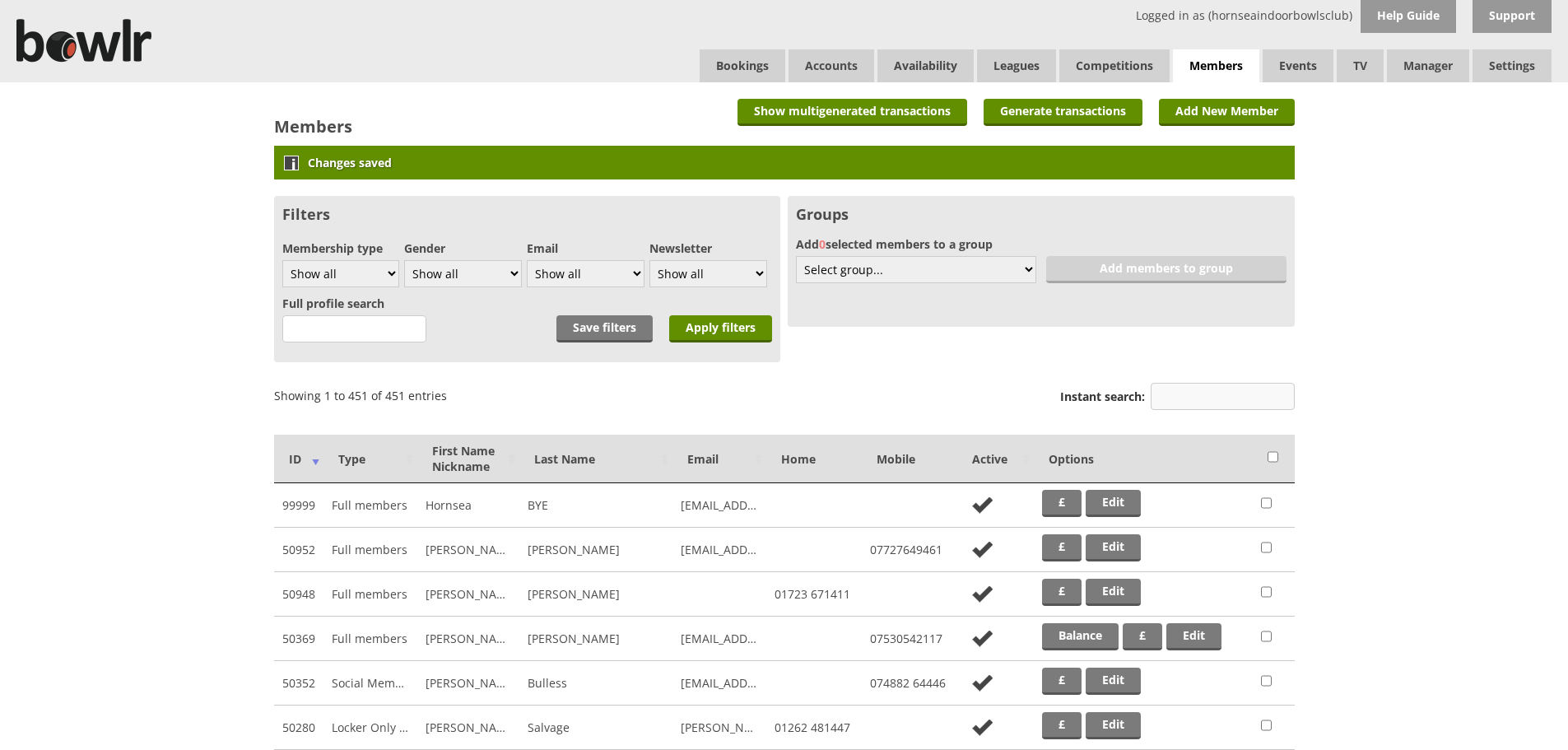
click at [1234, 398] on input "Instant search:" at bounding box center [1223, 396] width 144 height 27
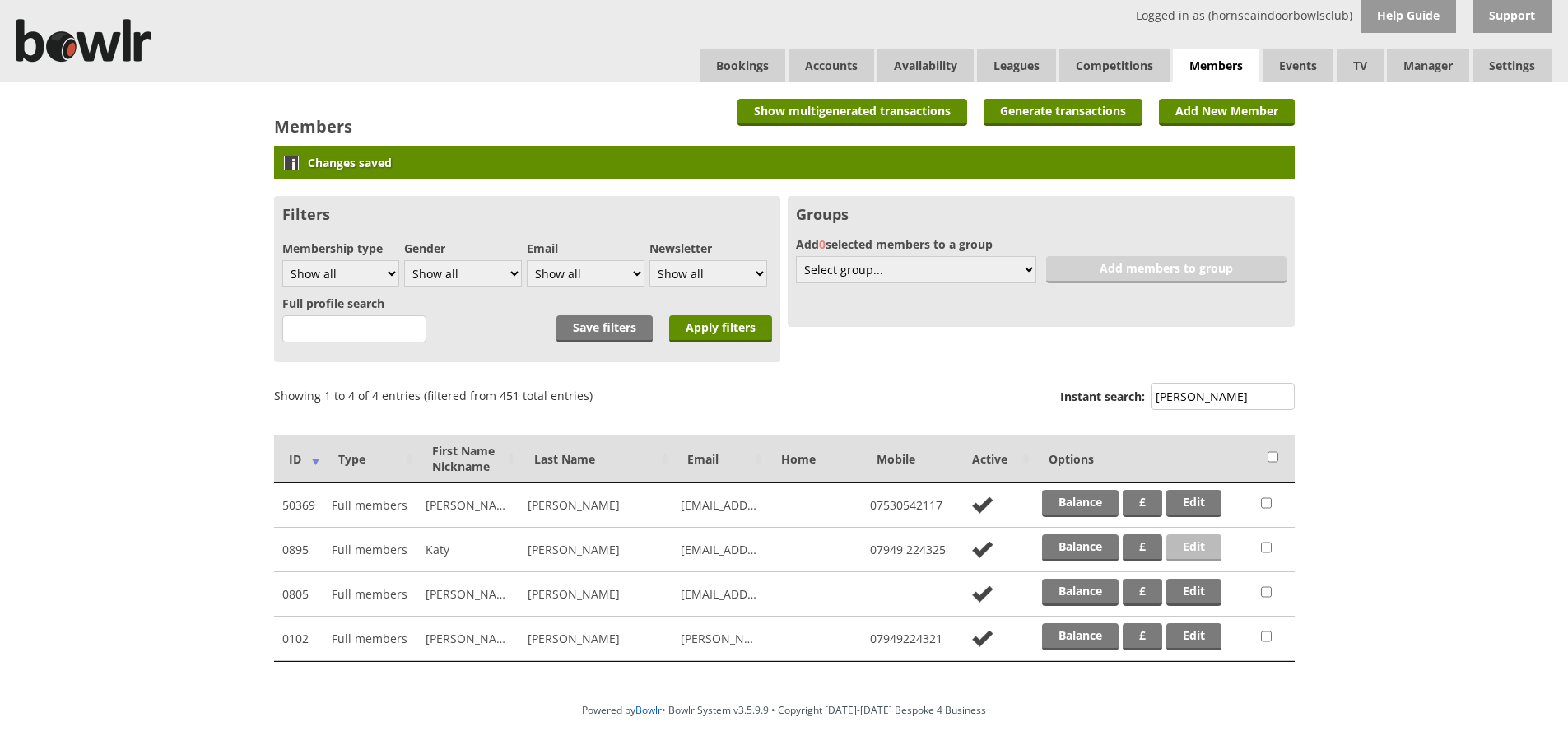
type input "baxter"
click at [1201, 548] on link "Edit" at bounding box center [1194, 548] width 56 height 27
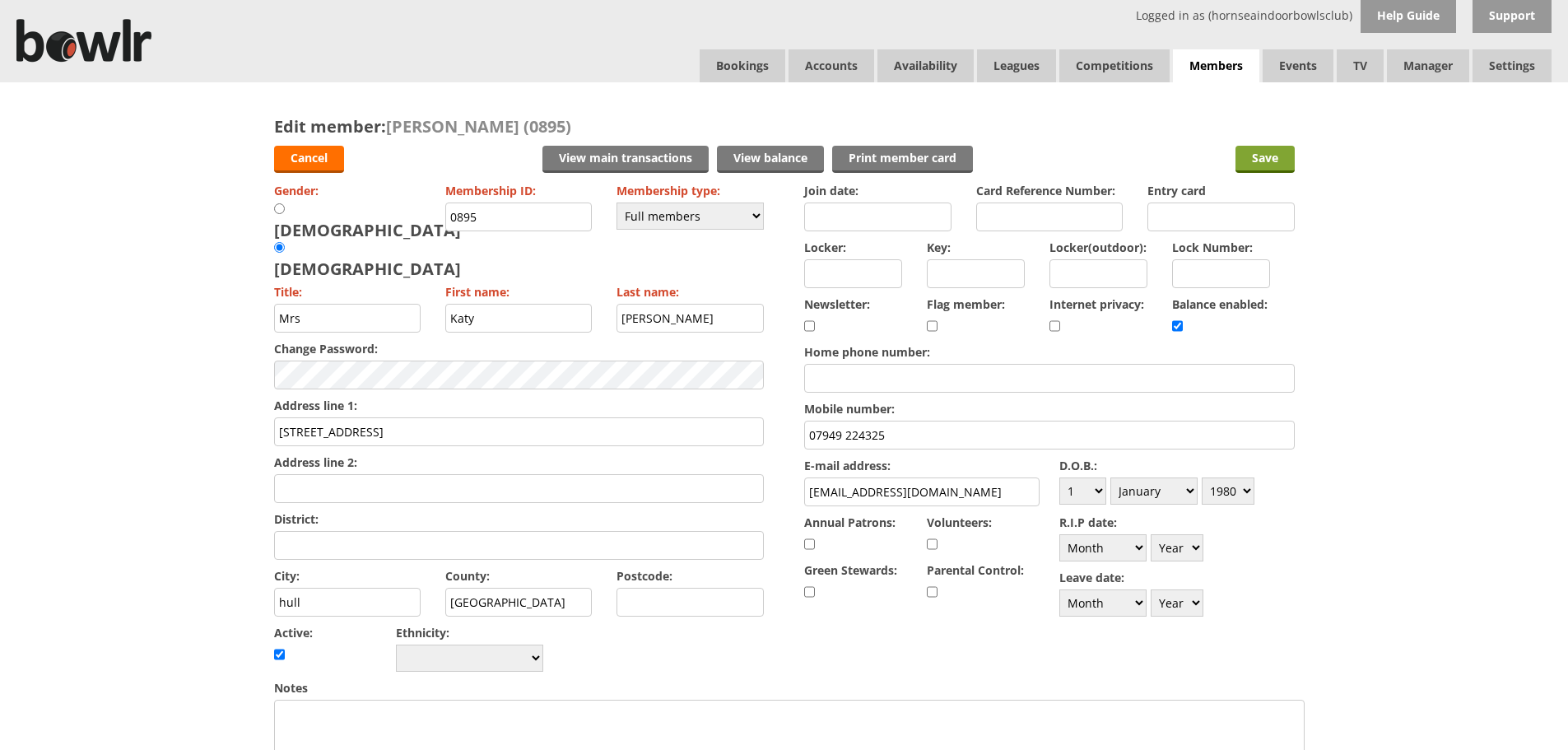
click at [1284, 152] on input "Save" at bounding box center [1265, 159] width 59 height 27
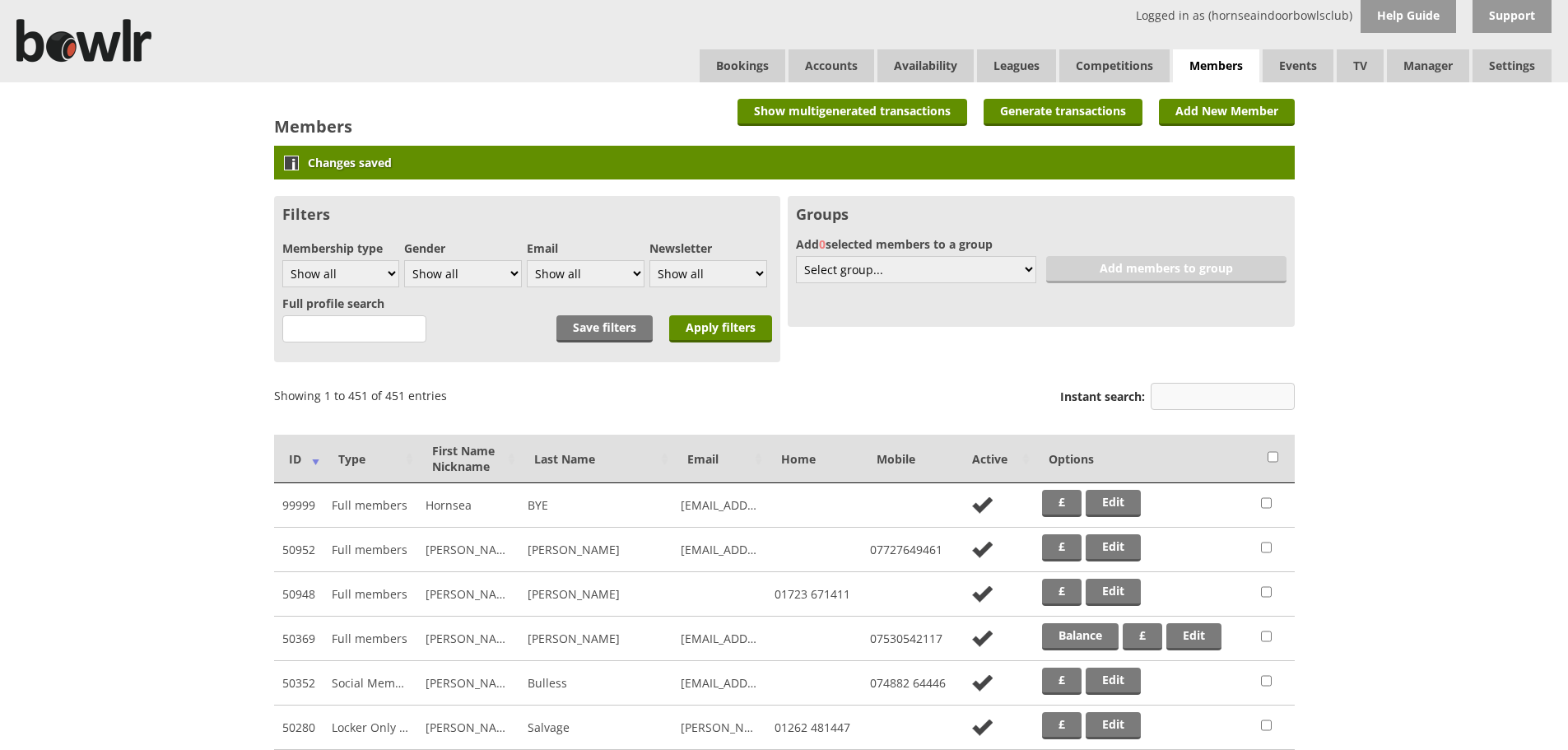
click at [1187, 404] on input "Instant search:" at bounding box center [1223, 396] width 144 height 27
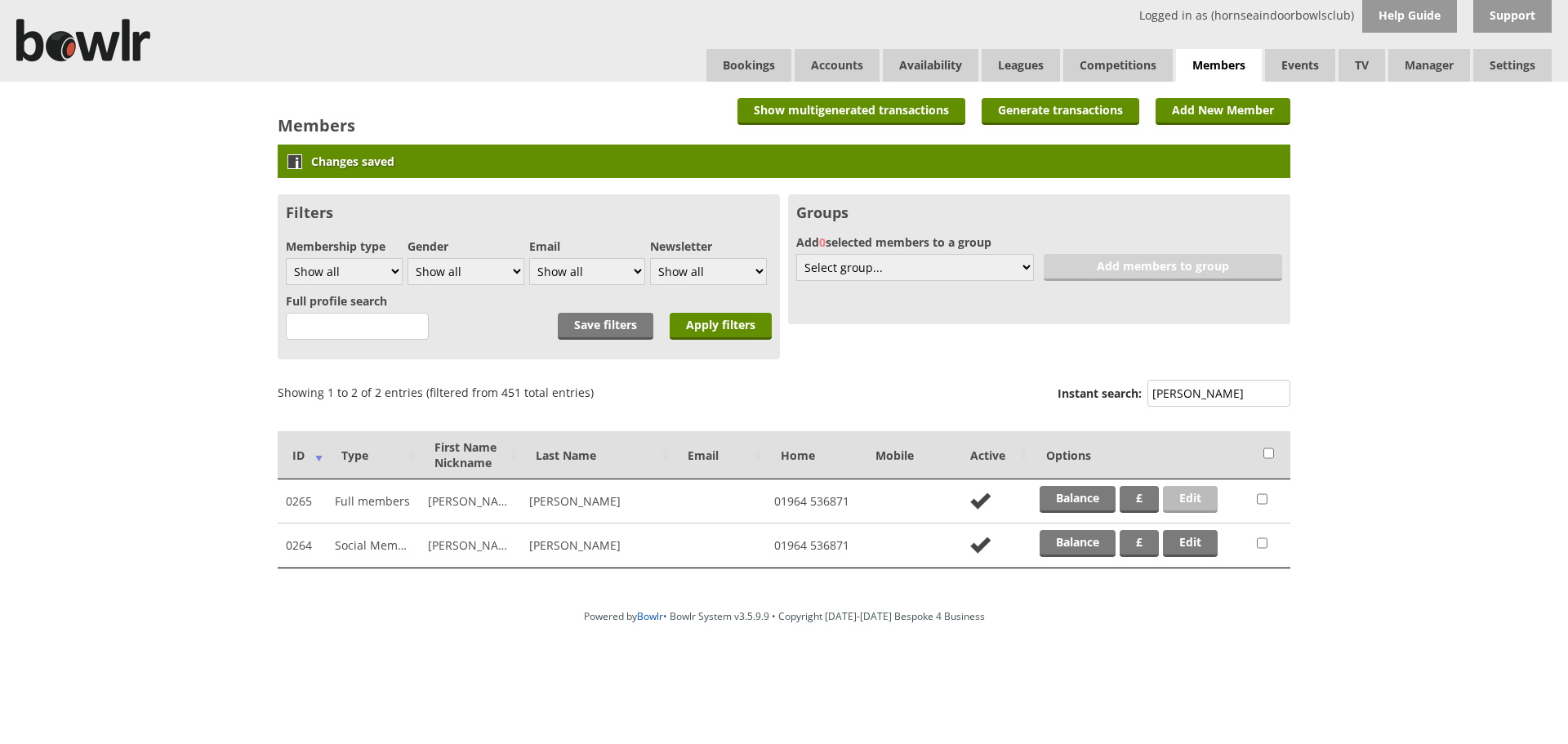
type input "[PERSON_NAME]"
click at [1191, 496] on link "Edit" at bounding box center [1190, 499] width 55 height 27
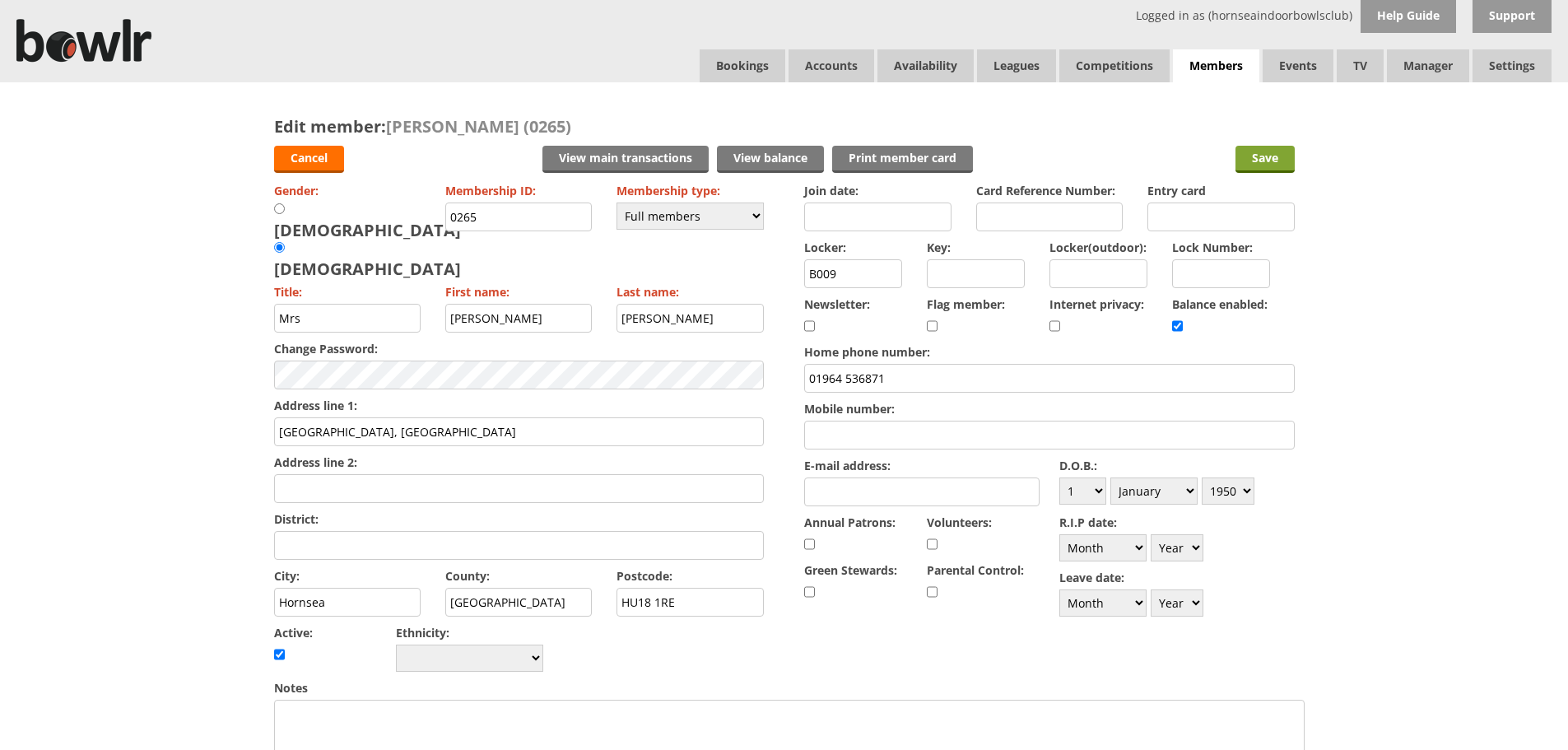
click at [1277, 162] on input "Save" at bounding box center [1265, 159] width 59 height 27
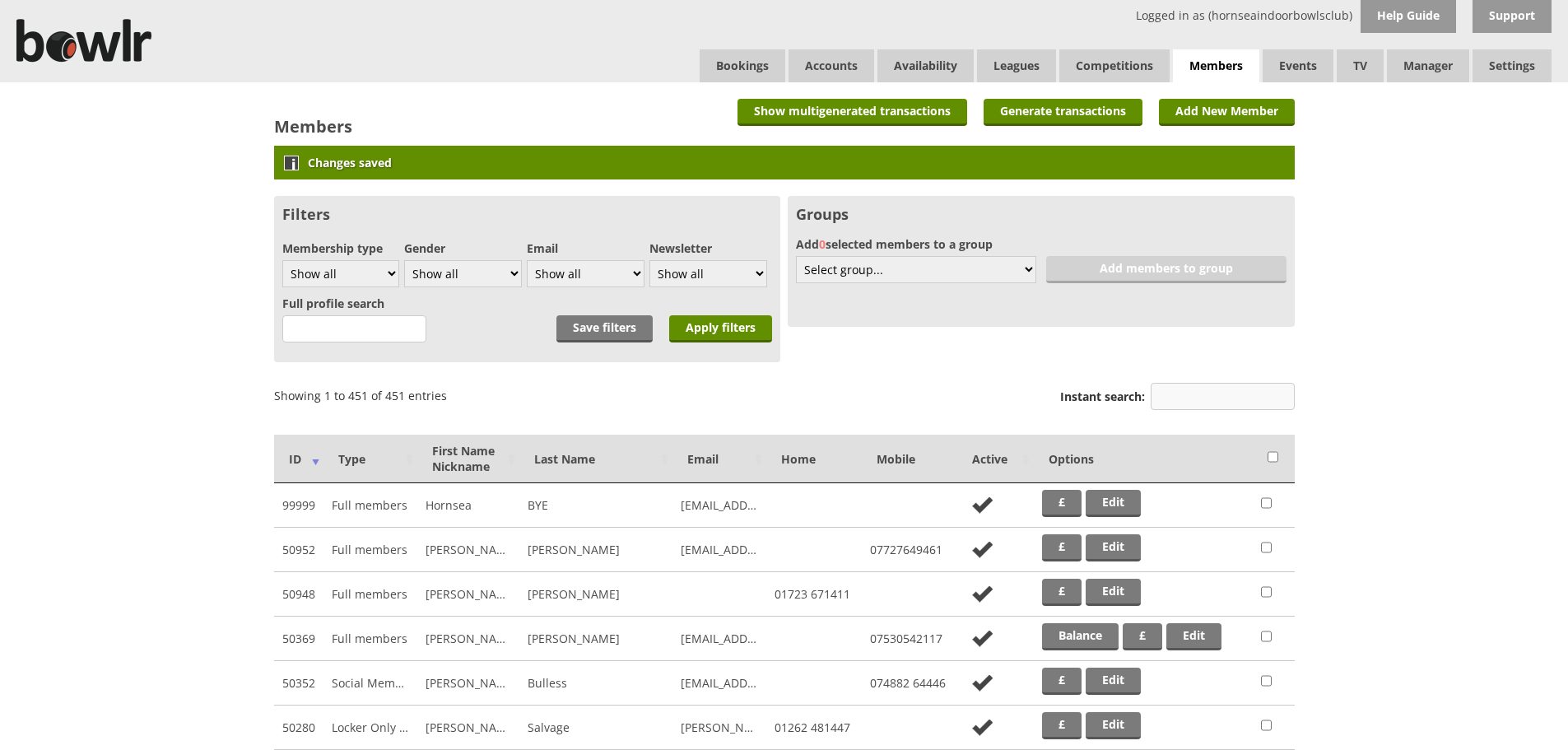
click at [1180, 391] on input "Instant search:" at bounding box center [1223, 396] width 144 height 27
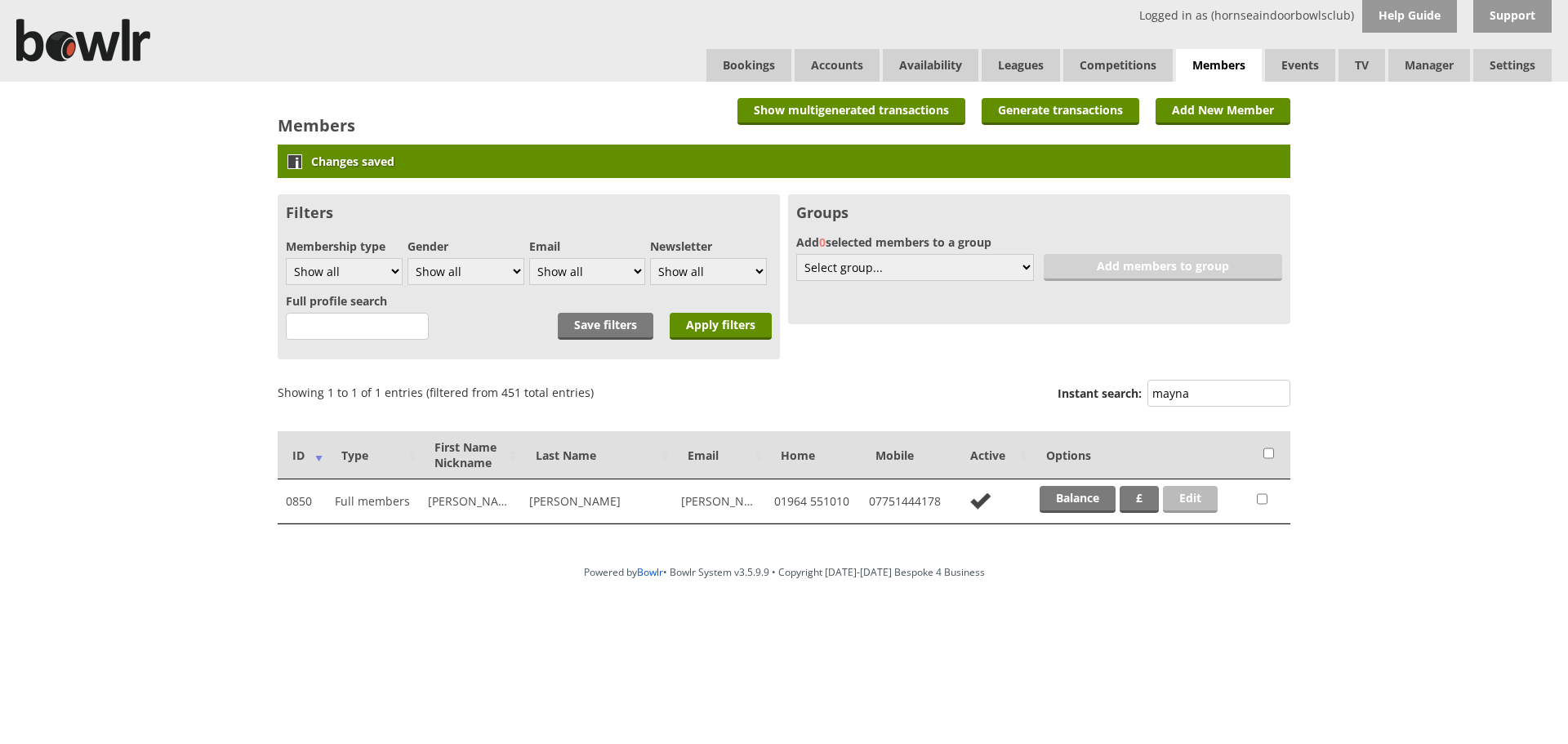
type input "mayna"
click at [1199, 493] on link "Edit" at bounding box center [1190, 499] width 55 height 27
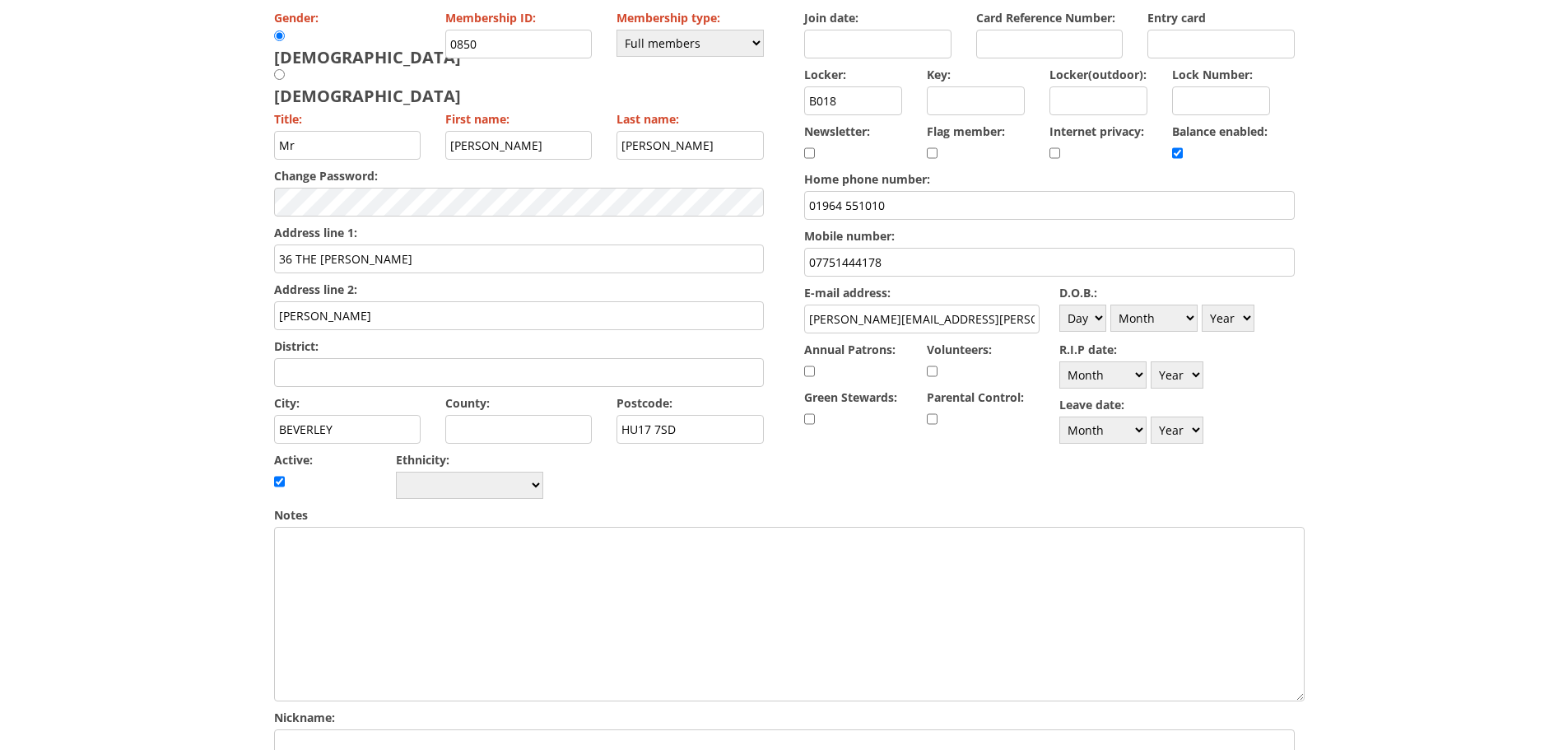
scroll to position [153, 0]
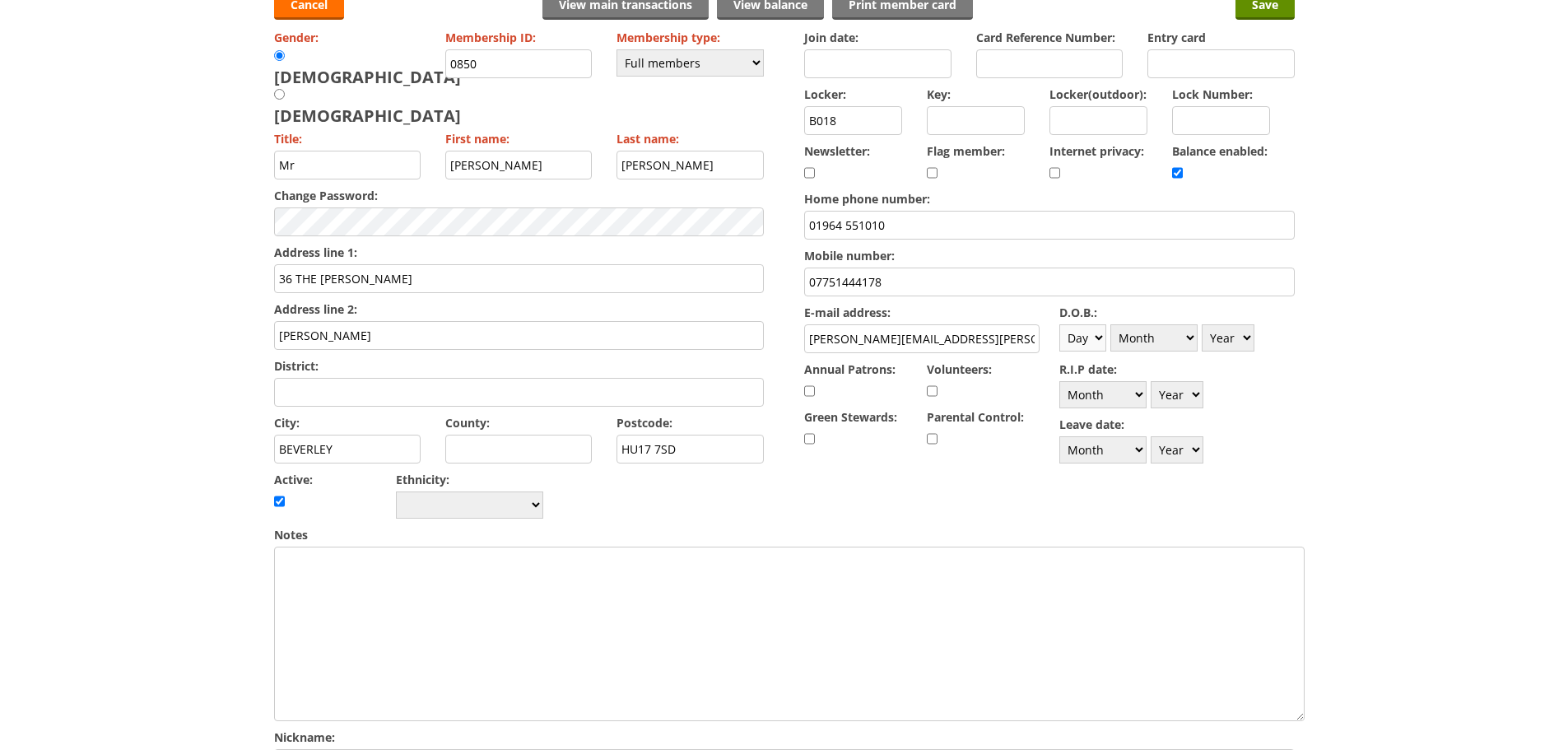
click at [1097, 335] on select "Day 1 2 3 4 5 6 7 8 9 10 11 12 13 14 15 16 17 18 19 20 21 22 23 24 25 26 27 28 …" at bounding box center [1082, 338] width 46 height 27
select select "2"
click at [1059, 324] on select "Day 1 2 3 4 5 6 7 8 9 10 11 12 13 14 15 16 17 18 19 20 21 22 23 24 25 26 27 28 …" at bounding box center [1082, 338] width 46 height 27
click at [1165, 335] on select "Month January February March April May June July August September October Novem…" at bounding box center [1154, 338] width 88 height 27
select select "2"
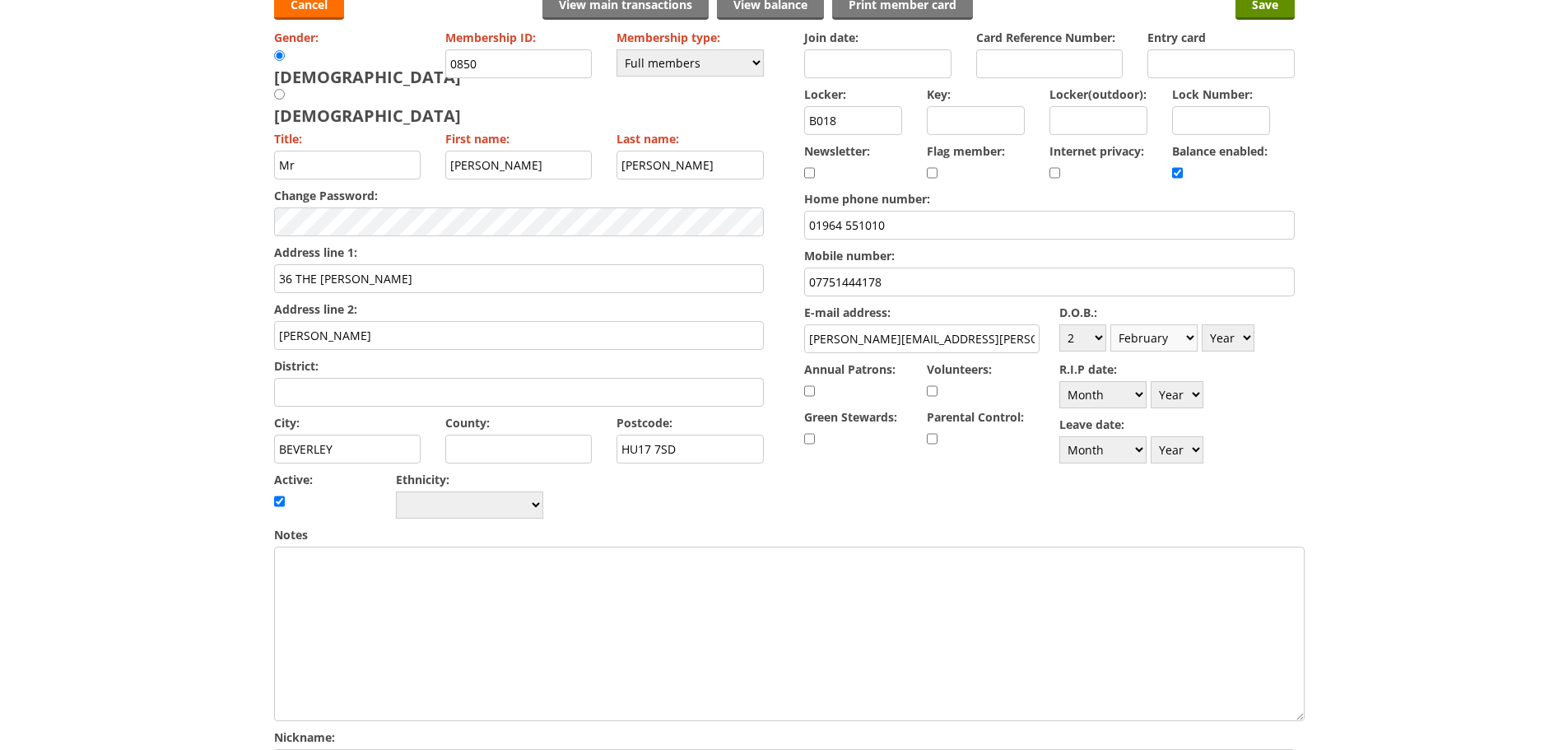
click at [1110, 324] on select "Month January February March April May June July August September October Novem…" at bounding box center [1154, 338] width 88 height 27
click at [1247, 335] on select "Year [DATE] 1901 1902 1903 1904 1905 1906 1907 1908 1909 1910 1911 1912 1913 19…" at bounding box center [1229, 338] width 53 height 27
select select "1941"
click at [1202, 324] on select "Year [DATE] 1901 1902 1903 1904 1905 1906 1907 1908 1909 1910 1911 1912 1913 19…" at bounding box center [1229, 338] width 53 height 27
click at [1271, 1] on input "Save" at bounding box center [1265, 6] width 59 height 27
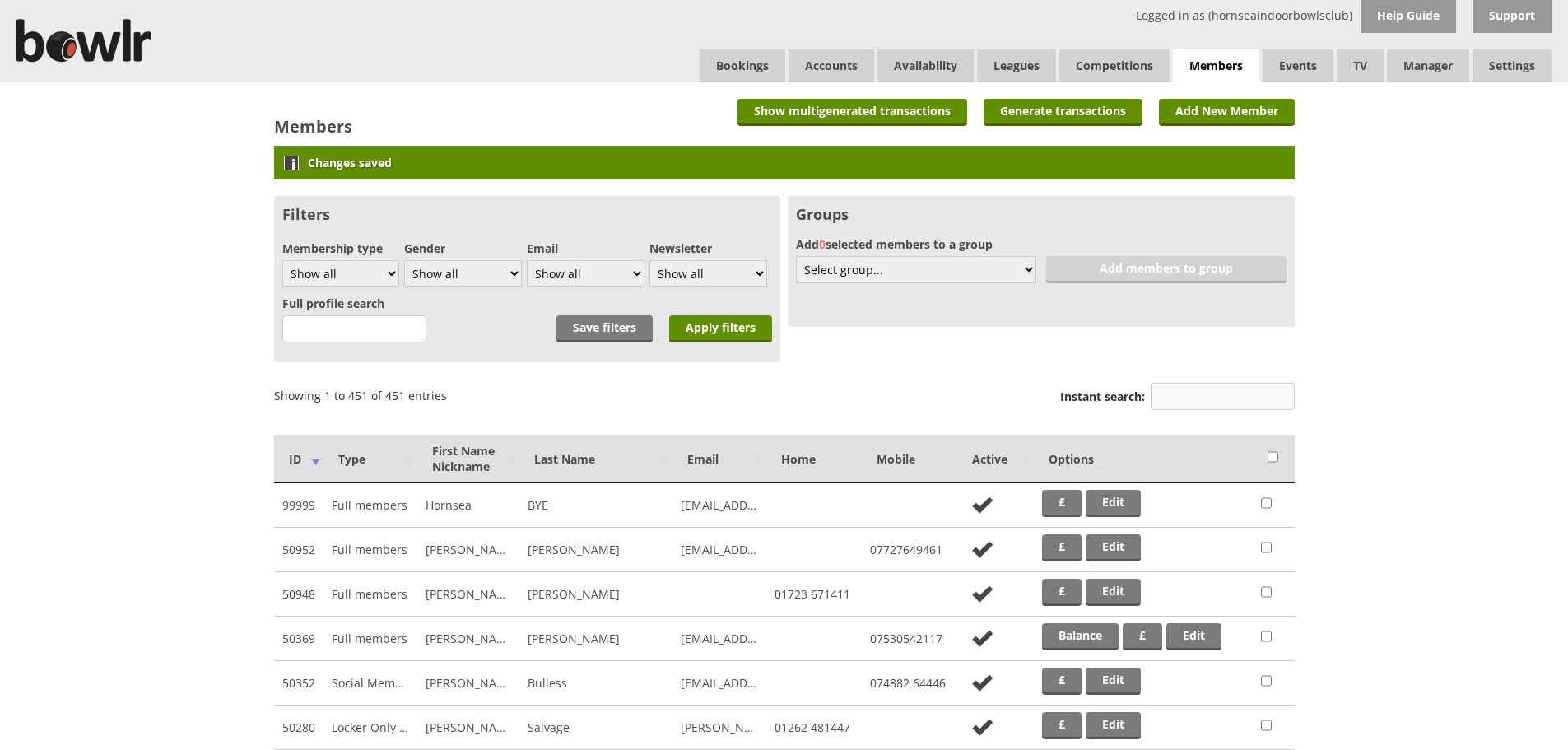
click at [1162, 395] on input "Instant search:" at bounding box center [1223, 396] width 144 height 27
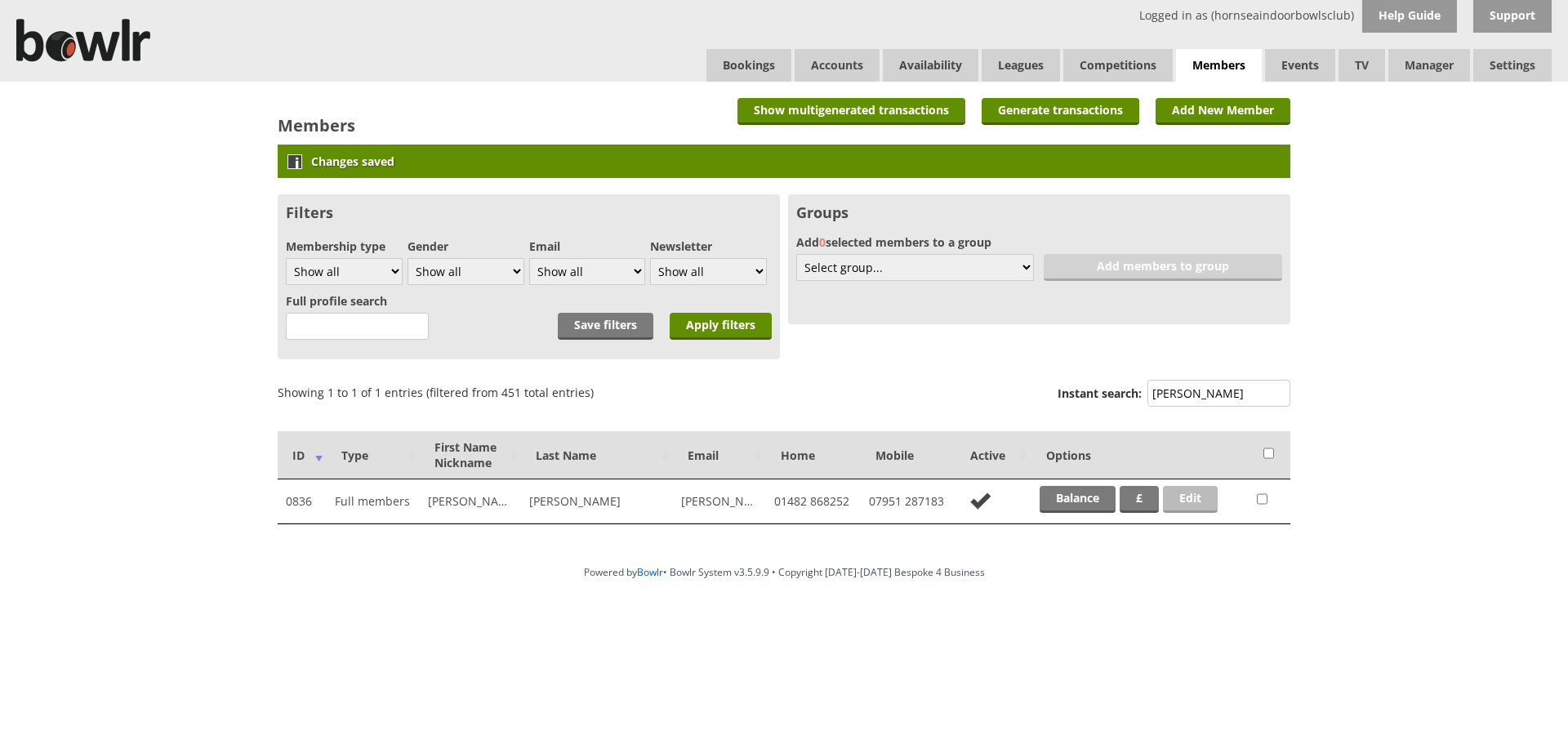
type input "mitchell"
click at [1209, 503] on link "Edit" at bounding box center [1190, 499] width 55 height 27
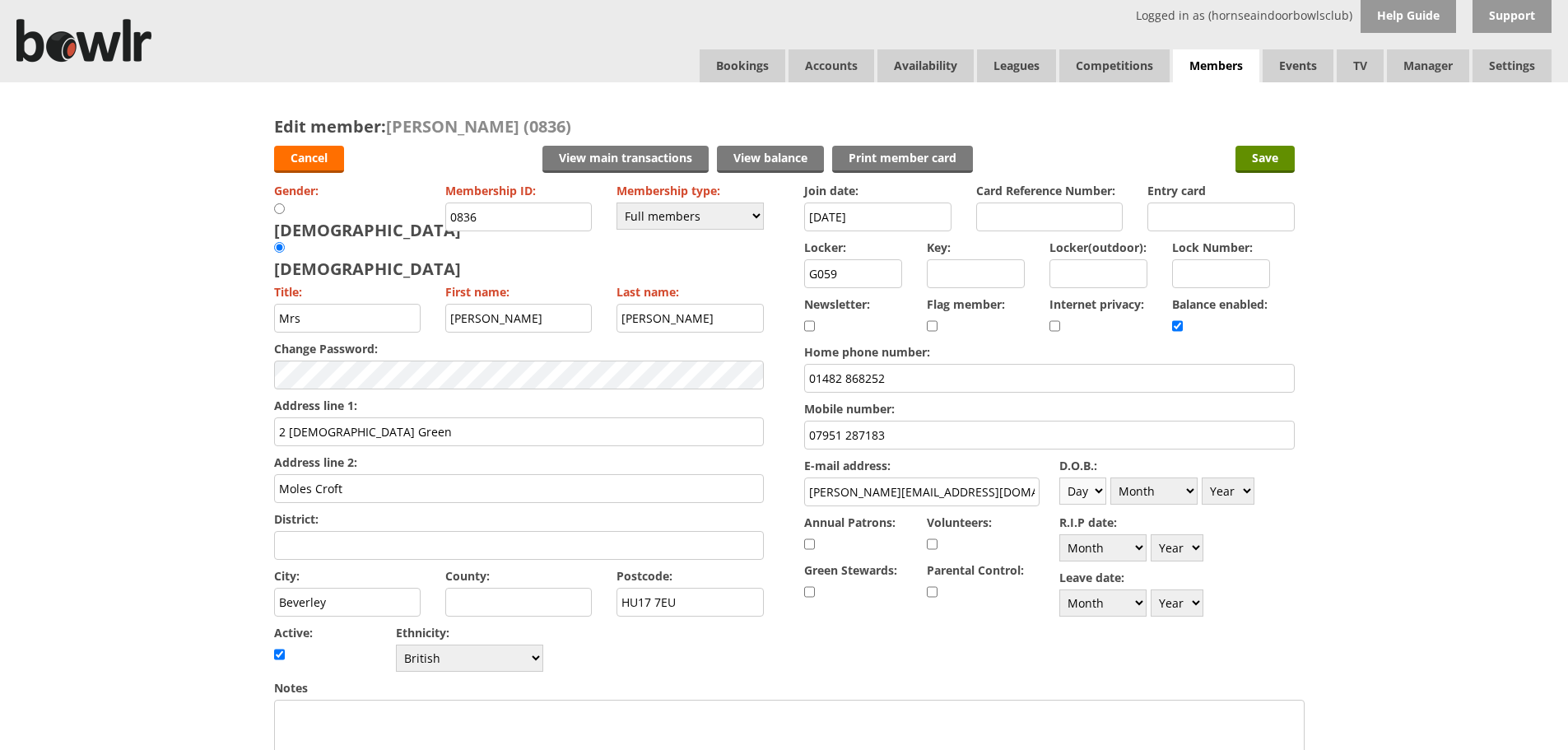
click at [1098, 488] on select "Day 1 2 3 4 5 6 7 8 9 10 11 12 13 14 15 16 17 18 19 20 21 22 23 24 25 26 27 28 …" at bounding box center [1082, 491] width 46 height 27
select select "5"
click at [1059, 478] on select "Day 1 2 3 4 5 6 7 8 9 10 11 12 13 14 15 16 17 18 19 20 21 22 23 24 25 26 27 28 …" at bounding box center [1082, 491] width 46 height 27
click at [1193, 489] on select "Month January February March April May June July August September October Novem…" at bounding box center [1154, 491] width 88 height 27
select select "12"
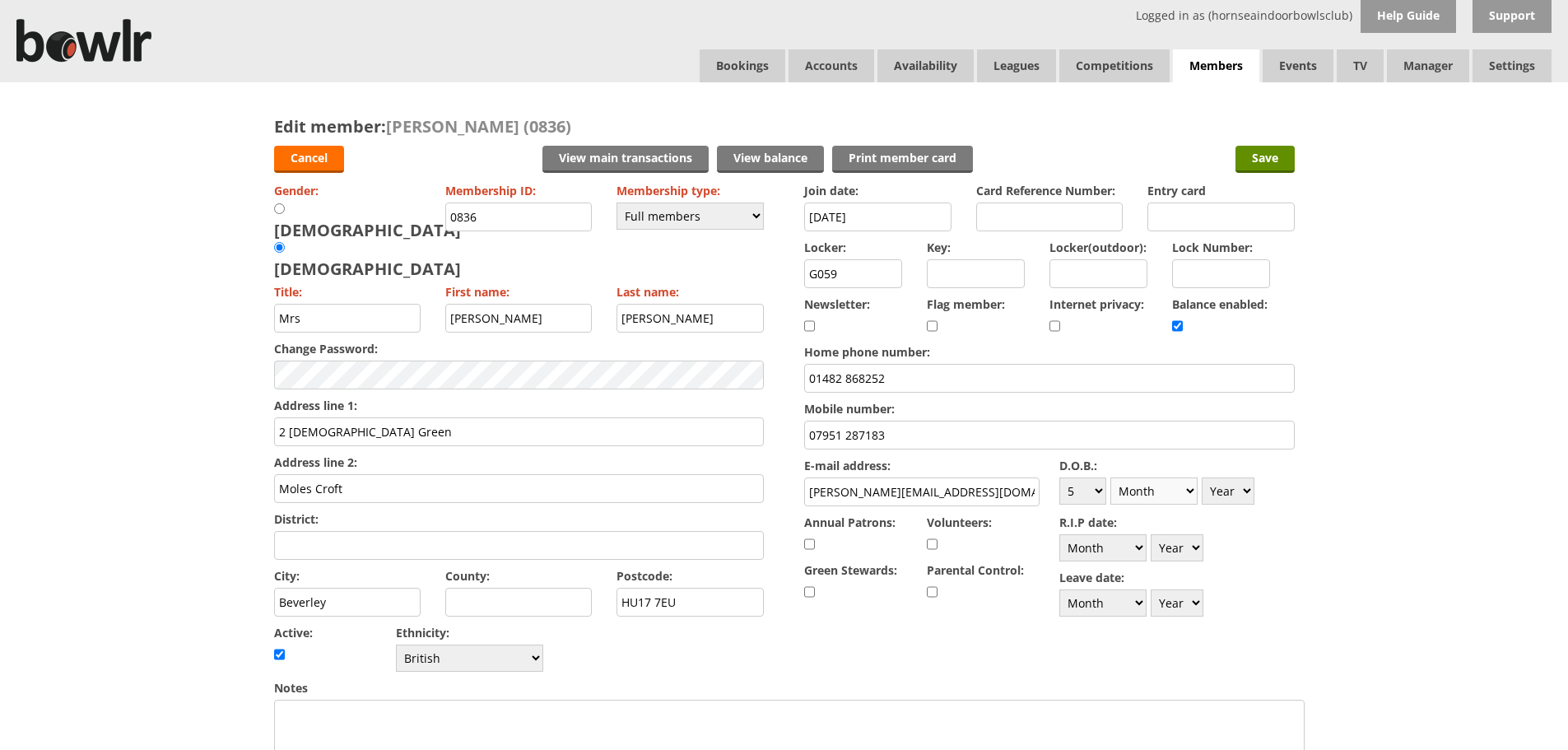
click at [1110, 478] on select "Month January February March April May June July August September October Novem…" at bounding box center [1154, 491] width 88 height 27
click at [1242, 491] on select "Year [DATE] 1901 1902 1903 1904 1905 1906 1907 1908 1909 1910 1911 1912 1913 19…" at bounding box center [1229, 491] width 53 height 27
select select "1966"
click at [1202, 478] on select "Year [DATE] 1901 1902 1903 1904 1905 1906 1907 1908 1909 1910 1911 1912 1913 19…" at bounding box center [1229, 491] width 53 height 27
click at [1263, 159] on input "Save" at bounding box center [1265, 159] width 59 height 27
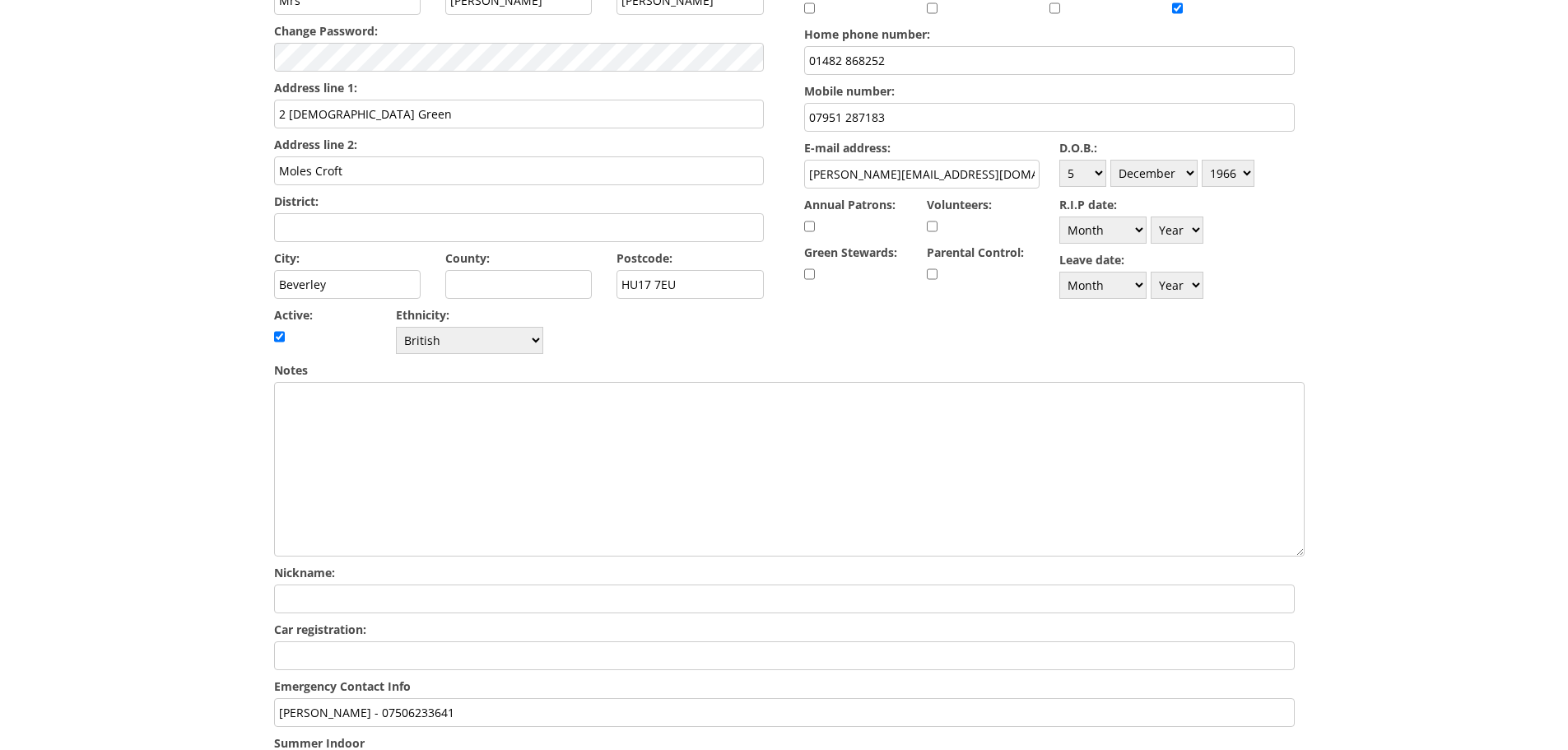
scroll to position [455, 0]
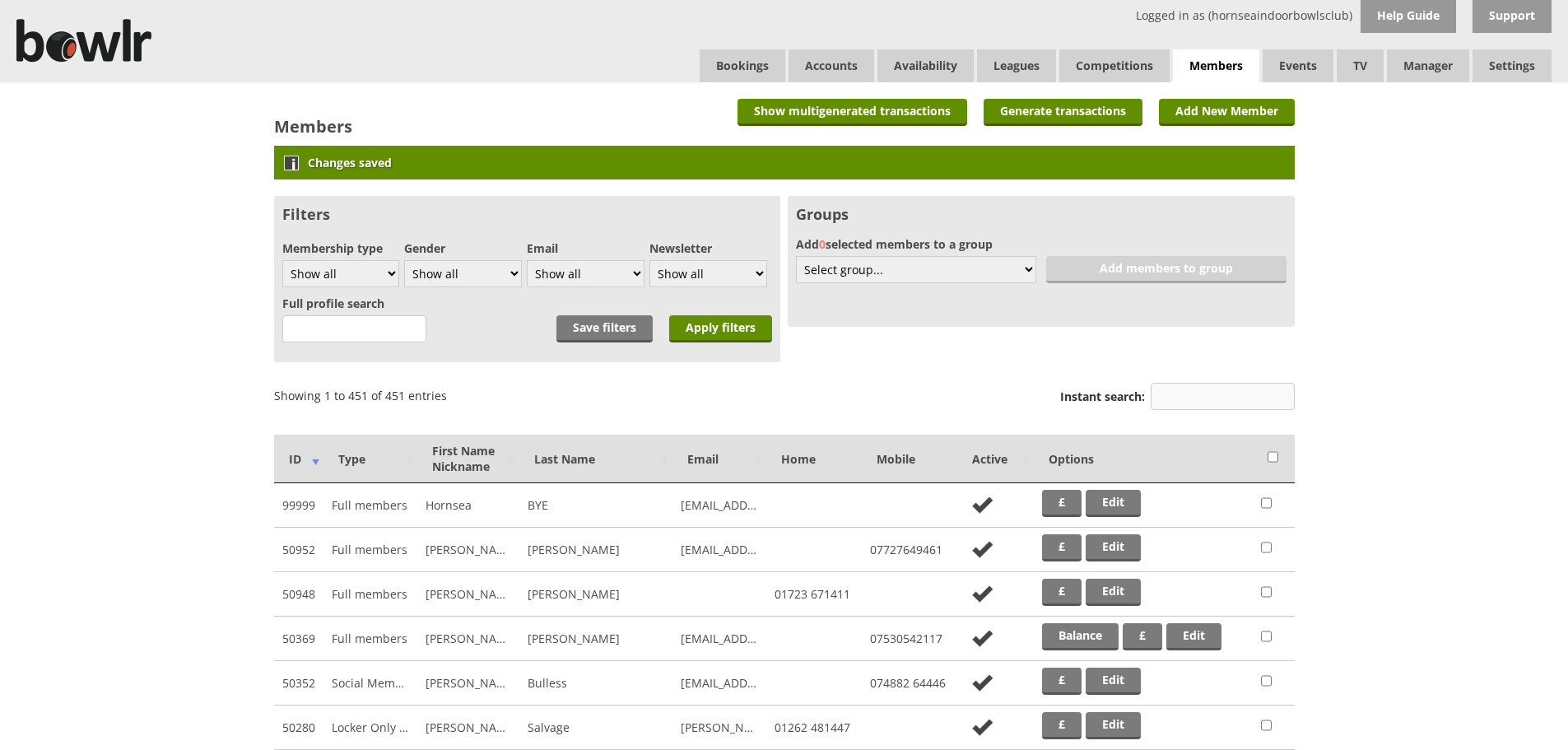
click at [1189, 403] on input "Instant search:" at bounding box center [1223, 396] width 144 height 27
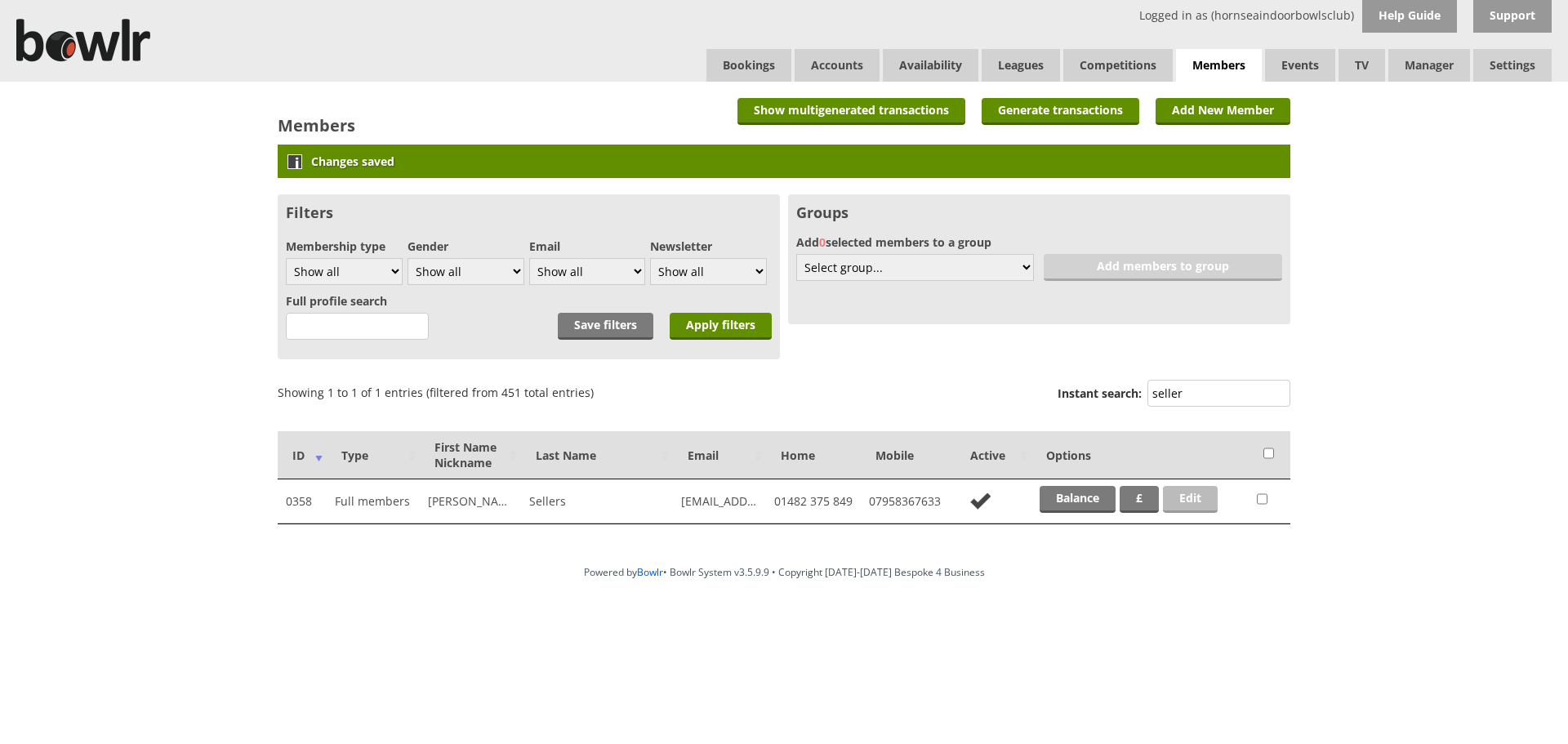
type input "seller"
click at [1205, 498] on link "Edit" at bounding box center [1190, 499] width 55 height 27
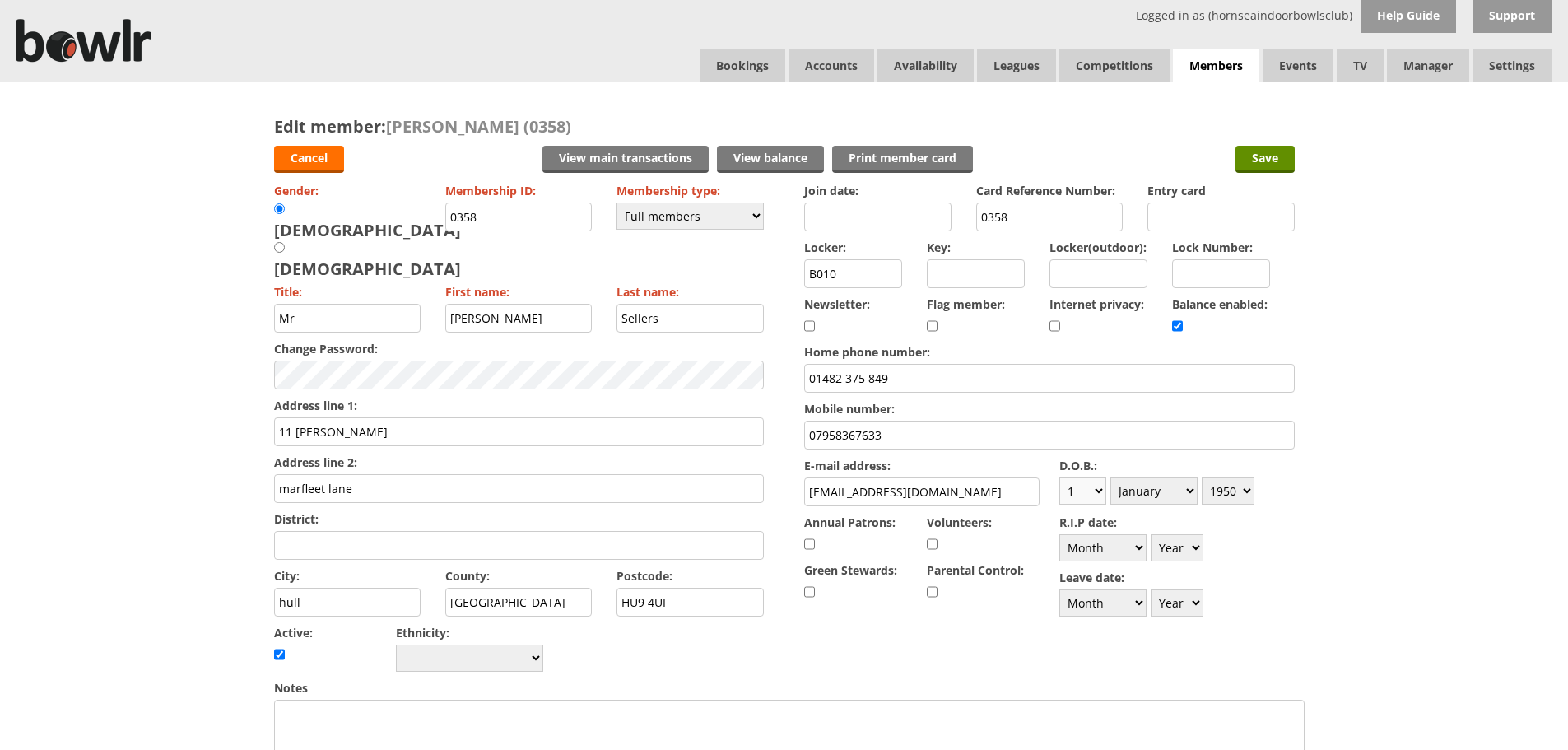
click at [1092, 487] on select "Day 1 2 3 4 5 6 7 8 9 10 11 12 13 14 15 16 17 18 19 20 21 22 23 24 25 26 27 28 …" at bounding box center [1082, 491] width 46 height 27
select select "7"
click at [1059, 478] on select "Day 1 2 3 4 5 6 7 8 9 10 11 12 13 14 15 16 17 18 19 20 21 22 23 24 25 26 27 28 …" at bounding box center [1082, 491] width 46 height 27
click at [1187, 494] on select "Month January February March April May June July August September October Novem…" at bounding box center [1154, 491] width 88 height 27
select select "6"
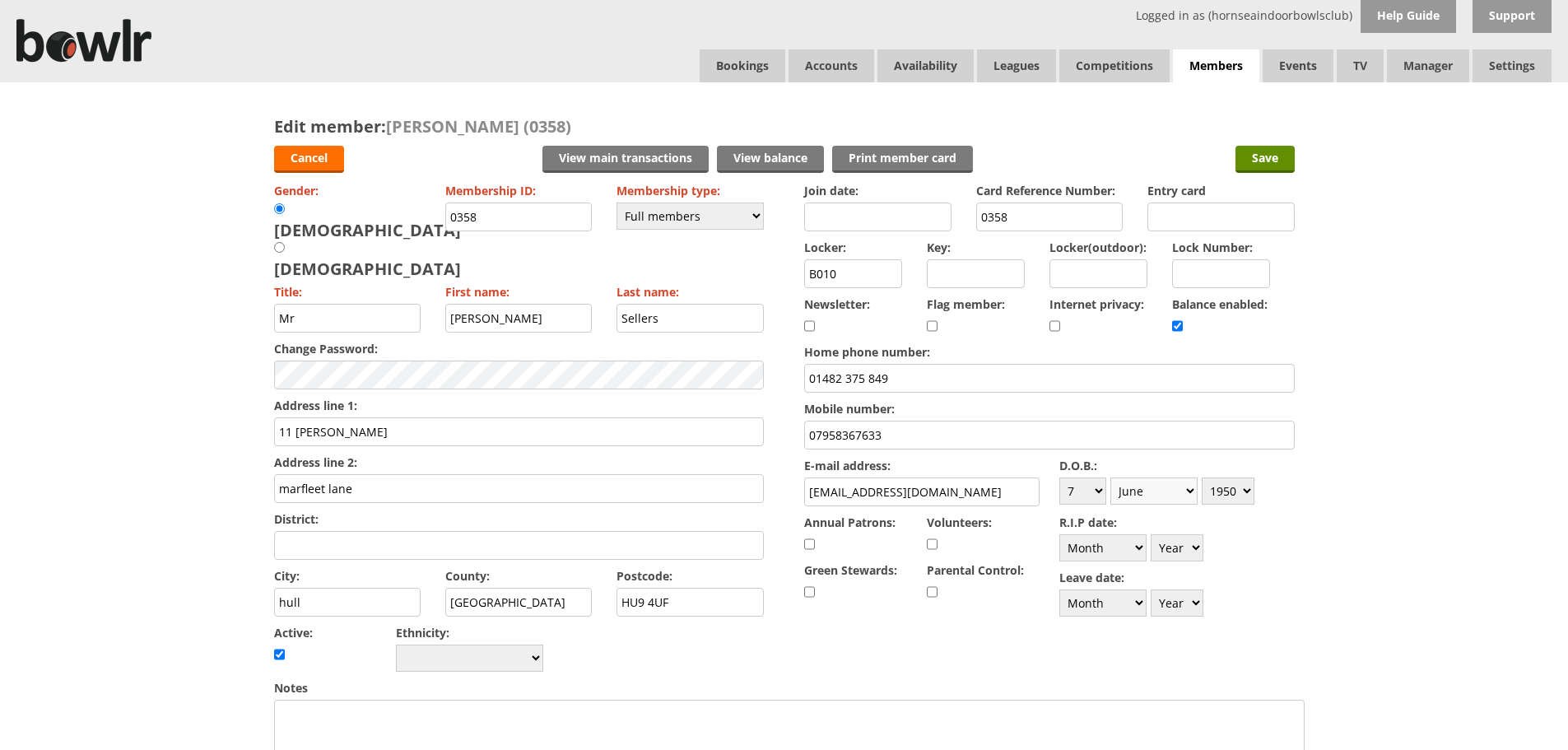
click at [1110, 478] on select "Month January February March April May June July August September October Novem…" at bounding box center [1154, 491] width 88 height 27
click at [1247, 498] on select "Year 1900 1901 1902 1903 1904 1905 1906 1907 1908 1909 1910 1911 1912 1913 1914…" at bounding box center [1229, 491] width 53 height 27
select select "1957"
click at [1202, 478] on select "Year 1900 1901 1902 1903 1904 1905 1906 1907 1908 1909 1910 1911 1912 1913 1914…" at bounding box center [1229, 491] width 53 height 27
click at [1281, 159] on input "Save" at bounding box center [1265, 159] width 59 height 27
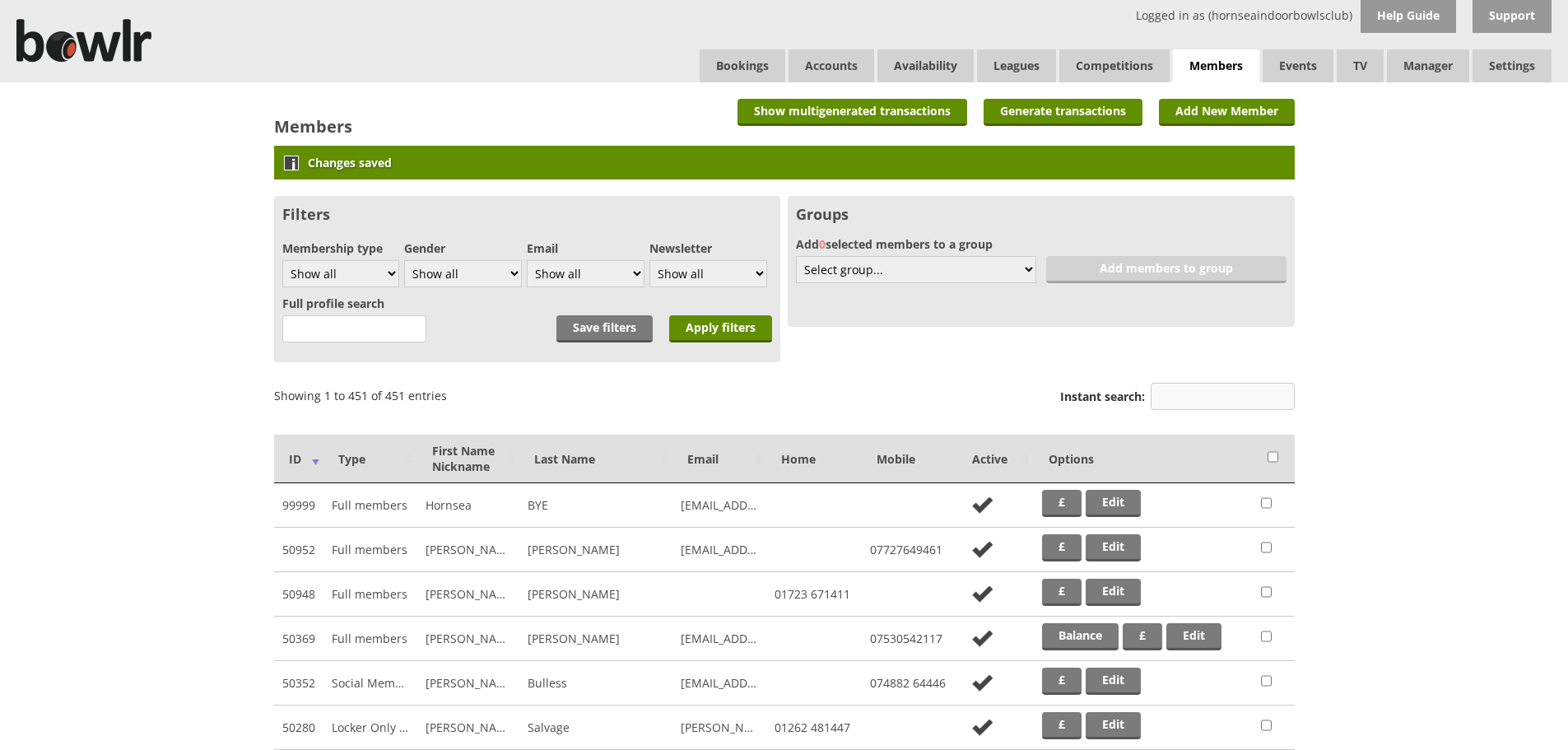
click at [1176, 396] on input "Instant search:" at bounding box center [1223, 396] width 144 height 27
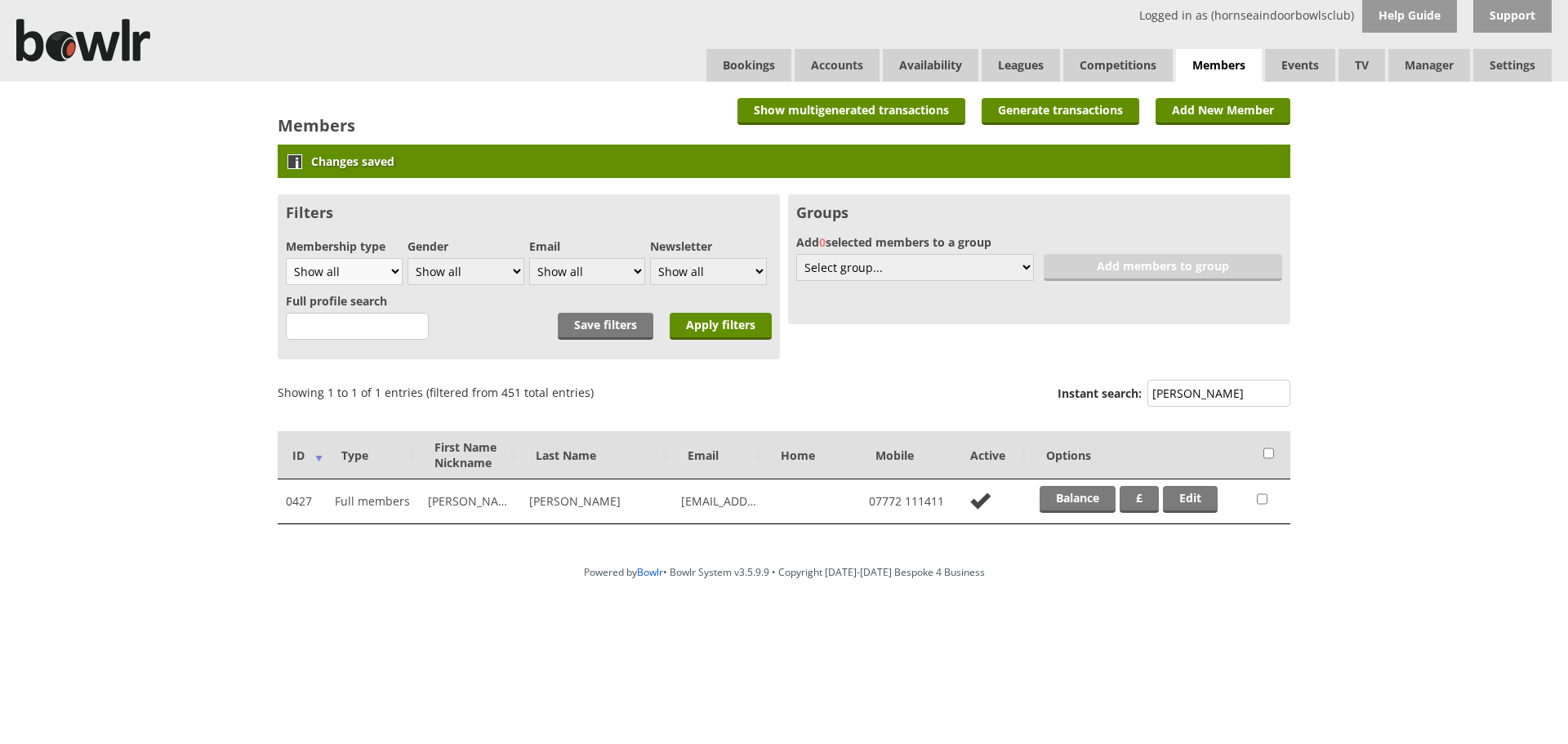
type input "[PERSON_NAME]"
click at [401, 270] on select "Show all Full members Rollabowl Juniors Social Members Student Pending Left R.I…" at bounding box center [344, 271] width 117 height 27
select select "7"
click at [286, 258] on select "Show all Full members Rollabowl Juniors Social Members Student Pending Left R.I…" at bounding box center [344, 271] width 117 height 27
click at [690, 325] on input "Apply filters" at bounding box center [721, 326] width 102 height 27
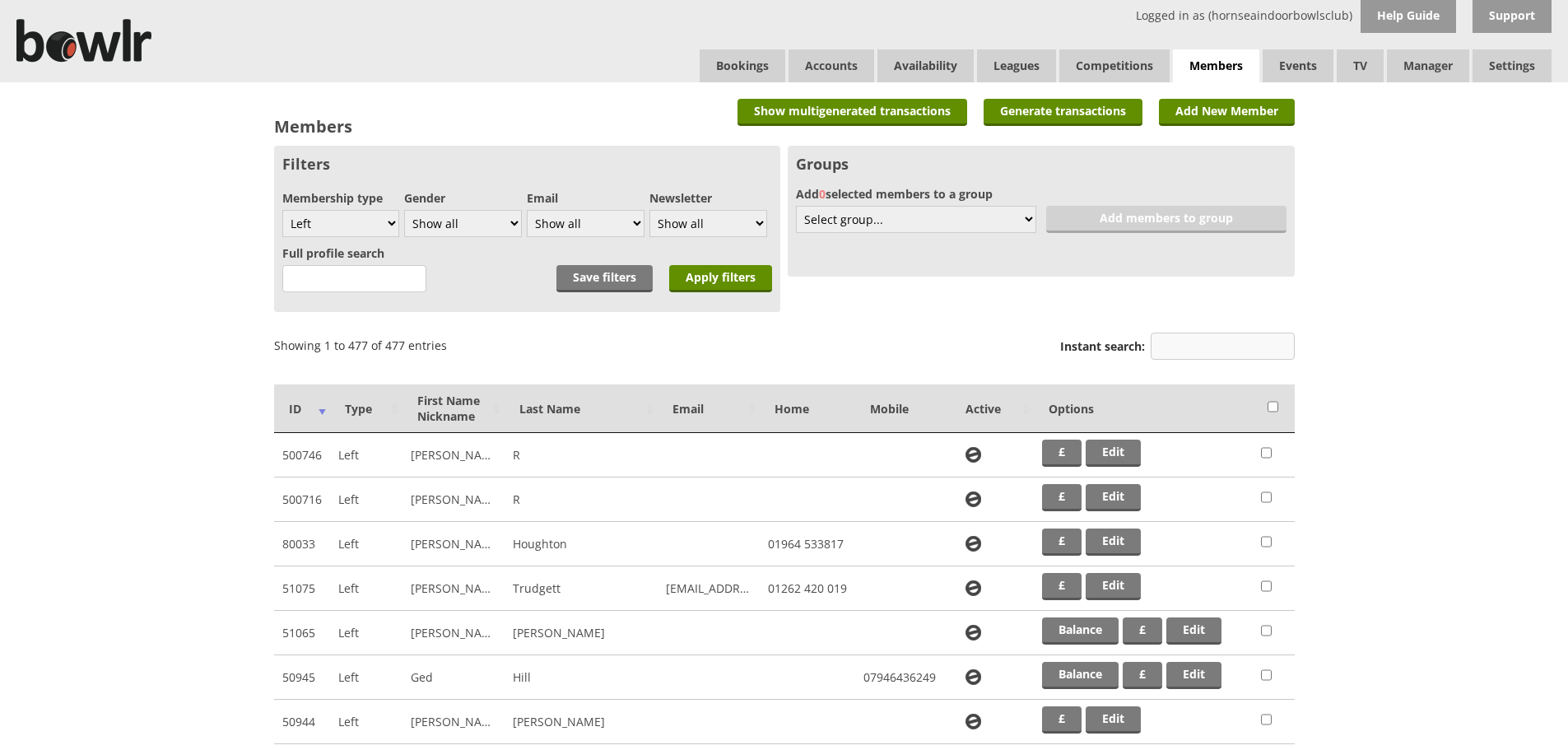
click at [1185, 351] on input "Instant search:" at bounding box center [1223, 346] width 144 height 27
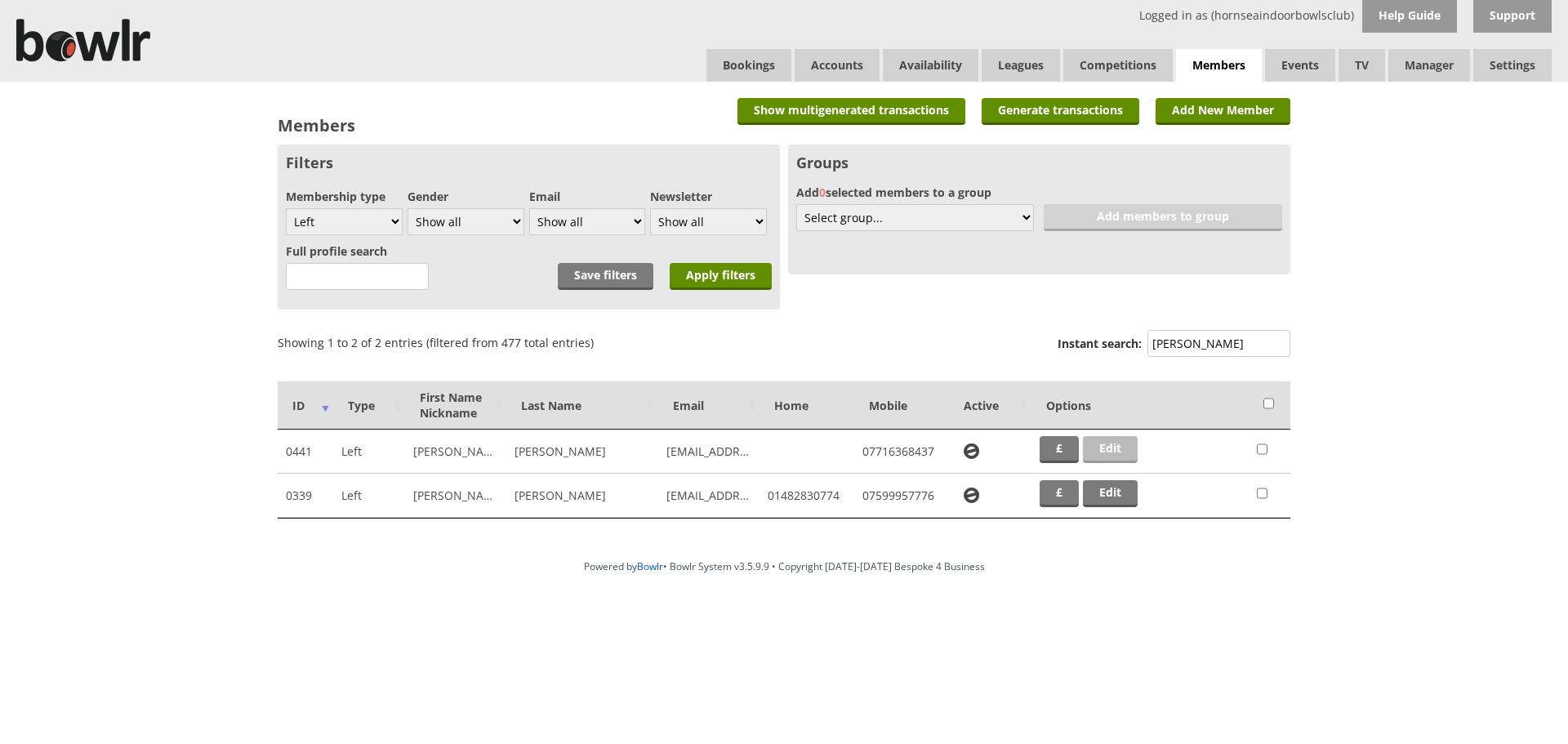
type input "stoakes"
click at [1102, 449] on link "Edit" at bounding box center [1110, 449] width 55 height 27
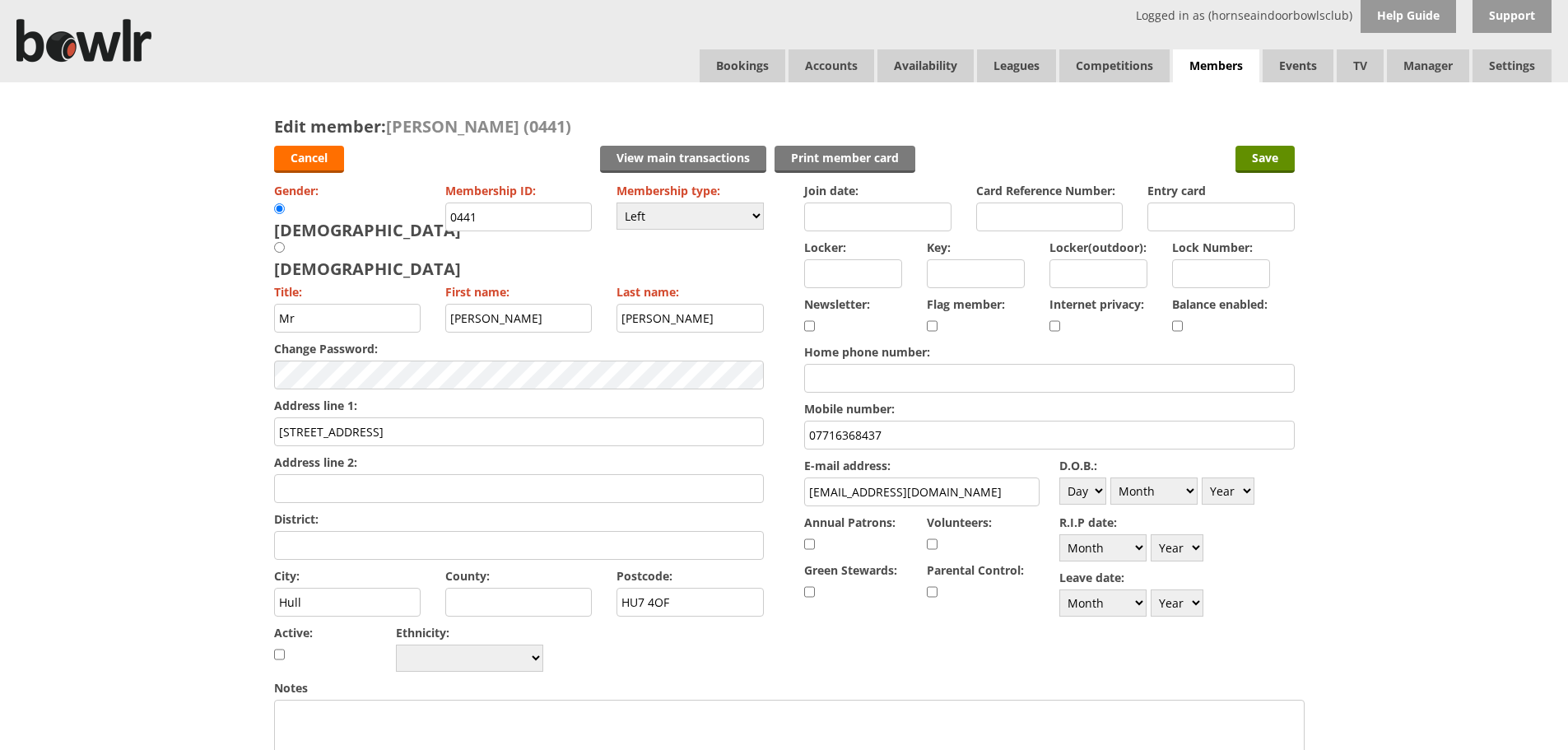
click at [1177, 328] on input "checkbox" at bounding box center [1178, 326] width 11 height 20
checkbox input "true"
click at [760, 212] on select "Please choose Full members Rollabowl Juniors Social Members Student Pending Lef…" at bounding box center [690, 216] width 148 height 27
select select "1"
click at [616, 202] on select "Please choose Full members Rollabowl Juniors Social Members Student Pending Lef…" at bounding box center [690, 216] width 148 height 27
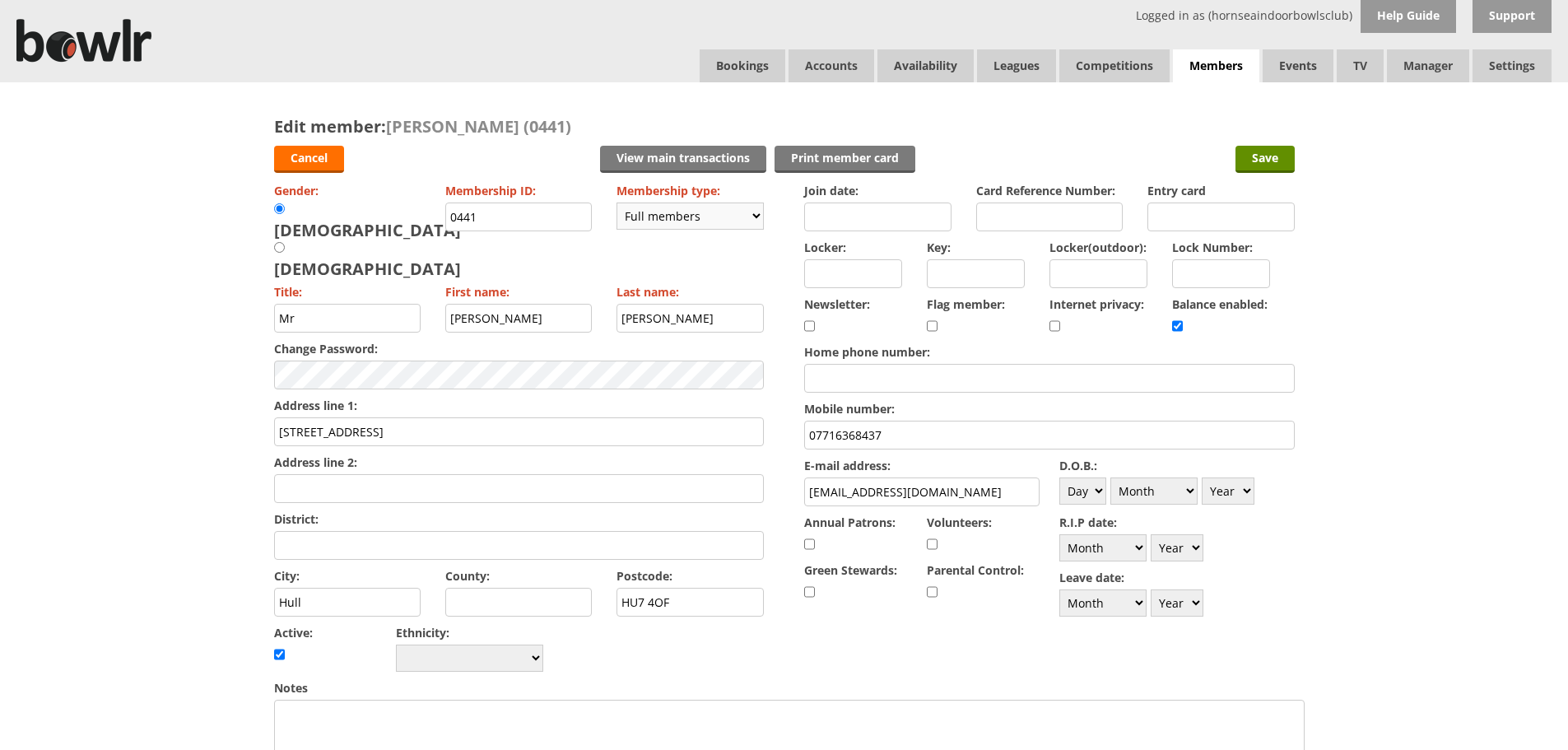
checkbox input "true"
click at [1099, 488] on select "Day 1 2 3 4 5 6 7 8 9 10 11 12 13 14 15 16 17 18 19 20 21 22 23 24 25 26 27 28 …" at bounding box center [1082, 491] width 46 height 27
select select "6"
click at [1059, 478] on select "Day 1 2 3 4 5 6 7 8 9 10 11 12 13 14 15 16 17 18 19 20 21 22 23 24 25 26 27 28 …" at bounding box center [1082, 491] width 46 height 27
click at [1192, 489] on select "Month January February March April May June July August September October Novem…" at bounding box center [1154, 491] width 88 height 27
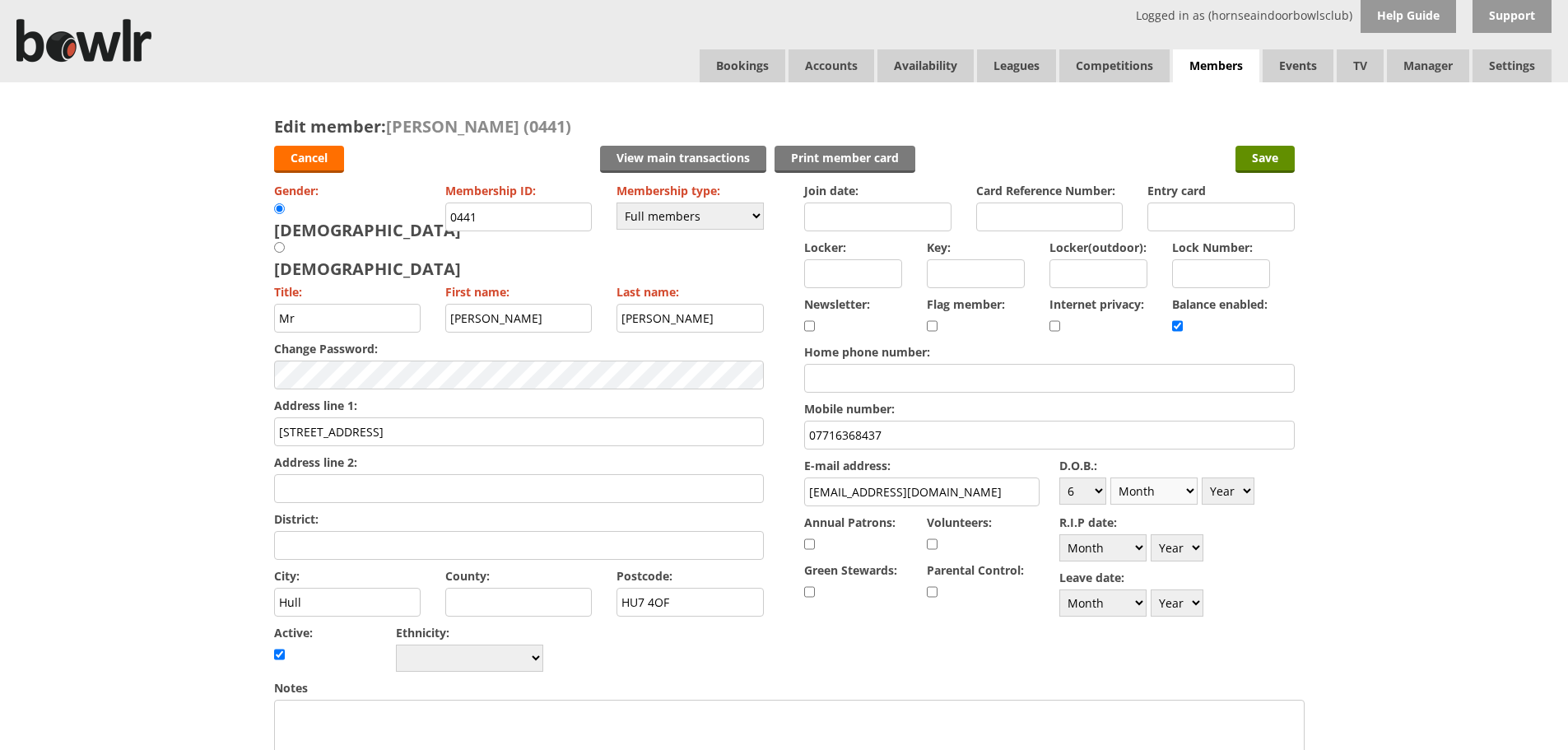
select select "9"
click at [1110, 478] on select "Month January February March April May June July August September October Novem…" at bounding box center [1154, 491] width 88 height 27
click at [1243, 488] on select "Year [DATE] 1901 1902 1903 1904 1905 1906 1907 1908 1909 1910 1911 1912 1913 19…" at bounding box center [1229, 491] width 53 height 27
select select "1988"
click at [1202, 478] on select "Year 1900 1901 1902 1903 1904 1905 1906 1907 1908 1909 1910 1911 1912 1913 1914…" at bounding box center [1229, 491] width 53 height 27
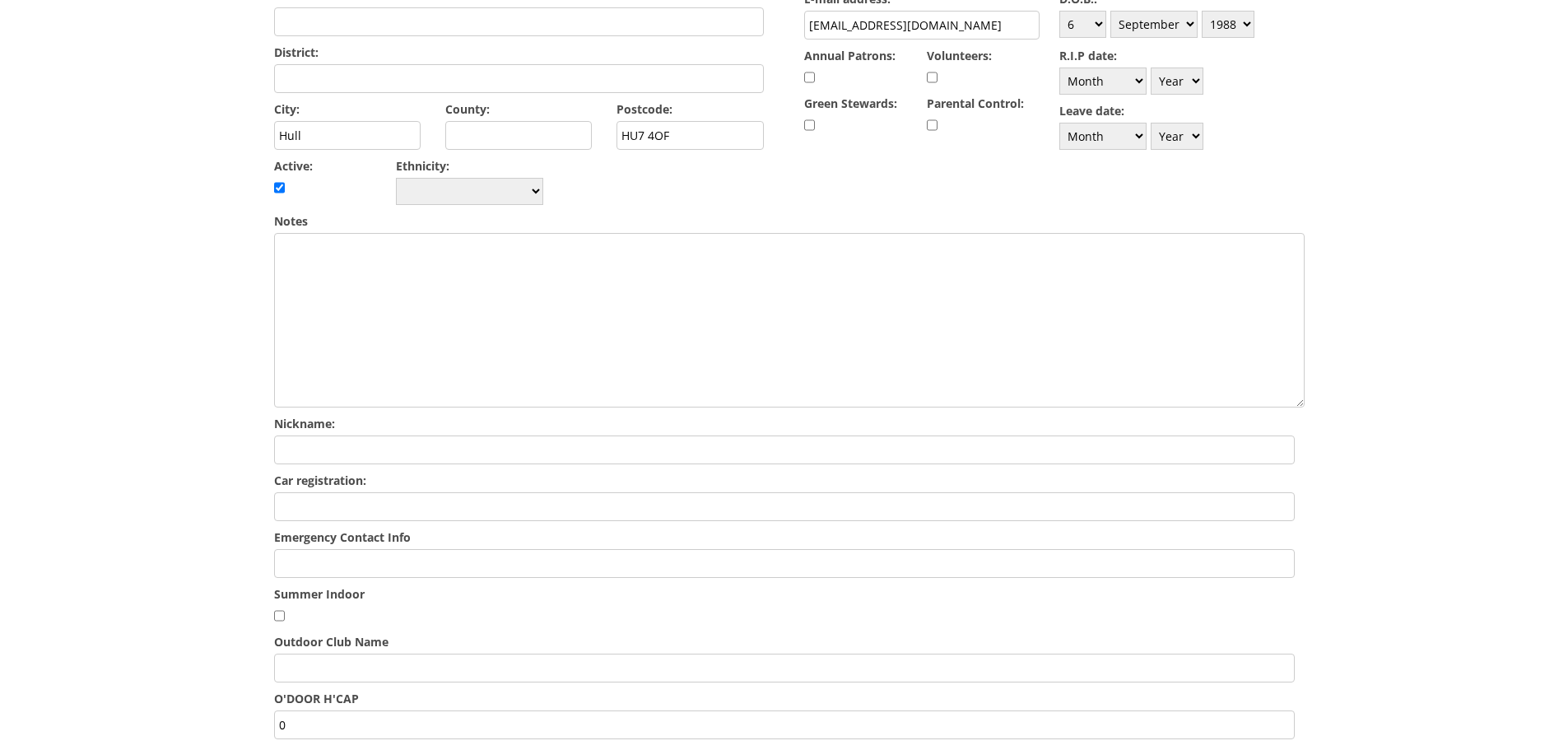
scroll to position [471, 0]
click at [334, 545] on input "Emergency Contact Info" at bounding box center [785, 560] width 1021 height 29
type input "U"
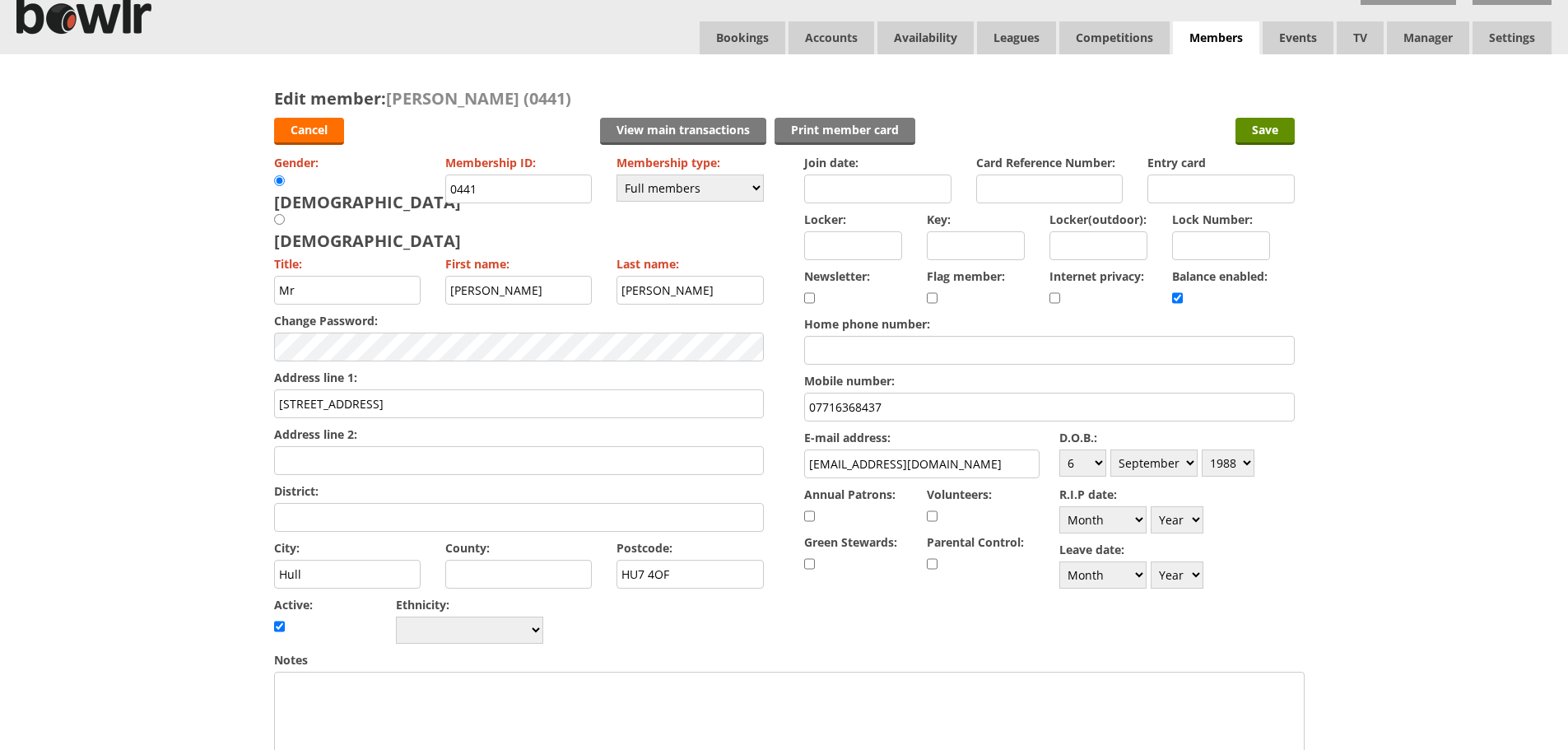
scroll to position [0, 0]
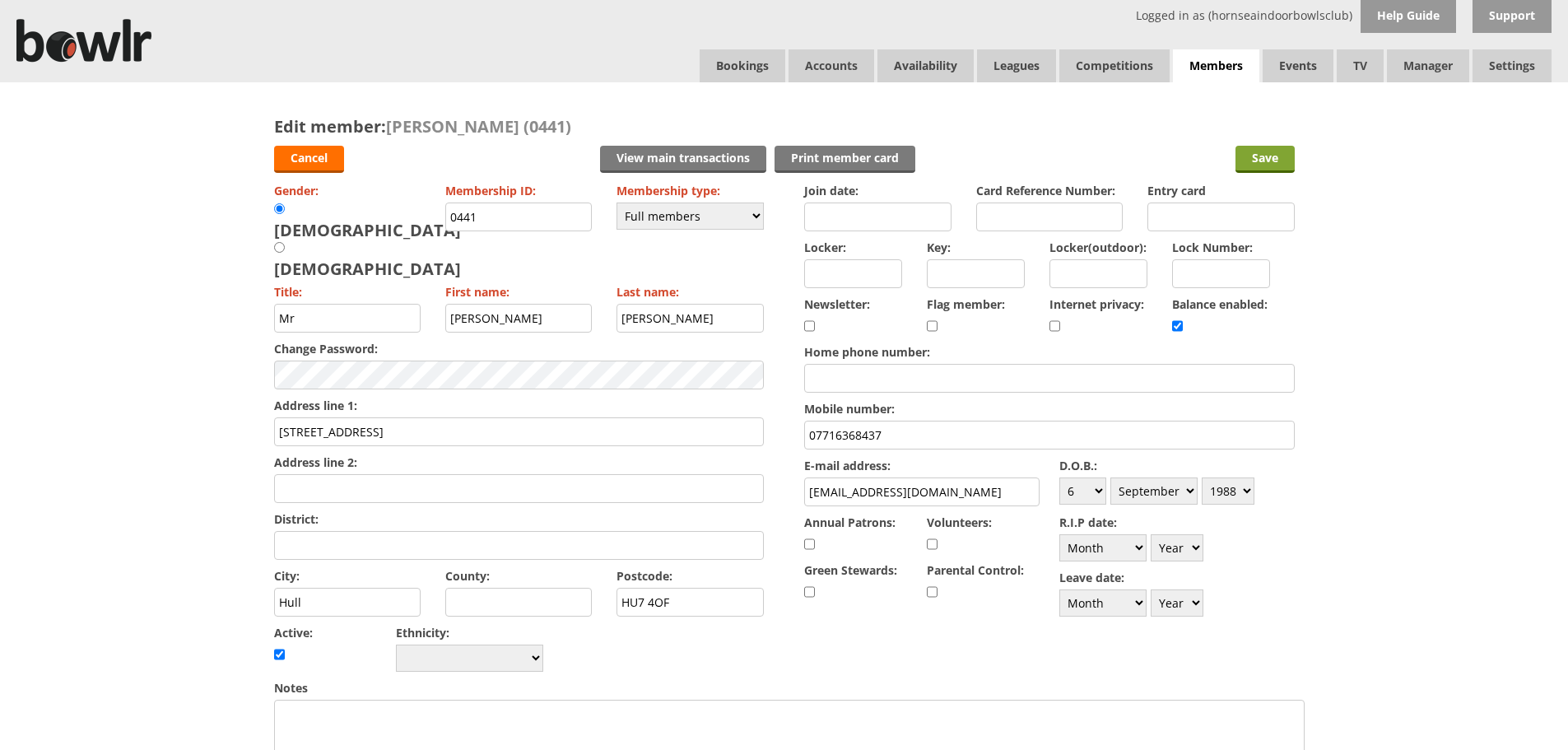
type input "Katy Thirkell 07754099960"
click at [1255, 146] on input "Save" at bounding box center [1265, 159] width 59 height 27
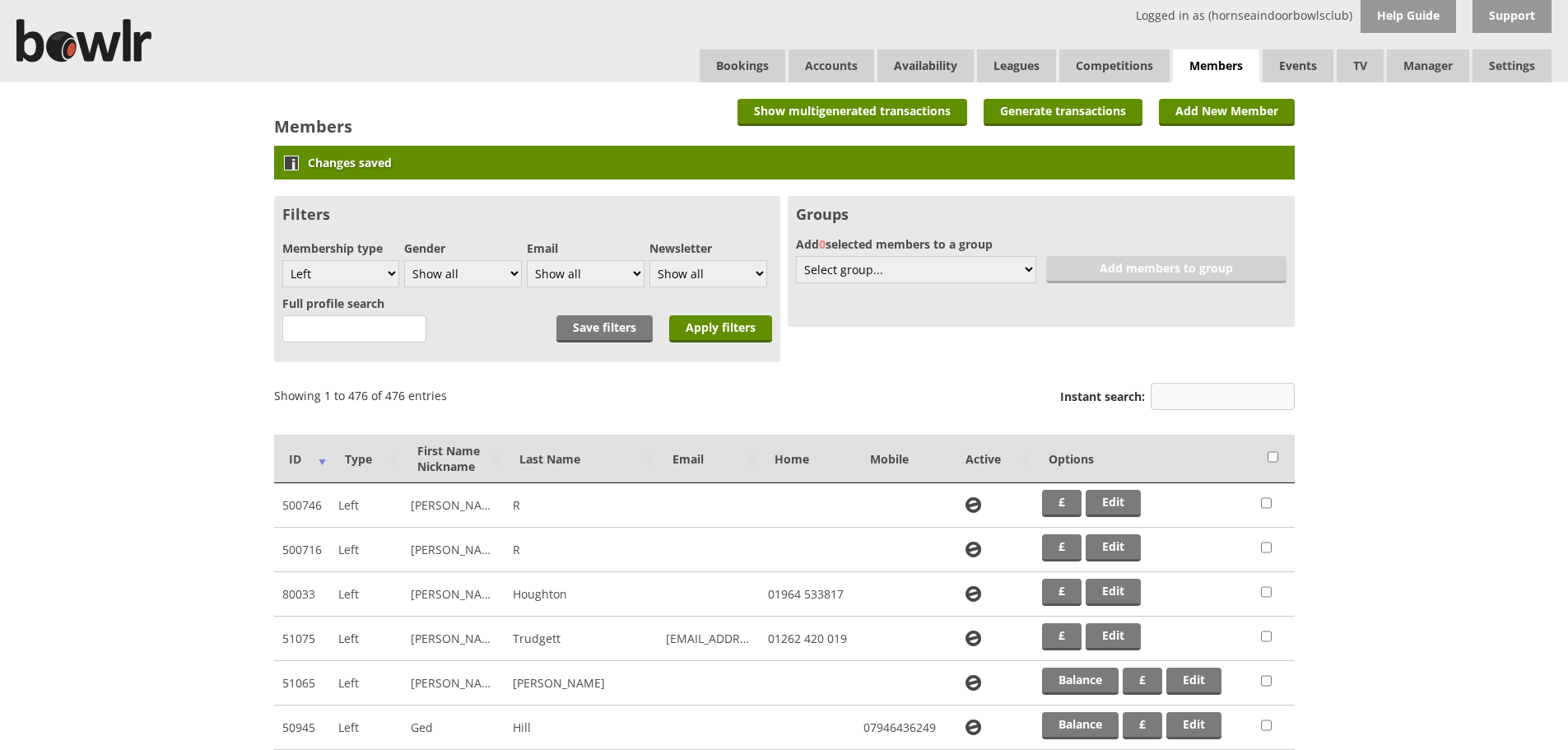
click at [1228, 399] on input "Instant search:" at bounding box center [1223, 396] width 144 height 27
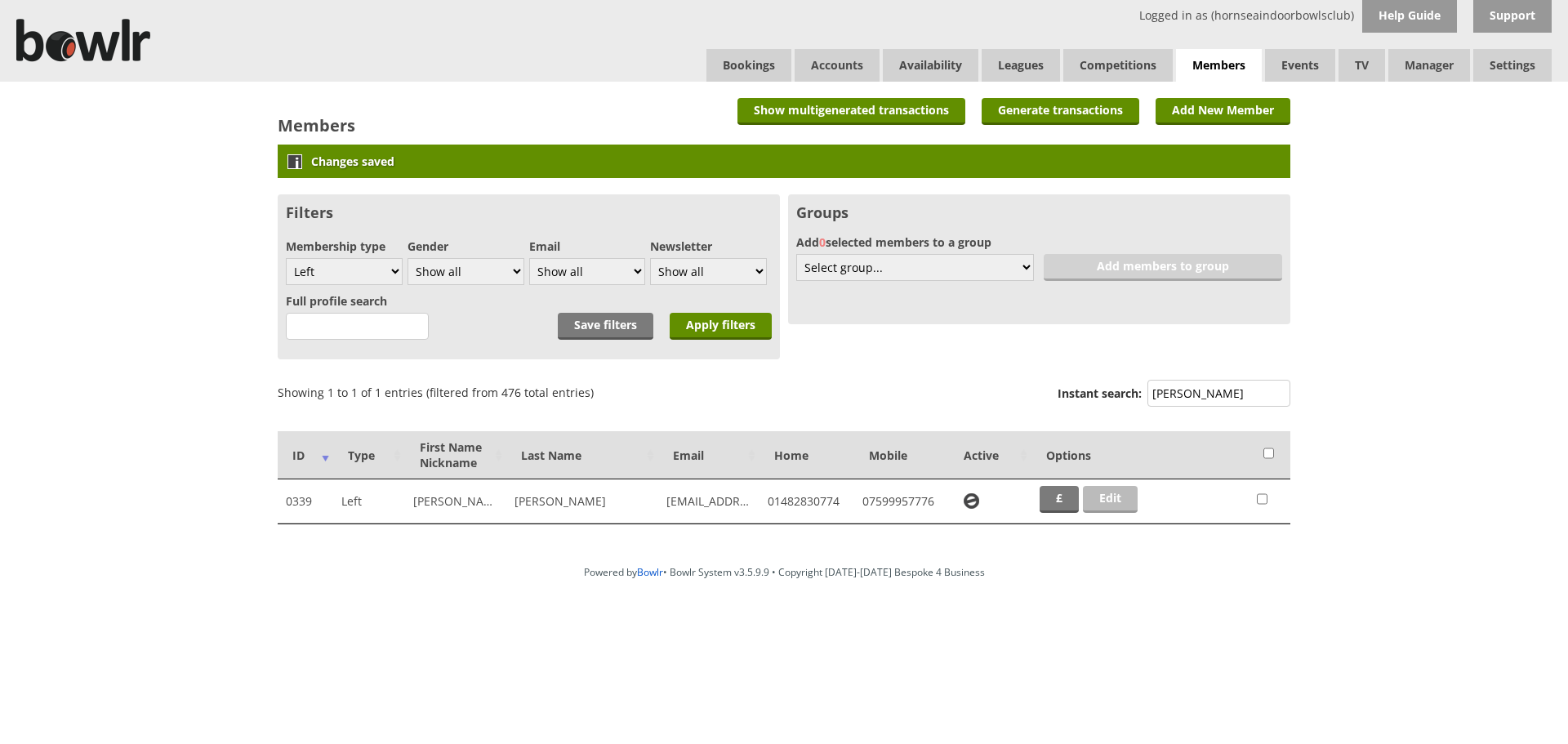
type input "[PERSON_NAME]"
click at [1110, 499] on link "Edit" at bounding box center [1110, 499] width 55 height 27
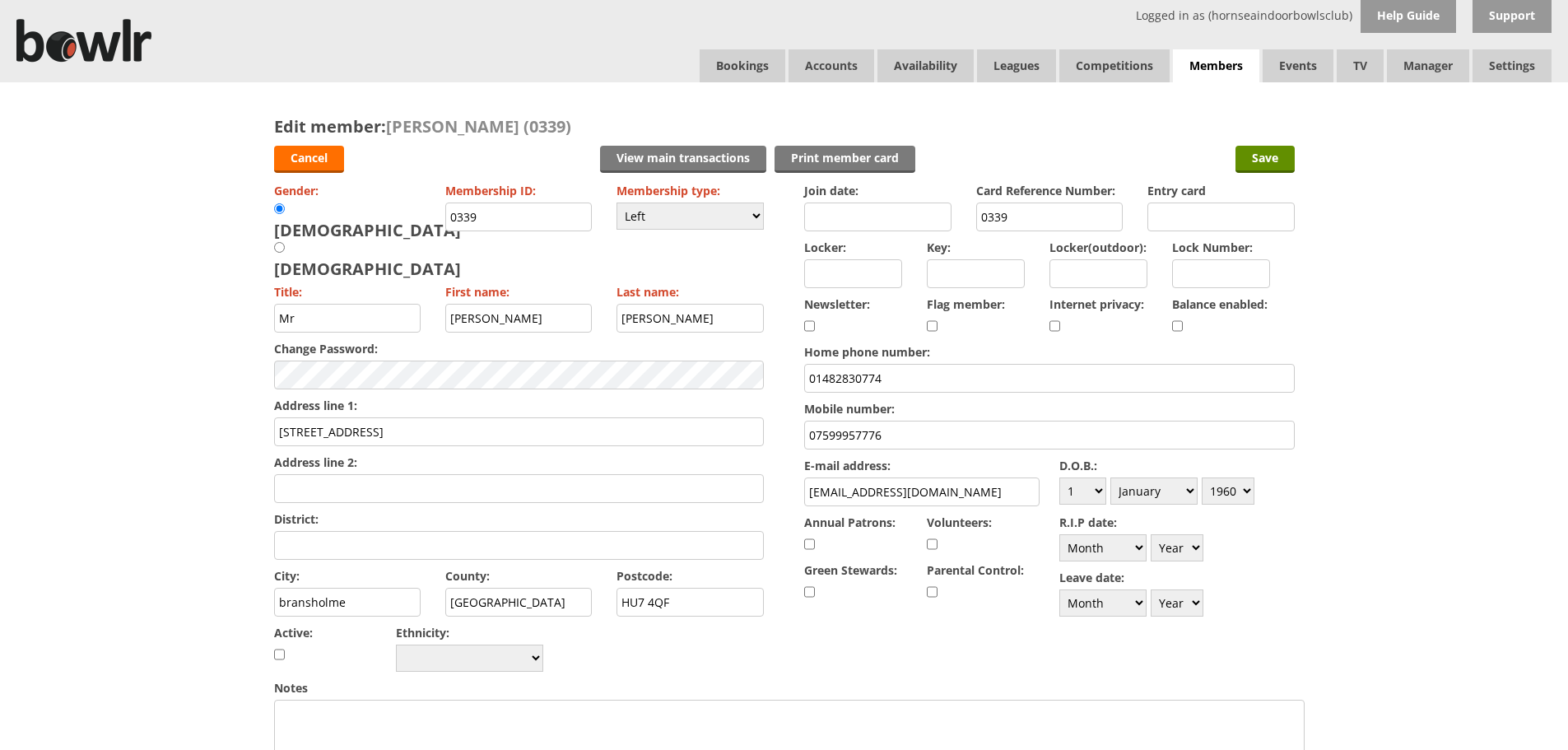
click at [1180, 325] on input "checkbox" at bounding box center [1178, 326] width 11 height 20
checkbox input "true"
click at [1095, 498] on select "Day 1 2 3 4 5 6 7 8 9 10 11 12 13 14 15 16 17 18 19 20 21 22 23 24 25 26 27 28 …" at bounding box center [1082, 491] width 46 height 27
select select "10"
click at [1059, 478] on select "Day 1 2 3 4 5 6 7 8 9 10 11 12 13 14 15 16 17 18 19 20 21 22 23 24 25 26 27 28 …" at bounding box center [1082, 491] width 46 height 27
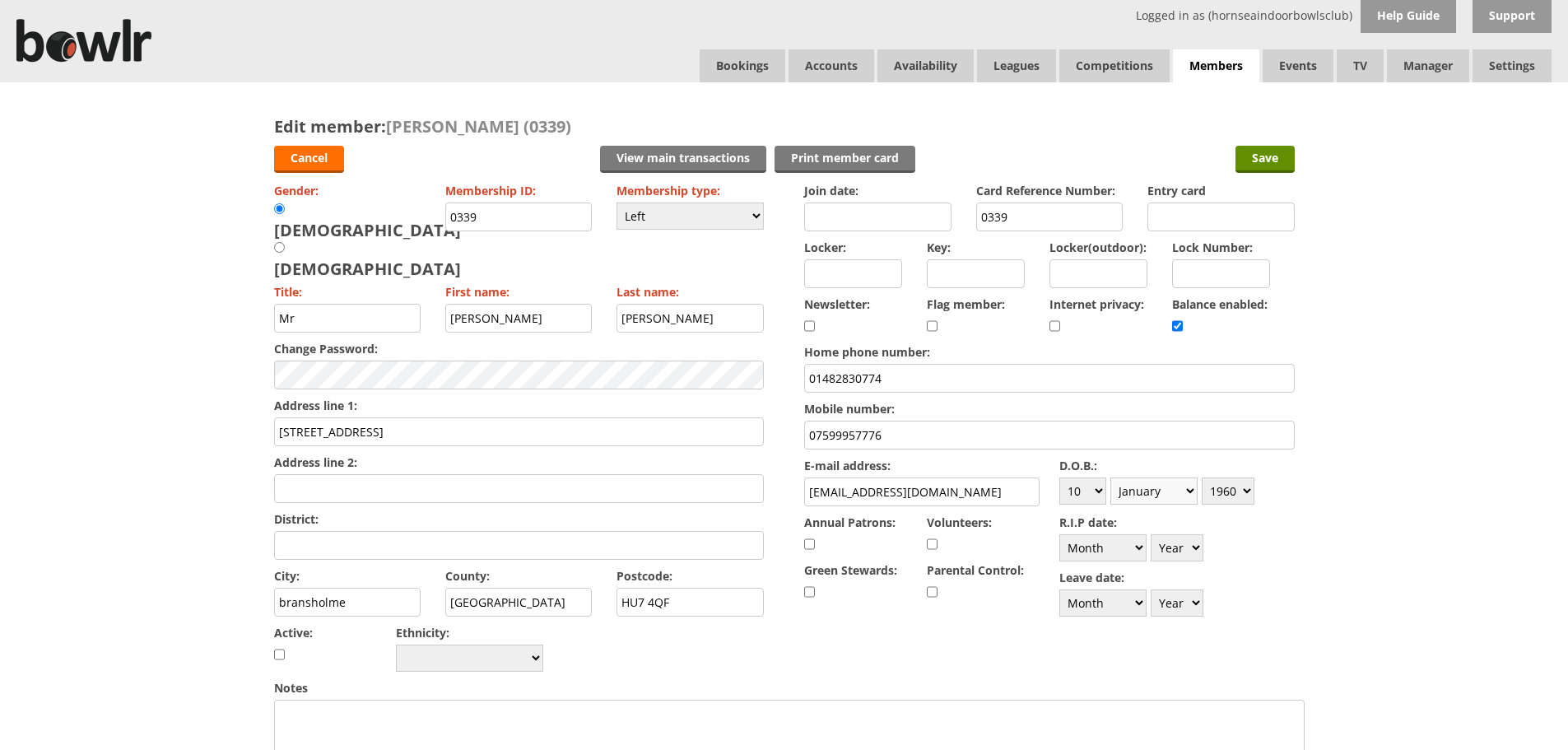
click at [1171, 494] on select "Month January February March April May June July August September October Novem…" at bounding box center [1154, 491] width 88 height 27
select select "10"
click at [1110, 478] on select "Month January February March April May June July August September October Novem…" at bounding box center [1154, 491] width 88 height 27
click at [1250, 488] on select "Year 1900 1901 1902 1903 1904 1905 1906 1907 1908 1909 1910 1911 1912 1913 1914…" at bounding box center [1229, 491] width 53 height 27
click at [1202, 478] on select "Year [DATE] 1901 1902 1903 1904 1905 1906 1907 1908 1909 1910 1911 1912 1913 19…" at bounding box center [1229, 491] width 53 height 27
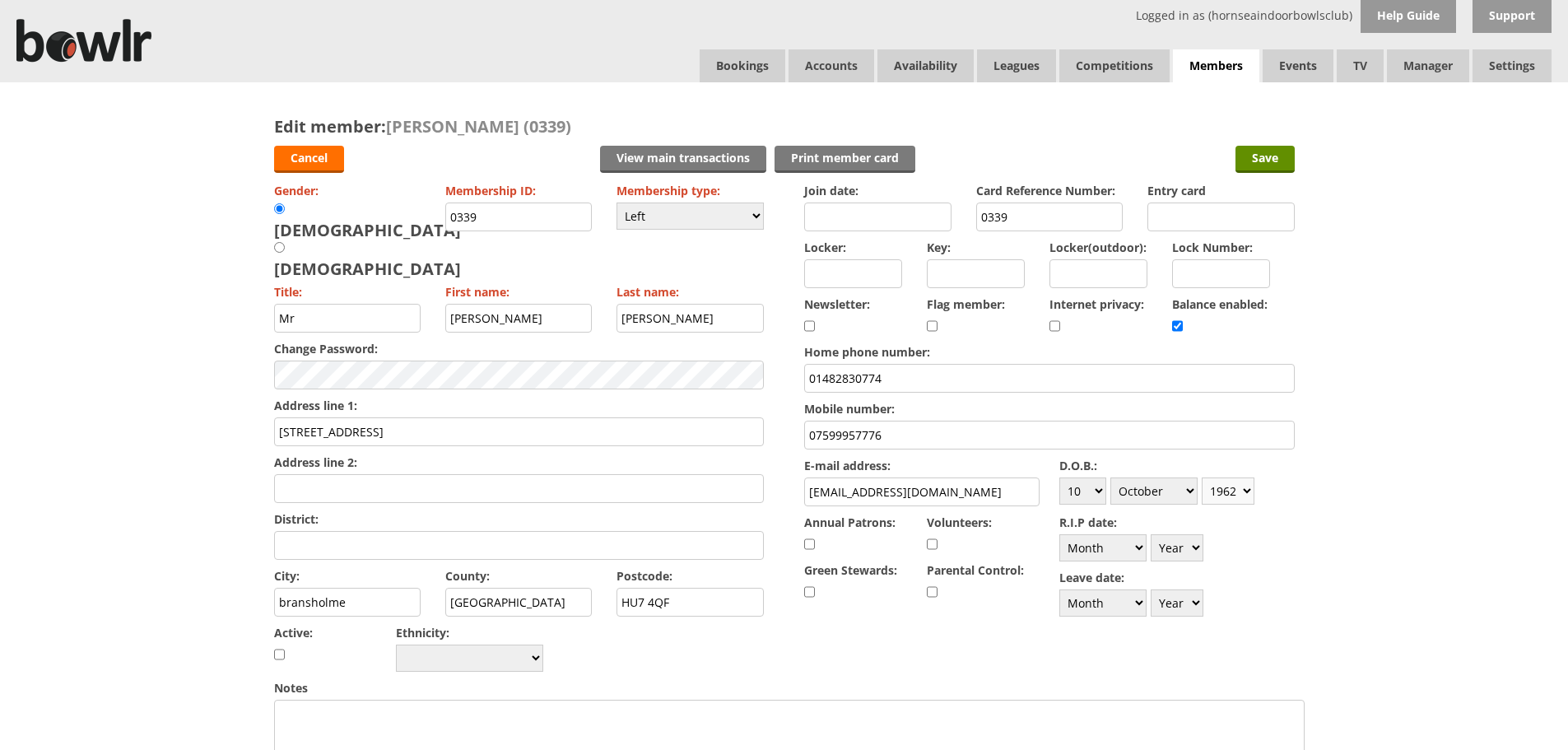
click at [1243, 488] on select "Year [DATE] 1901 1902 1903 1904 1905 1906 1907 1908 1909 1910 1911 1912 1913 19…" at bounding box center [1229, 491] width 53 height 27
select select "1961"
click at [1202, 478] on select "Year [DATE] 1901 1902 1903 1904 1905 1906 1907 1908 1909 1910 1911 1912 1913 19…" at bounding box center [1229, 491] width 53 height 27
click at [737, 212] on select "Please choose Full members Rollabowl Juniors Social Members Student Pending Lef…" at bounding box center [690, 216] width 148 height 27
select select "1"
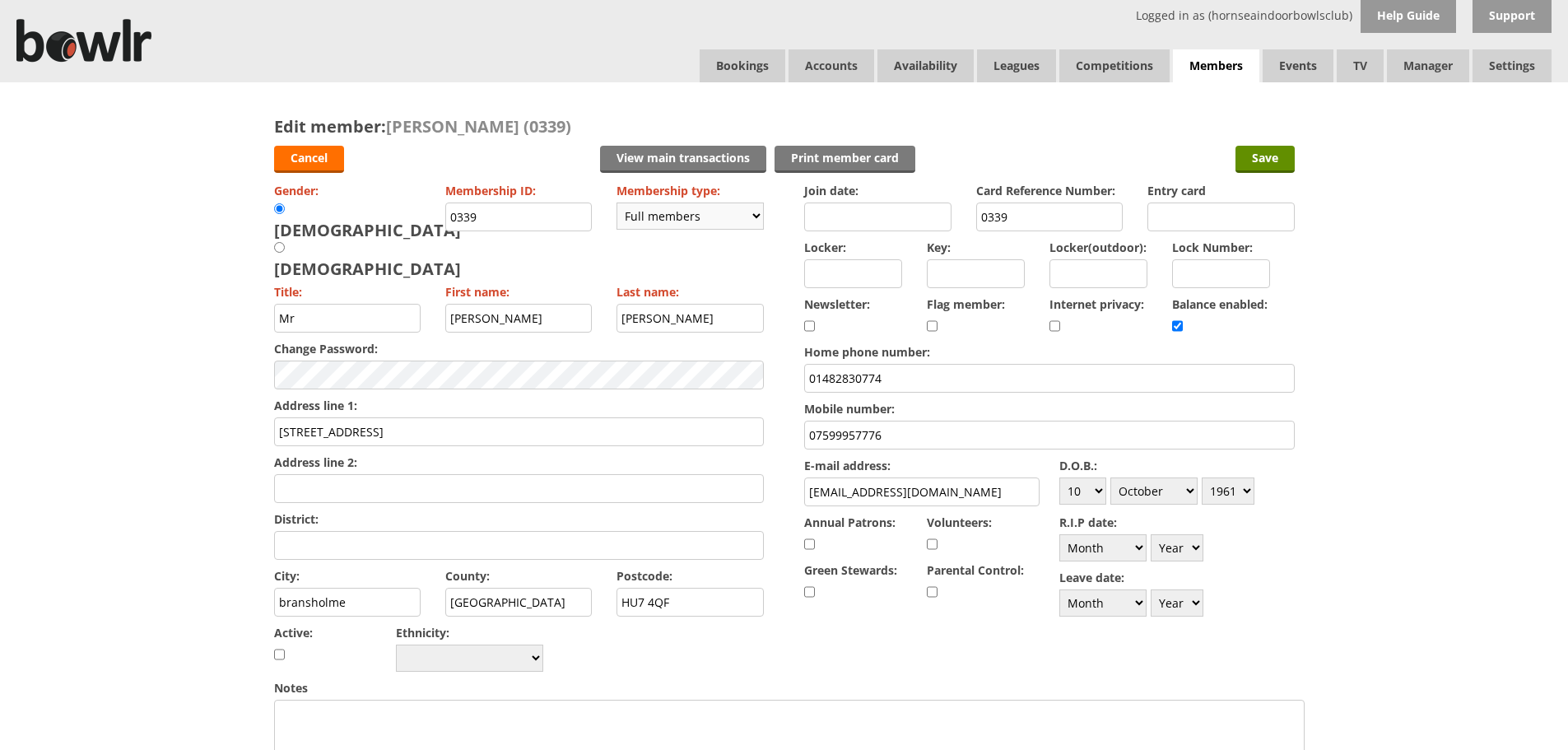
click at [616, 202] on select "Please choose Full members Rollabowl Juniors Social Members Student Pending Lef…" at bounding box center [690, 216] width 148 height 27
checkbox input "true"
click at [1264, 169] on input "Save" at bounding box center [1265, 159] width 59 height 27
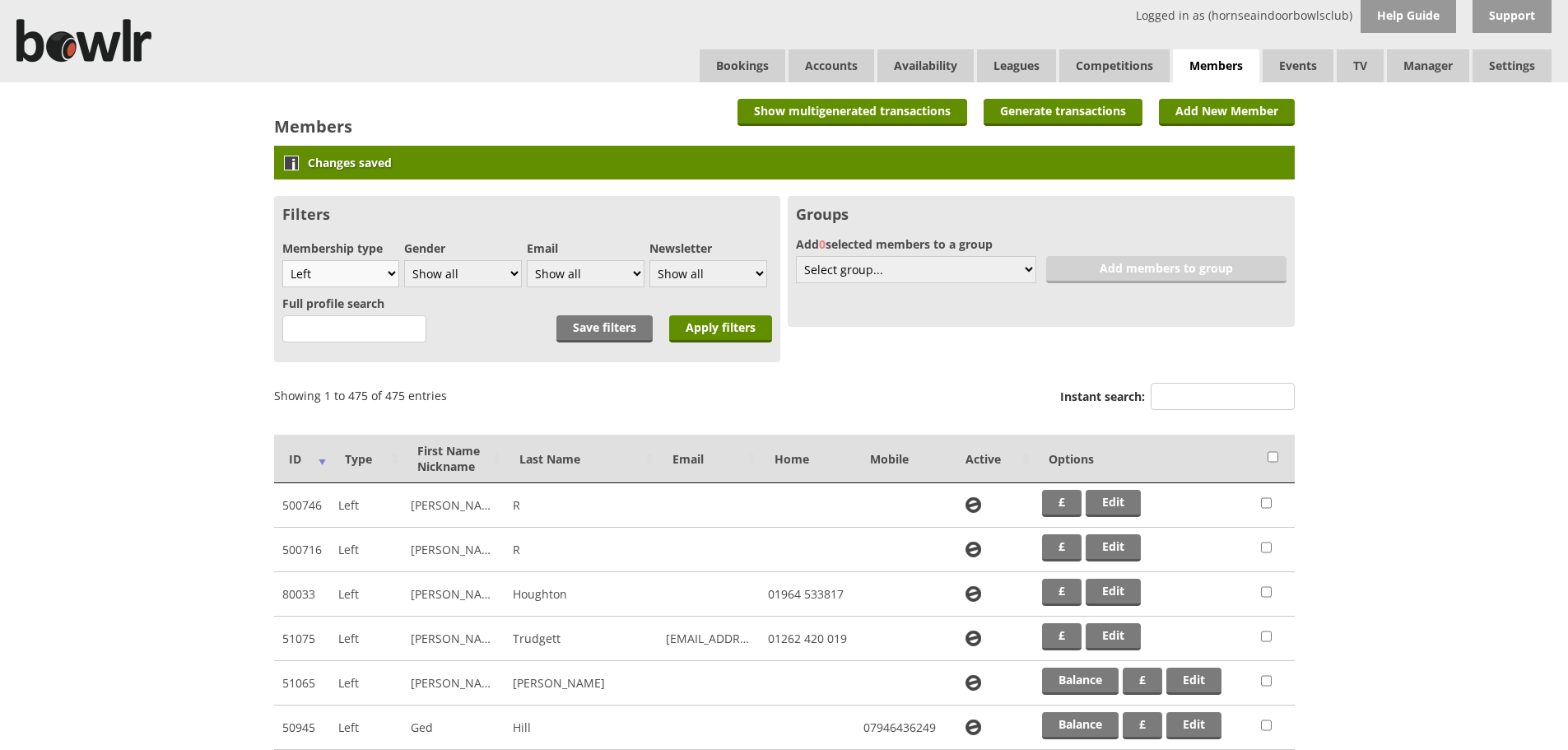
click at [391, 272] on select "Show all Full members Rollabowl Juniors Social Members Student Pending Left R.I…" at bounding box center [341, 273] width 118 height 27
select select "all"
click at [283, 260] on select "Show all Full members Rollabowl Juniors Social Members Student Pending Left R.I…" at bounding box center [341, 273] width 118 height 27
click at [737, 322] on input "Apply filters" at bounding box center [720, 329] width 103 height 27
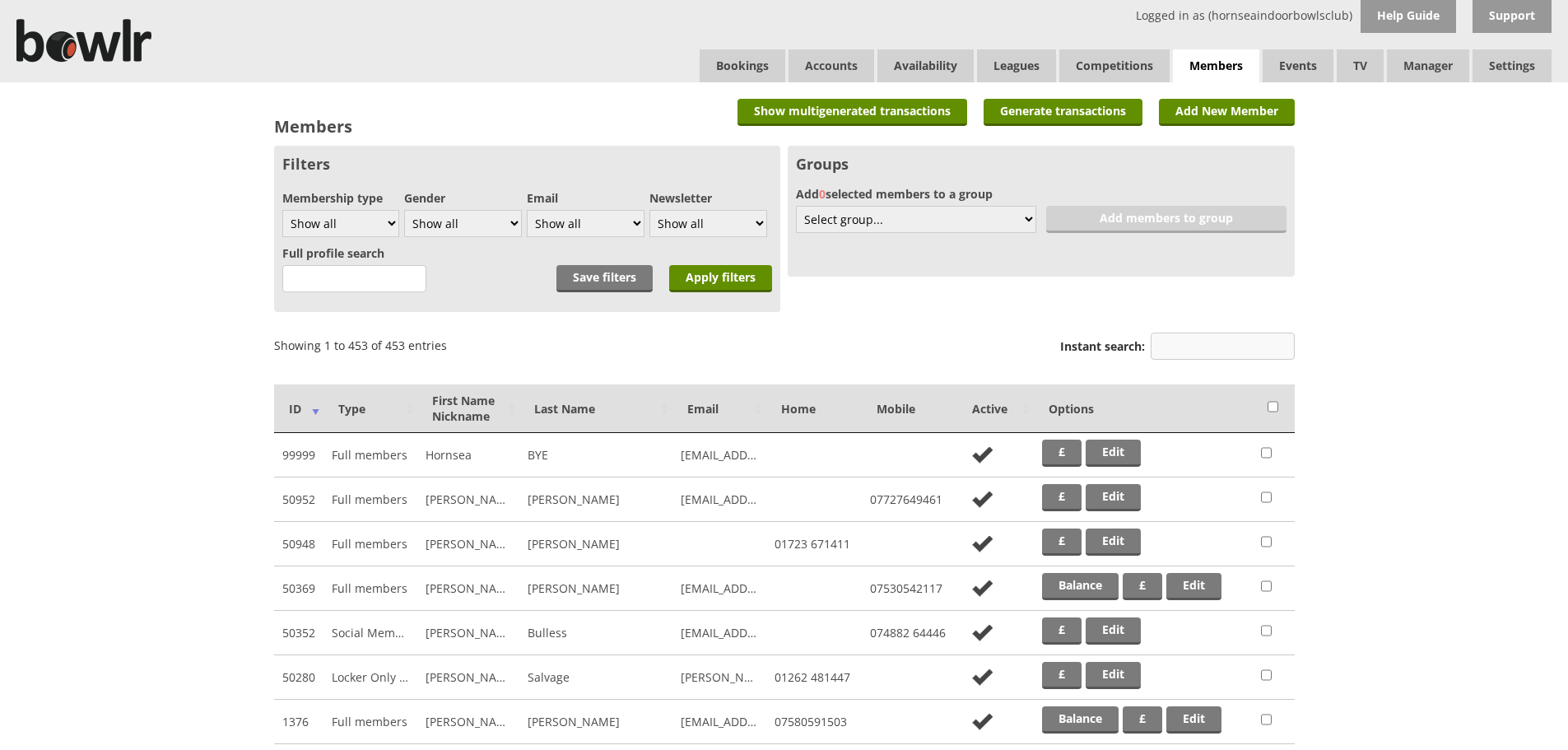
click at [1175, 347] on input "Instant search:" at bounding box center [1223, 346] width 144 height 27
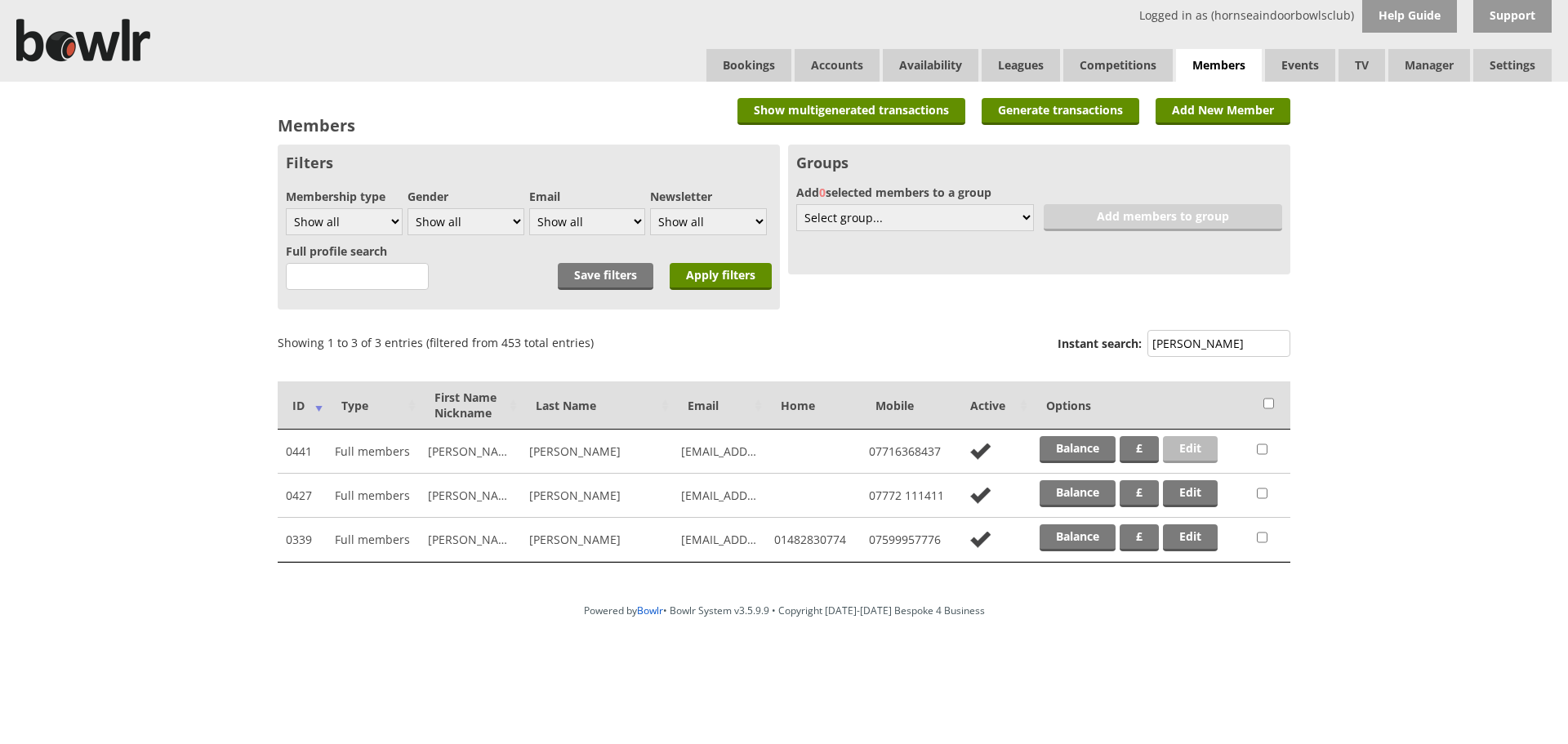
type input "stoakes"
click at [1189, 451] on link "Edit" at bounding box center [1190, 449] width 55 height 27
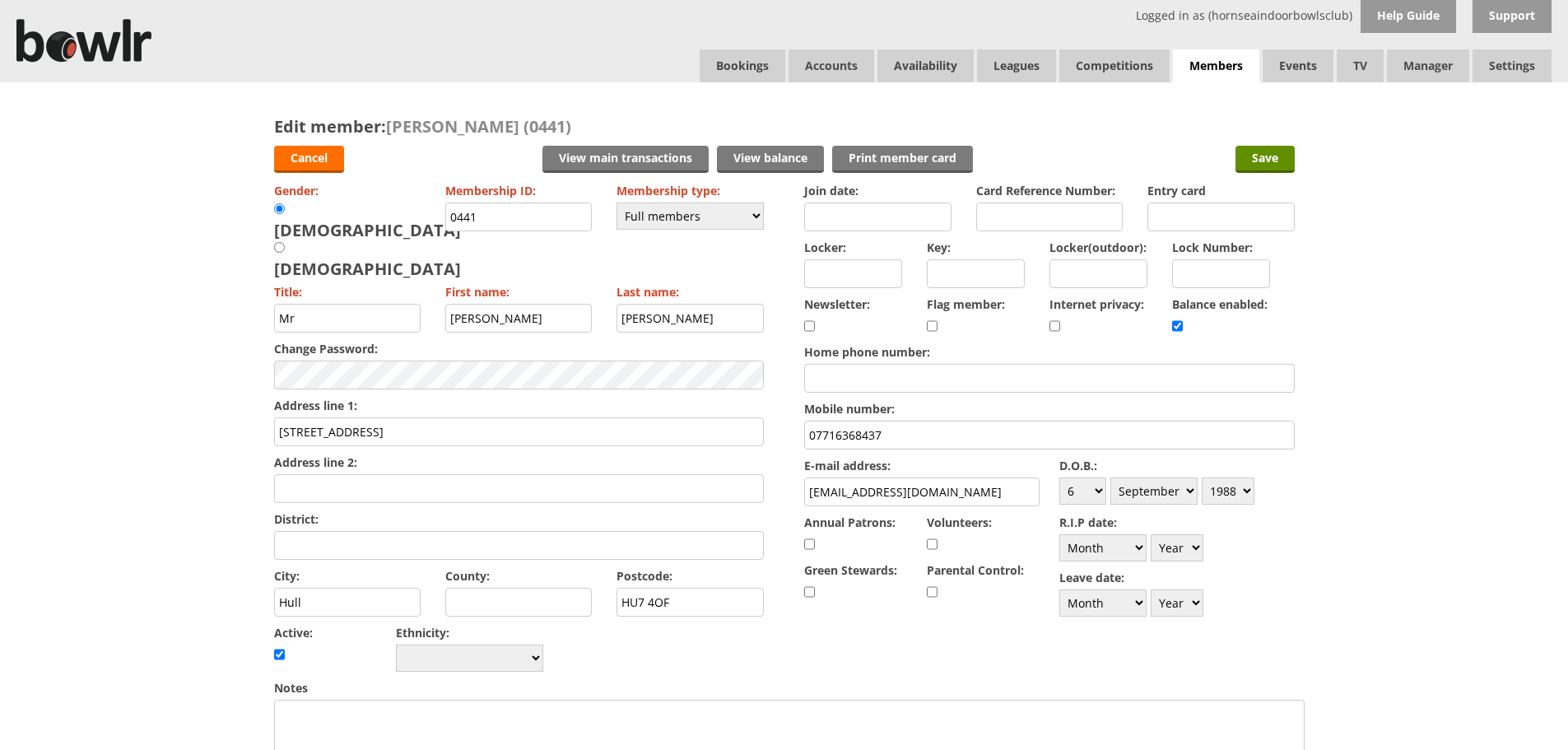
drag, startPoint x: 1271, startPoint y: 164, endPoint x: 1094, endPoint y: 154, distance: 177.3
click at [1266, 166] on input "Save" at bounding box center [1265, 159] width 59 height 27
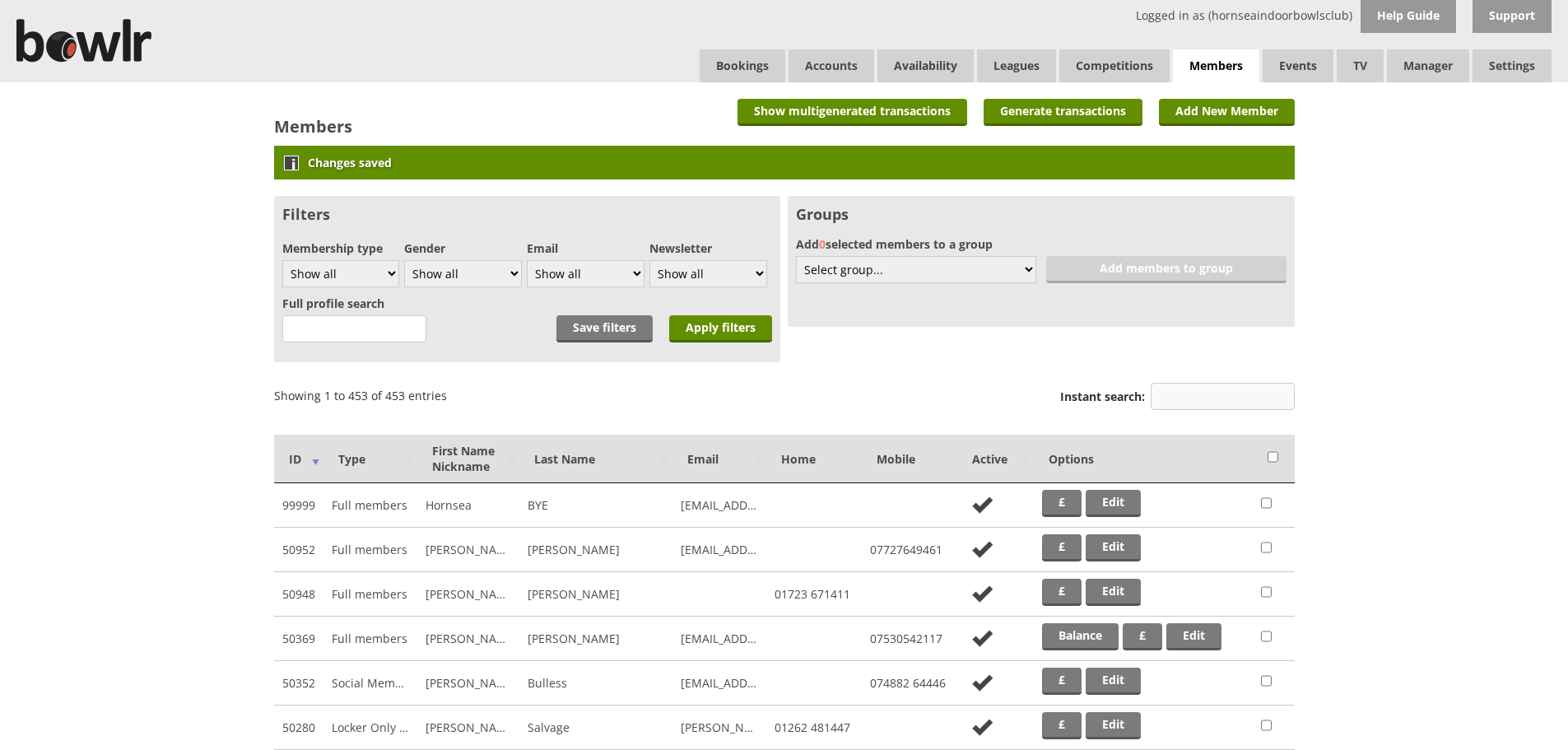
click at [1191, 395] on input "Instant search:" at bounding box center [1223, 396] width 144 height 27
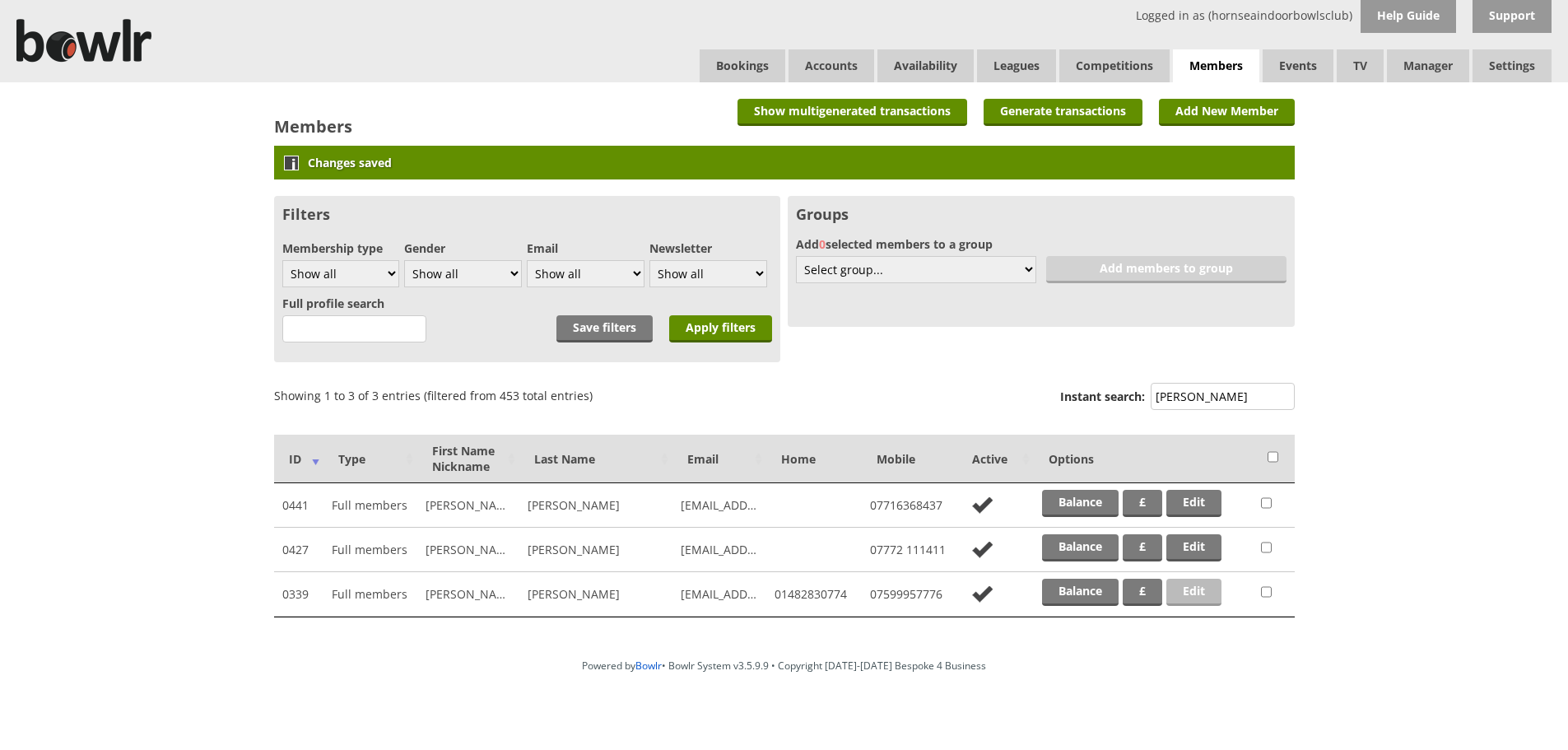
type input "stoakes"
click at [1182, 591] on link "Edit" at bounding box center [1194, 592] width 56 height 27
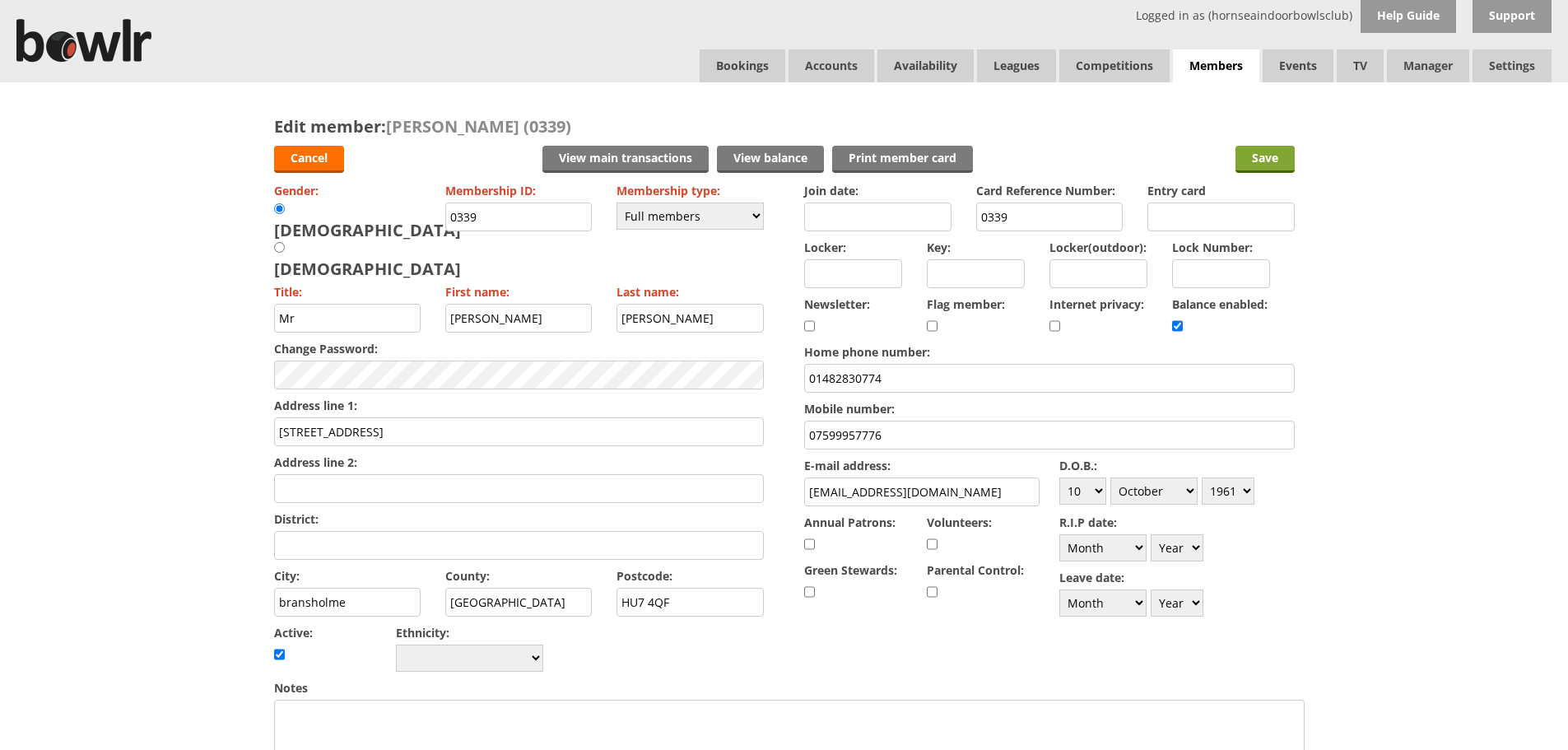
click at [1262, 161] on input "Save" at bounding box center [1265, 159] width 59 height 27
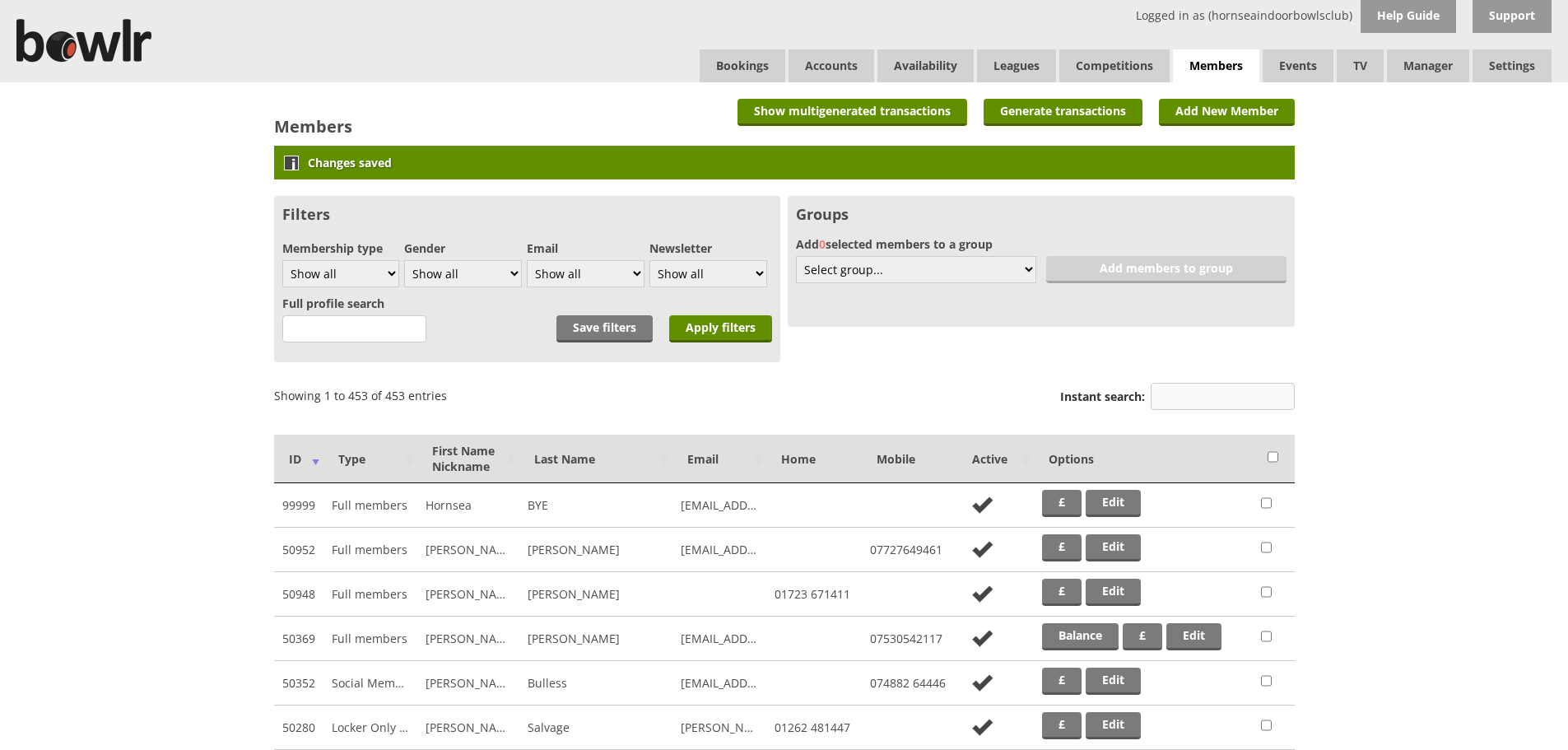
click at [1247, 401] on input "Instant search:" at bounding box center [1223, 396] width 144 height 27
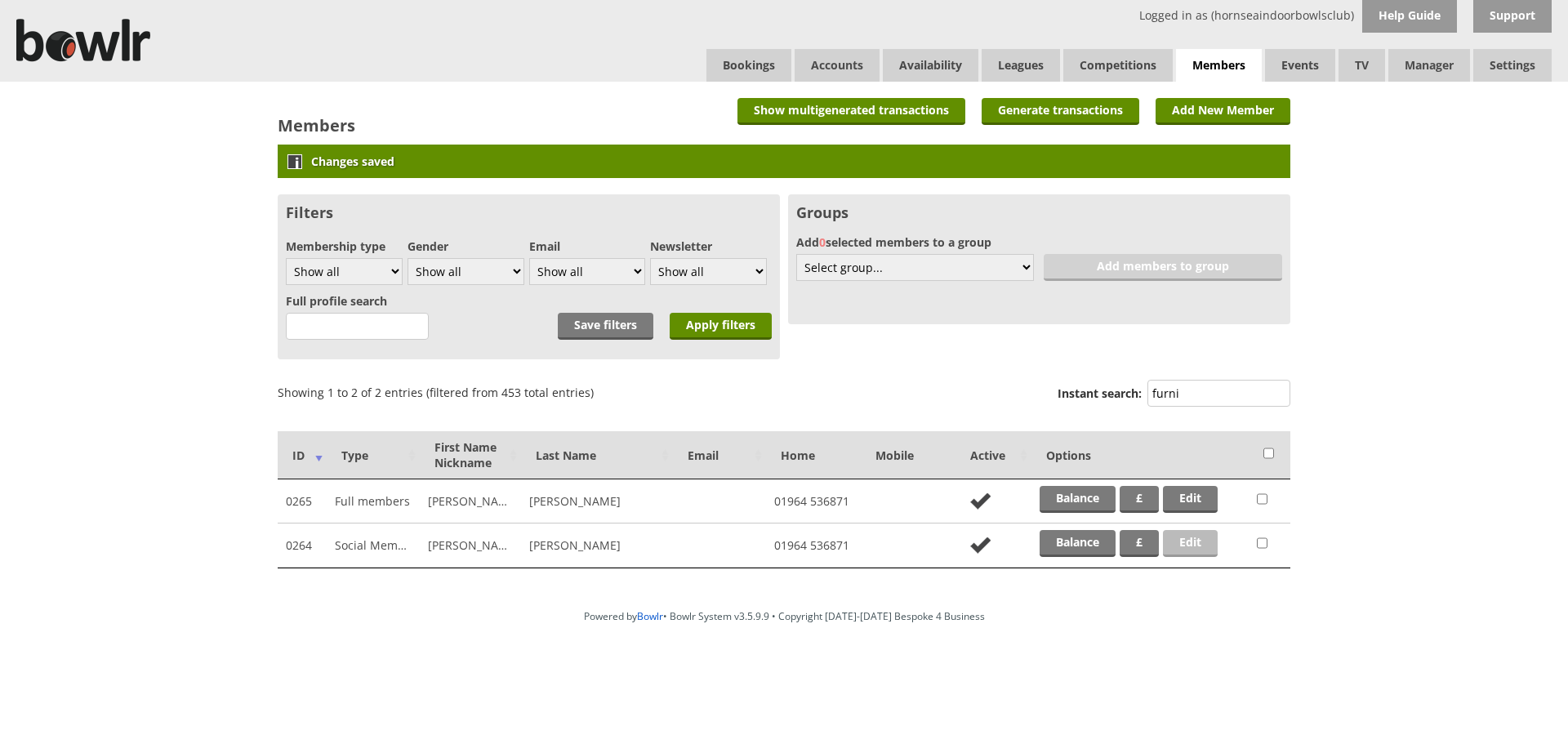
type input "furni"
click at [1201, 545] on link "Edit" at bounding box center [1190, 543] width 55 height 27
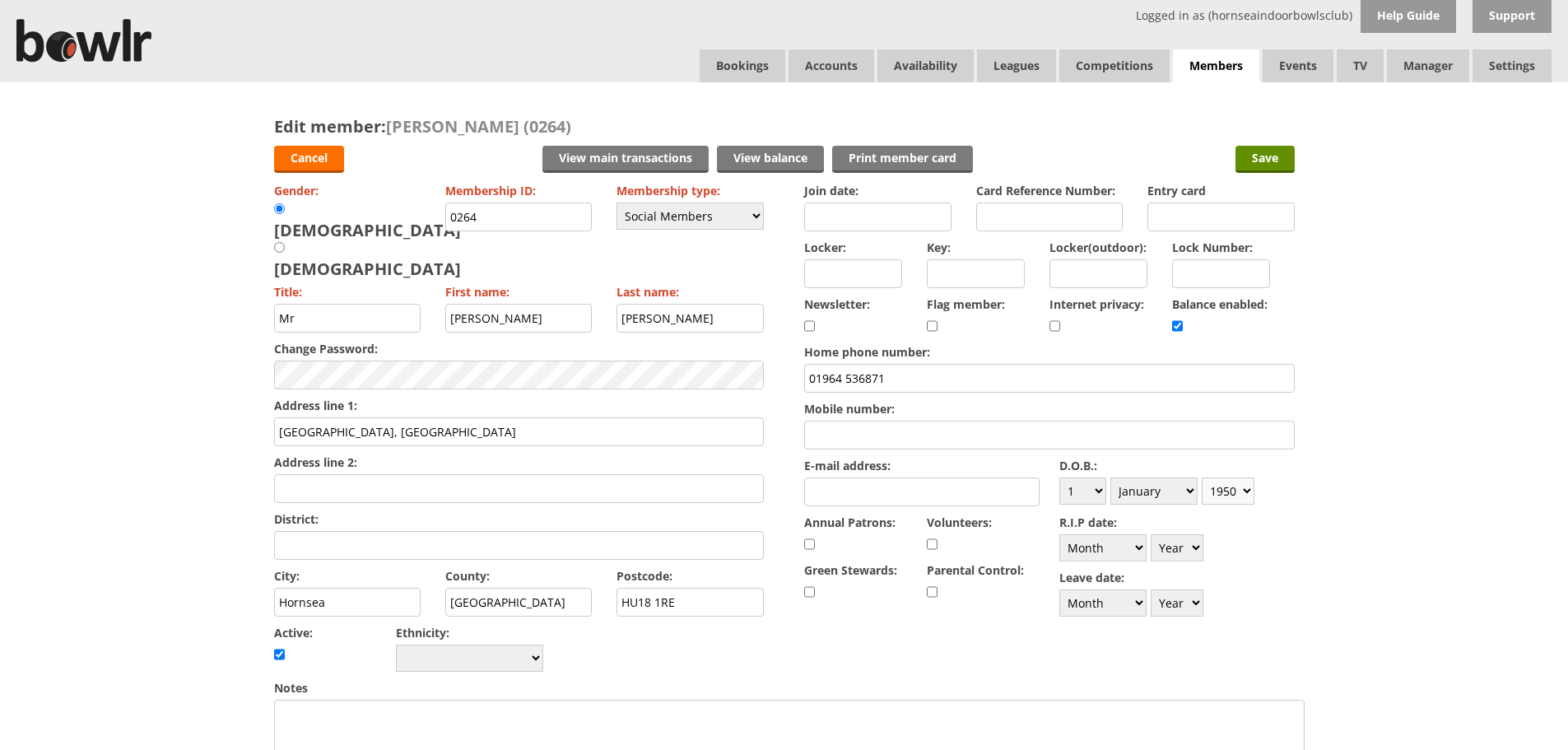
click at [1244, 490] on select "Year [DATE] 1901 1902 1903 1904 1905 1906 1907 1908 1909 1910 1911 1912 1913 19…" at bounding box center [1229, 491] width 53 height 27
select select "1945"
click at [1202, 478] on select "Year 1900 1901 1902 1903 1904 1905 1906 1907 1908 1909 1910 1911 1912 1913 1914…" at bounding box center [1229, 491] width 53 height 27
click at [1264, 163] on input "Save" at bounding box center [1265, 159] width 59 height 27
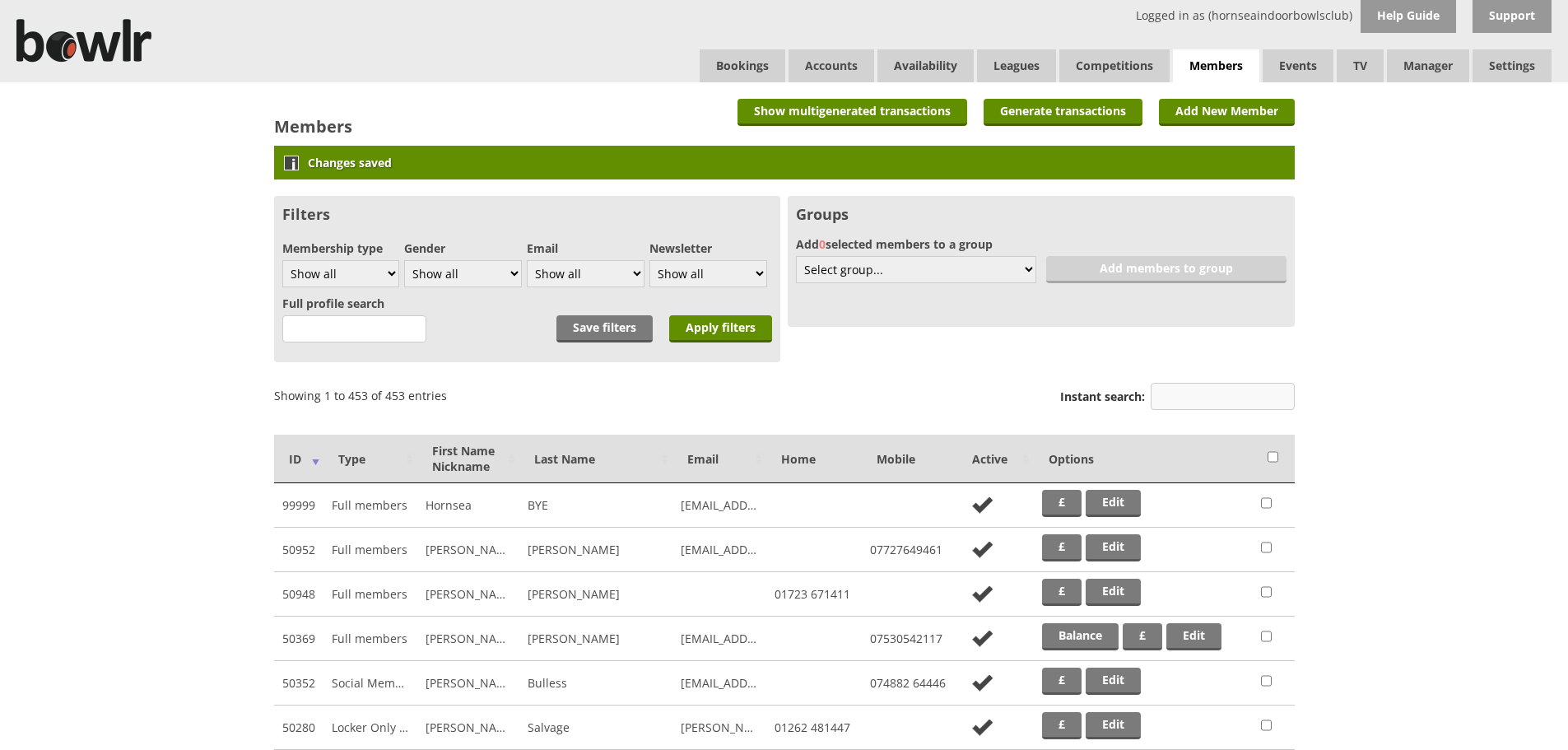
click at [1213, 397] on input "Instant search:" at bounding box center [1223, 396] width 144 height 27
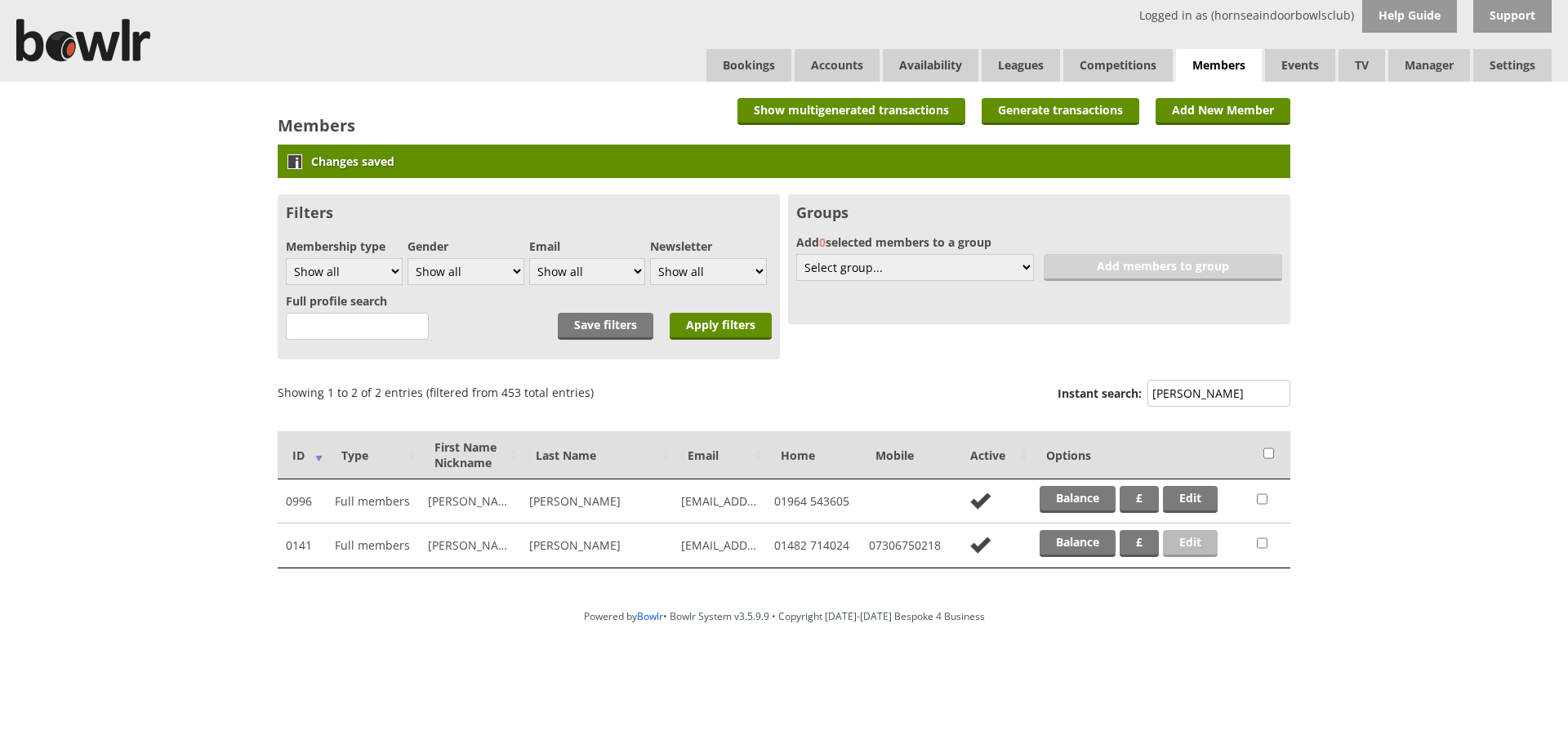
type input "[PERSON_NAME]"
click at [1184, 539] on link "Edit" at bounding box center [1190, 543] width 55 height 27
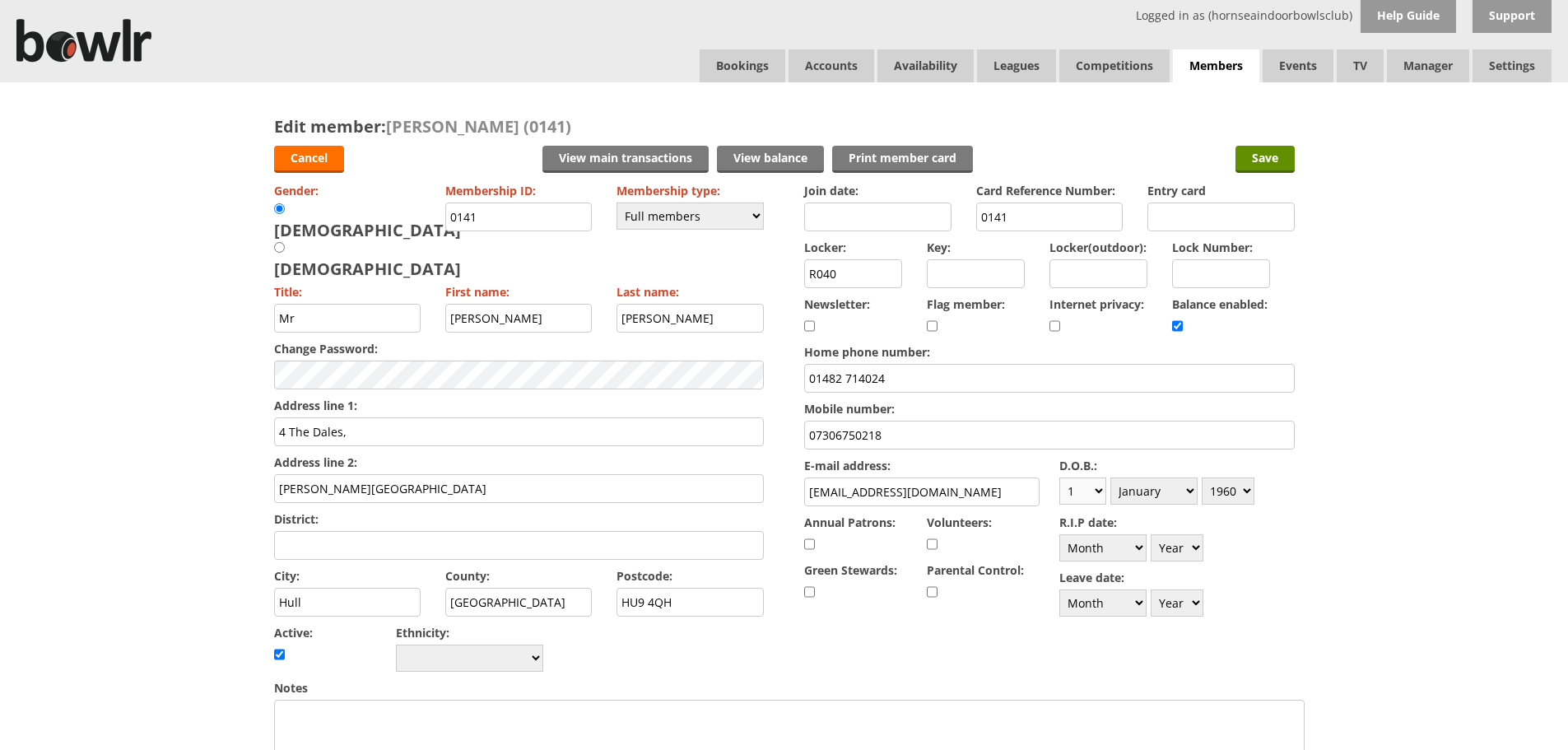
click at [1103, 496] on select "Day 1 2 3 4 5 6 7 8 9 10 11 12 13 14 15 16 17 18 19 20 21 22 23 24 25 26 27 28 …" at bounding box center [1082, 491] width 46 height 27
select select "13"
click at [1059, 478] on select "Day 1 2 3 4 5 6 7 8 9 10 11 12 13 14 15 16 17 18 19 20 21 22 23 24 25 26 27 28 …" at bounding box center [1082, 491] width 46 height 27
drag, startPoint x: 1181, startPoint y: 488, endPoint x: 1177, endPoint y: 478, distance: 10.8
click at [1179, 485] on select "Month January February March April May June July August September October Novem…" at bounding box center [1154, 491] width 88 height 27
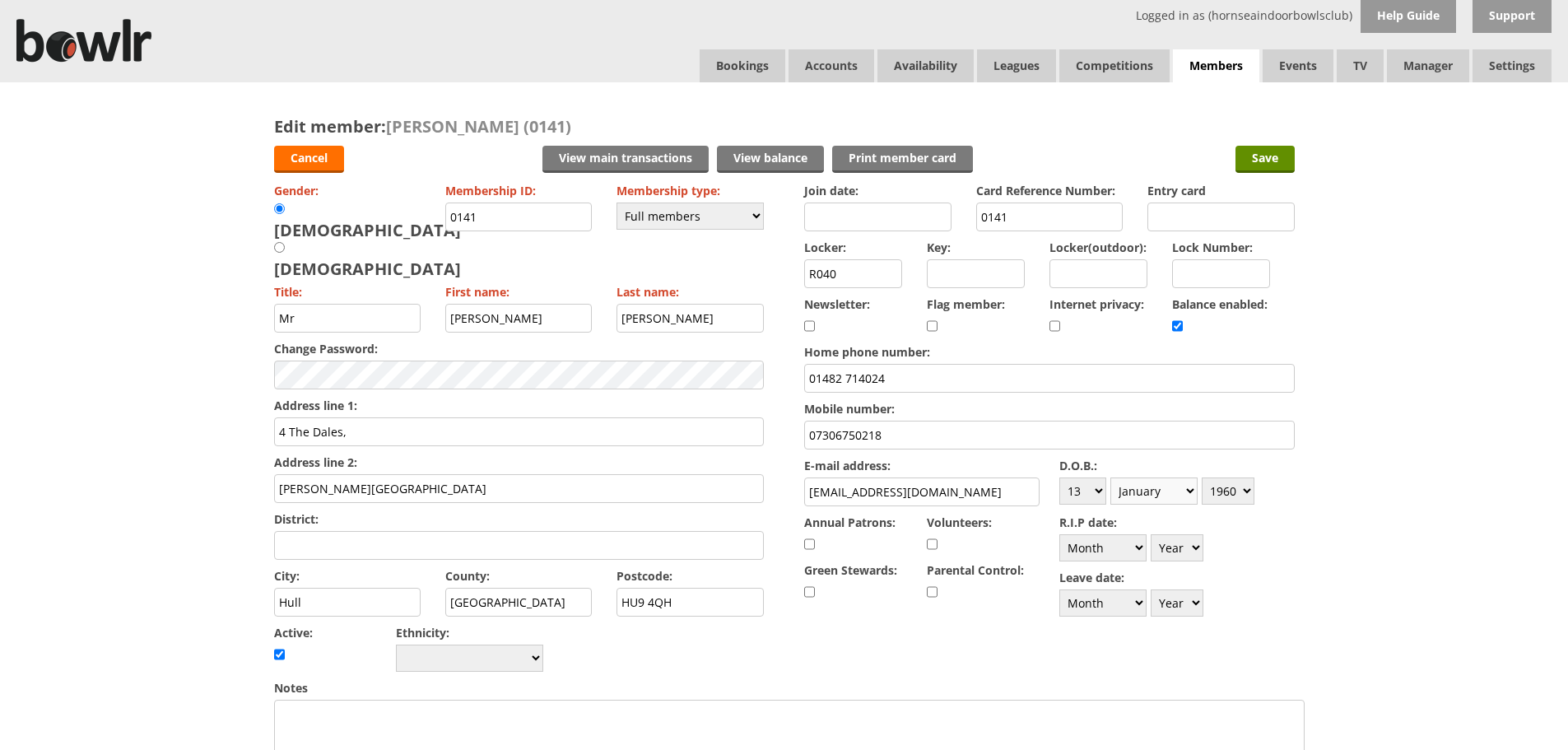
select select "5"
click at [1110, 478] on select "Month January February March April May June July August September October Novem…" at bounding box center [1154, 491] width 88 height 27
click at [1247, 489] on select "Year [DATE] 1901 1902 1903 1904 1905 1906 1907 1908 1909 1910 1911 1912 1913 19…" at bounding box center [1229, 491] width 53 height 27
select select "1961"
click at [1202, 478] on select "Year [DATE] 1901 1902 1903 1904 1905 1906 1907 1908 1909 1910 1911 1912 1913 19…" at bounding box center [1229, 491] width 53 height 27
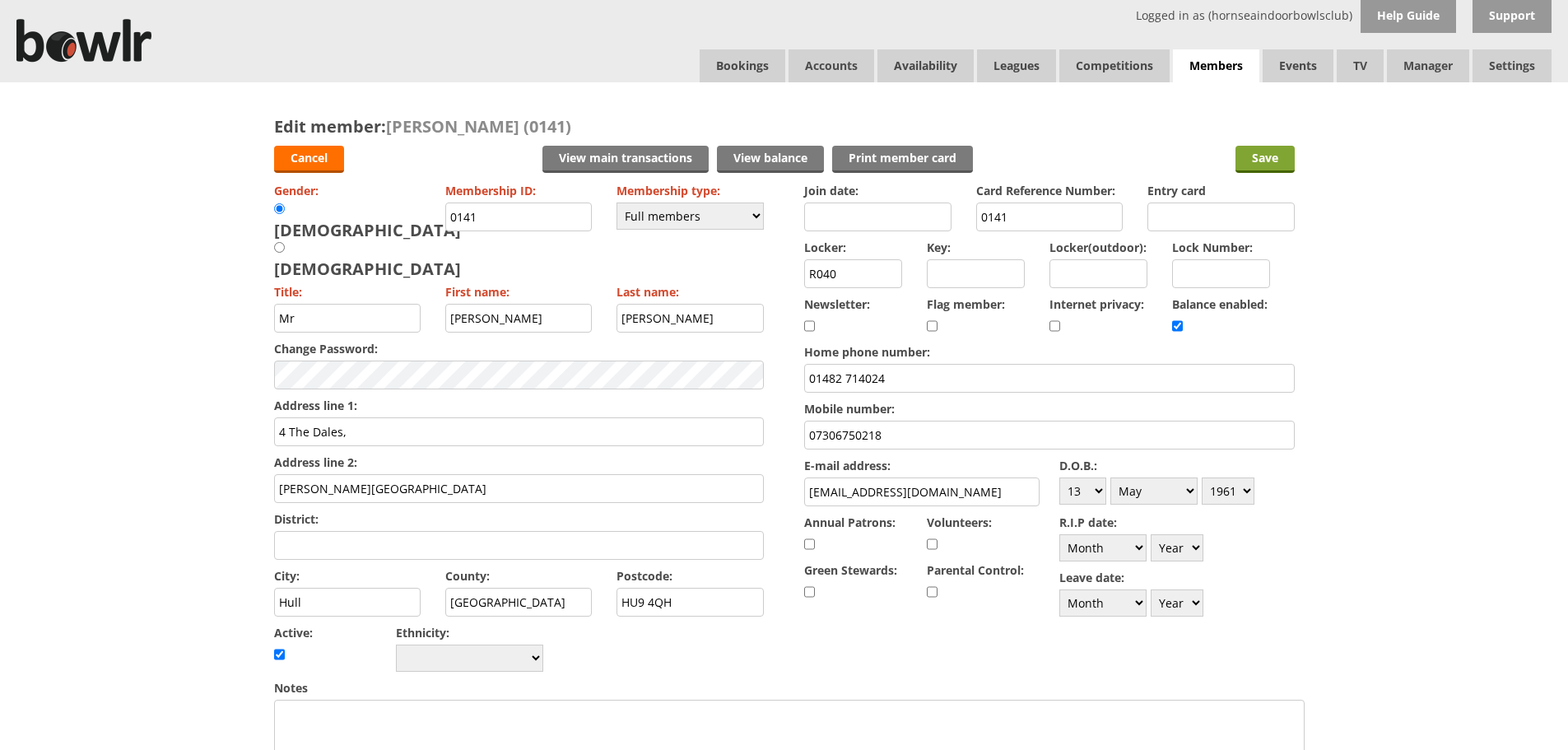
drag, startPoint x: 1265, startPoint y: 167, endPoint x: 1279, endPoint y: 169, distance: 14.1
click at [1270, 167] on input "Save" at bounding box center [1265, 159] width 59 height 27
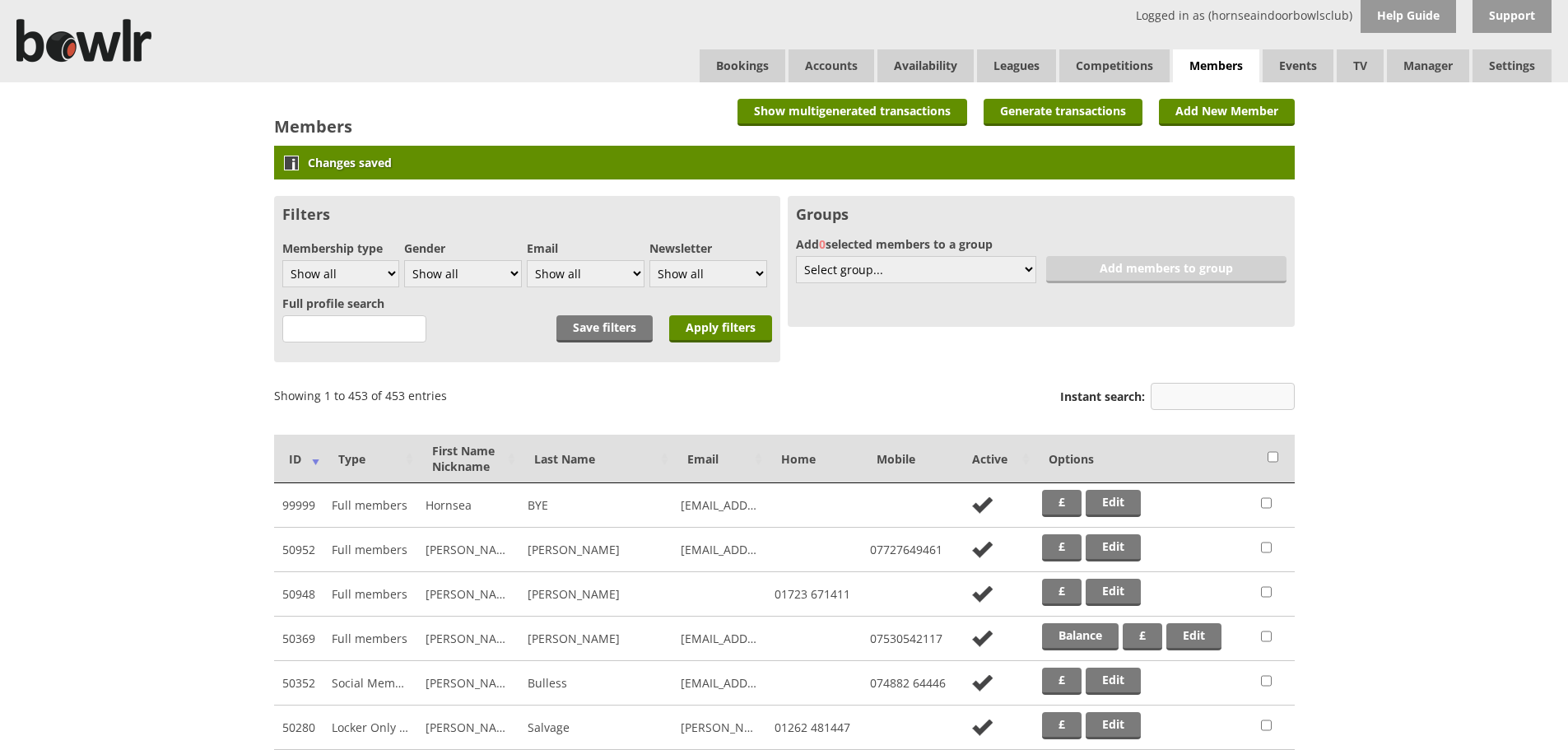
click at [1246, 396] on input "Instant search:" at bounding box center [1223, 396] width 144 height 27
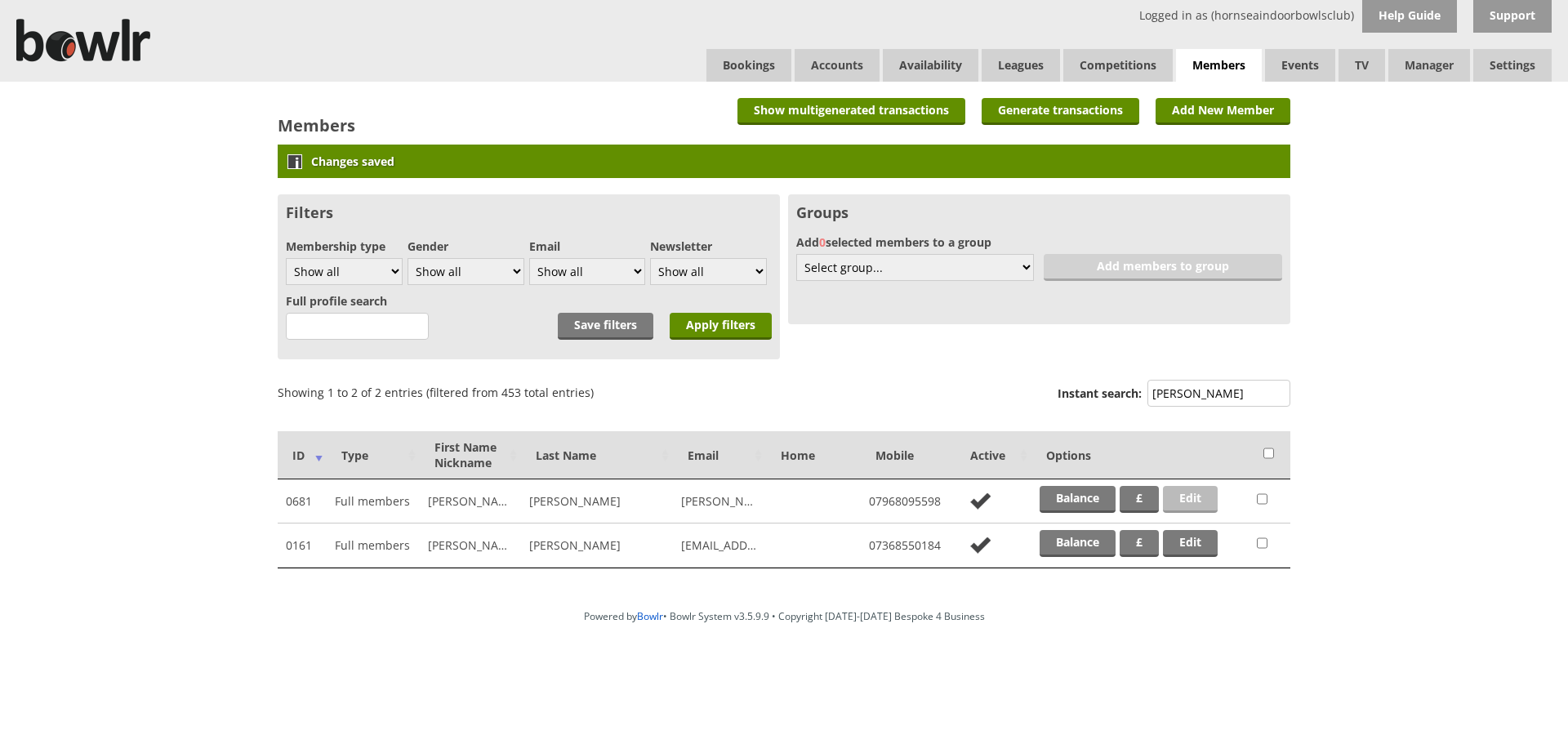
type input "parker"
click at [1201, 488] on link "Edit" at bounding box center [1190, 499] width 55 height 27
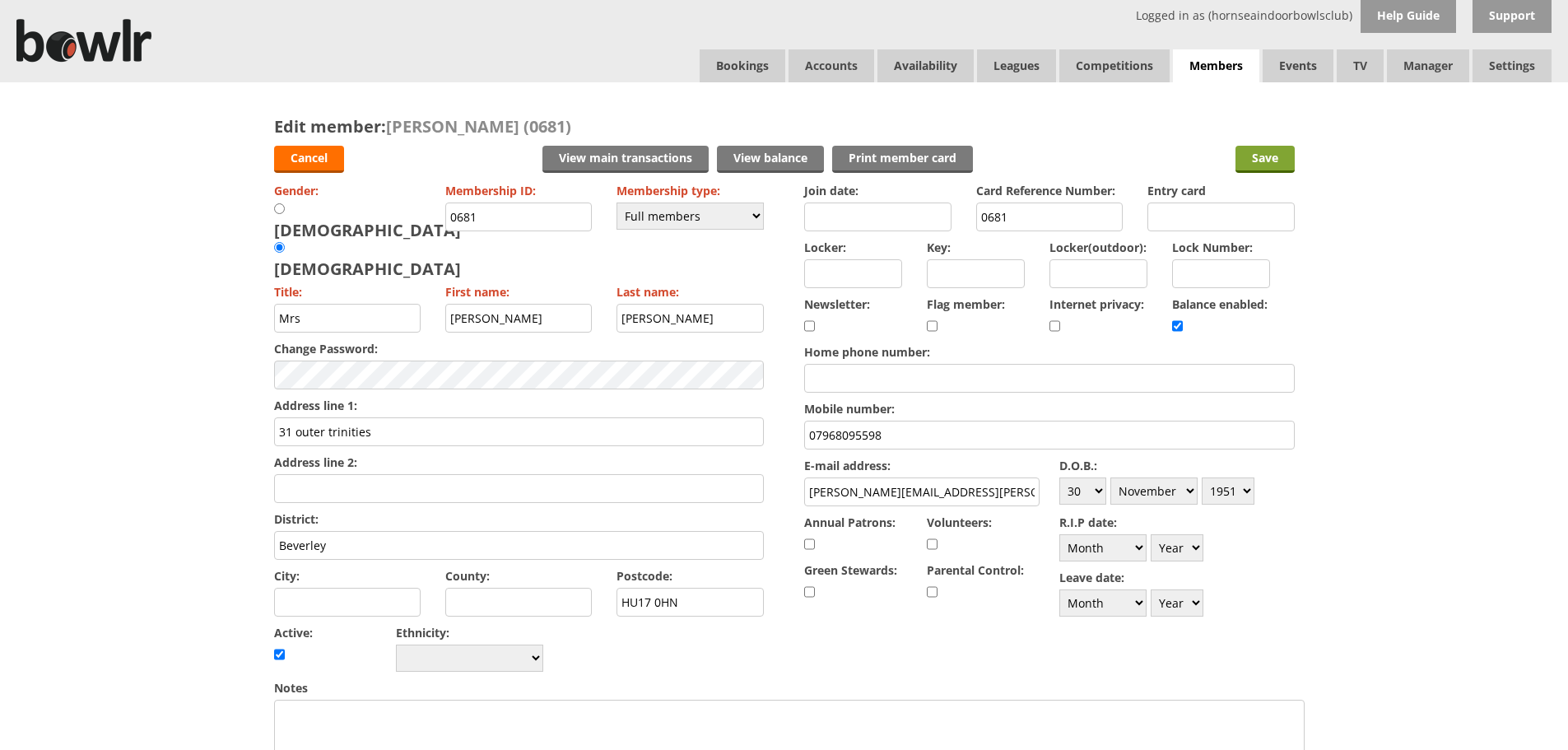
click at [1274, 159] on input "Save" at bounding box center [1265, 159] width 59 height 27
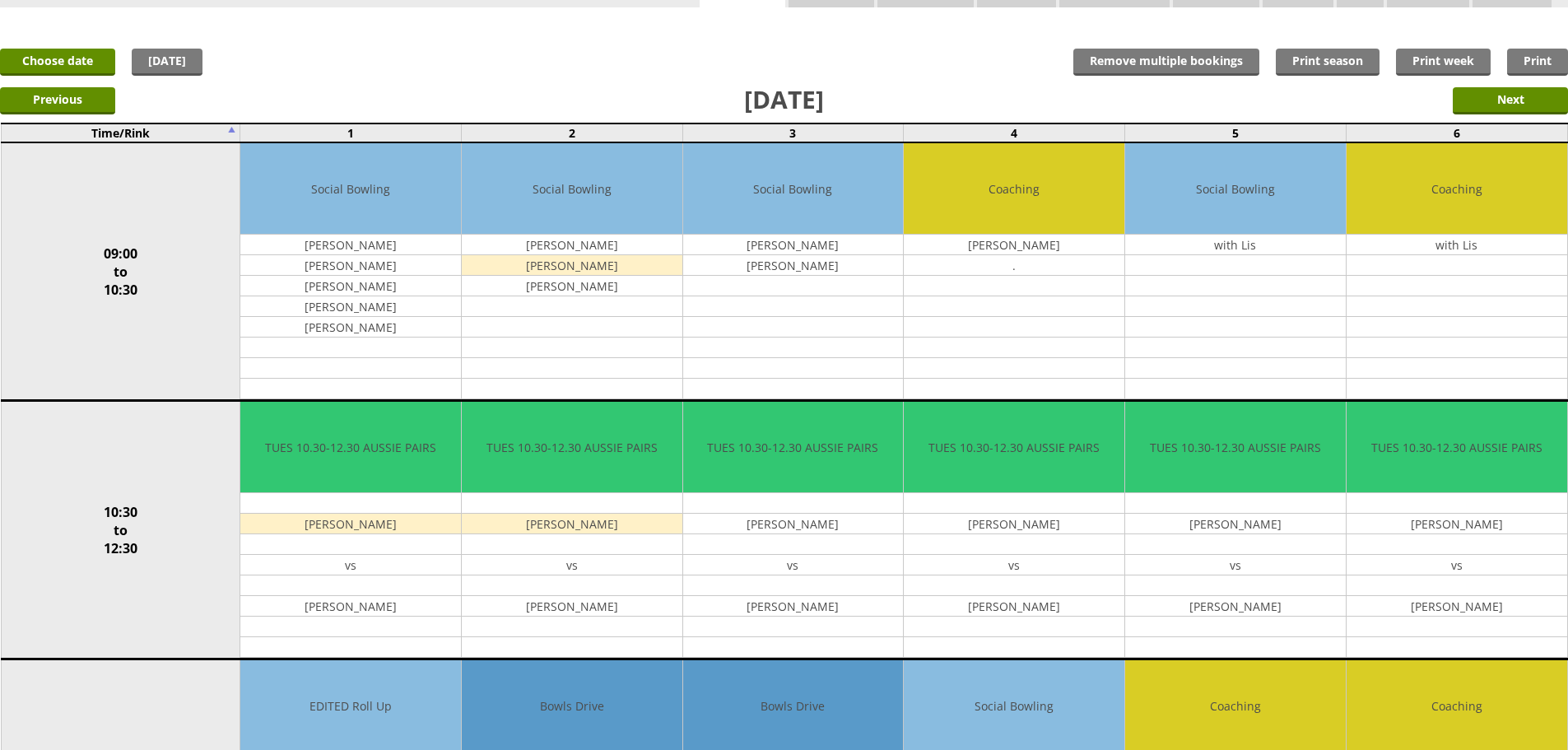
scroll to position [43, 0]
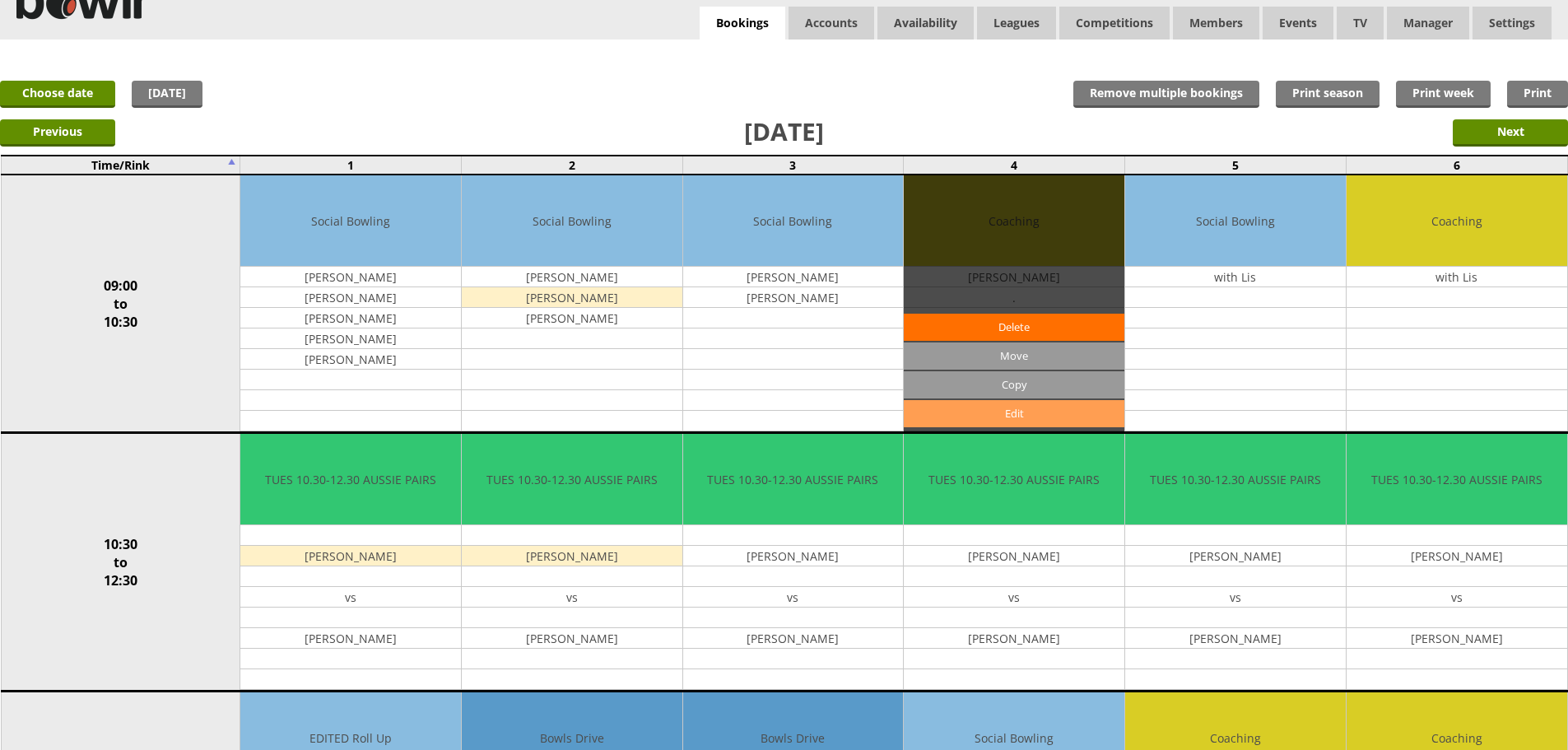
click at [985, 413] on link "Edit" at bounding box center [1015, 414] width 221 height 27
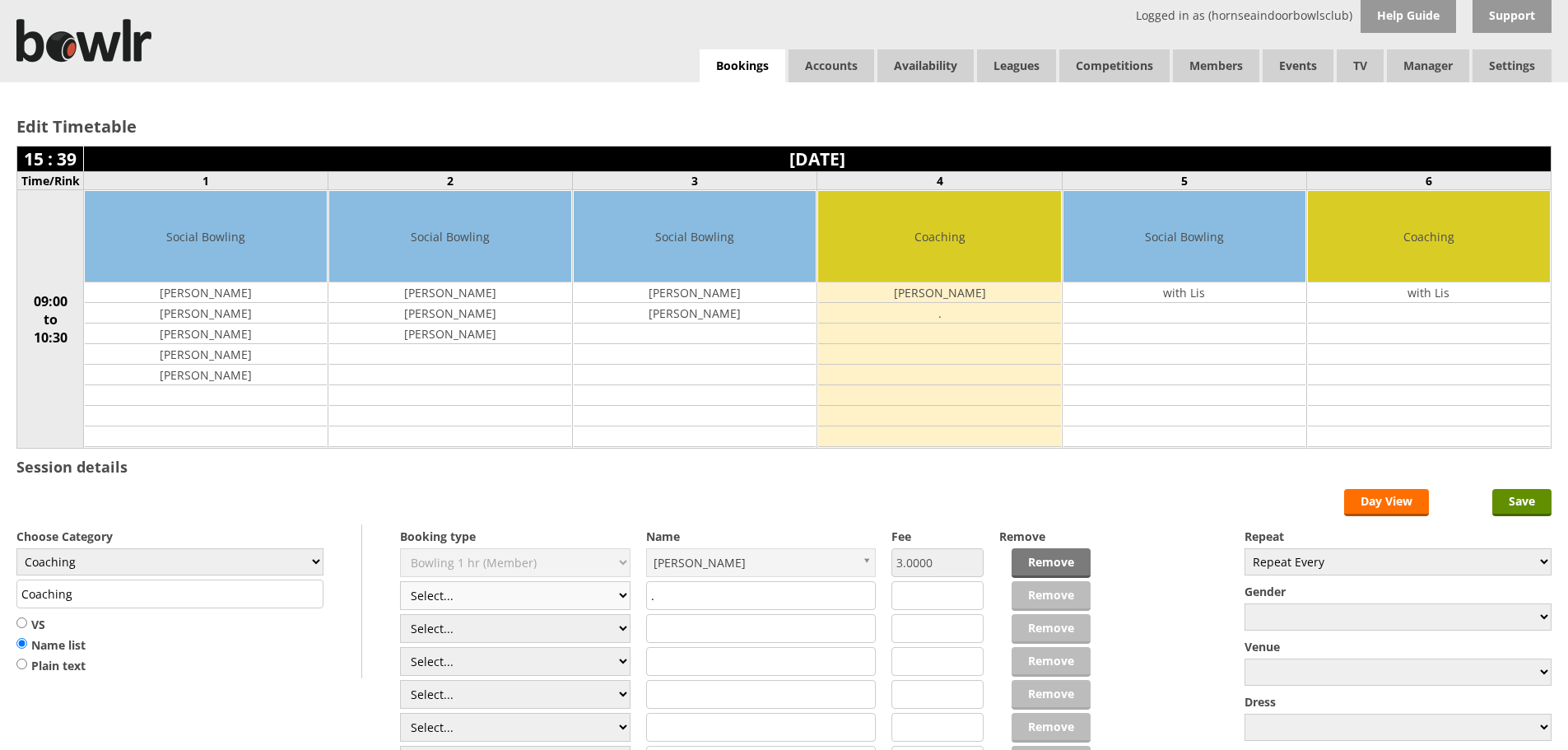
click at [622, 601] on select "Select... Club Competition (Member) Club Competition (Visitor) National (Member…" at bounding box center [515, 596] width 231 height 29
select select "1_54"
click at [400, 581] on select "Select... Club Competition (Member) Club Competition (Visitor) National (Member…" at bounding box center [515, 596] width 231 height 29
type input "3.0000"
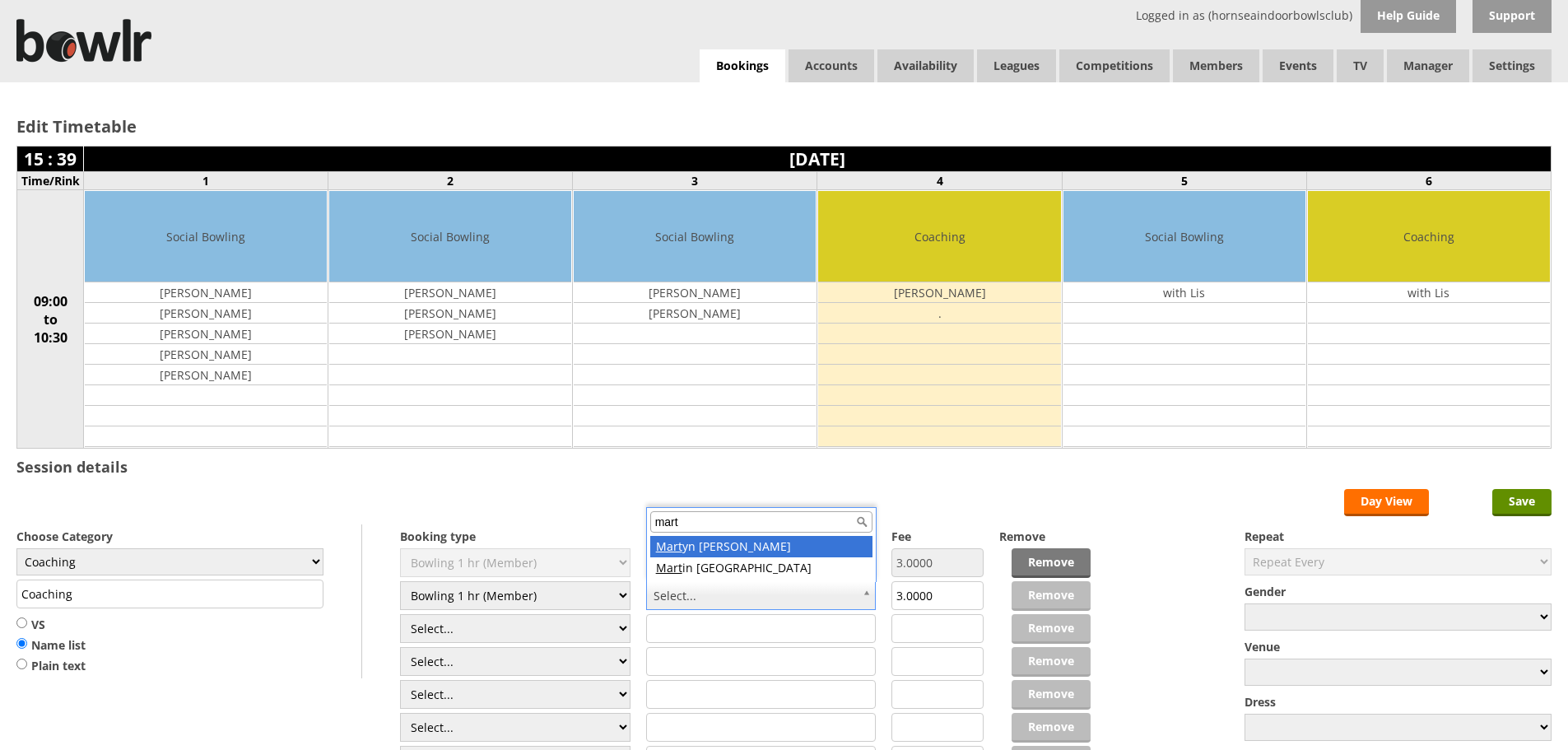
type input "mart"
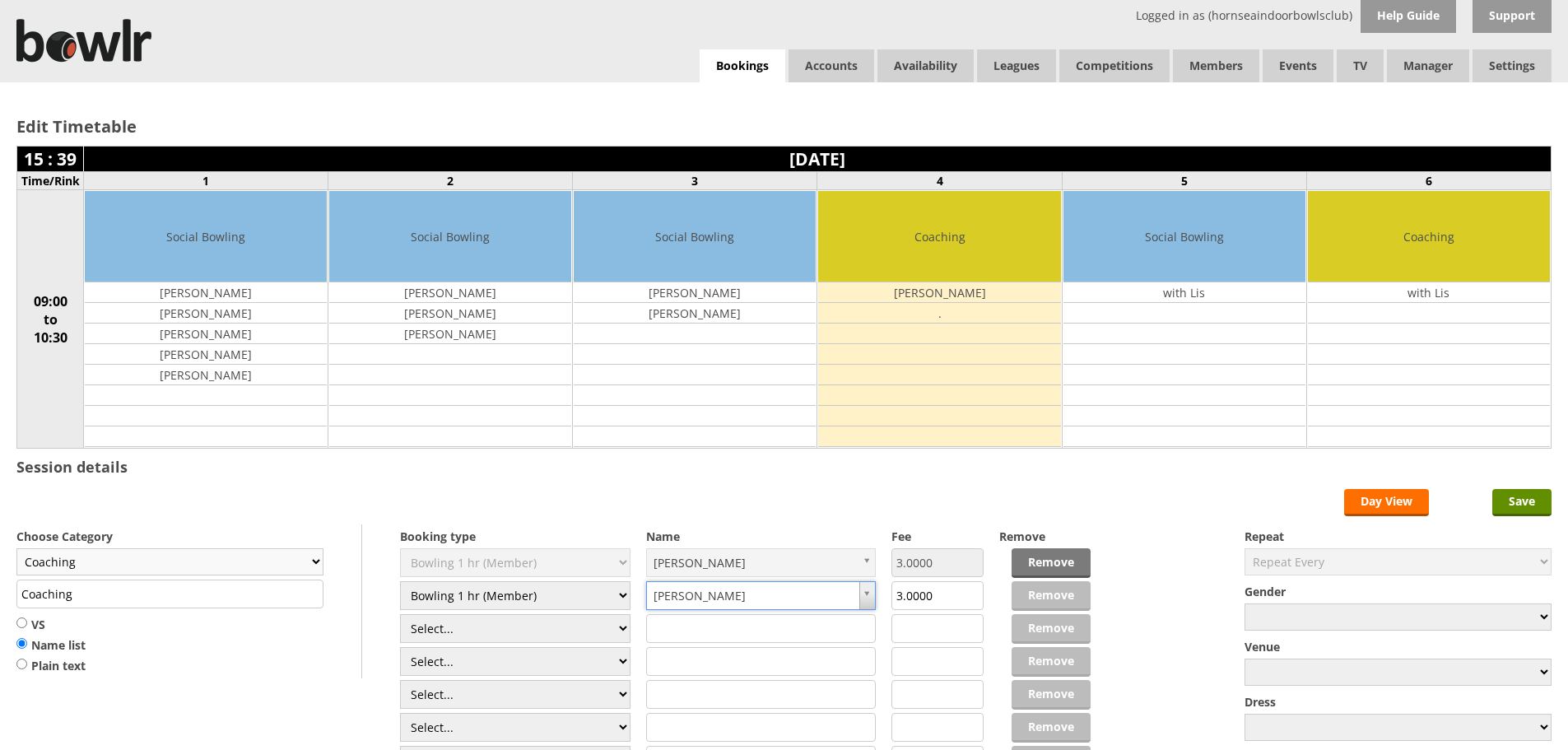
click at [150, 565] on select "Club Closed Singles League Triples League Pairs League Friendly Social Bowling …" at bounding box center [170, 561] width 307 height 27
select select "132"
click at [16, 548] on select "Club Closed Singles League Triples League Pairs League Friendly Social Bowling …" at bounding box center [170, 561] width 307 height 27
type input "Social Bowling"
click at [1516, 502] on input "Save" at bounding box center [1522, 502] width 59 height 27
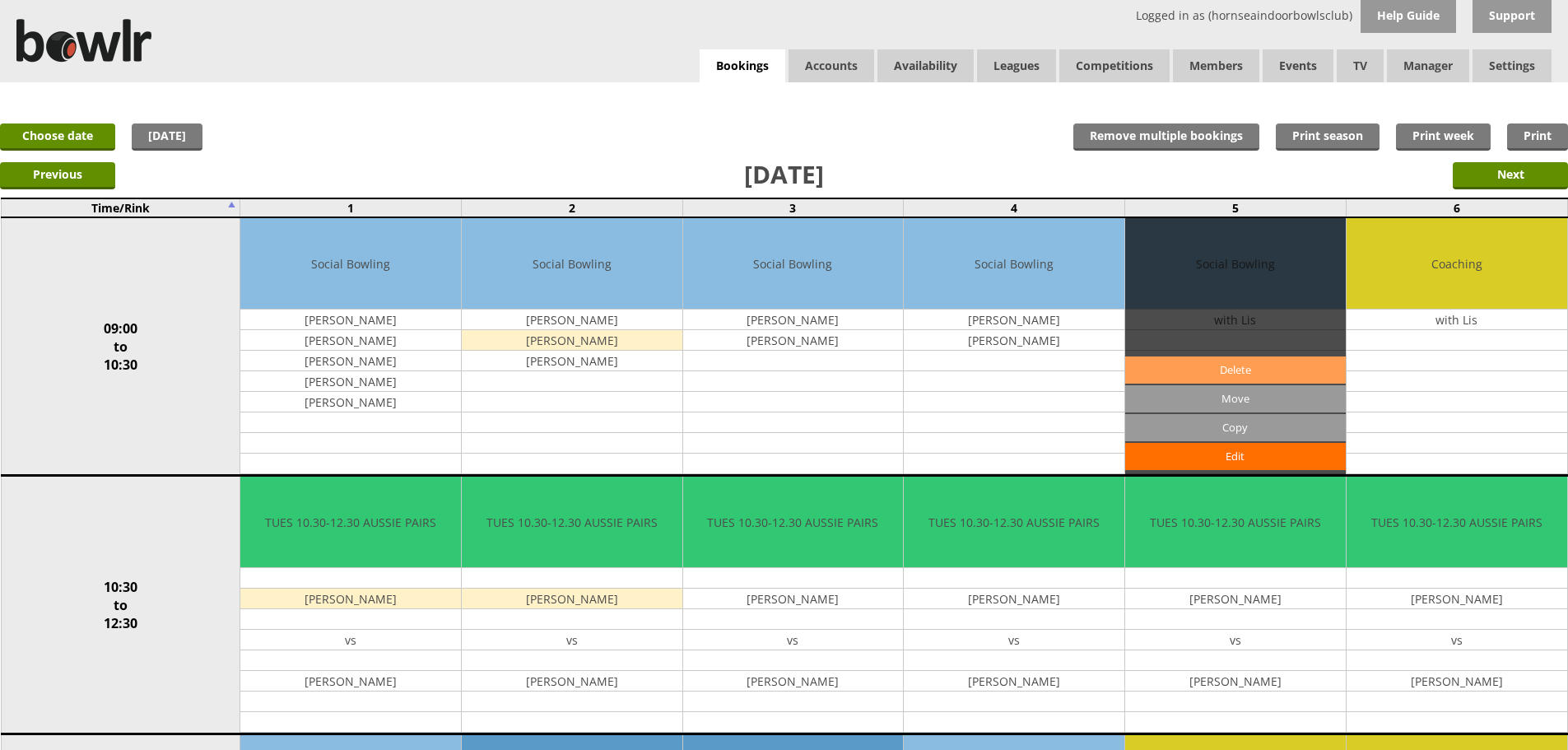
click at [1245, 368] on link "Delete" at bounding box center [1236, 370] width 221 height 27
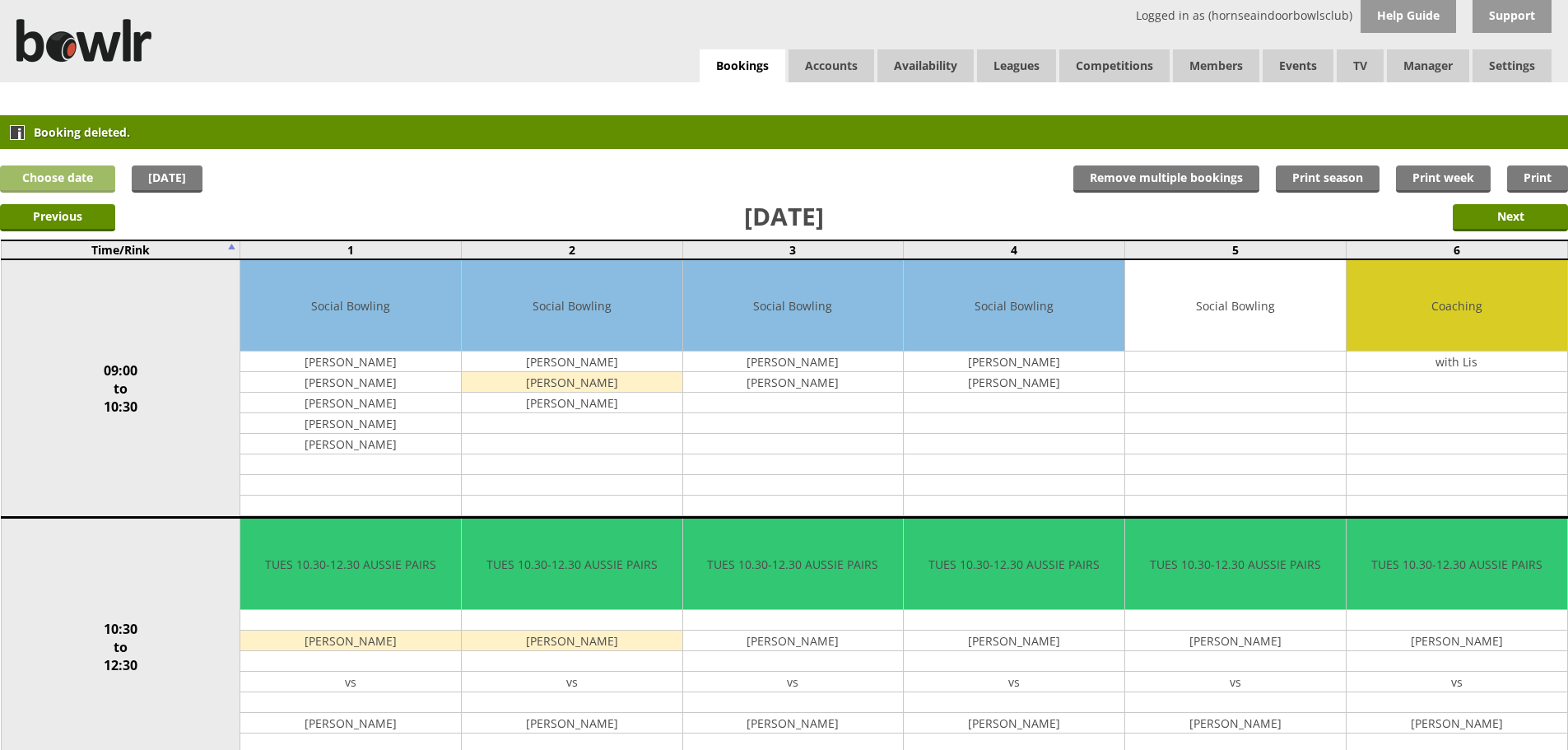
click at [42, 176] on link "Choose date" at bounding box center [57, 180] width 115 height 27
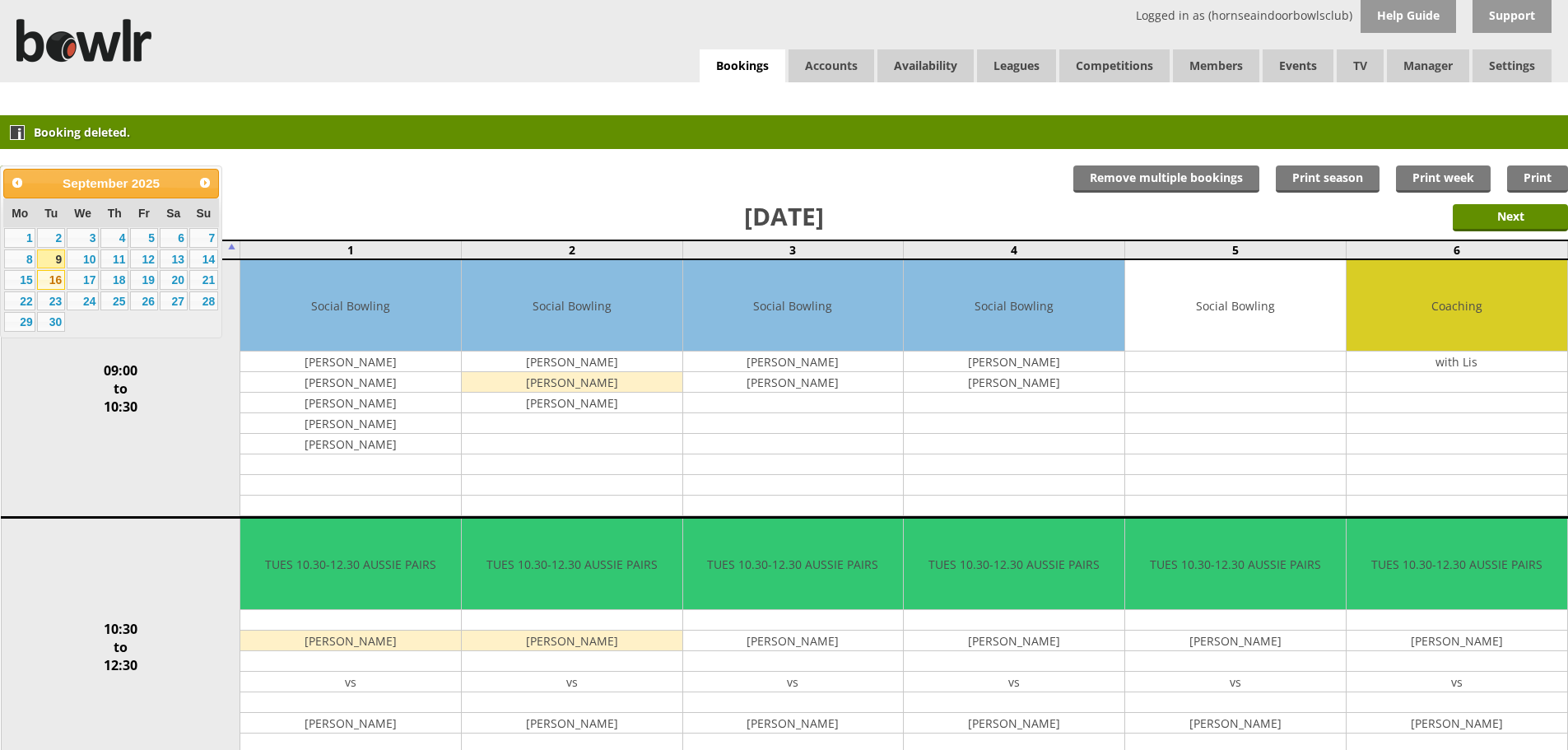
click at [54, 277] on link "16" at bounding box center [51, 280] width 28 height 20
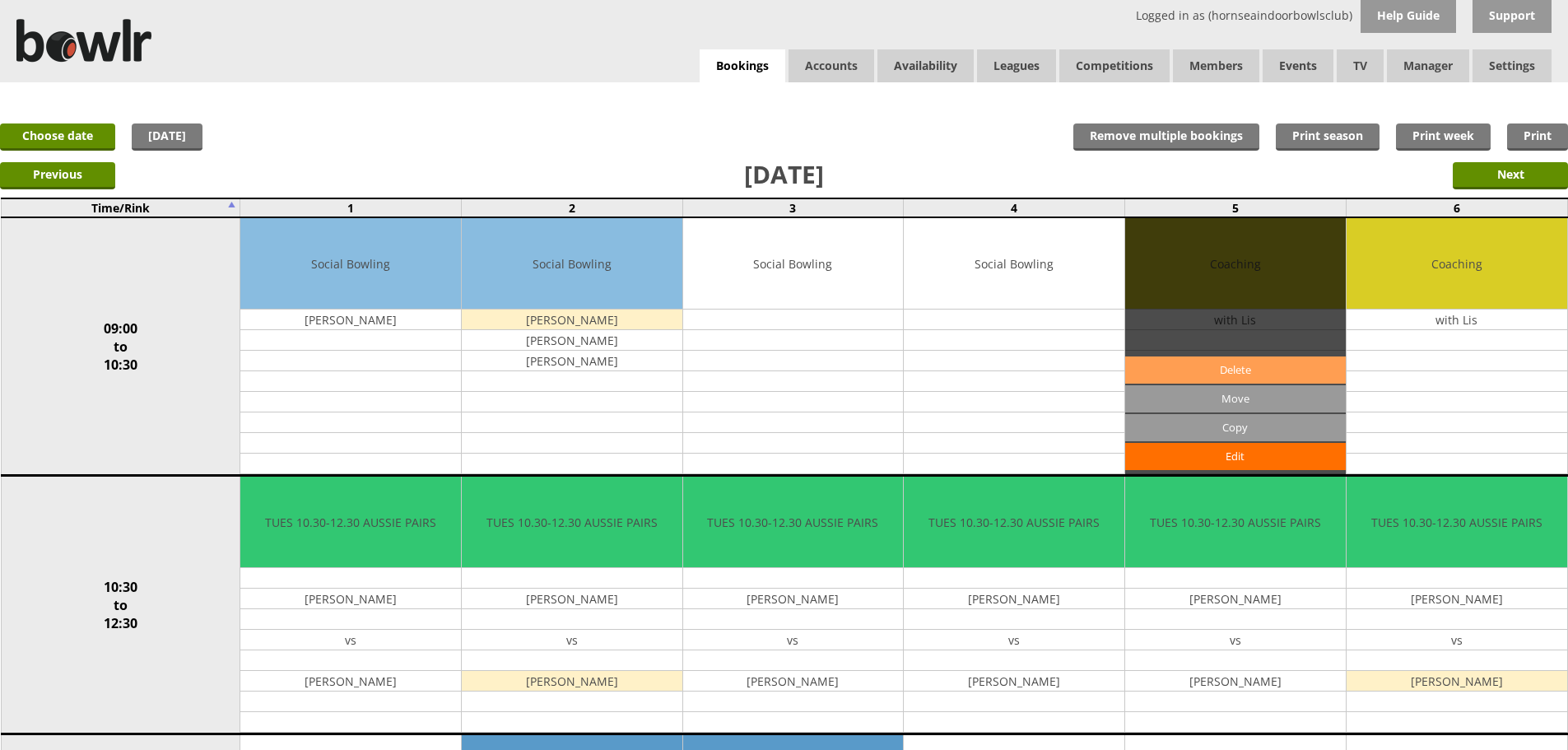
click at [1231, 368] on link "Delete" at bounding box center [1236, 370] width 221 height 27
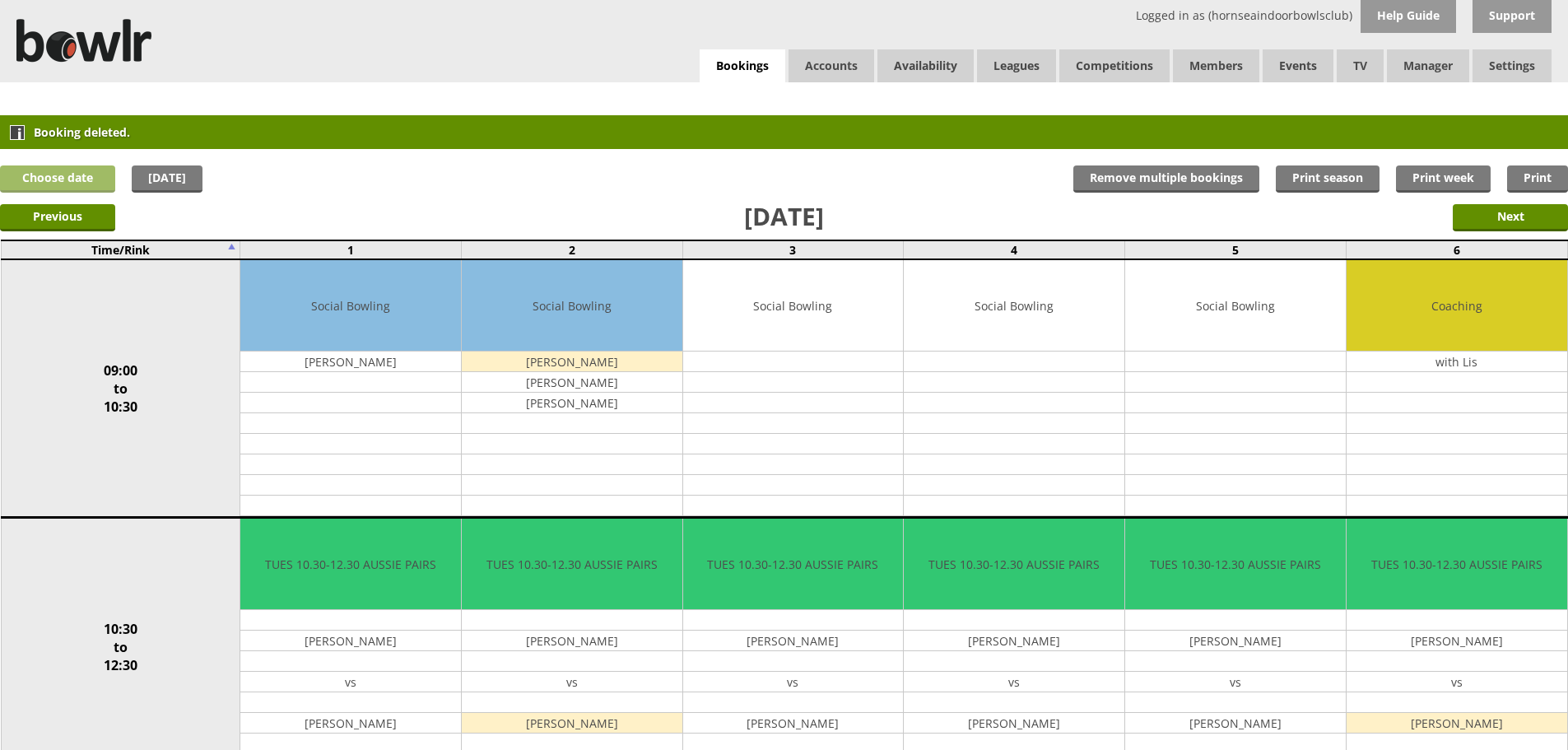
click at [58, 175] on link "Choose date" at bounding box center [57, 180] width 115 height 27
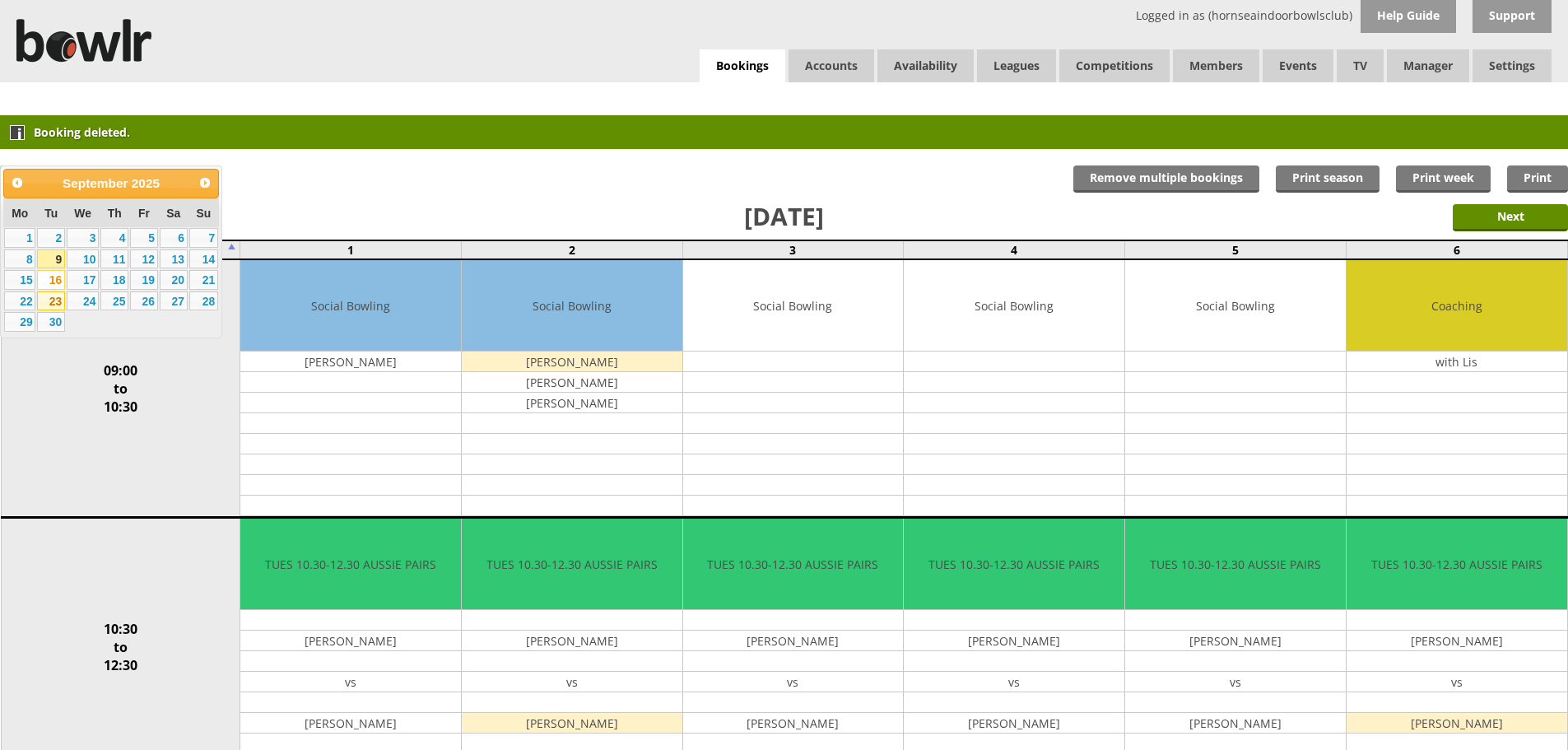
click at [57, 298] on link "23" at bounding box center [51, 302] width 28 height 20
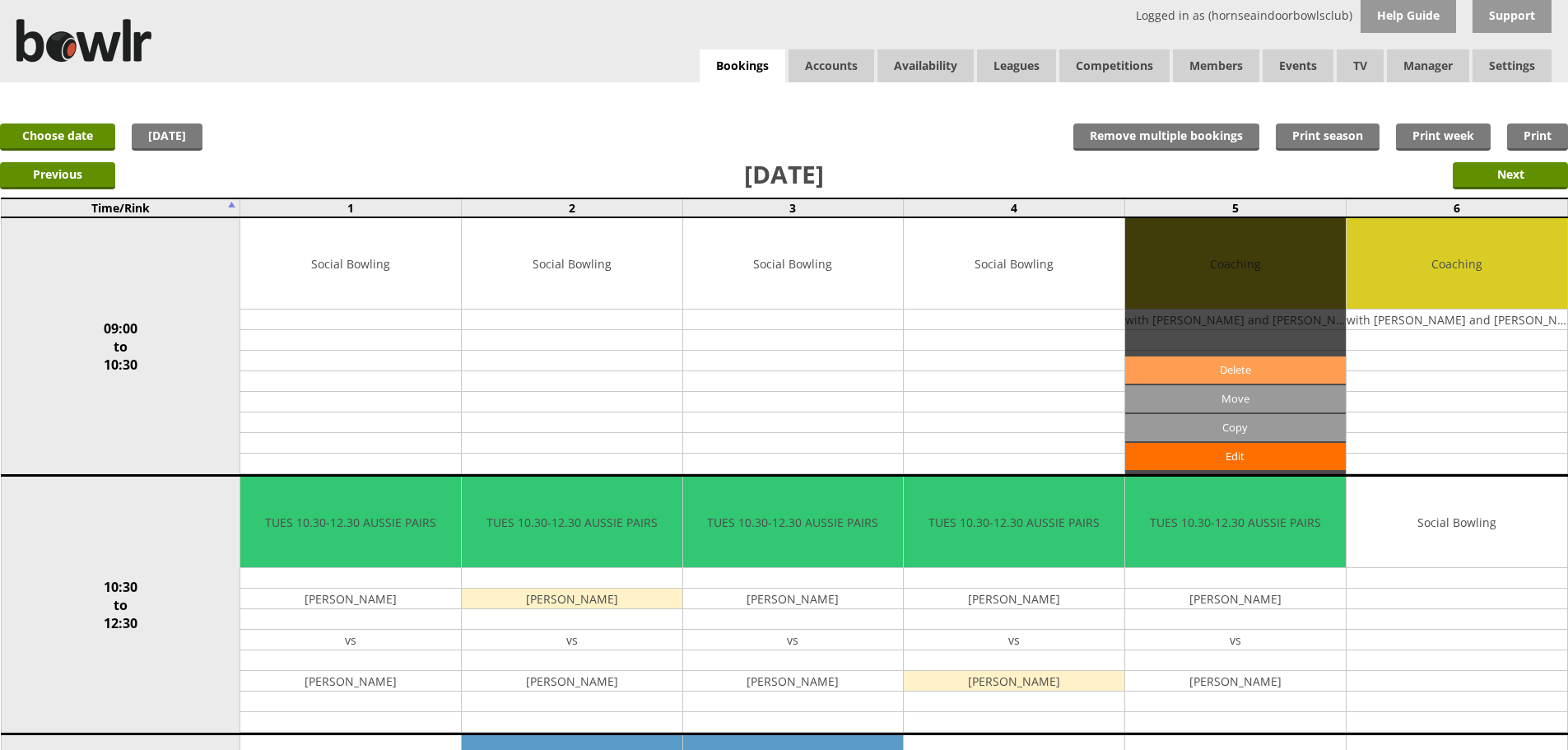
click at [1243, 371] on link "Delete" at bounding box center [1236, 370] width 221 height 27
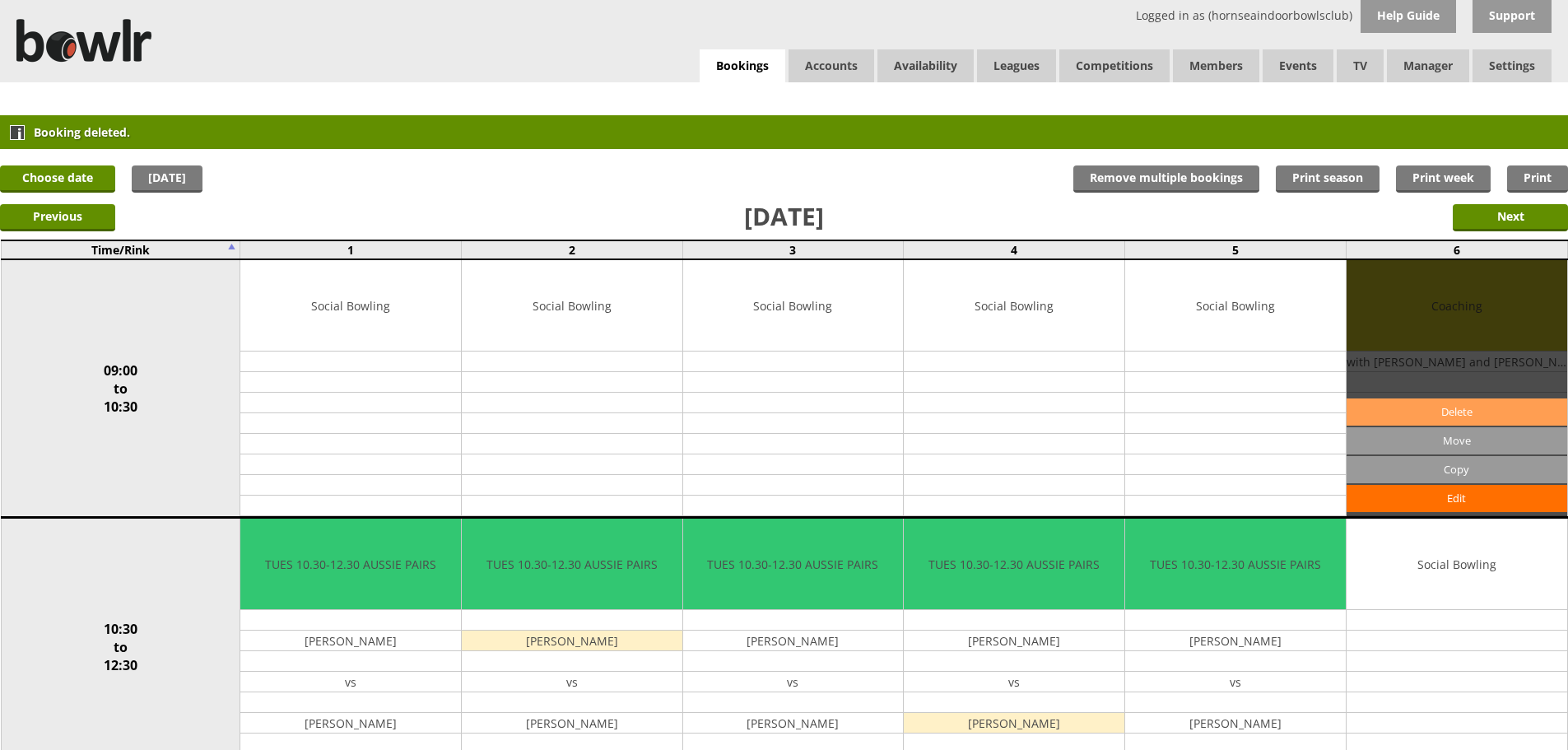
click at [1421, 412] on link "Delete" at bounding box center [1457, 412] width 221 height 27
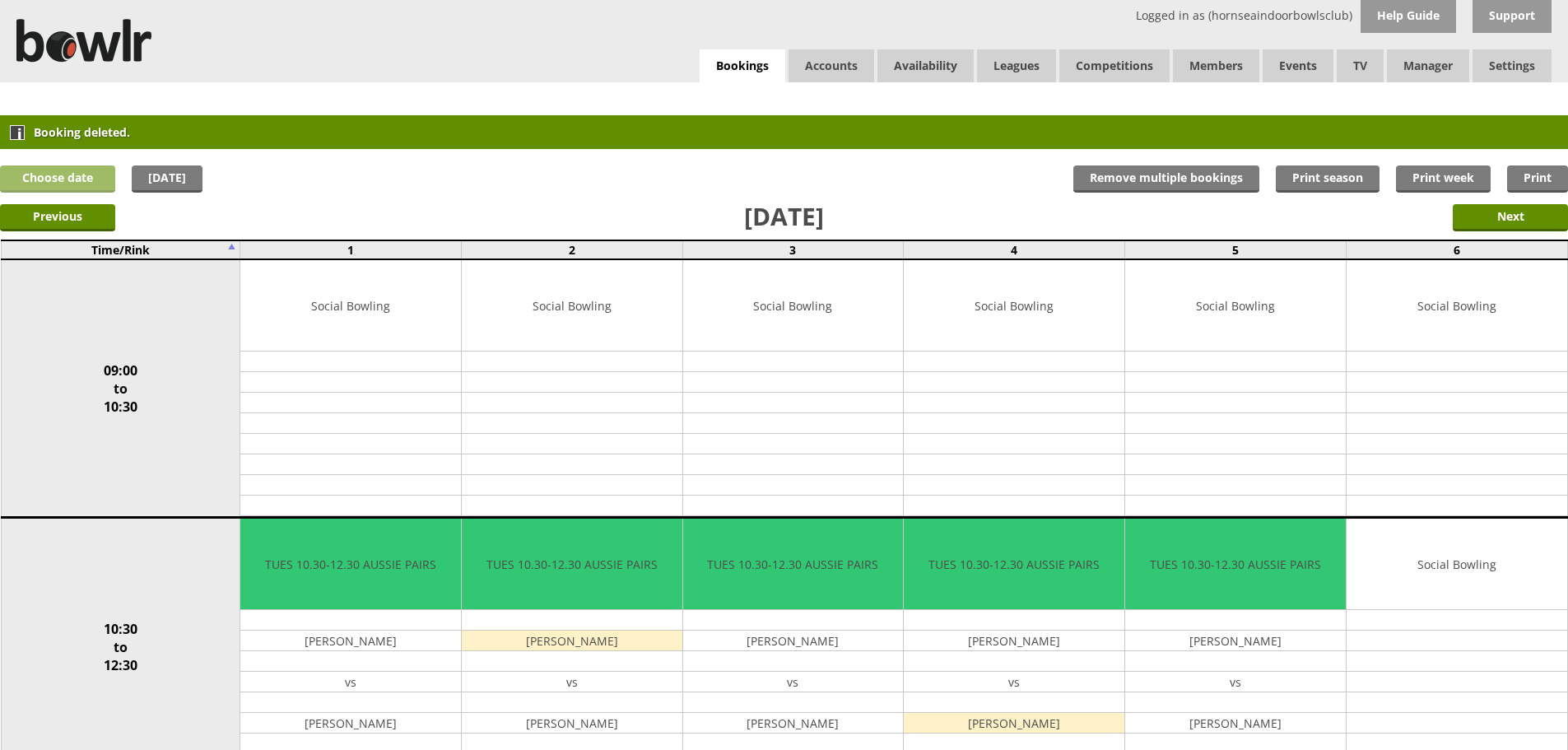
click at [59, 186] on link "Choose date" at bounding box center [57, 180] width 115 height 27
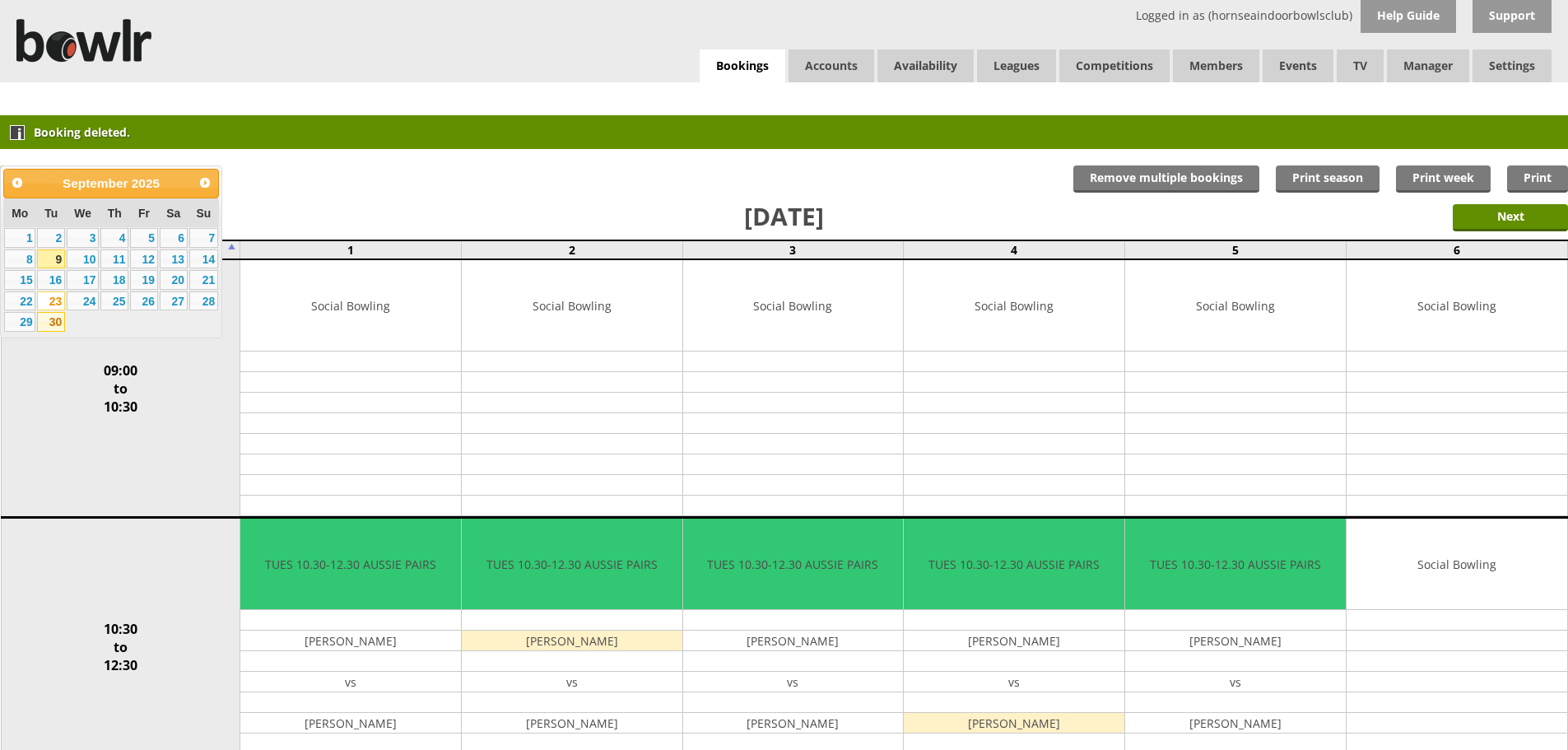
click at [46, 318] on link "30" at bounding box center [51, 322] width 28 height 20
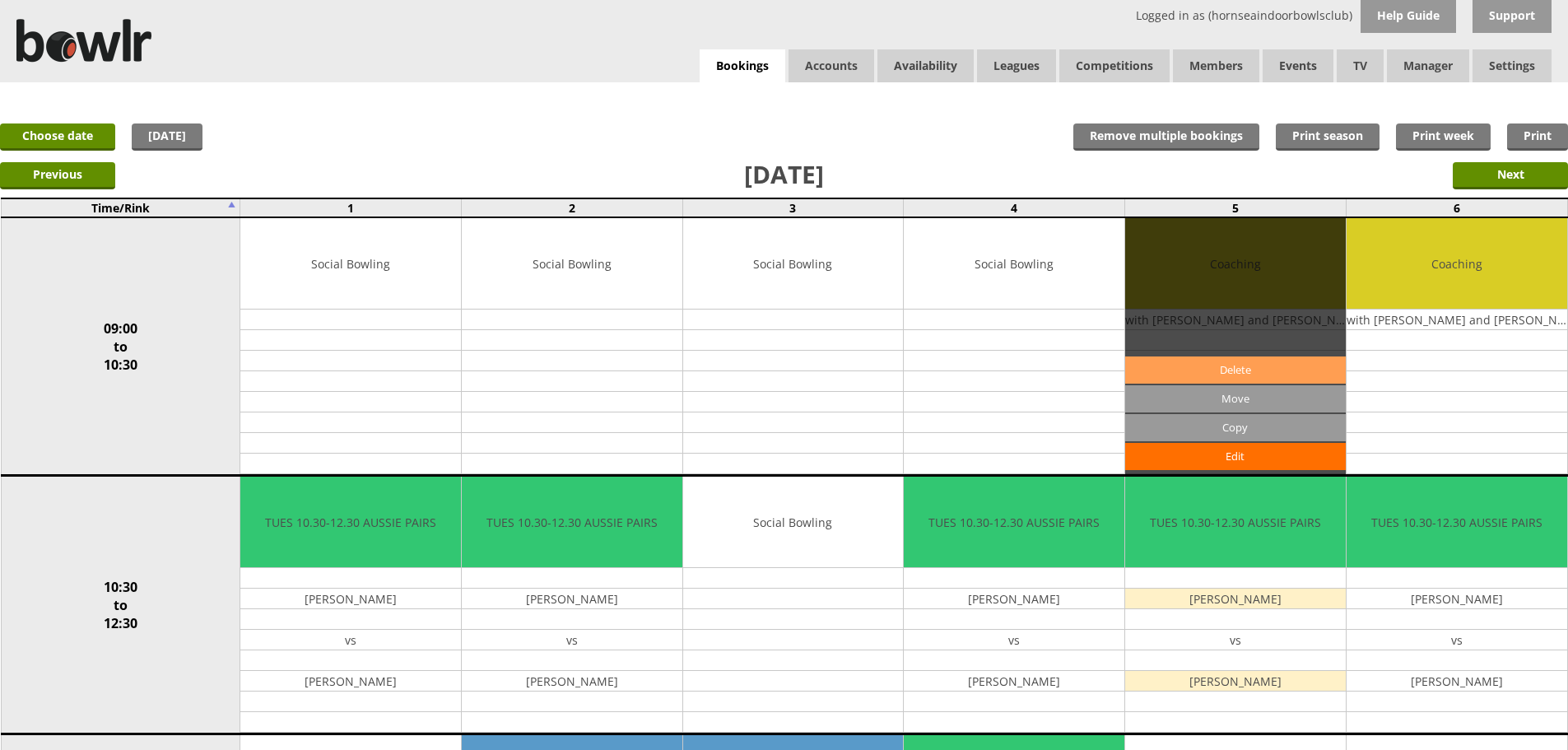
click at [1247, 365] on link "Delete" at bounding box center [1236, 370] width 221 height 27
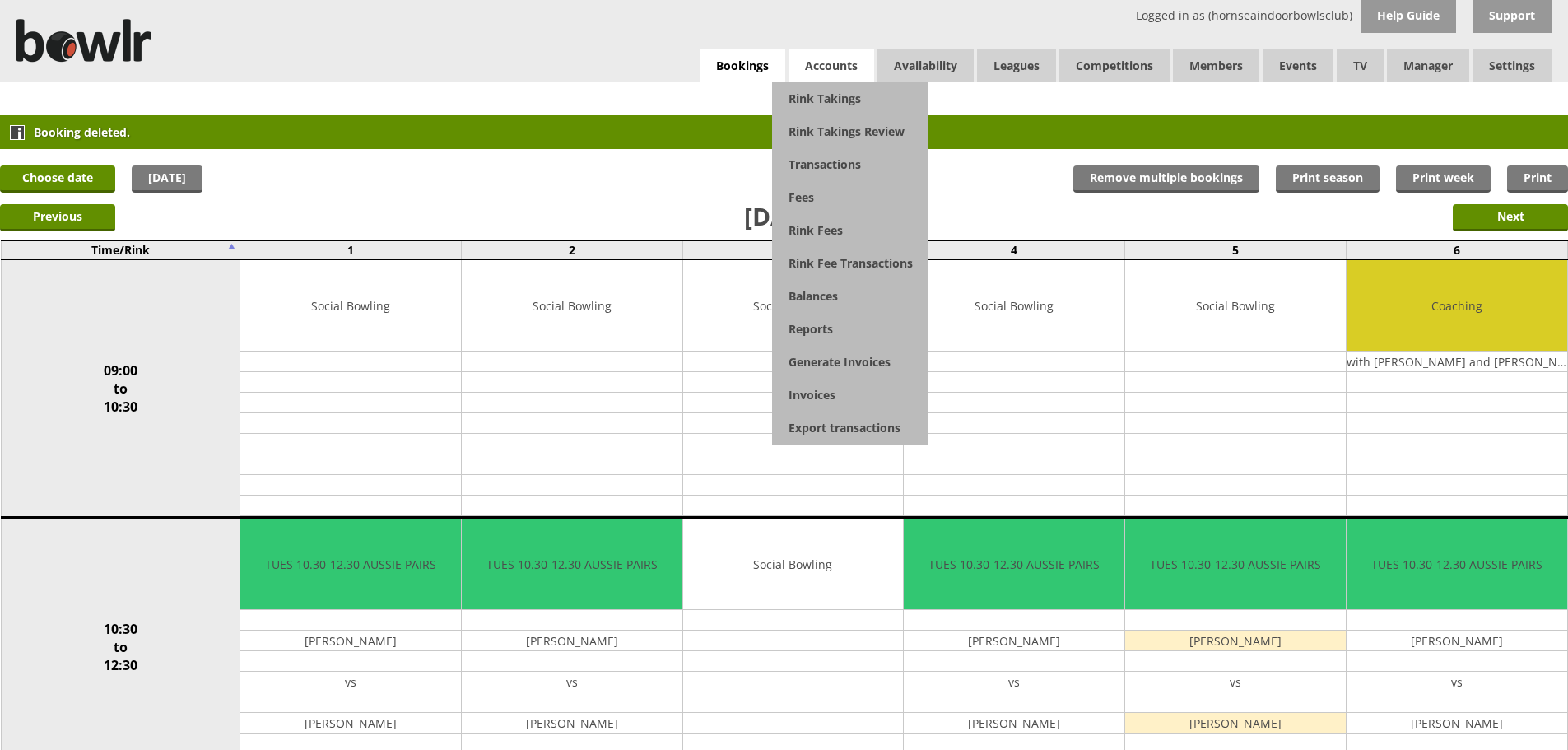
drag, startPoint x: 1428, startPoint y: 406, endPoint x: 850, endPoint y: 63, distance: 672.1
click at [0, 0] on link "Delete" at bounding box center [0, 0] width 0 height 0
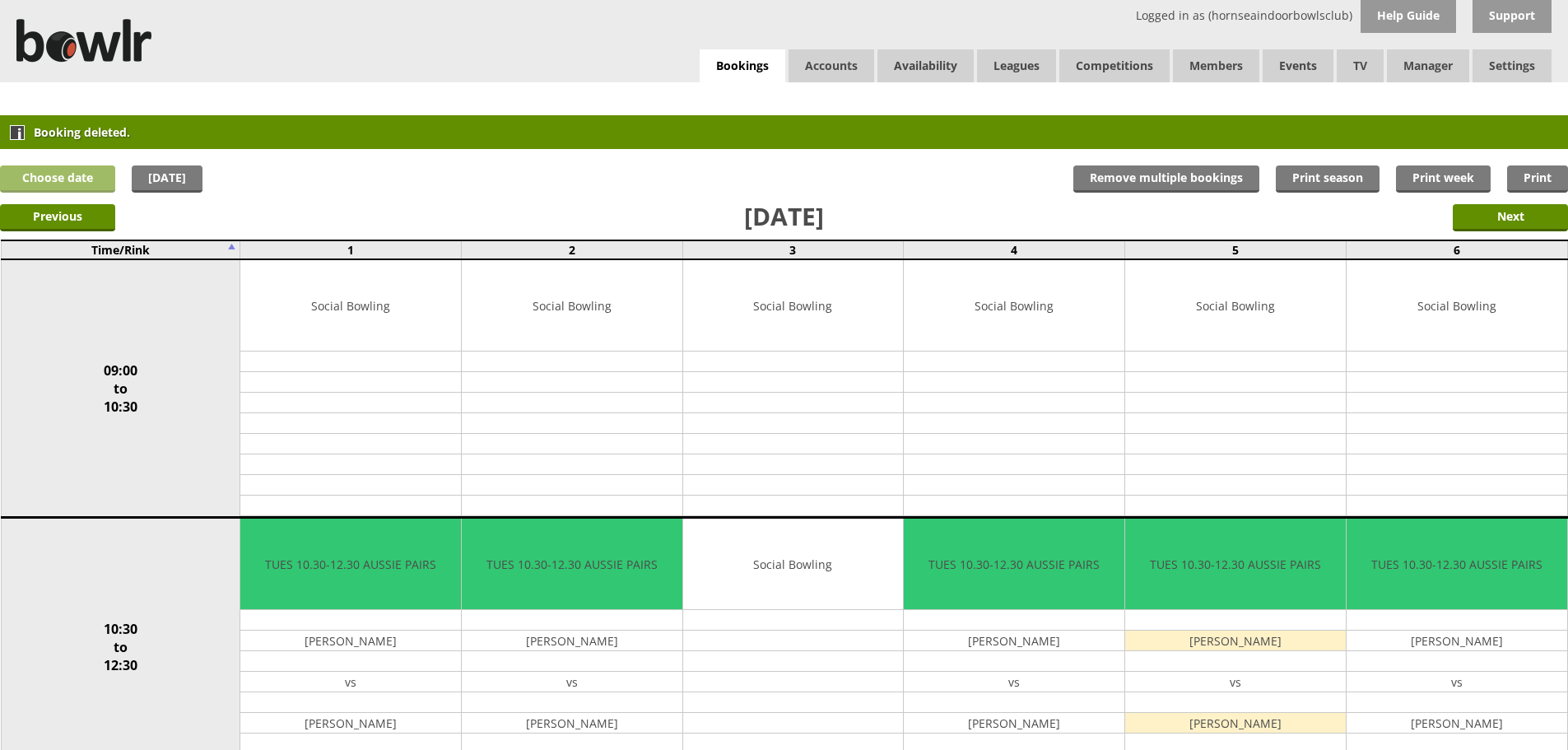
click at [81, 182] on link "Choose date" at bounding box center [57, 180] width 115 height 27
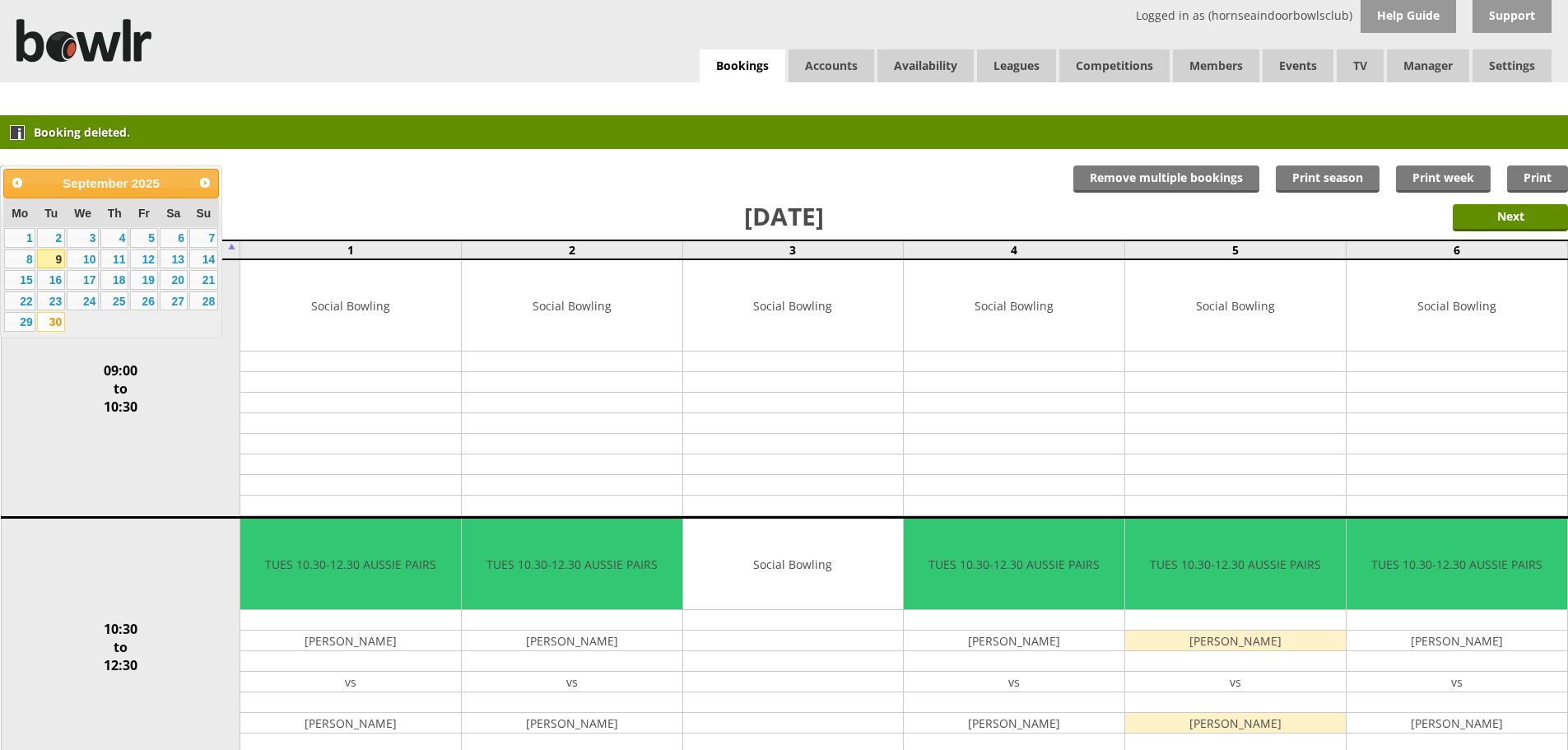
click at [53, 253] on link "9" at bounding box center [51, 260] width 28 height 20
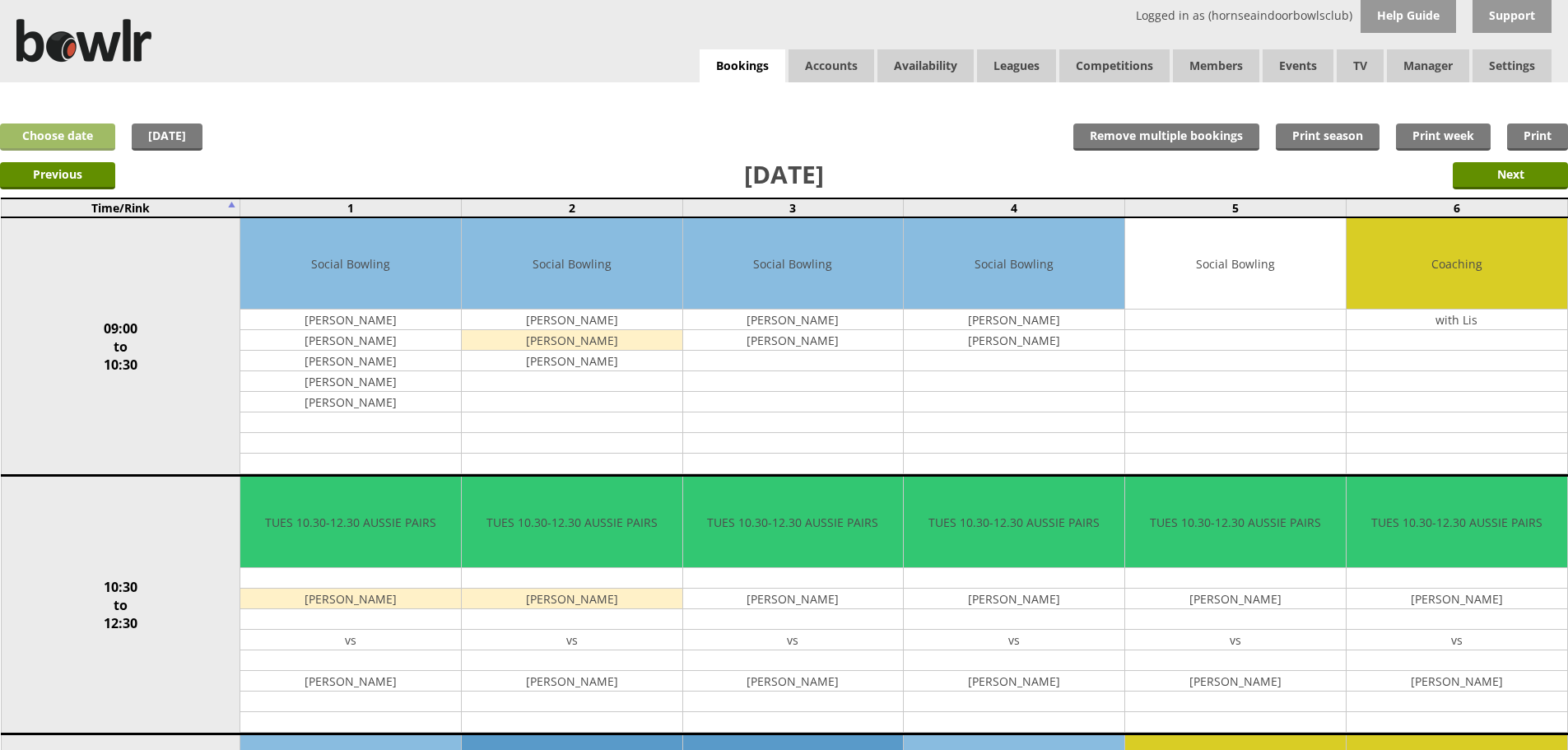
click at [94, 134] on link "Choose date" at bounding box center [57, 137] width 115 height 27
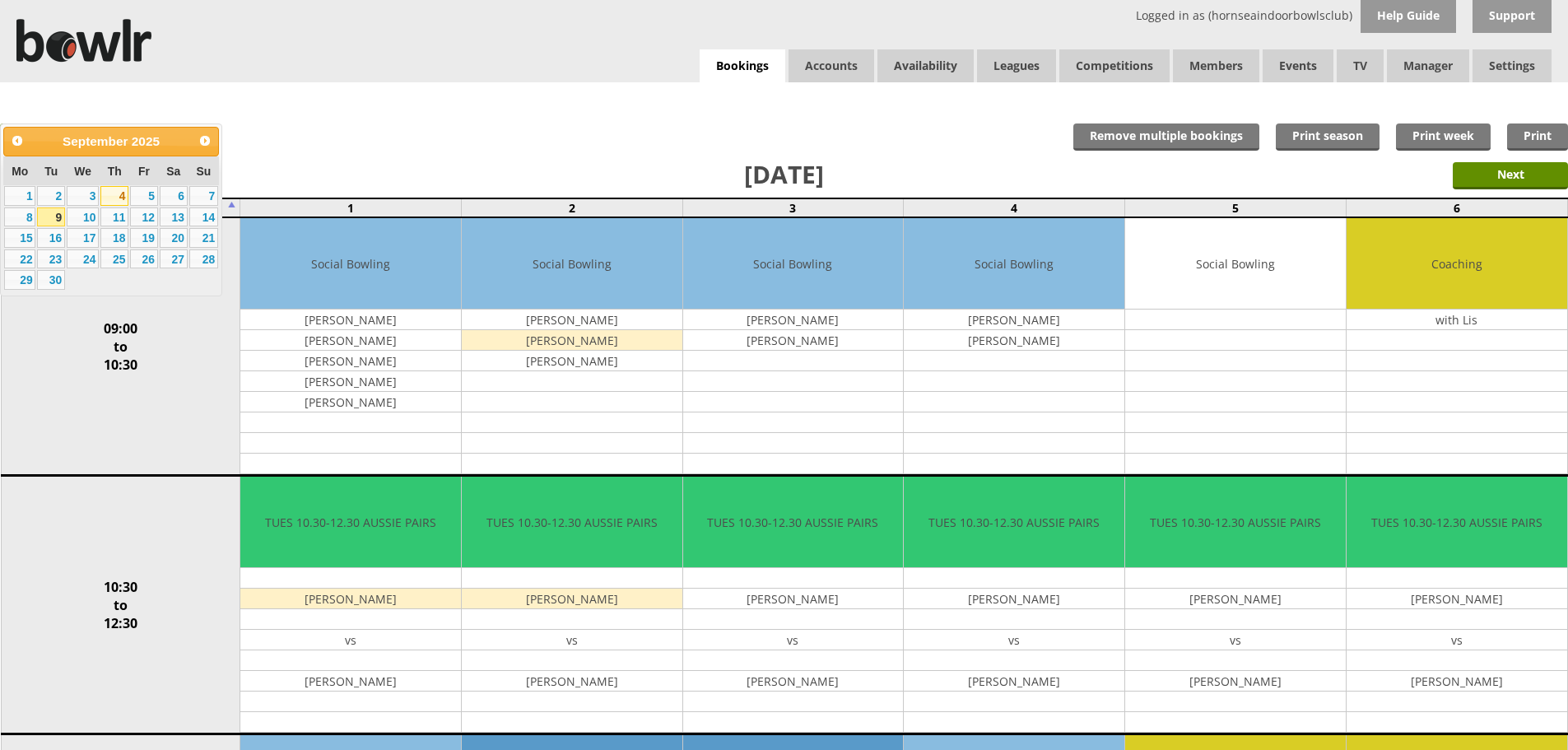
click at [113, 193] on link "4" at bounding box center [114, 196] width 28 height 20
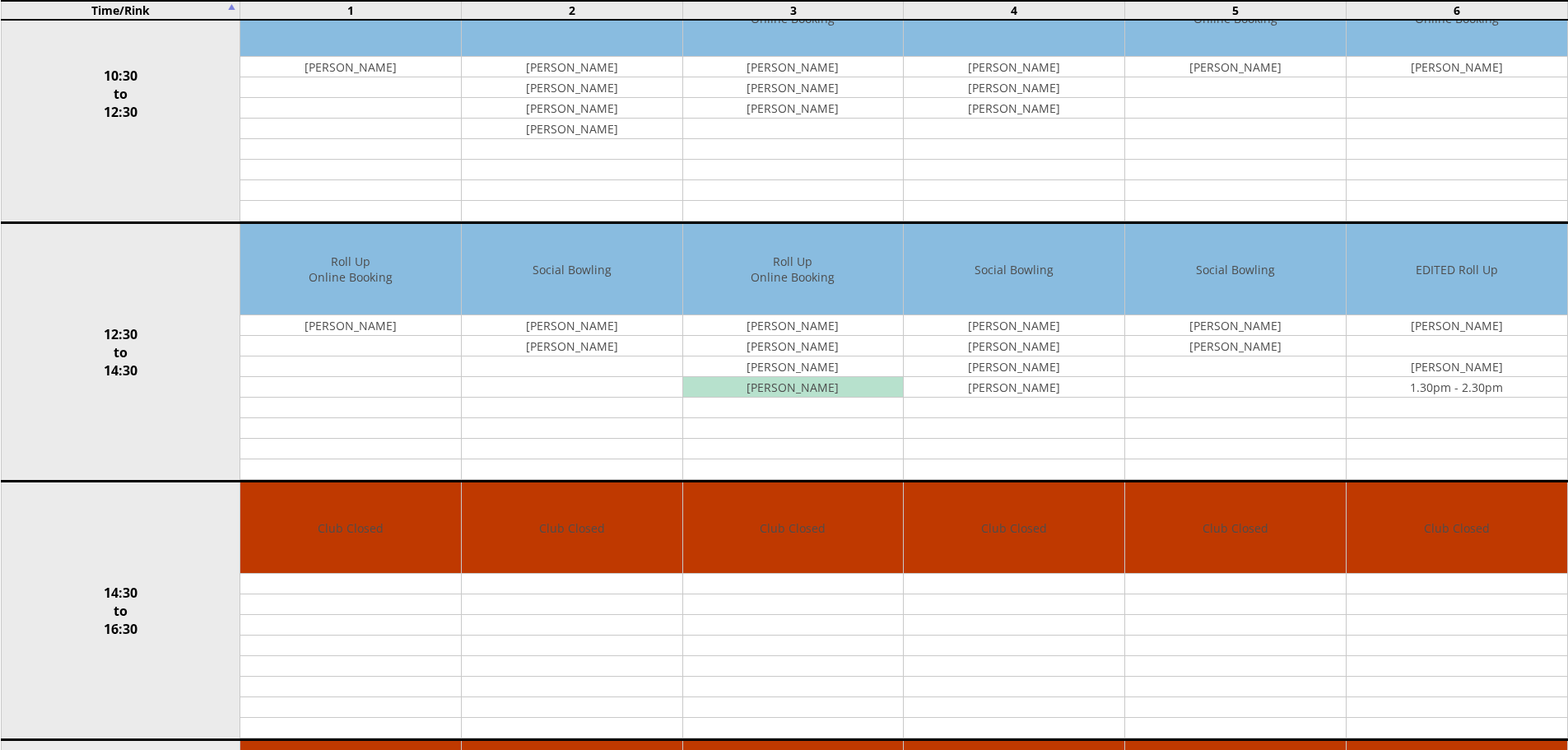
scroll to position [1177, 0]
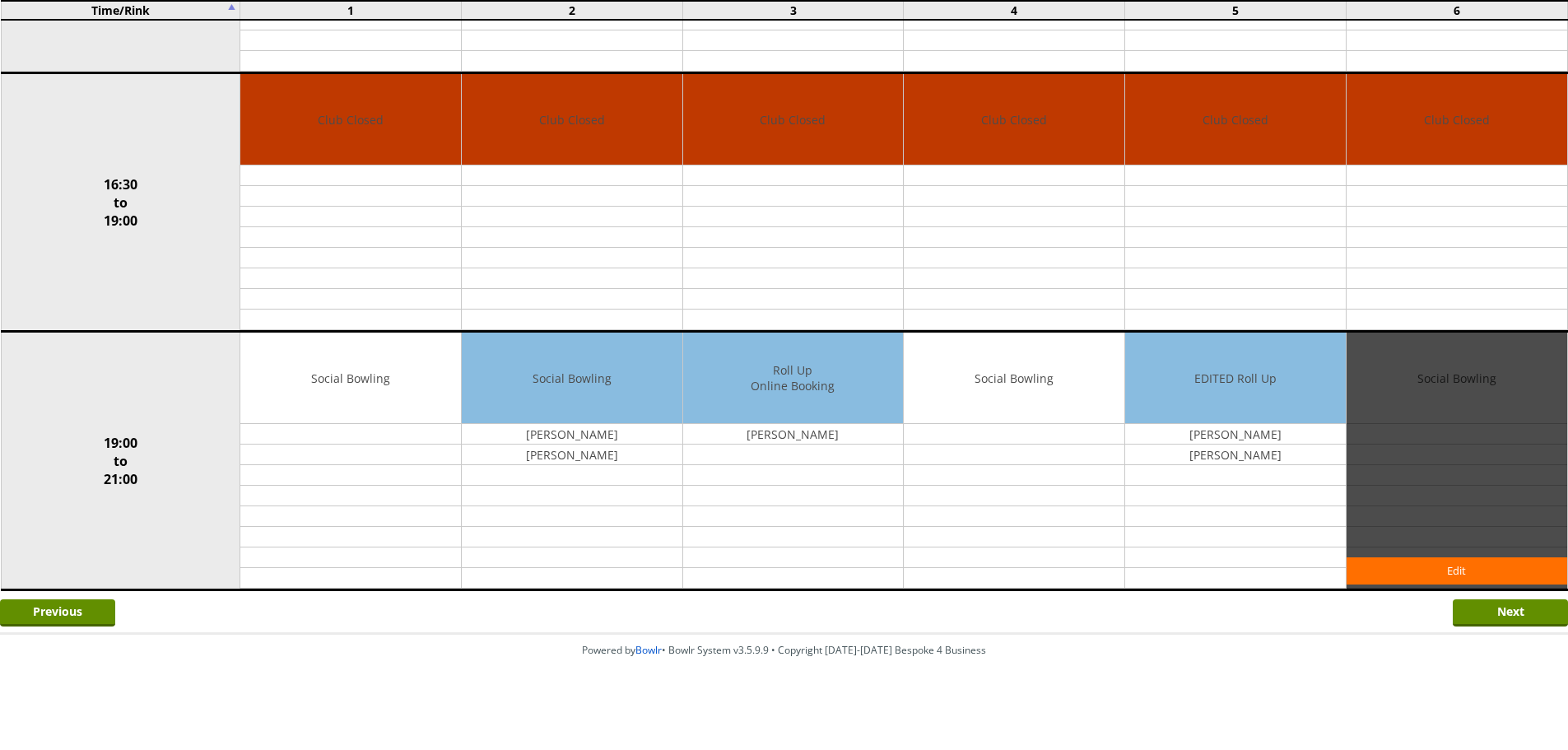
click at [1455, 409] on div "Edit" at bounding box center [1457, 460] width 221 height 256
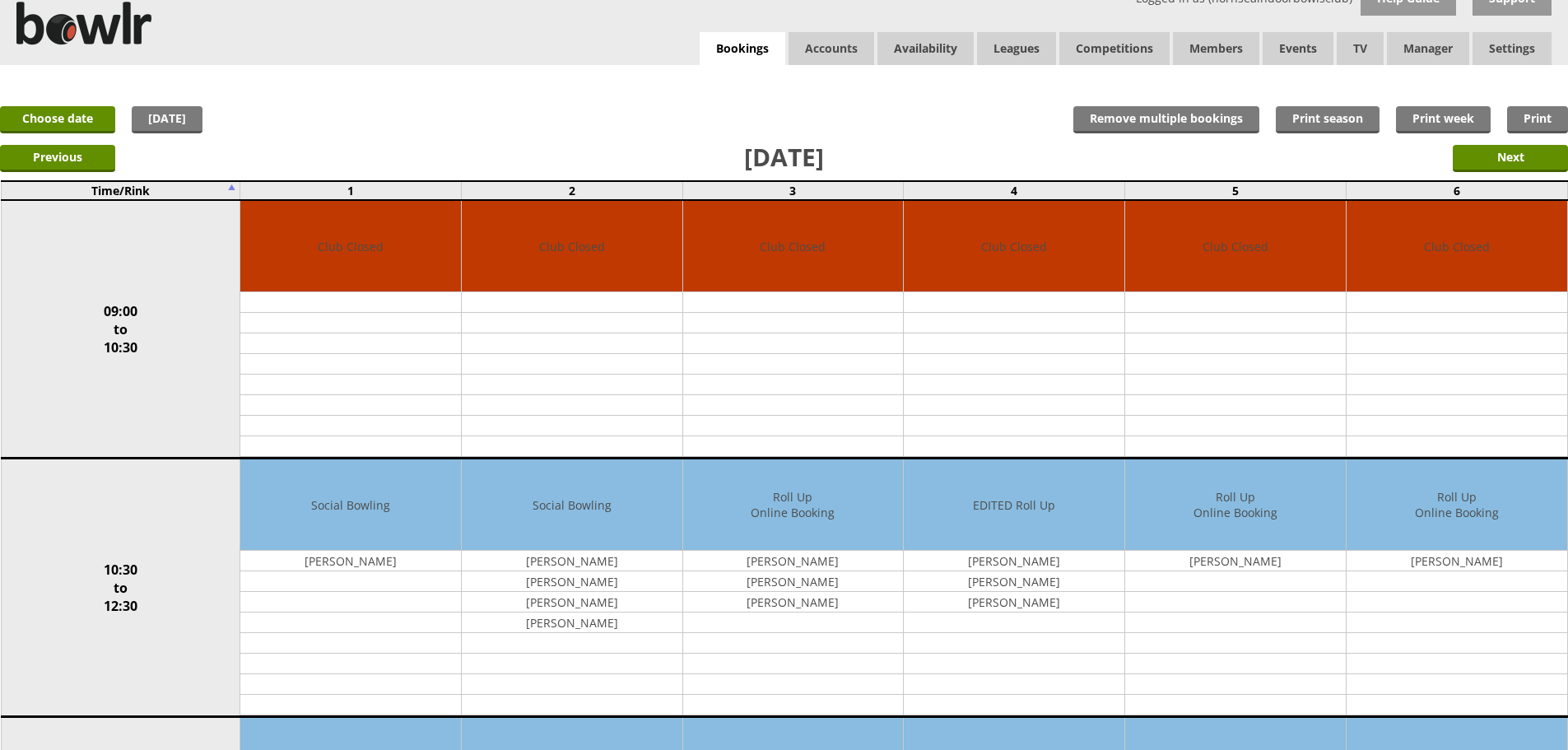
scroll to position [0, 0]
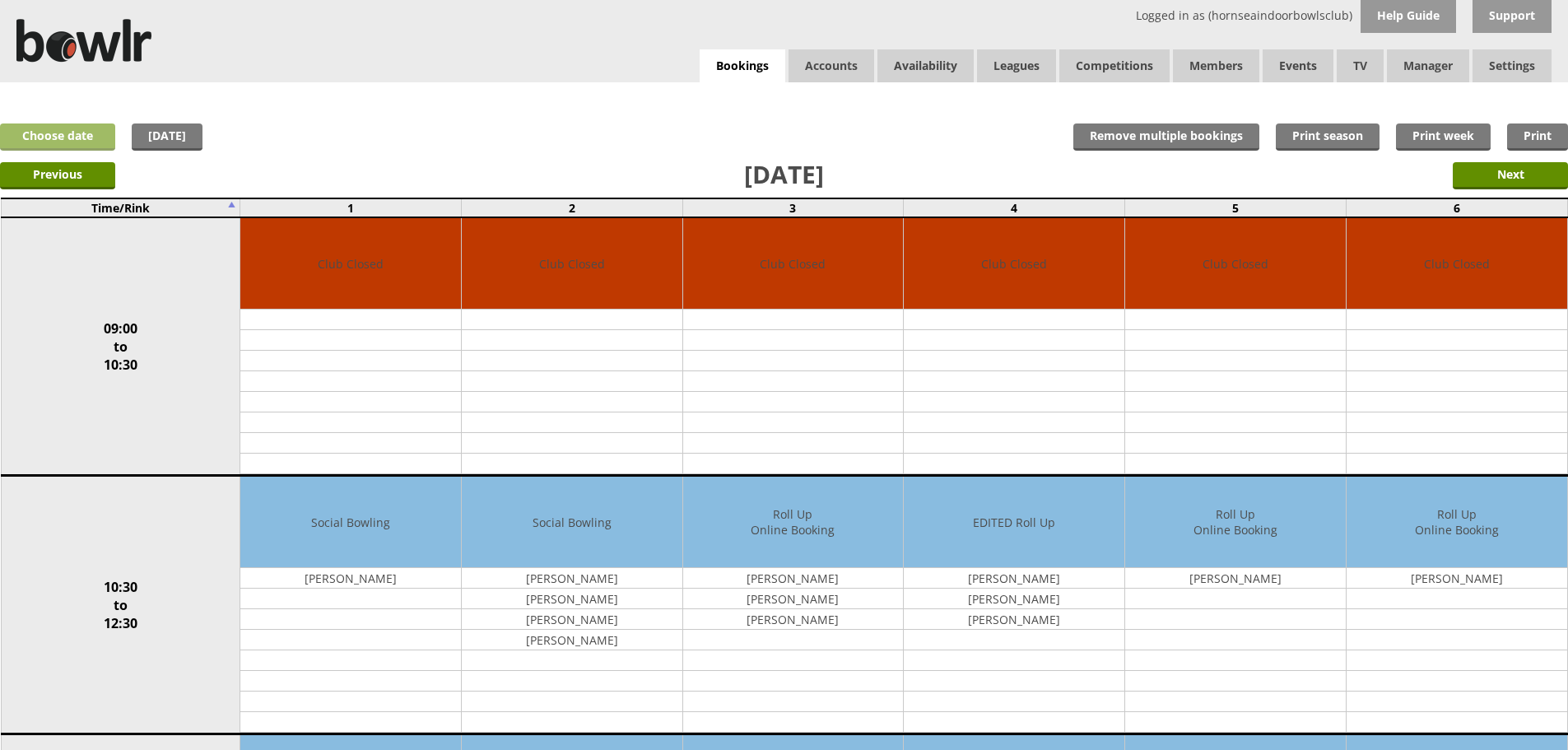
click at [79, 138] on link "Choose date" at bounding box center [57, 137] width 115 height 27
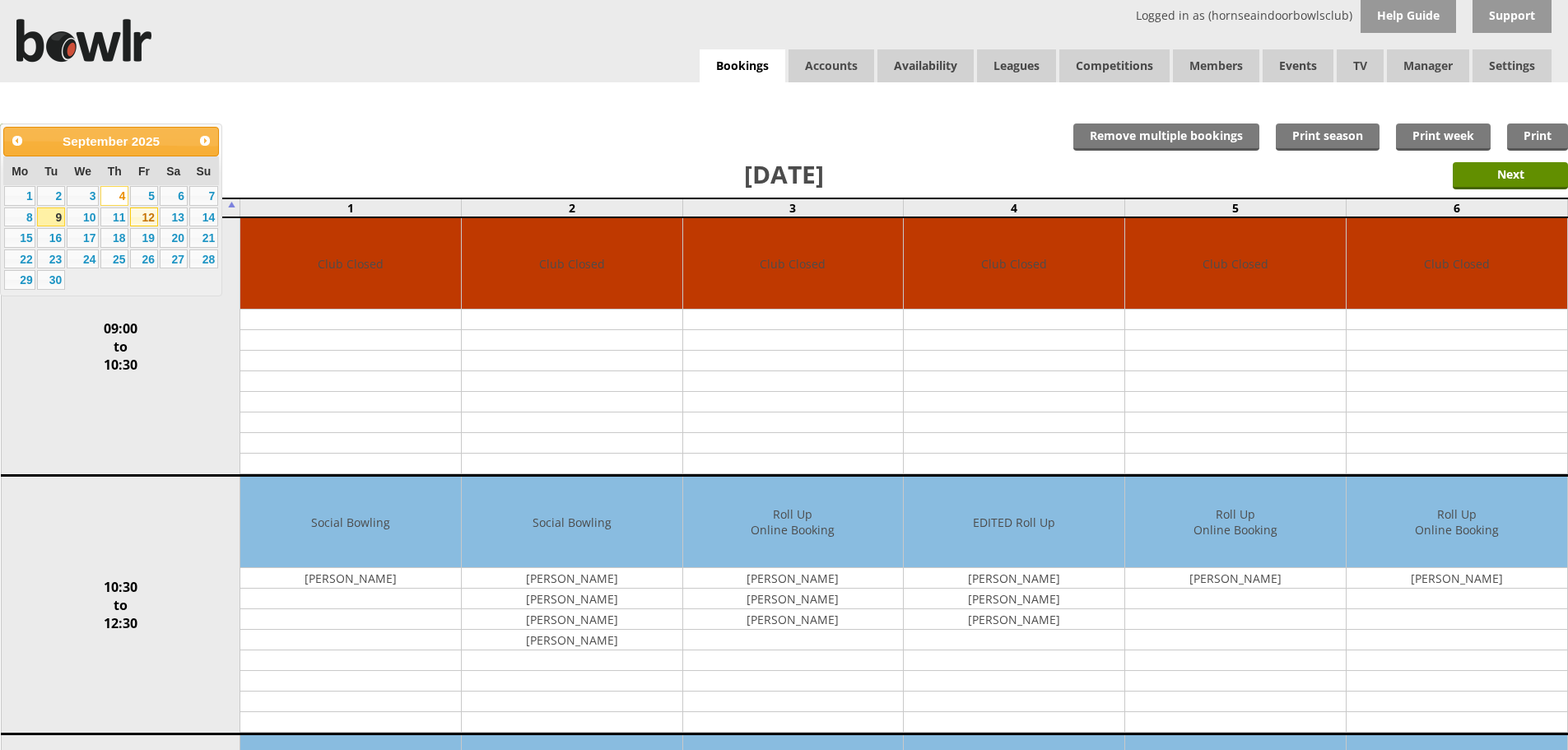
click at [149, 217] on link "12" at bounding box center [144, 218] width 28 height 20
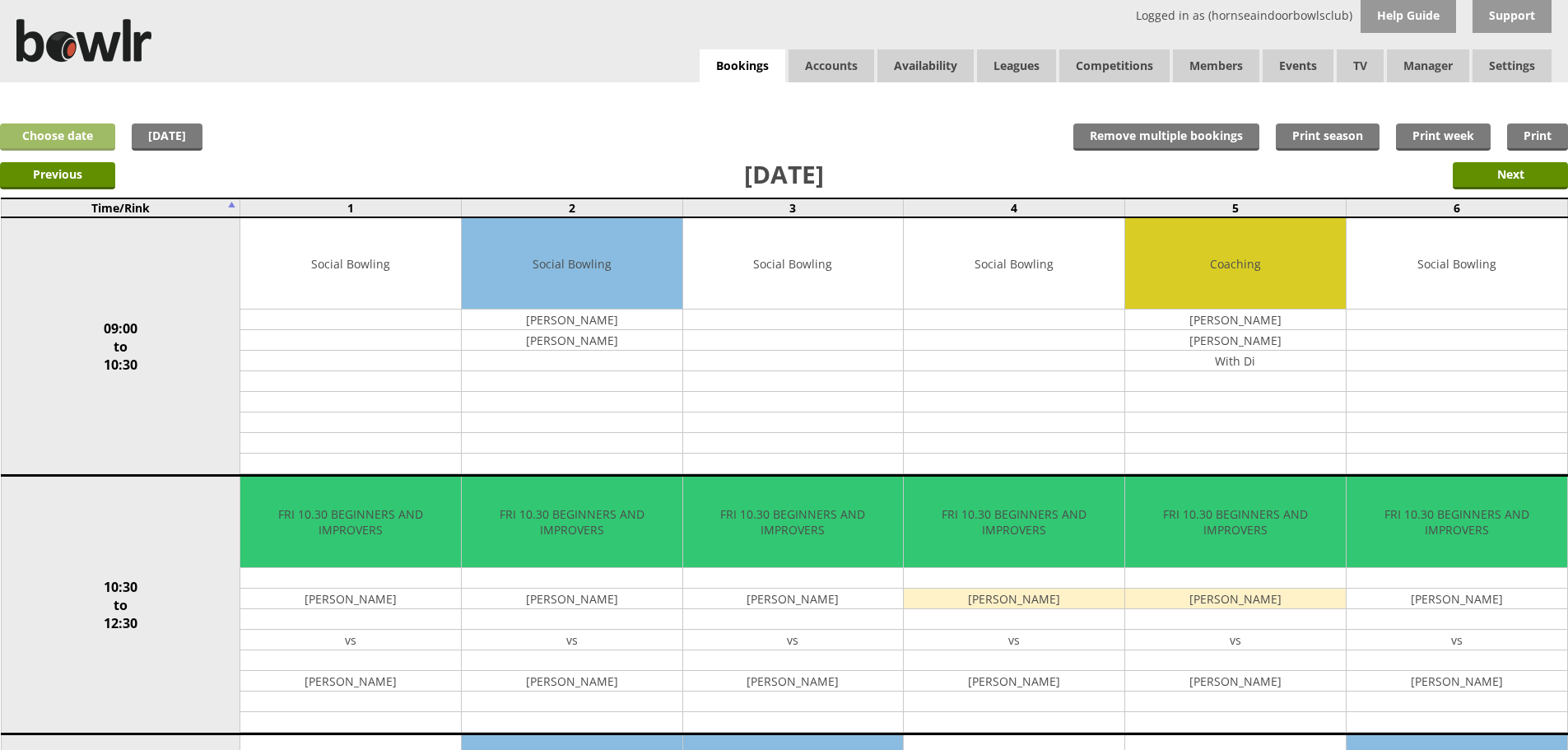
click at [75, 136] on link "Choose date" at bounding box center [57, 137] width 115 height 27
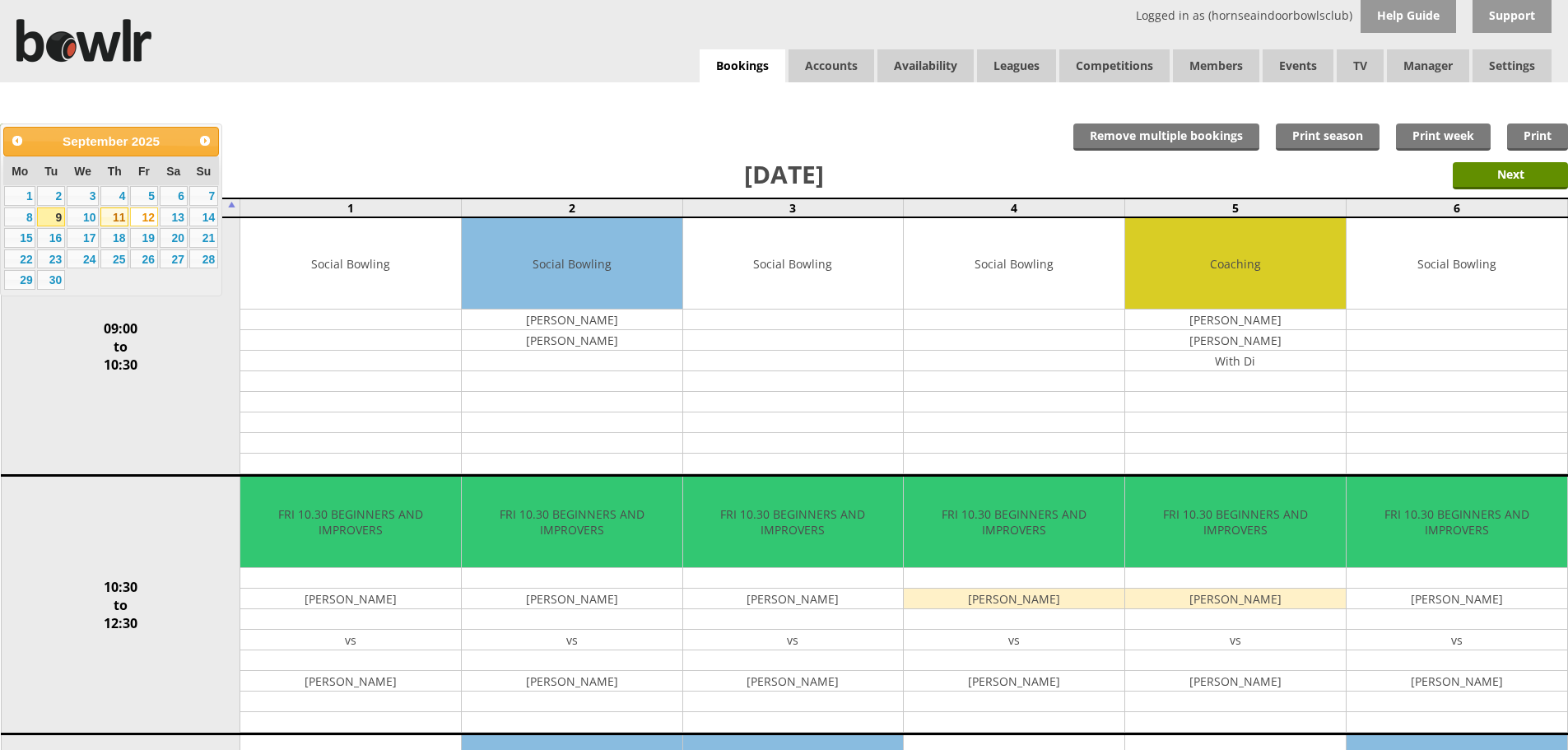
click at [119, 212] on link "11" at bounding box center [114, 218] width 28 height 20
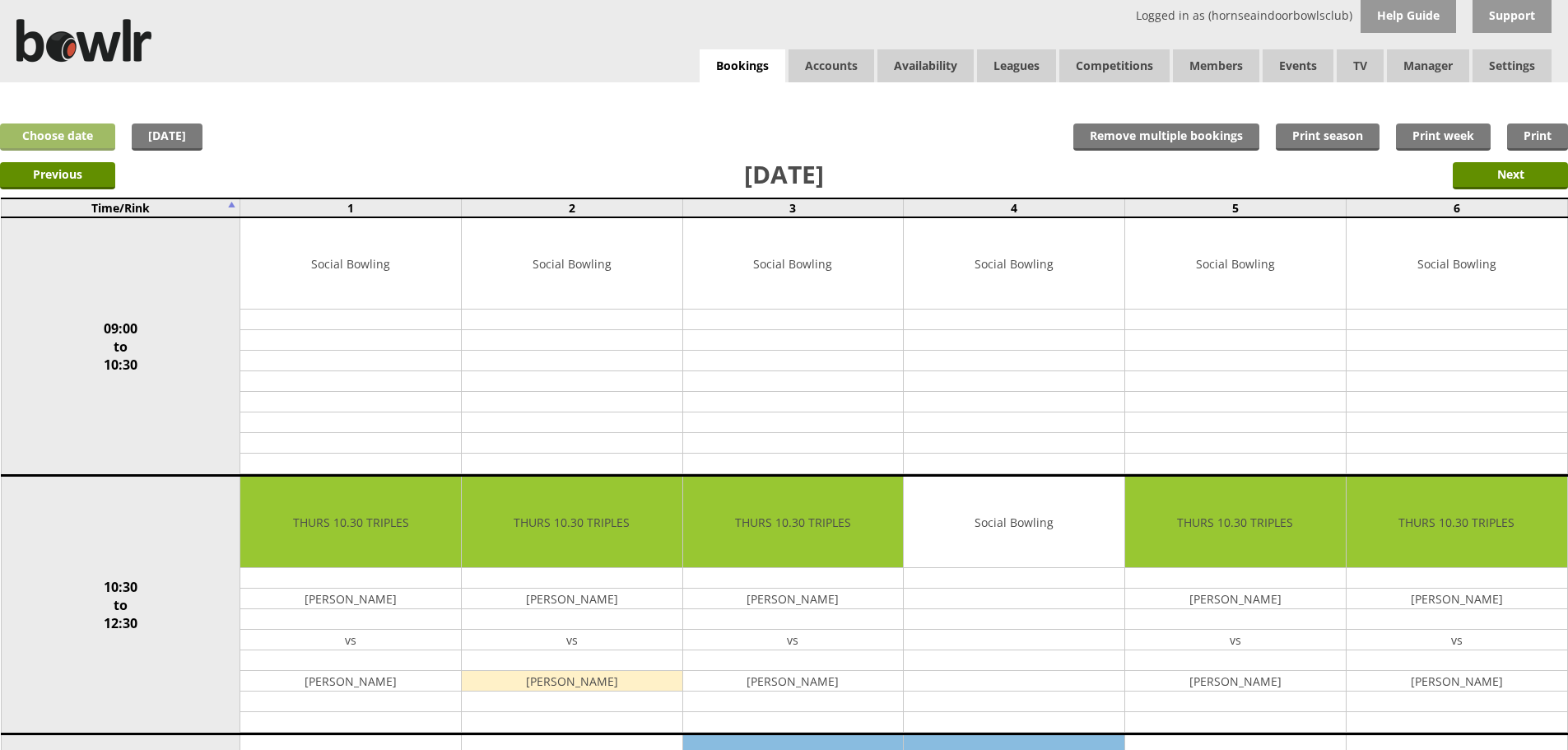
click at [77, 139] on link "Choose date" at bounding box center [57, 137] width 115 height 27
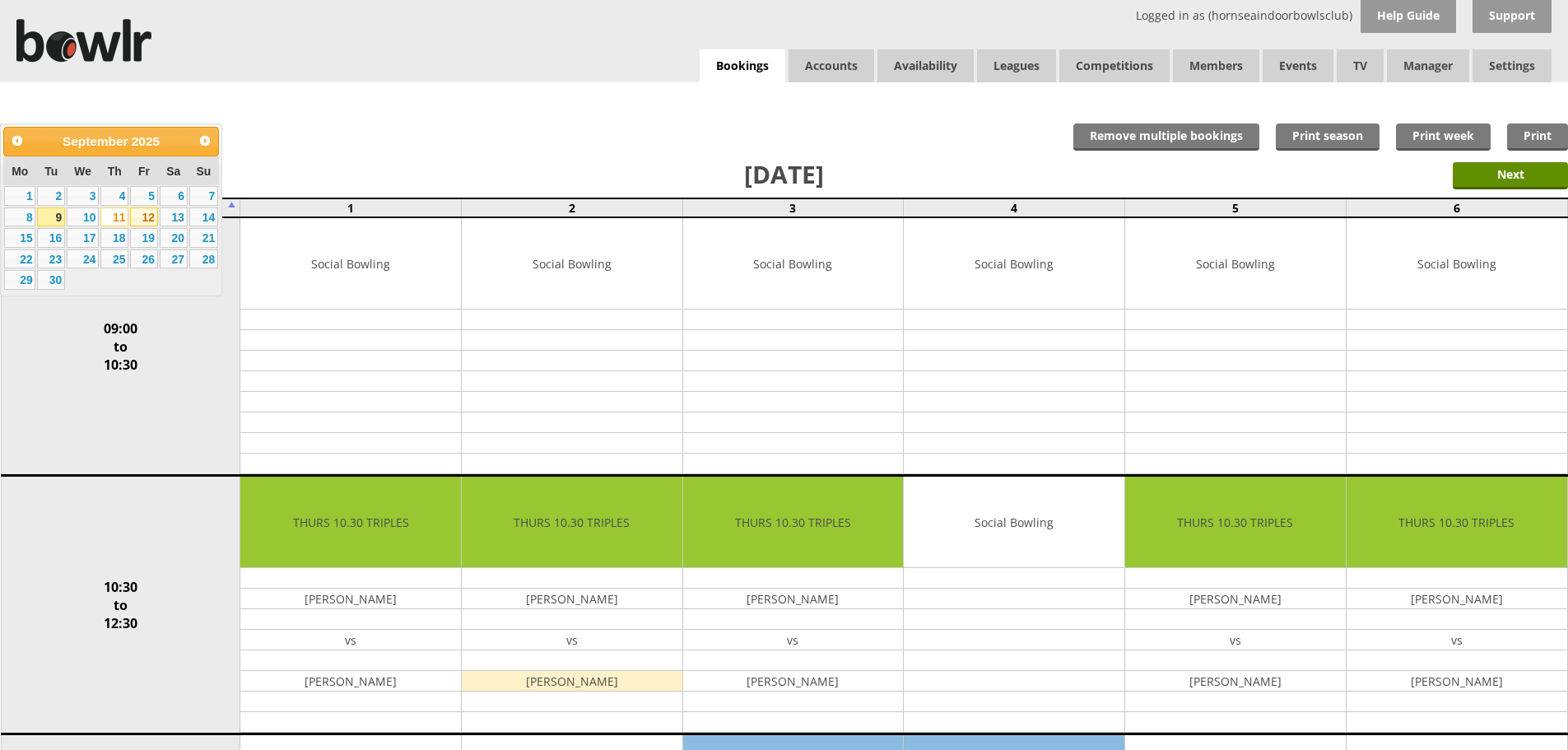
click at [139, 216] on link "12" at bounding box center [144, 218] width 28 height 20
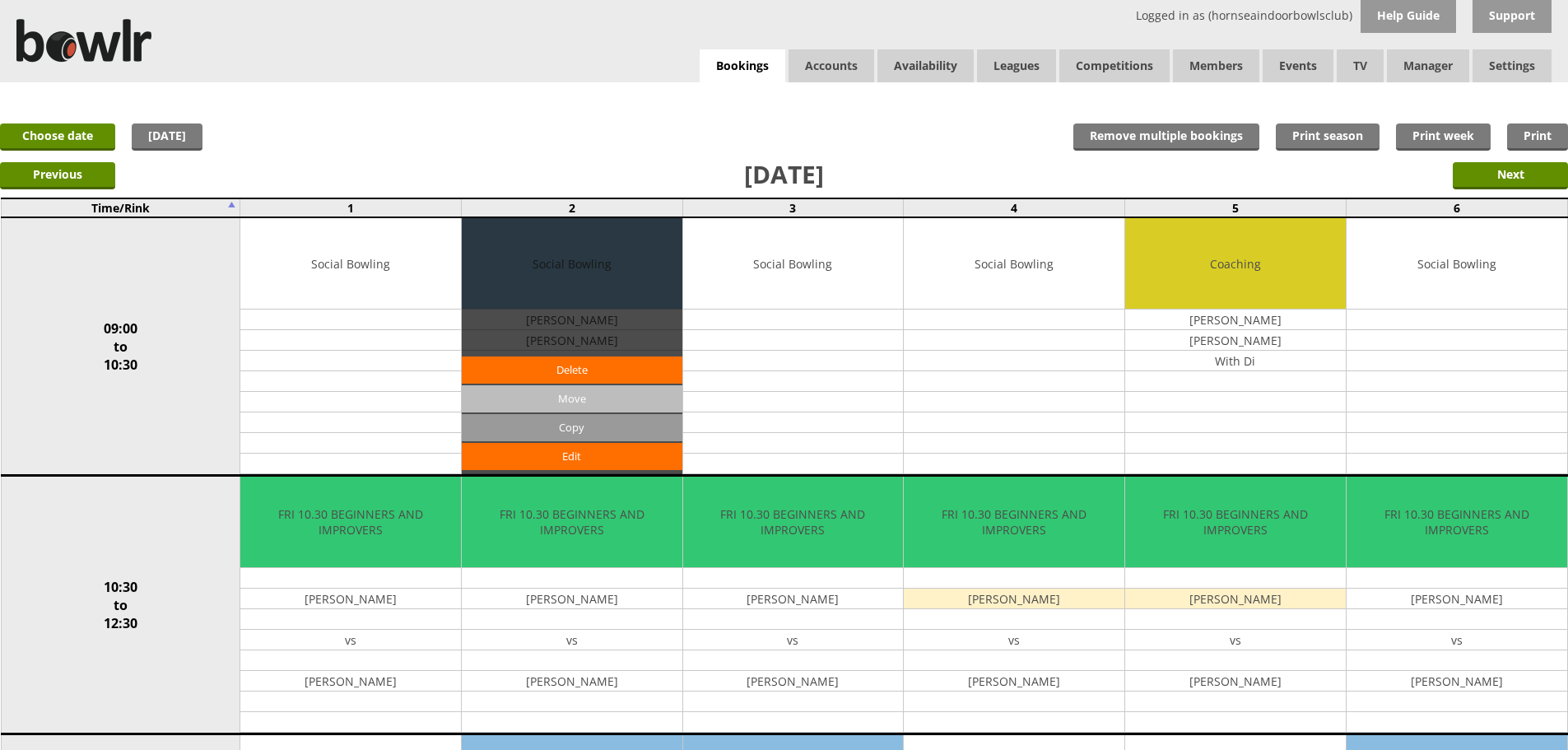
click at [587, 396] on input "Move" at bounding box center [573, 399] width 221 height 27
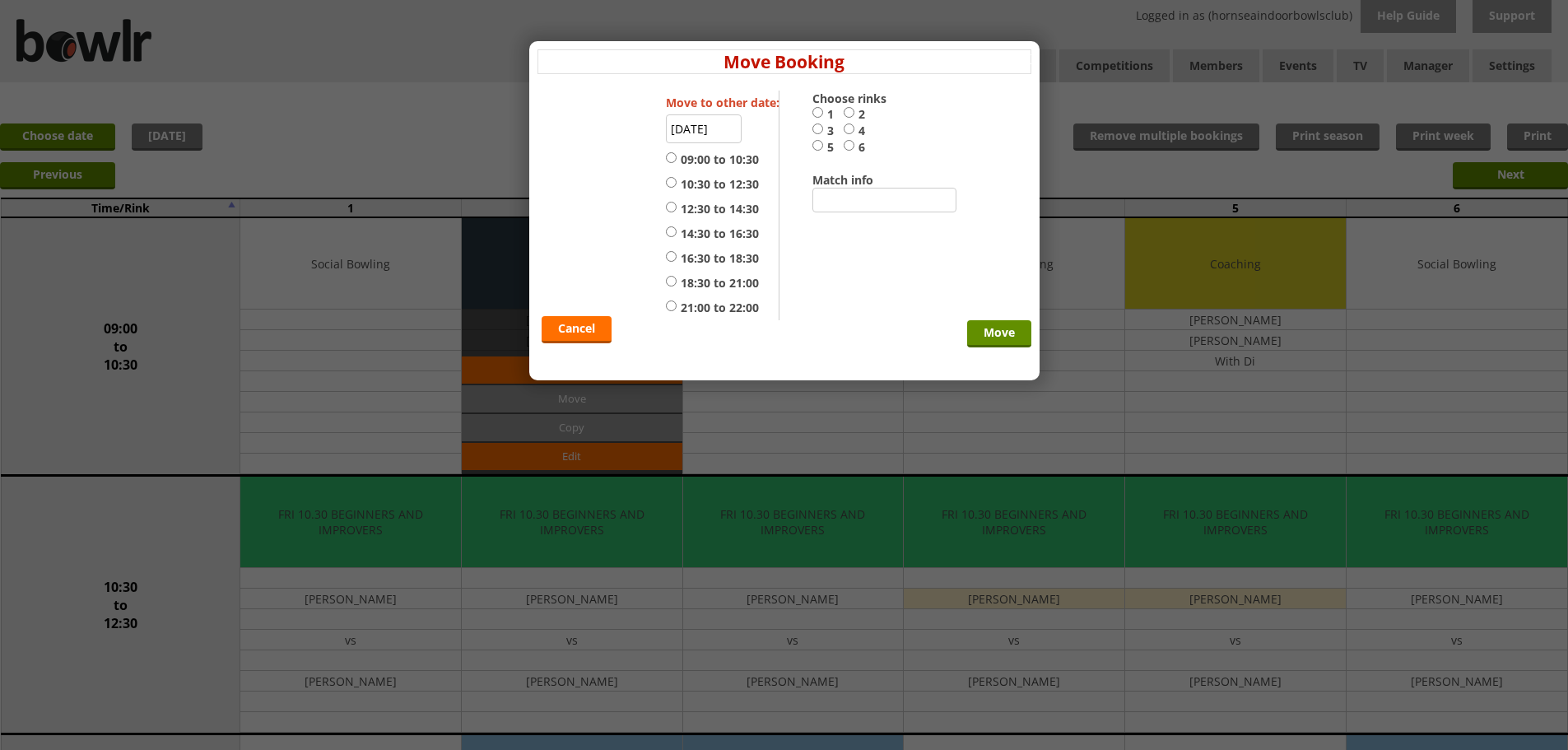
click at [672, 157] on input "09:00 to 10:30" at bounding box center [672, 158] width 11 height 13
radio input "true"
click at [849, 112] on input "2" at bounding box center [850, 112] width 11 height 13
radio input "true"
click at [693, 127] on input "12-09-2025" at bounding box center [704, 129] width 76 height 29
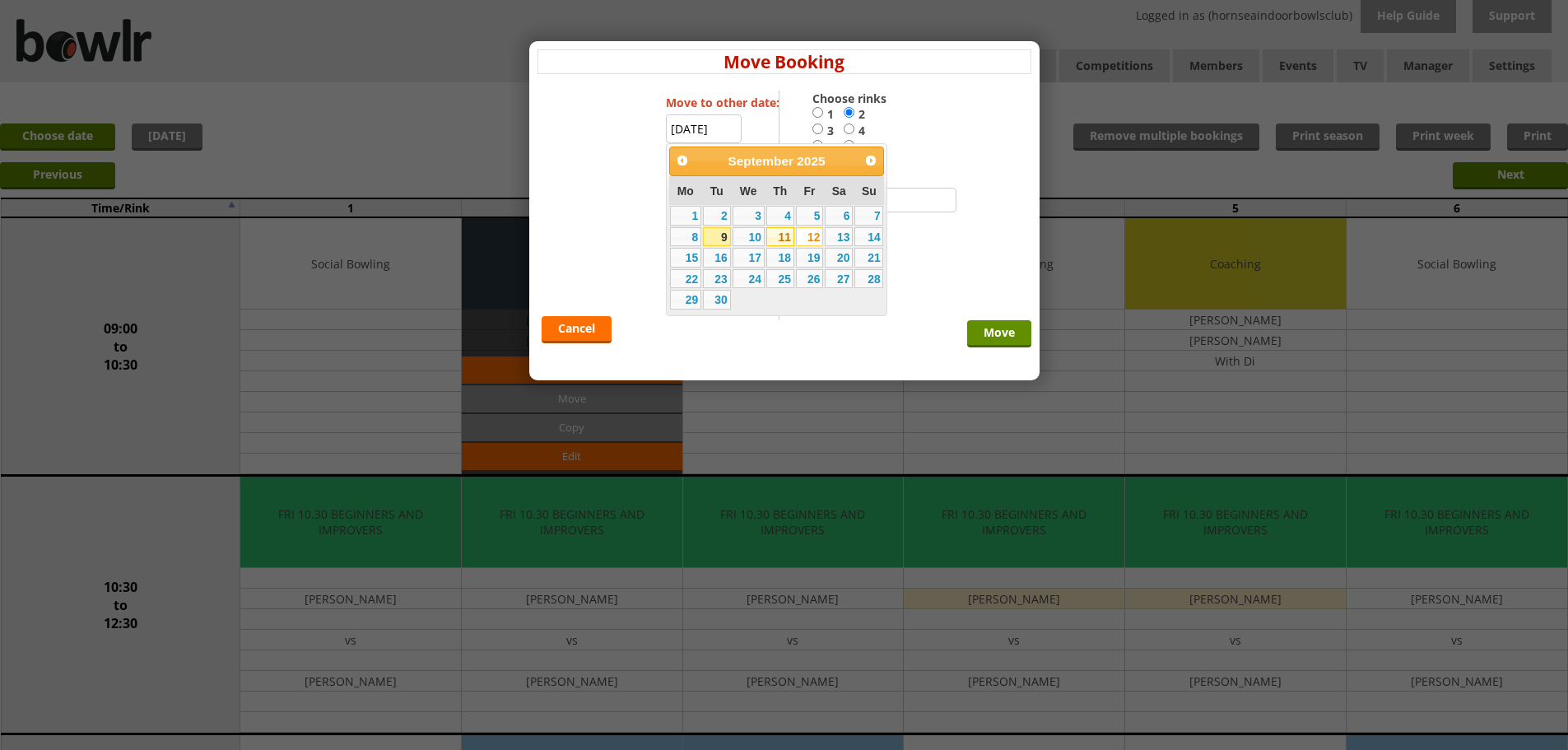
click at [779, 234] on link "11" at bounding box center [780, 237] width 28 height 20
type input "[DATE]"
radio input "false"
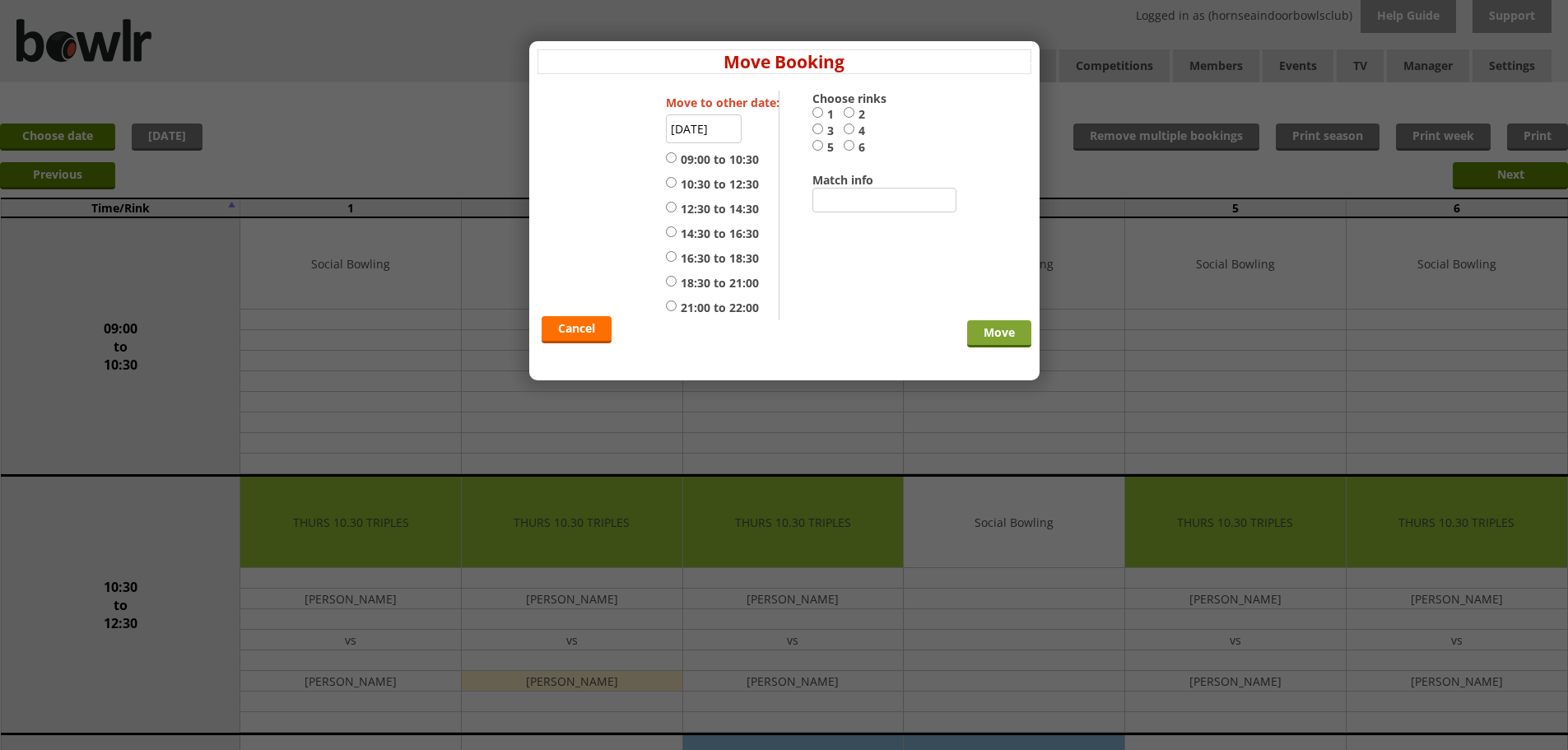
click at [998, 332] on input "Move" at bounding box center [999, 334] width 64 height 27
click at [667, 154] on input "09:00 to 10:30" at bounding box center [672, 158] width 11 height 13
radio input "true"
click at [846, 113] on input "2" at bounding box center [850, 112] width 11 height 13
radio input "true"
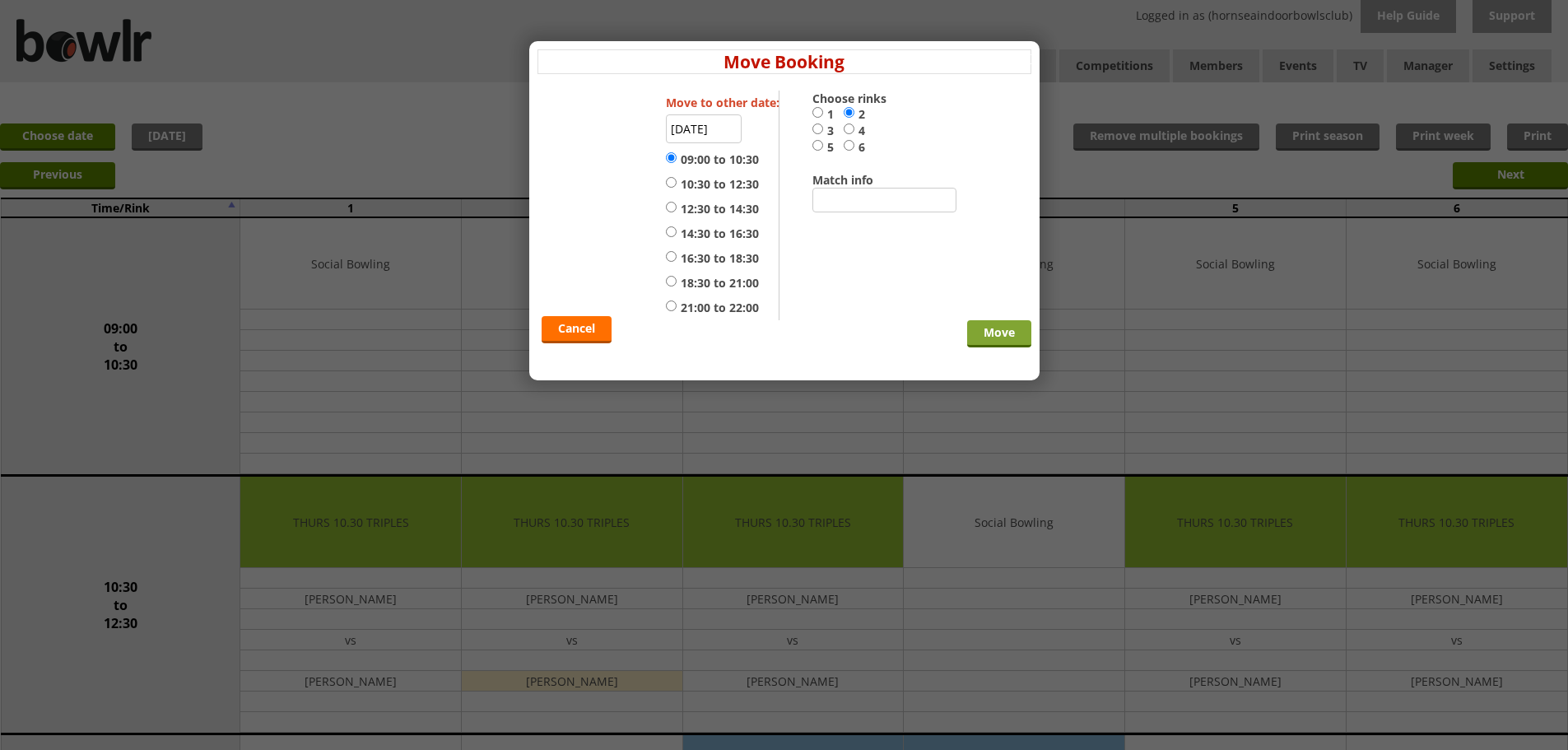
click at [995, 335] on input "Move" at bounding box center [999, 334] width 64 height 27
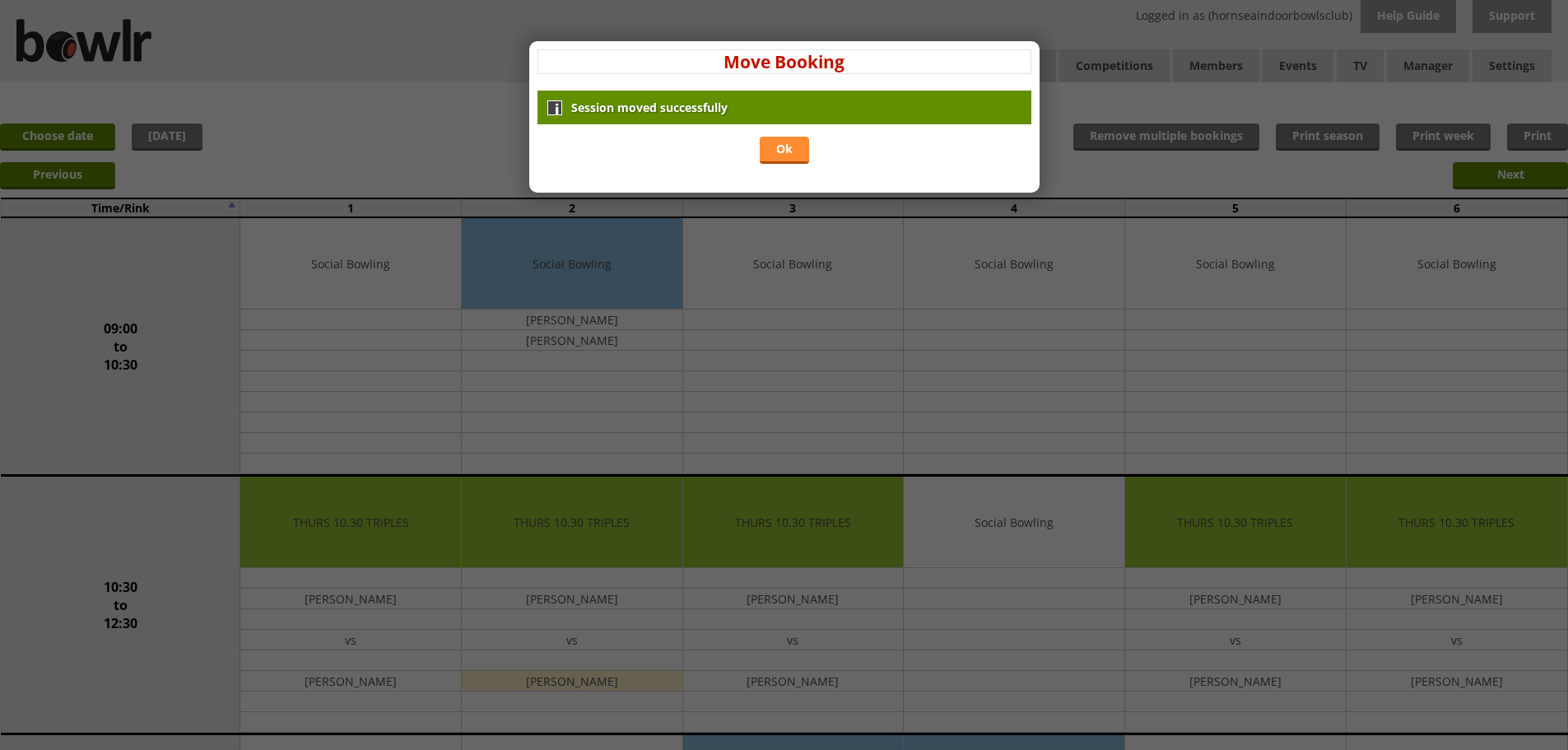
click at [791, 150] on link "Ok" at bounding box center [785, 150] width 49 height 27
